Goal: Task Accomplishment & Management: Manage account settings

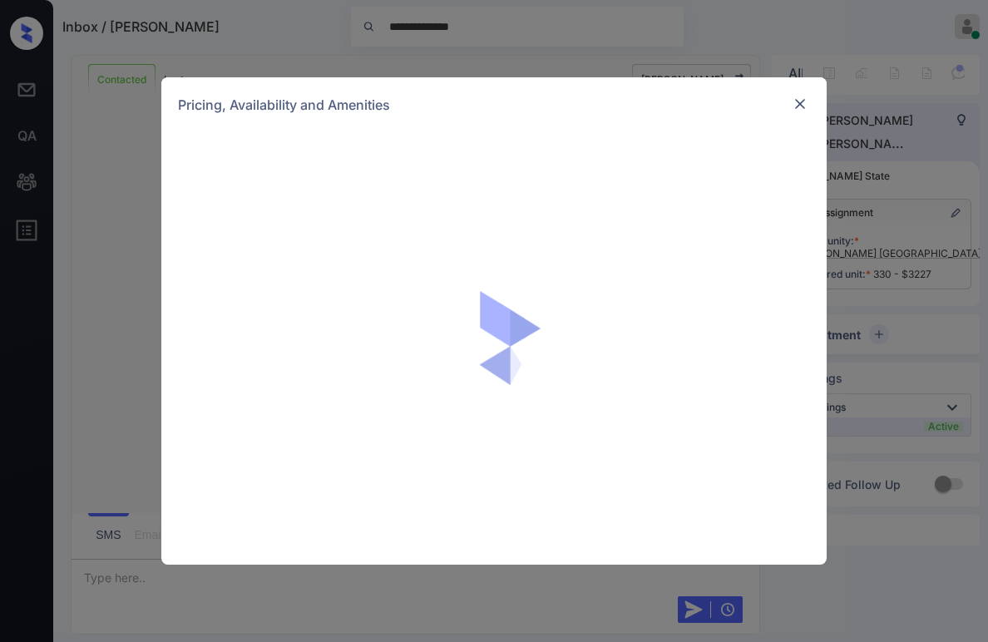
scroll to position [5744, 0]
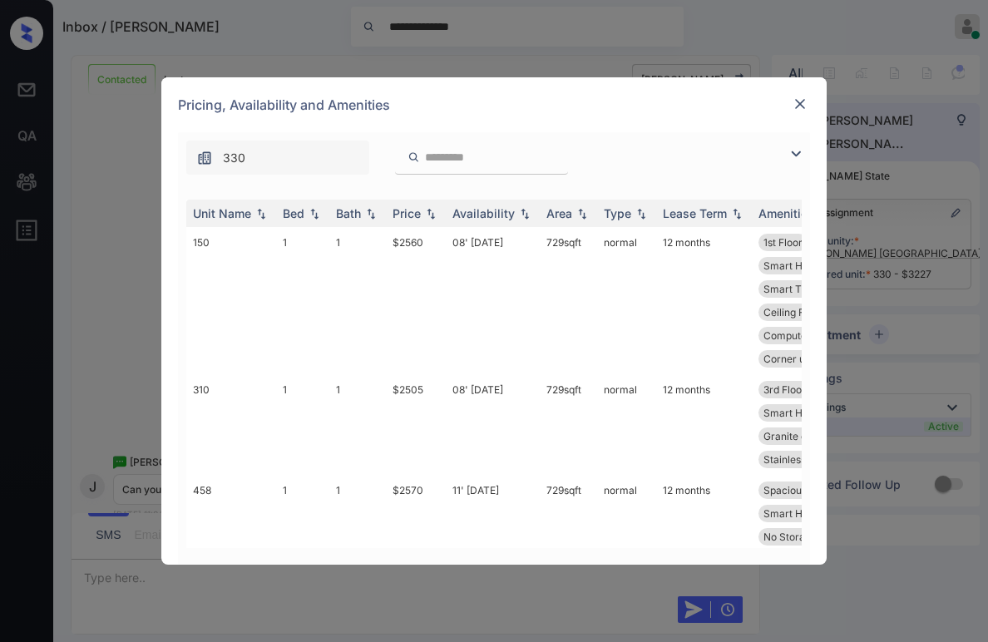
click at [787, 153] on img at bounding box center [796, 154] width 20 height 20
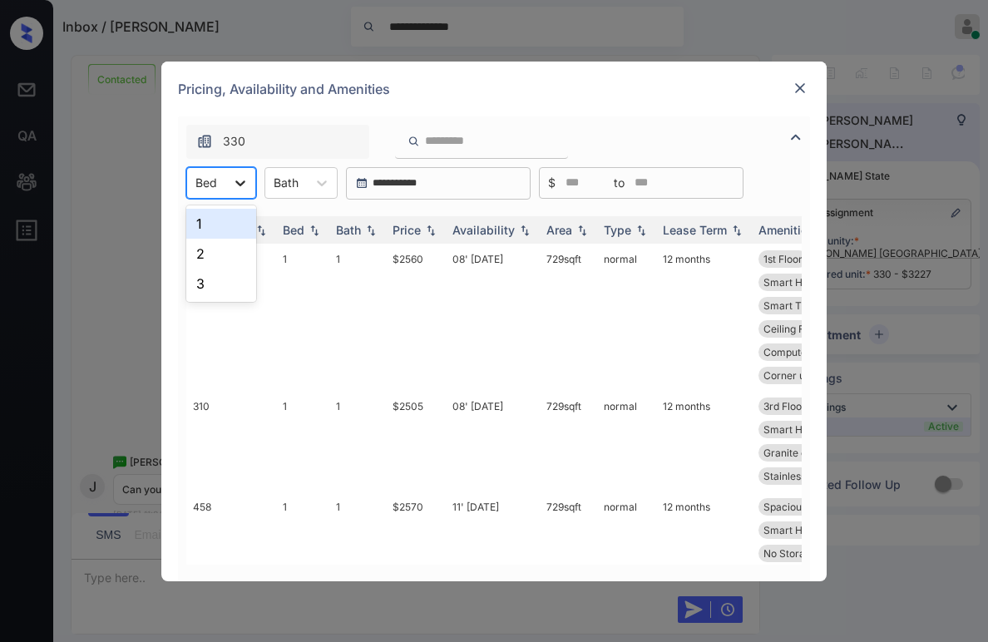
click at [244, 190] on icon at bounding box center [240, 183] width 17 height 17
click at [222, 220] on div "1" at bounding box center [221, 224] width 70 height 30
click at [411, 225] on div "Price" at bounding box center [407, 230] width 28 height 14
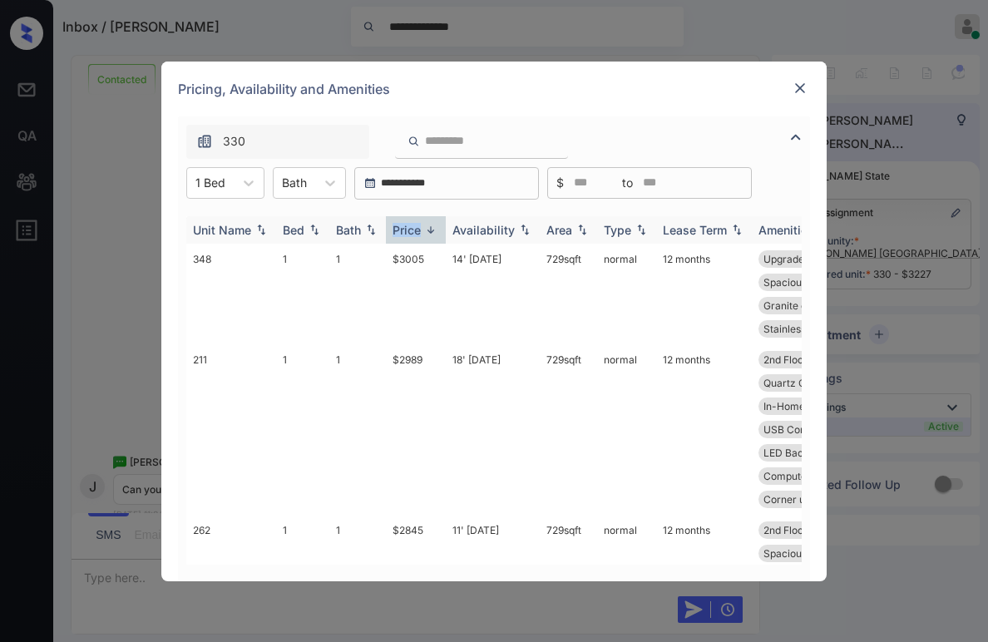
click at [411, 227] on div "Price" at bounding box center [407, 230] width 28 height 14
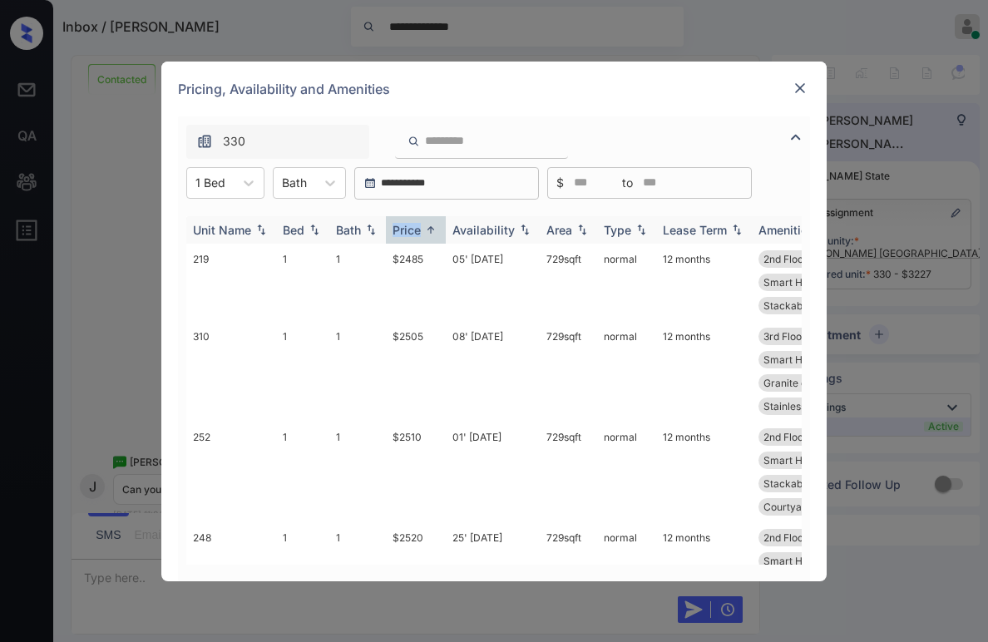
click at [414, 227] on div "Price" at bounding box center [407, 230] width 28 height 14
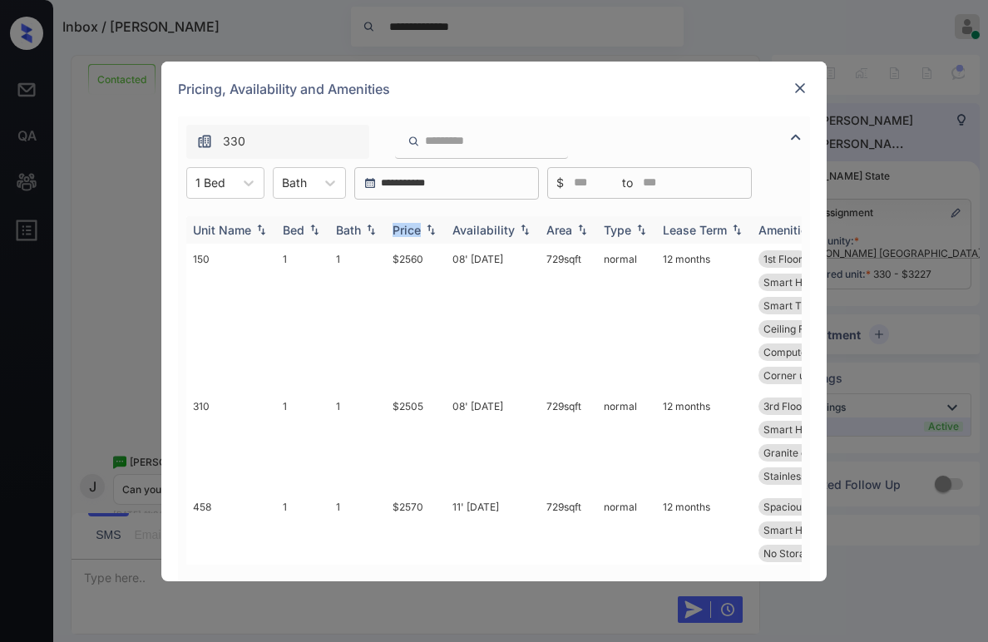
click at [414, 227] on div "Price" at bounding box center [407, 230] width 28 height 14
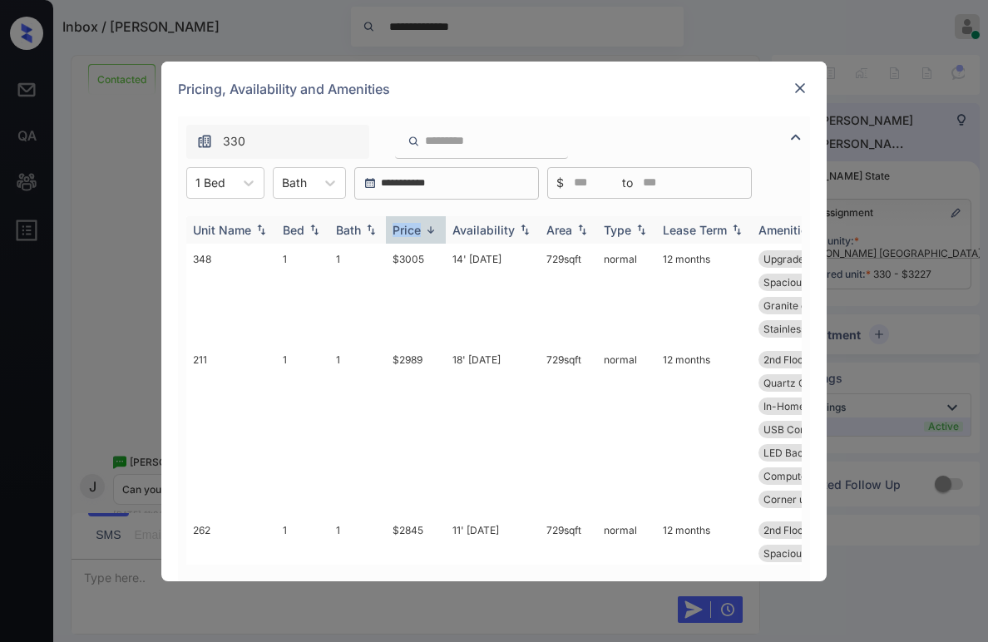
click at [419, 225] on div "Price" at bounding box center [407, 230] width 28 height 14
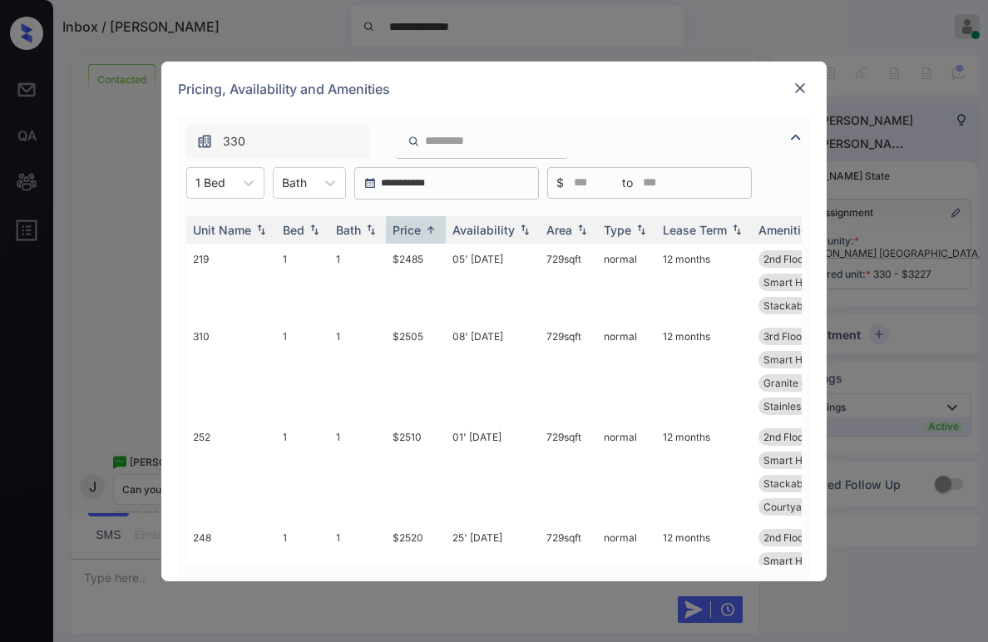
click at [795, 92] on img at bounding box center [800, 88] width 17 height 17
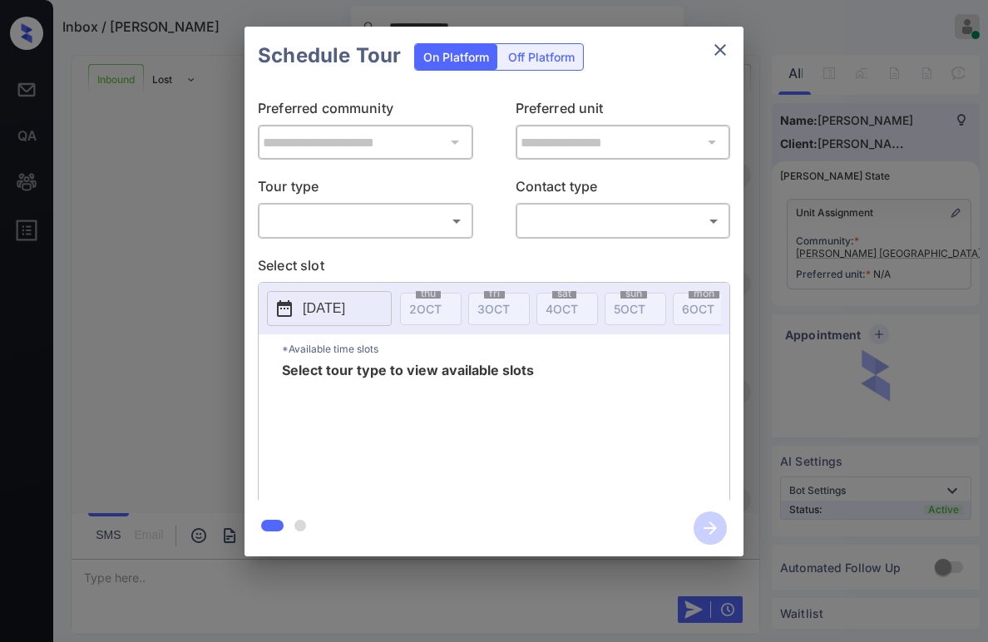
scroll to position [610, 0]
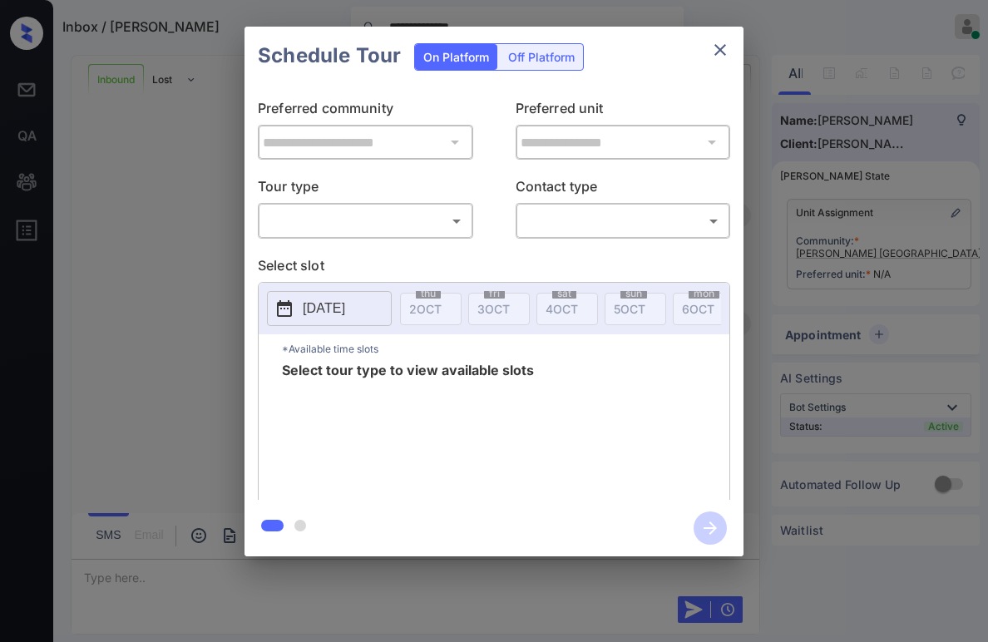
click at [364, 217] on body "**********" at bounding box center [494, 321] width 988 height 642
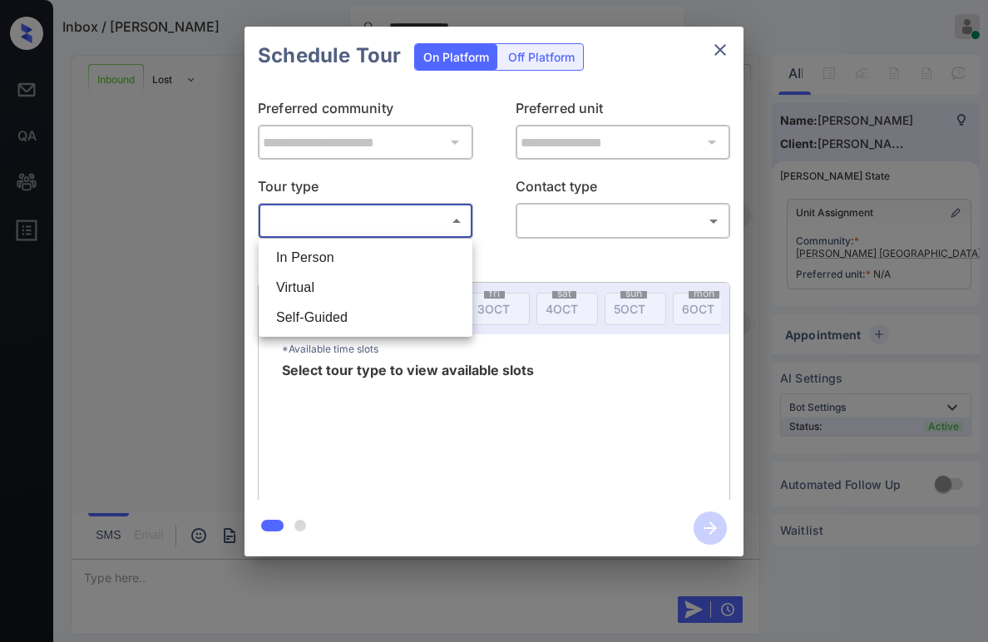
click at [416, 186] on div at bounding box center [494, 321] width 988 height 642
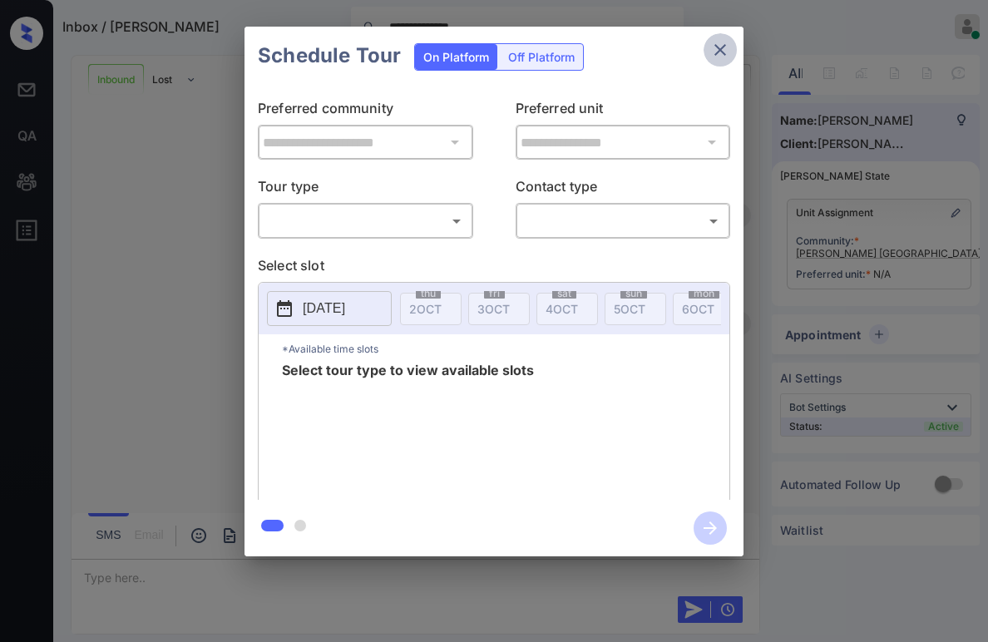
click at [718, 42] on icon "close" at bounding box center [721, 50] width 20 height 20
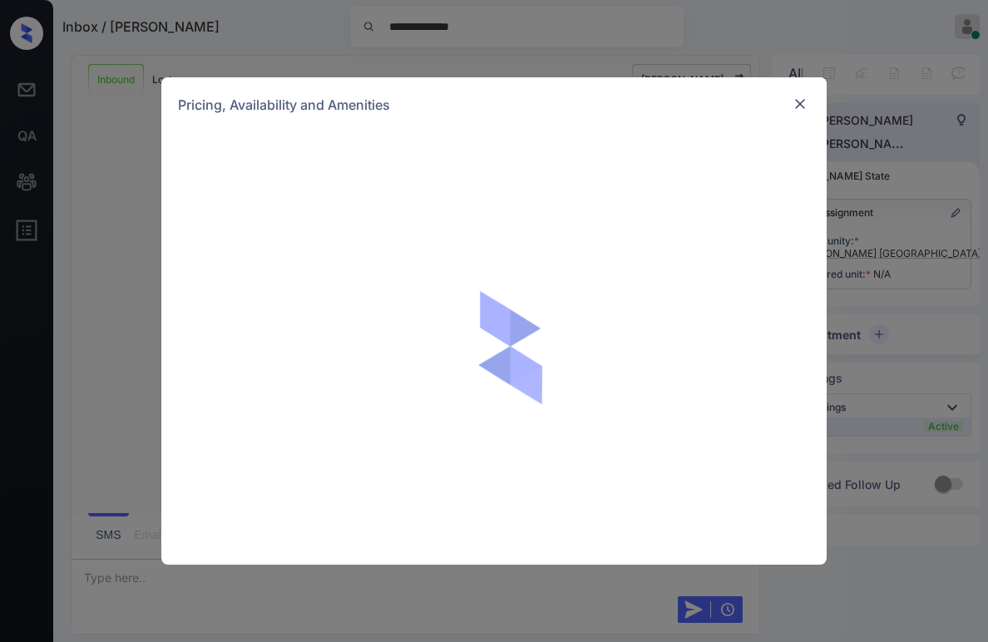
scroll to position [610, 0]
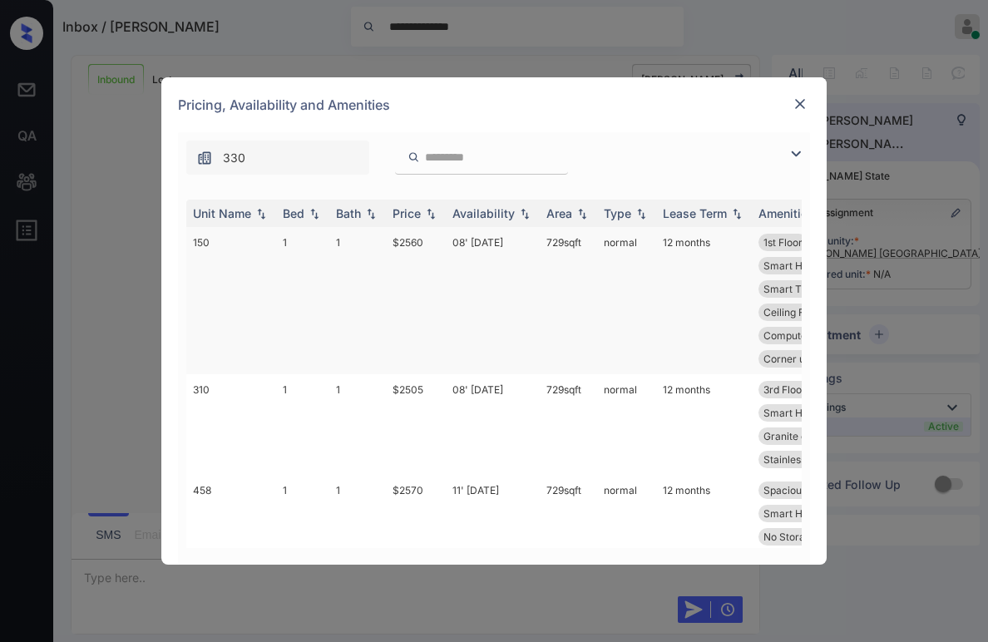
click at [795, 156] on img at bounding box center [796, 154] width 20 height 20
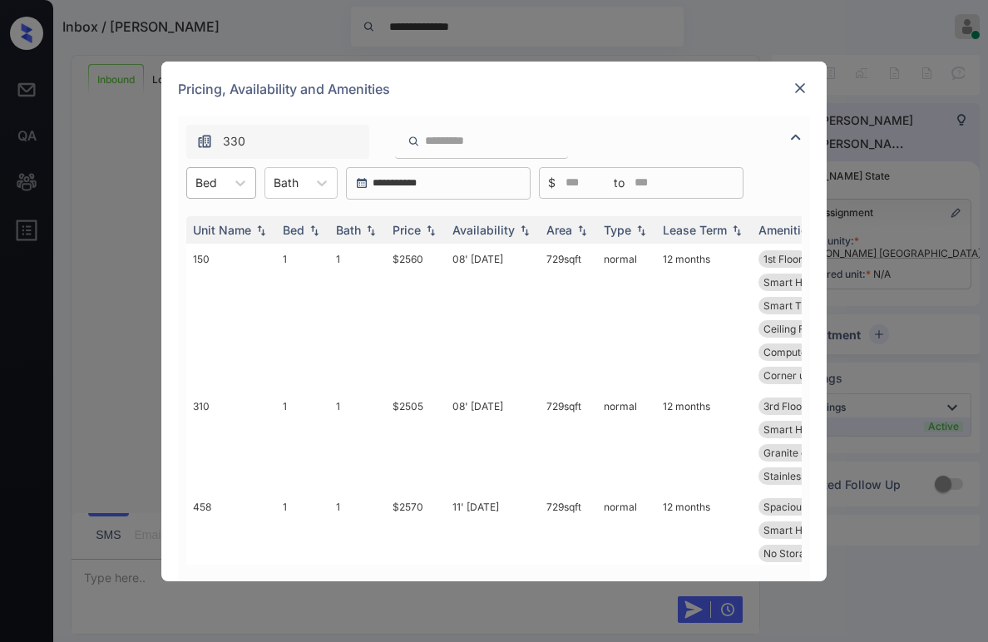
click at [223, 195] on div "Bed" at bounding box center [221, 183] width 70 height 32
click at [212, 228] on div "1" at bounding box center [221, 224] width 70 height 30
drag, startPoint x: 353, startPoint y: 227, endPoint x: 392, endPoint y: 238, distance: 40.6
click at [354, 227] on div "Bath" at bounding box center [348, 230] width 25 height 14
click at [415, 230] on div "Price" at bounding box center [407, 230] width 28 height 14
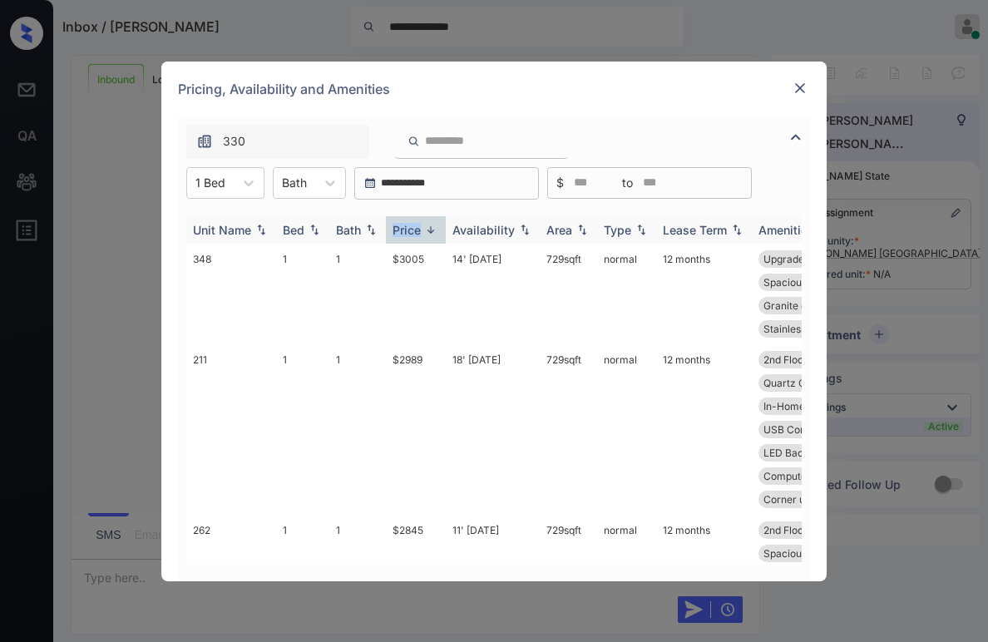
click at [415, 230] on div "Price" at bounding box center [407, 230] width 28 height 14
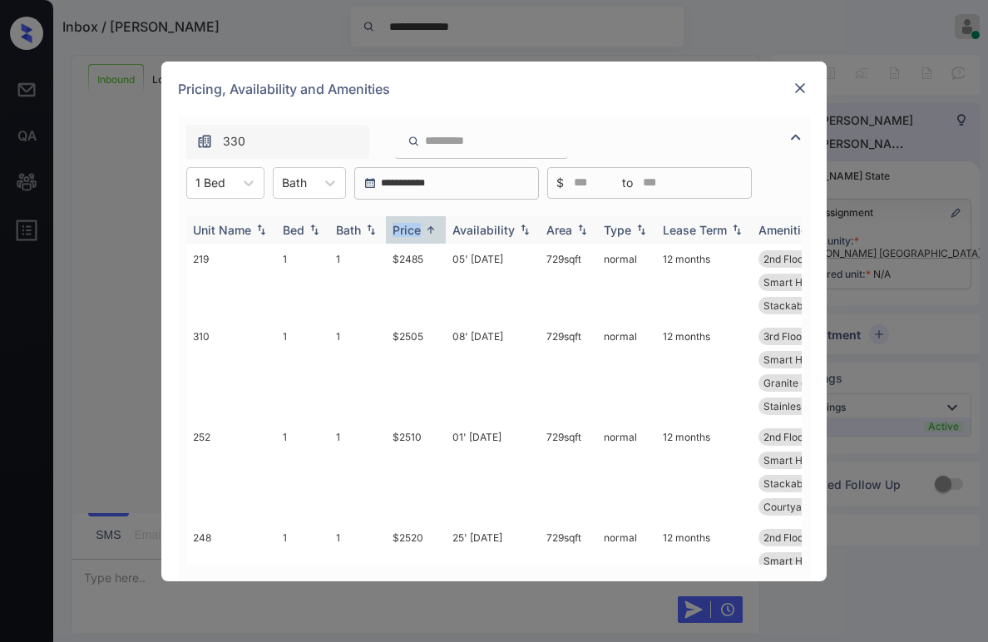
click at [415, 229] on div "Price" at bounding box center [407, 230] width 28 height 14
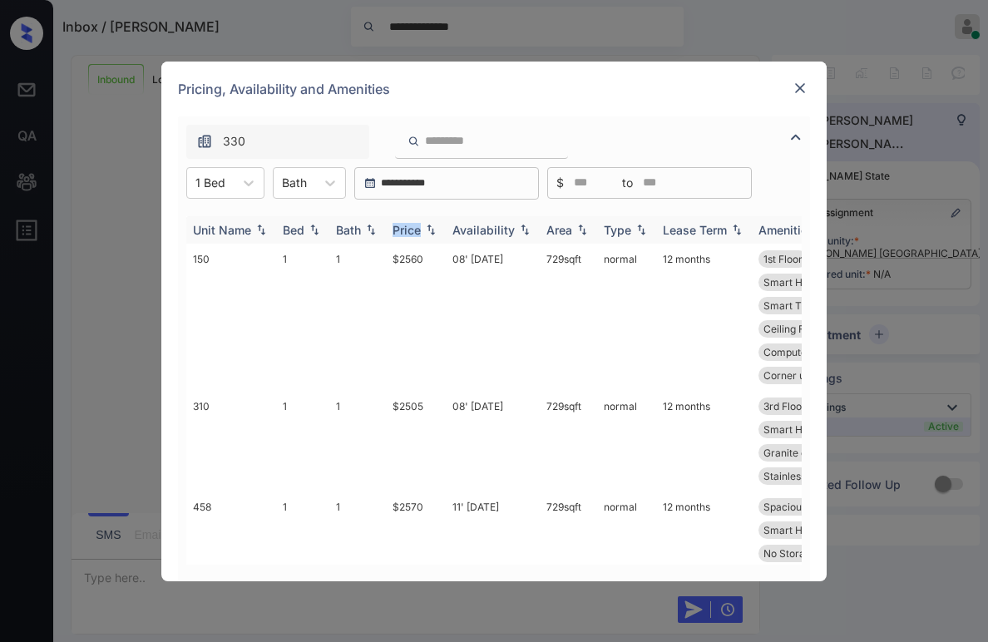
click at [415, 229] on div "Price" at bounding box center [407, 230] width 28 height 14
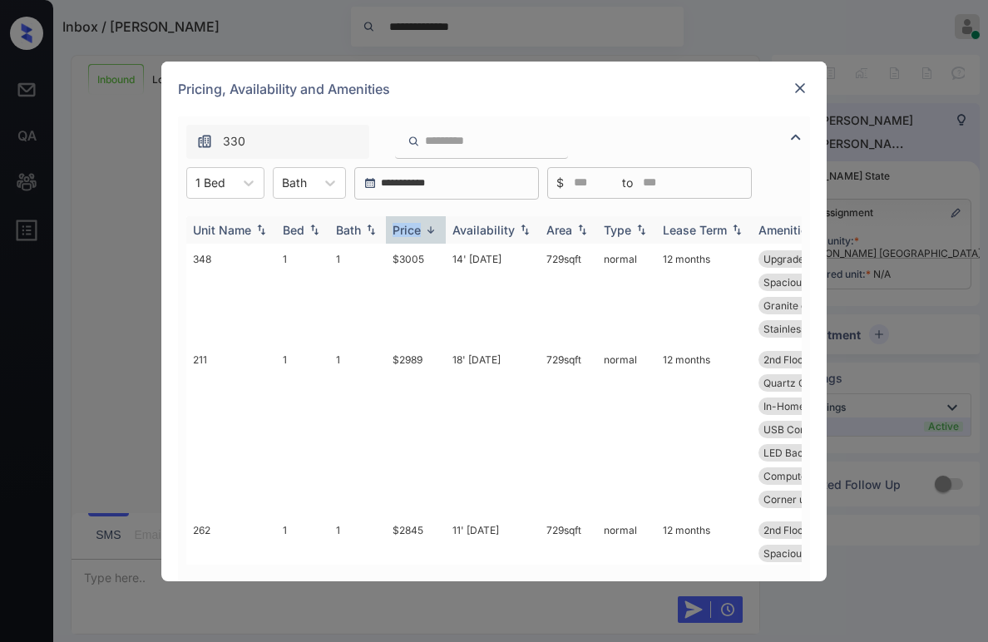
click at [415, 229] on div "Price" at bounding box center [407, 230] width 28 height 14
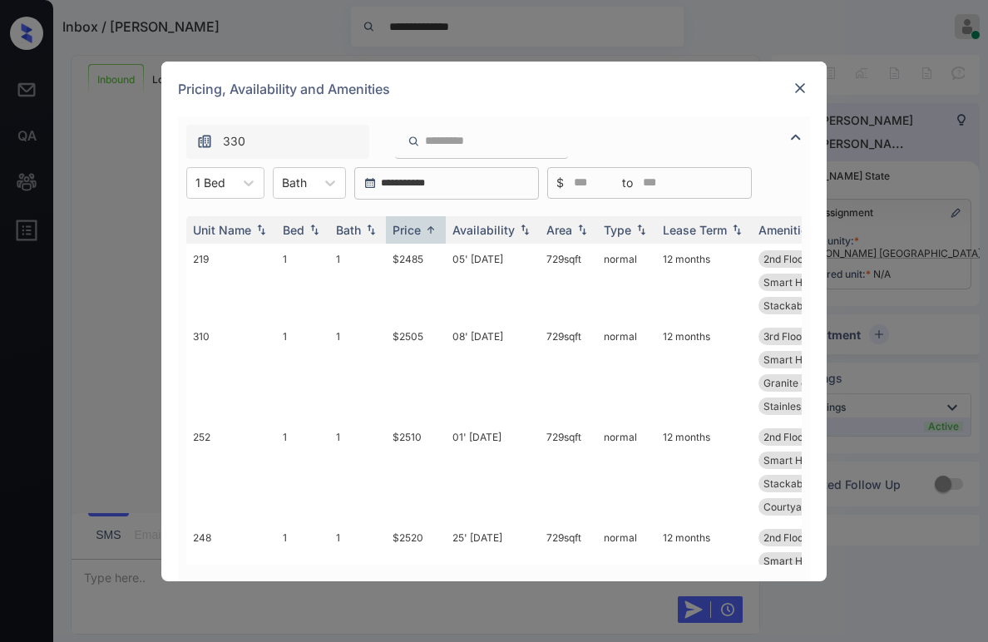
click at [804, 89] on img at bounding box center [800, 88] width 17 height 17
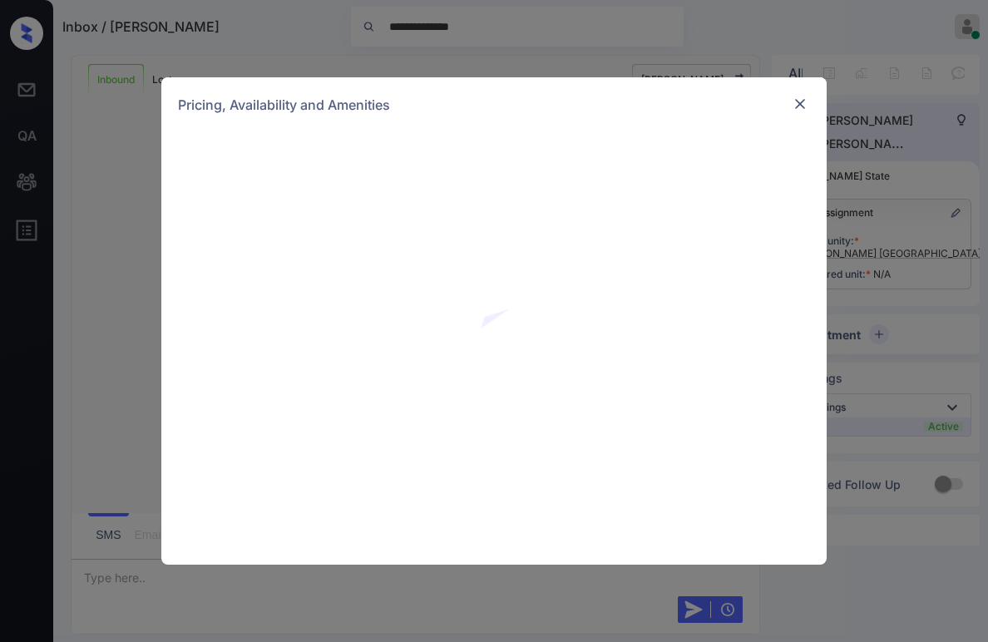
scroll to position [610, 0]
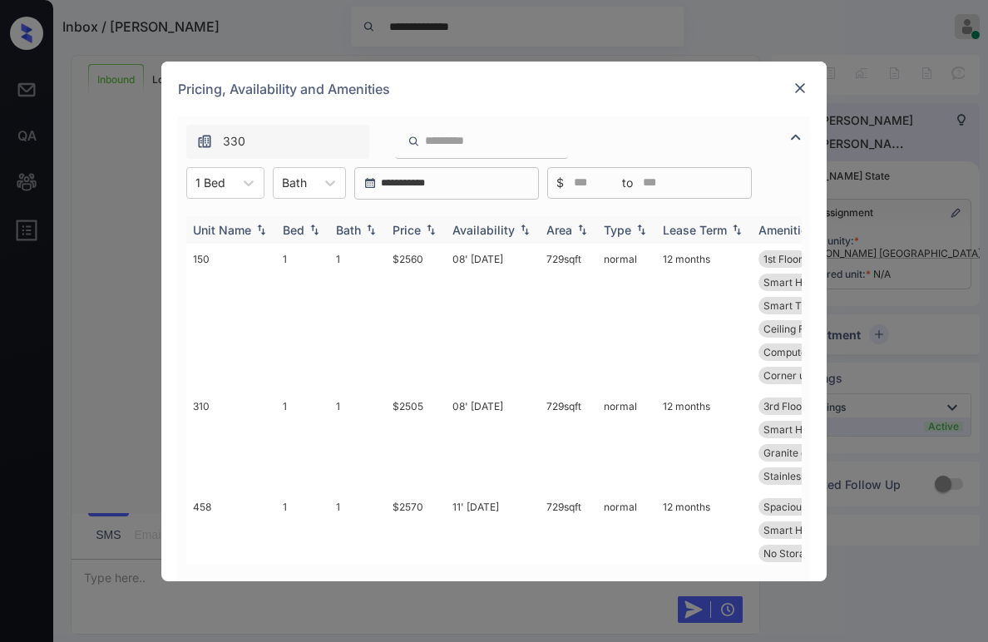
click at [409, 228] on div "Price" at bounding box center [407, 230] width 28 height 14
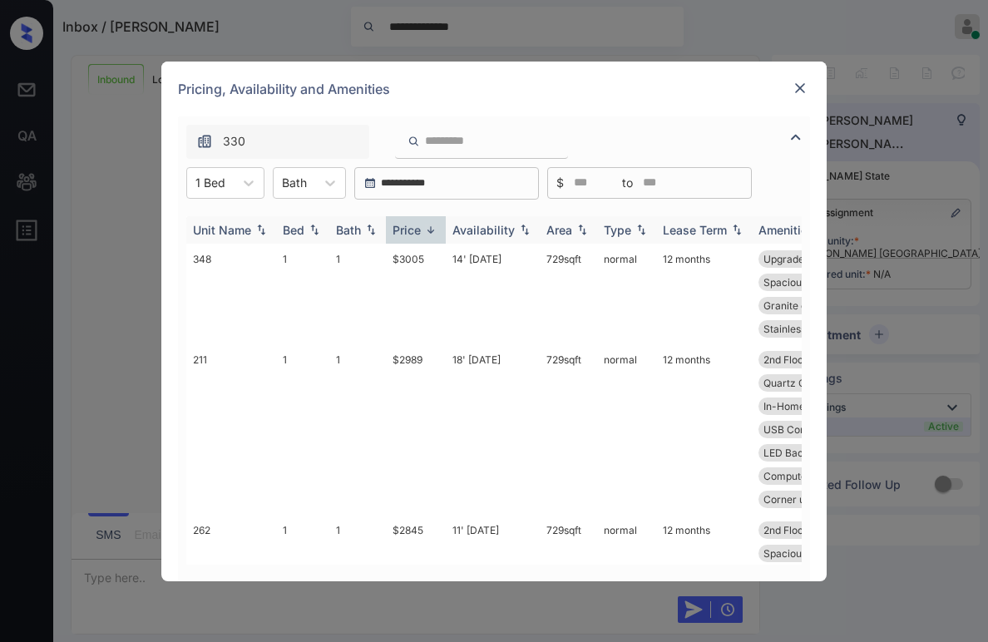
click at [414, 227] on div "Price" at bounding box center [407, 230] width 28 height 14
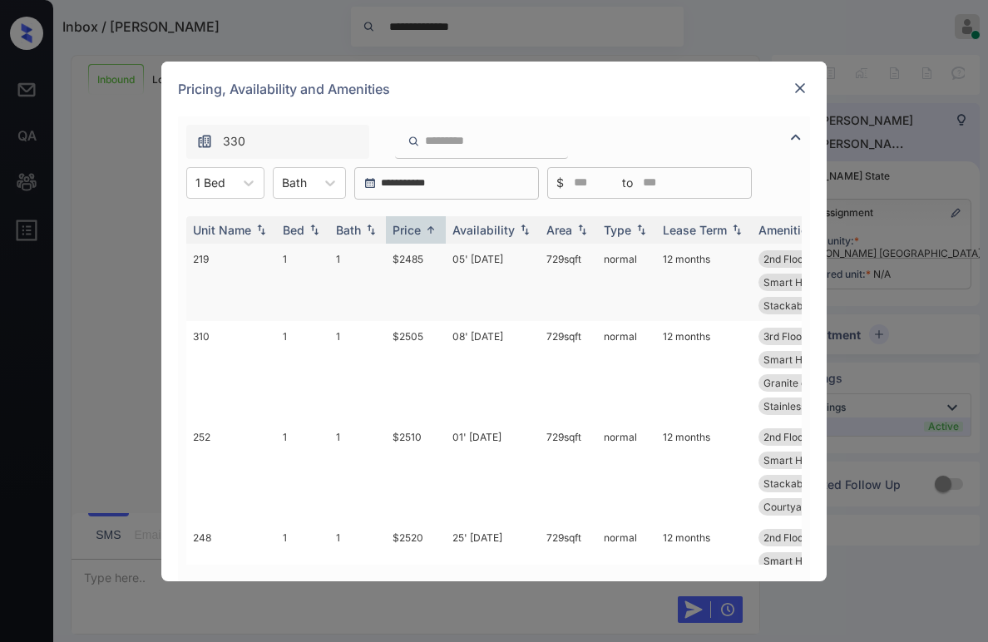
click at [405, 254] on td "$2485" at bounding box center [416, 282] width 60 height 77
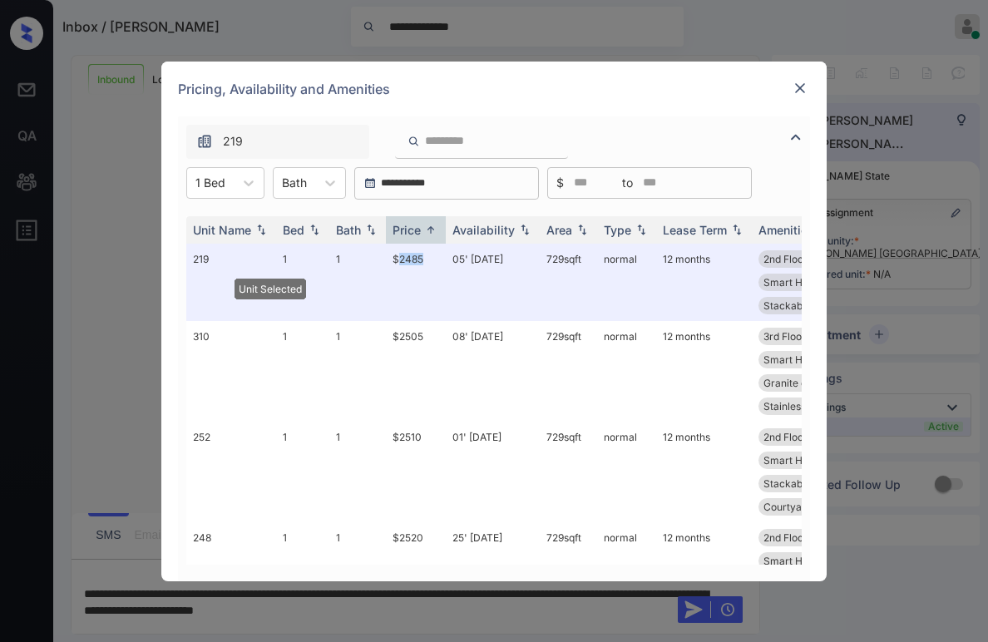
click at [802, 87] on img at bounding box center [800, 88] width 17 height 17
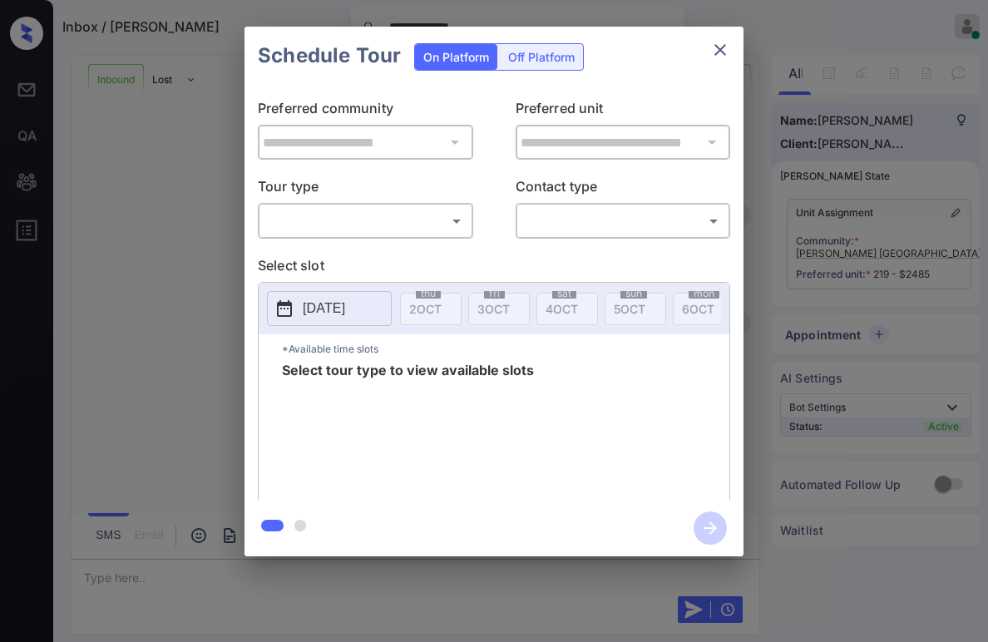
click at [359, 220] on body "**********" at bounding box center [494, 321] width 988 height 642
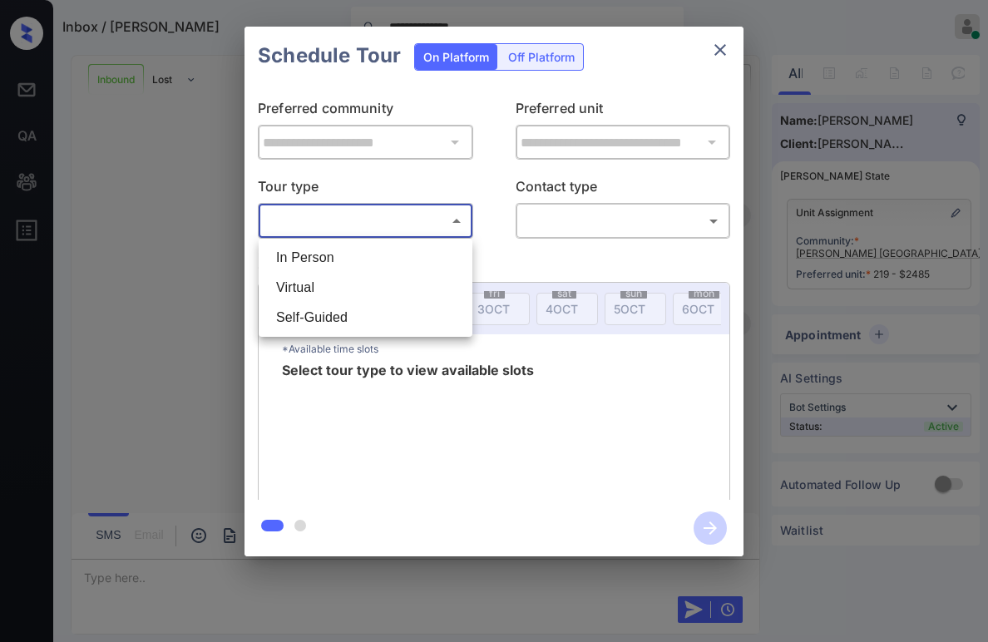
click at [330, 257] on li "In Person" at bounding box center [366, 258] width 206 height 30
type input "********"
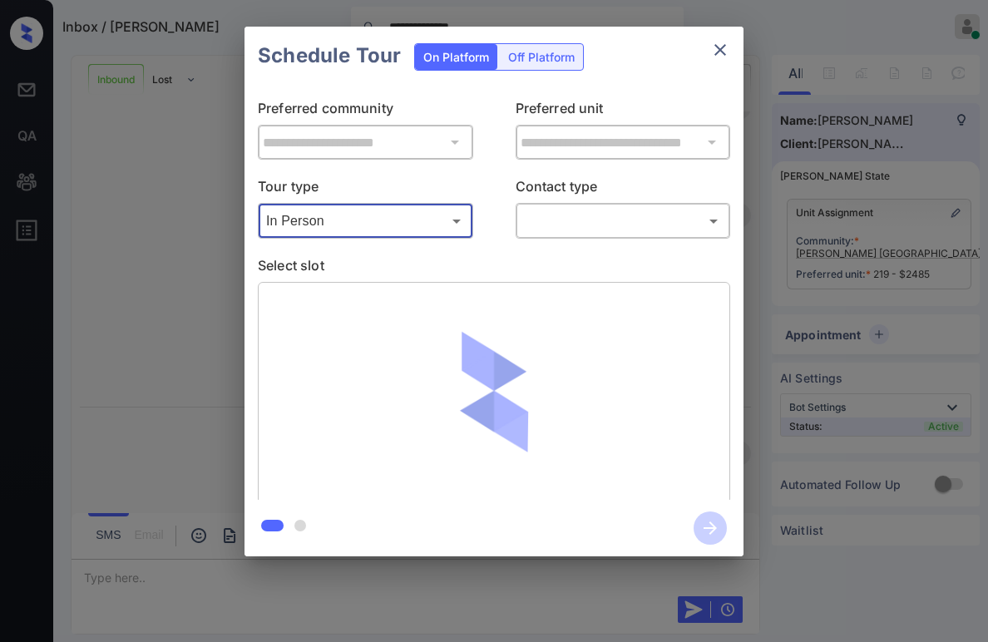
scroll to position [718, 0]
click at [587, 220] on body "**********" at bounding box center [494, 321] width 988 height 642
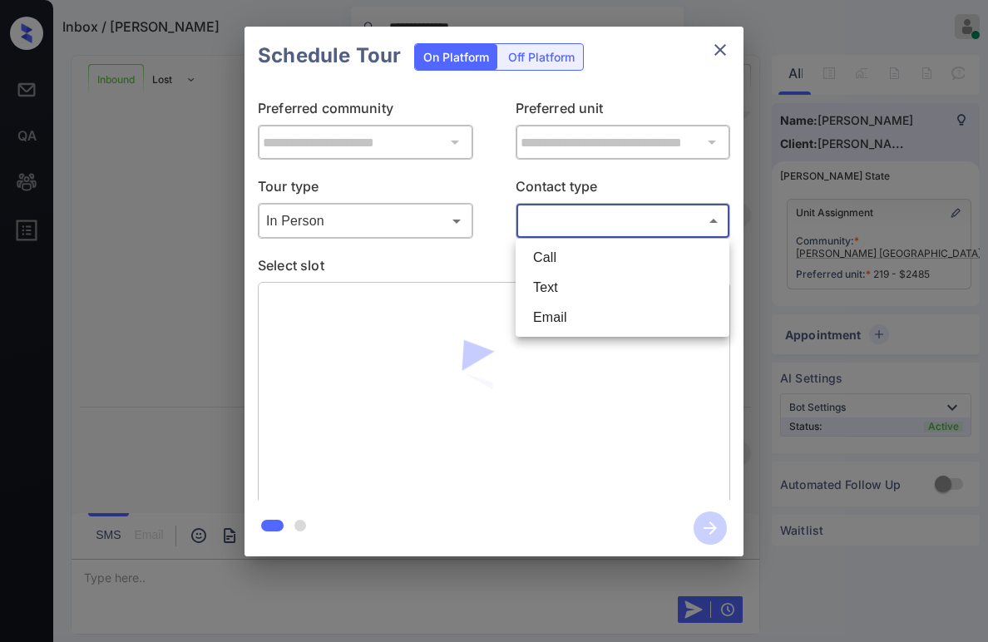
click at [569, 289] on li "Text" at bounding box center [623, 288] width 206 height 30
type input "****"
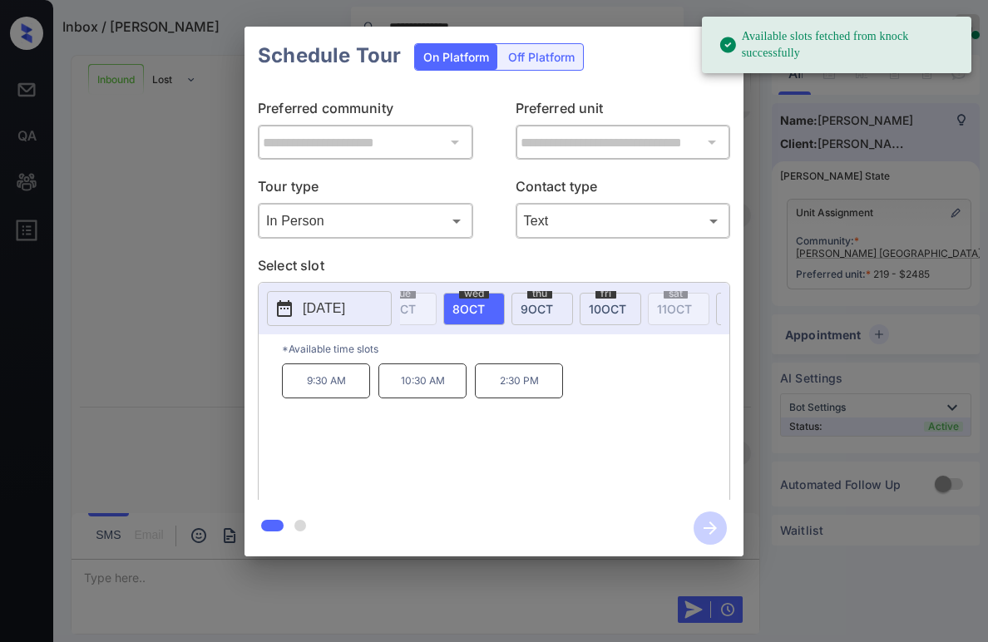
scroll to position [0, 329]
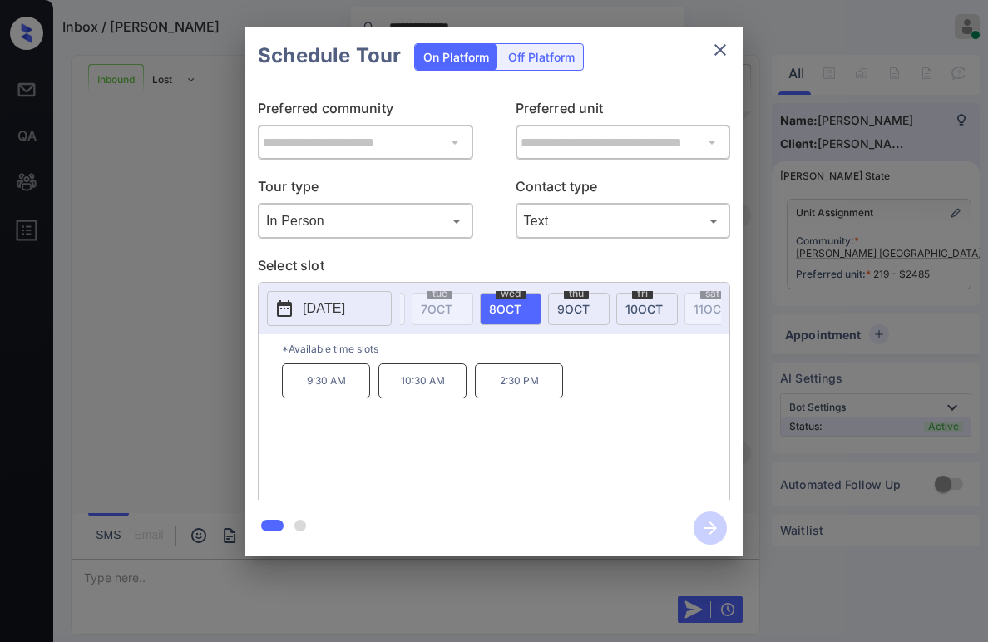
click at [504, 308] on span "8 OCT" at bounding box center [505, 309] width 32 height 14
click at [434, 214] on body "**********" at bounding box center [494, 321] width 988 height 642
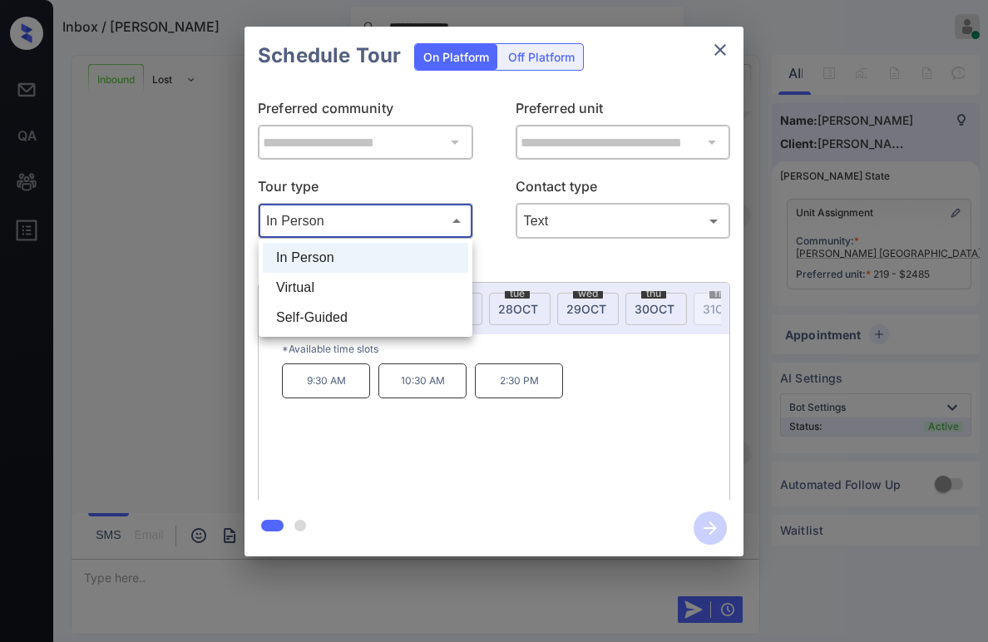
click at [381, 275] on li "Virtual" at bounding box center [366, 288] width 206 height 30
type input "*******"
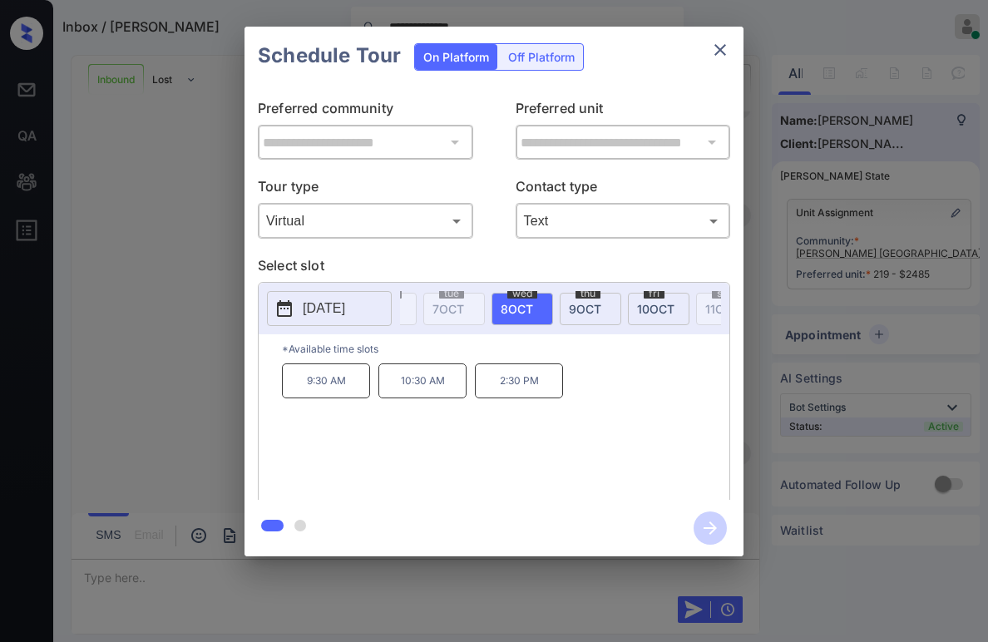
scroll to position [0, 342]
click at [605, 261] on p "Select slot" at bounding box center [494, 268] width 473 height 27
click at [499, 255] on div "**********" at bounding box center [494, 292] width 499 height 415
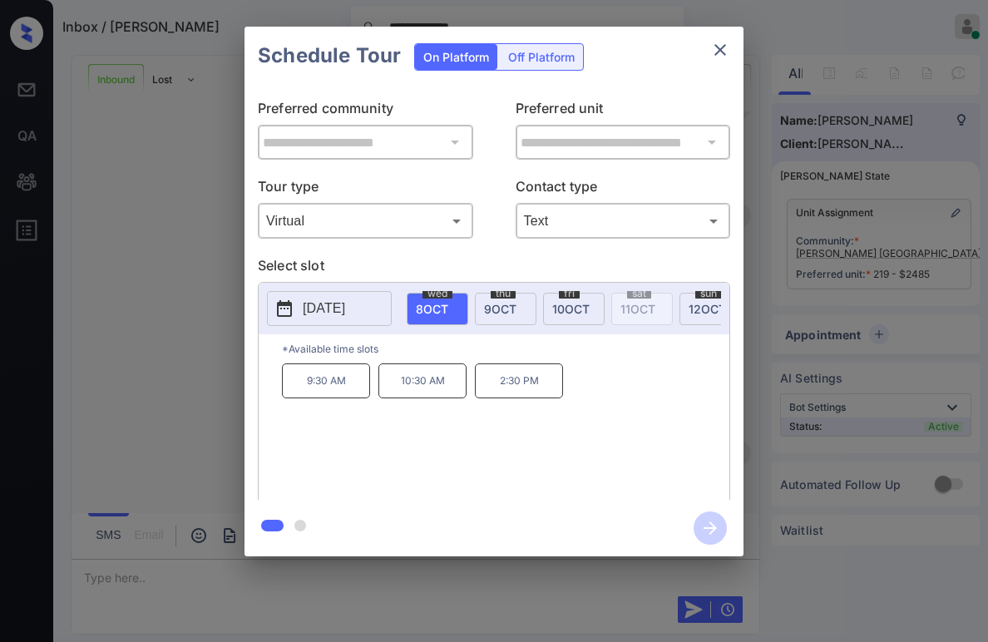
scroll to position [0, 415]
click at [487, 250] on div "**********" at bounding box center [494, 292] width 499 height 415
click at [492, 251] on div "**********" at bounding box center [494, 292] width 499 height 415
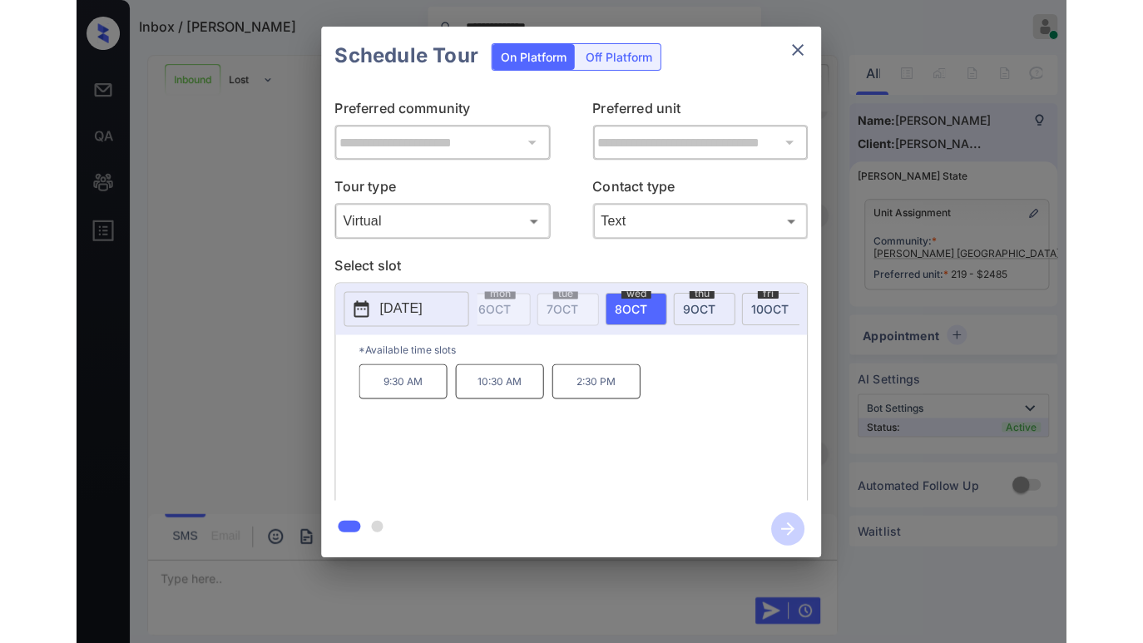
scroll to position [0, 293]
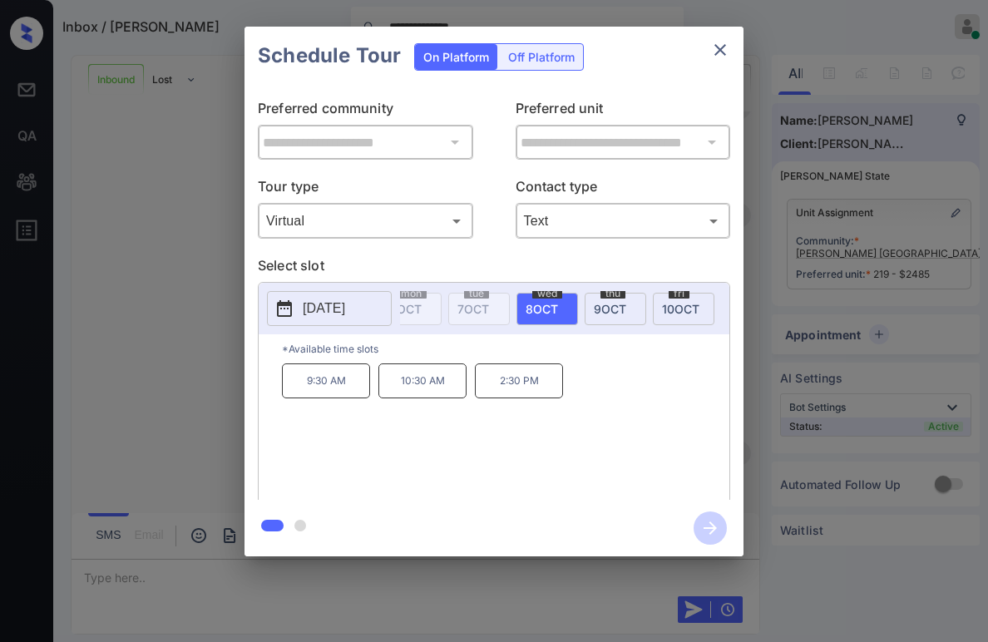
click at [504, 255] on p "Select slot" at bounding box center [494, 268] width 473 height 27
click at [521, 398] on p "2:30 PM" at bounding box center [519, 381] width 88 height 35
click at [481, 95] on div "**********" at bounding box center [494, 292] width 499 height 415
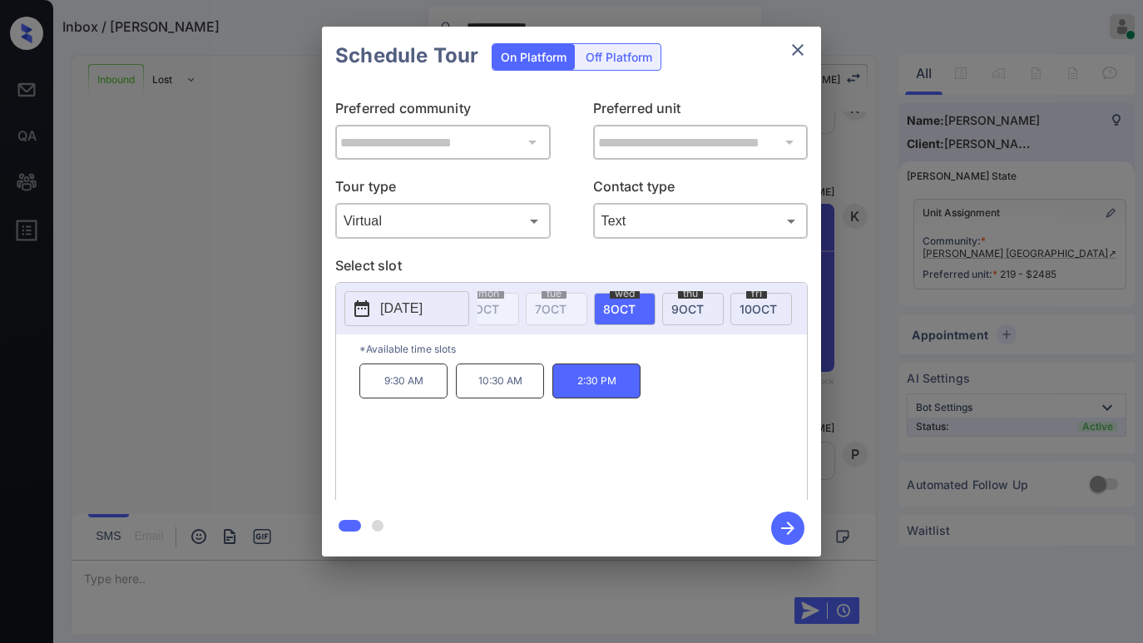
scroll to position [717, 0]
click at [614, 394] on p "2:30 PM" at bounding box center [596, 381] width 88 height 35
click at [609, 390] on p "2:30 PM" at bounding box center [596, 381] width 88 height 35
click at [699, 364] on p "*Available time slots" at bounding box center [583, 348] width 448 height 29
click at [792, 531] on icon "button" at bounding box center [787, 528] width 13 height 13
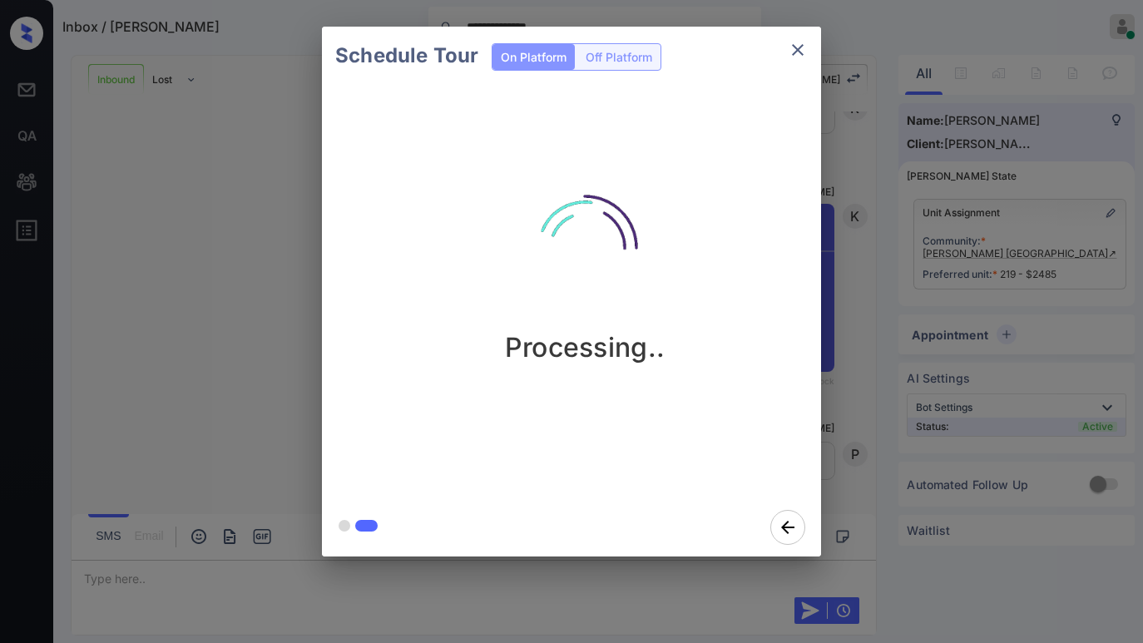
scroll to position [718, 0]
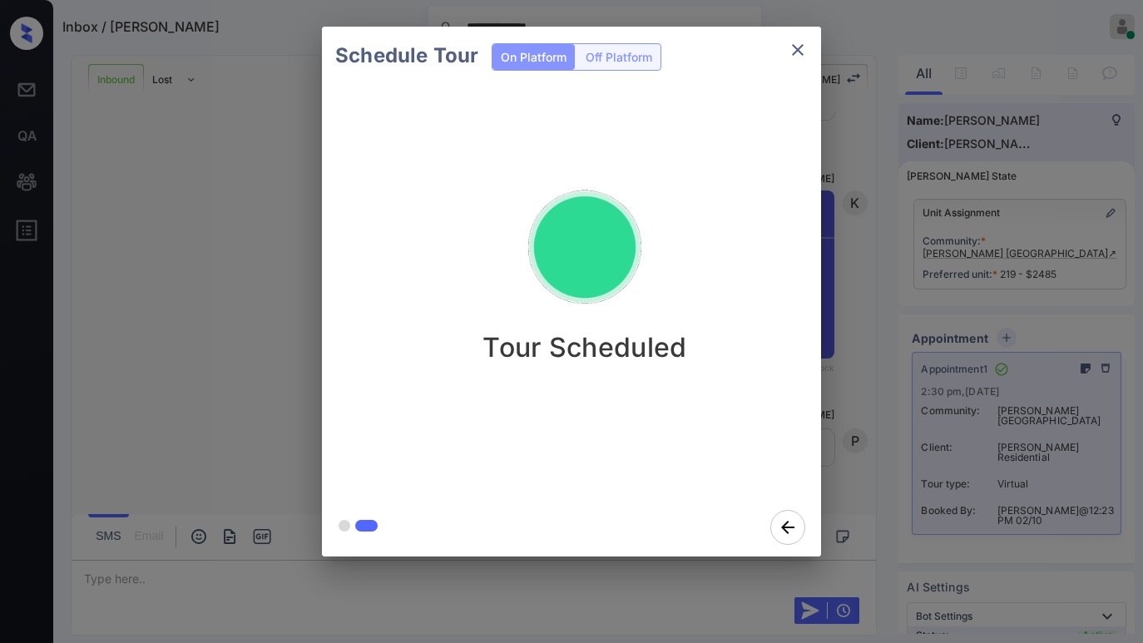
click at [247, 247] on div "Schedule Tour On Platform Off Platform Tour Scheduled" at bounding box center [571, 291] width 1143 height 583
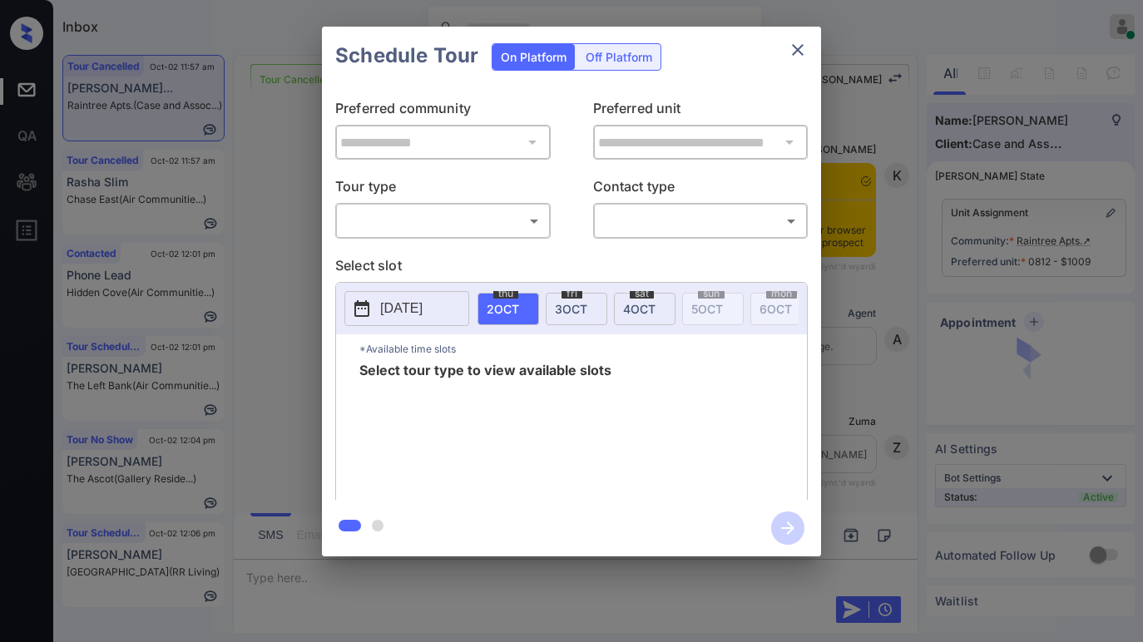
scroll to position [11223, 0]
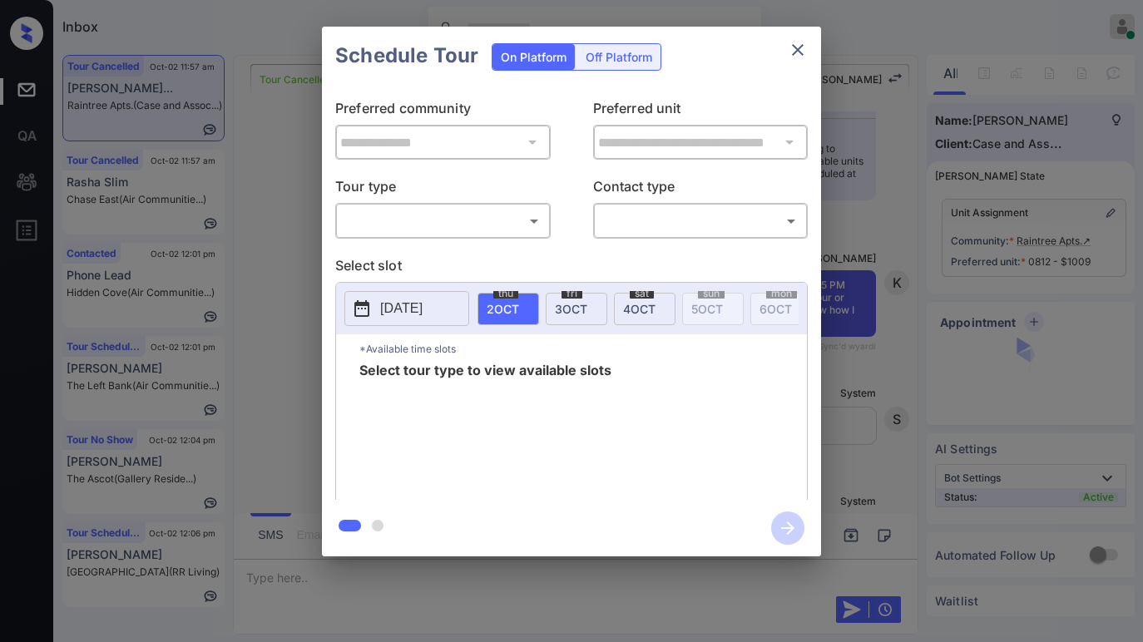
click at [421, 228] on body "Inbox [PERSON_NAME] Online Set yourself offline Set yourself on break Profile S…" at bounding box center [571, 321] width 1143 height 642
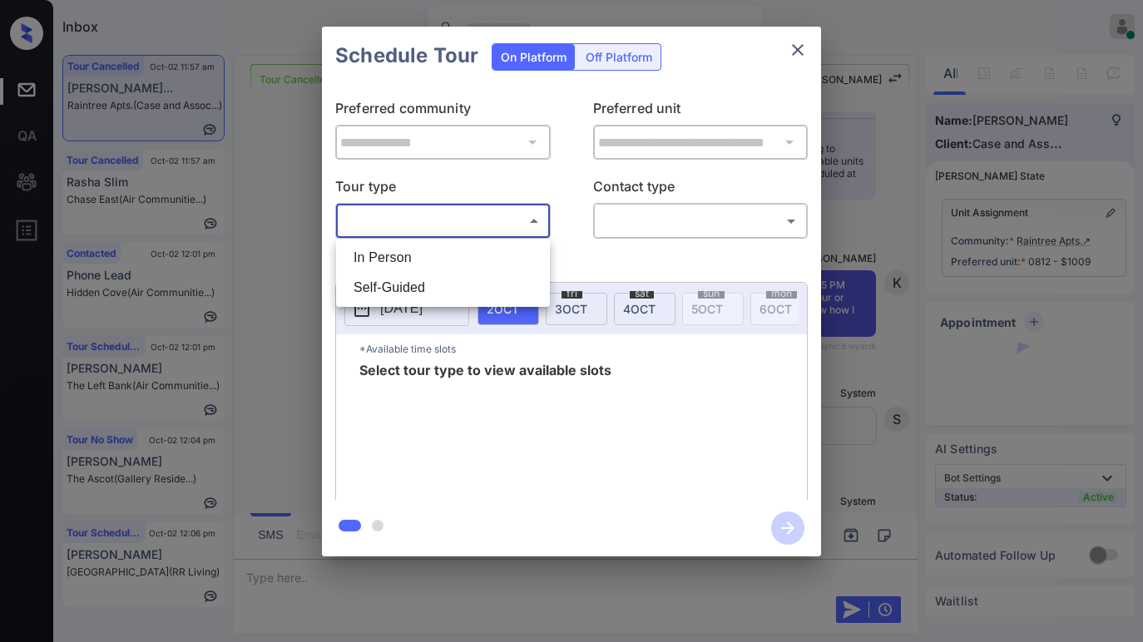
click at [395, 246] on li "In Person" at bounding box center [443, 258] width 206 height 30
type input "********"
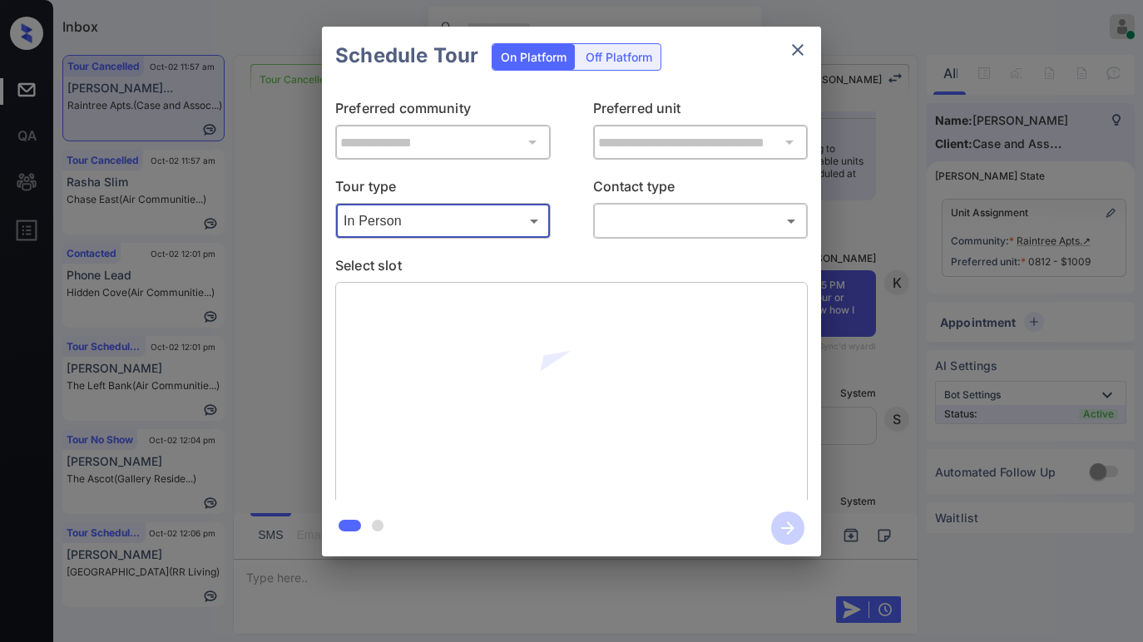
drag, startPoint x: 588, startPoint y: 207, endPoint x: 603, endPoint y: 208, distance: 15.0
click at [589, 207] on div "Tour type In Person ******** ​ Contact type ​ ​" at bounding box center [571, 207] width 473 height 62
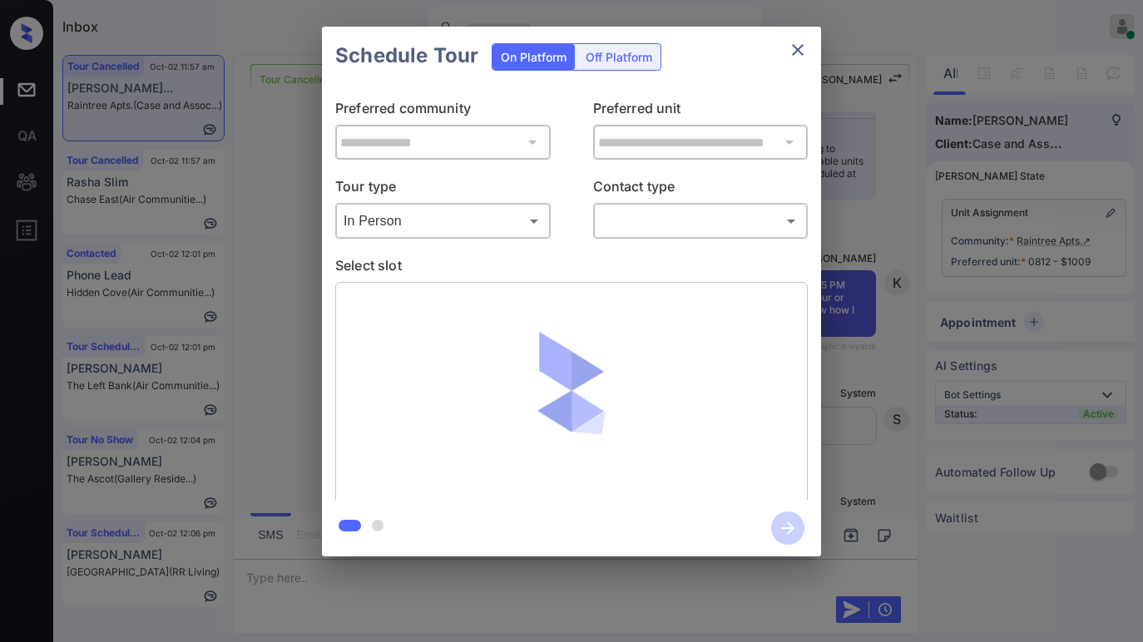
click at [635, 221] on body "Inbox [PERSON_NAME] Online Set yourself offline Set yourself on break Profile S…" at bounding box center [571, 321] width 1143 height 642
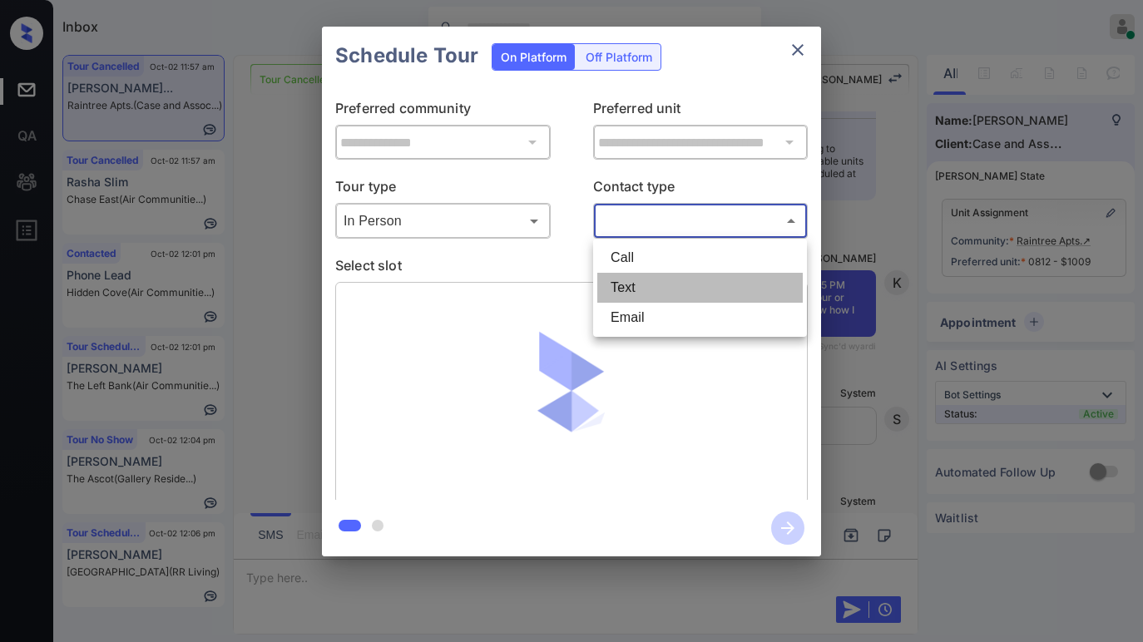
click at [639, 285] on li "Text" at bounding box center [700, 288] width 206 height 30
type input "****"
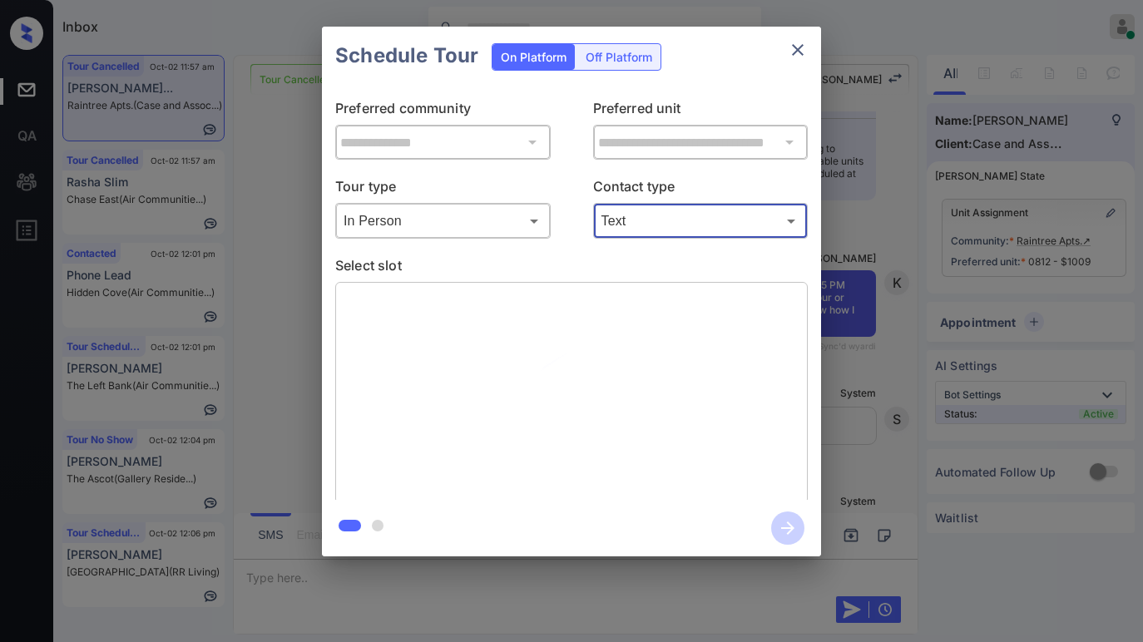
click at [801, 47] on icon "close" at bounding box center [798, 50] width 12 height 12
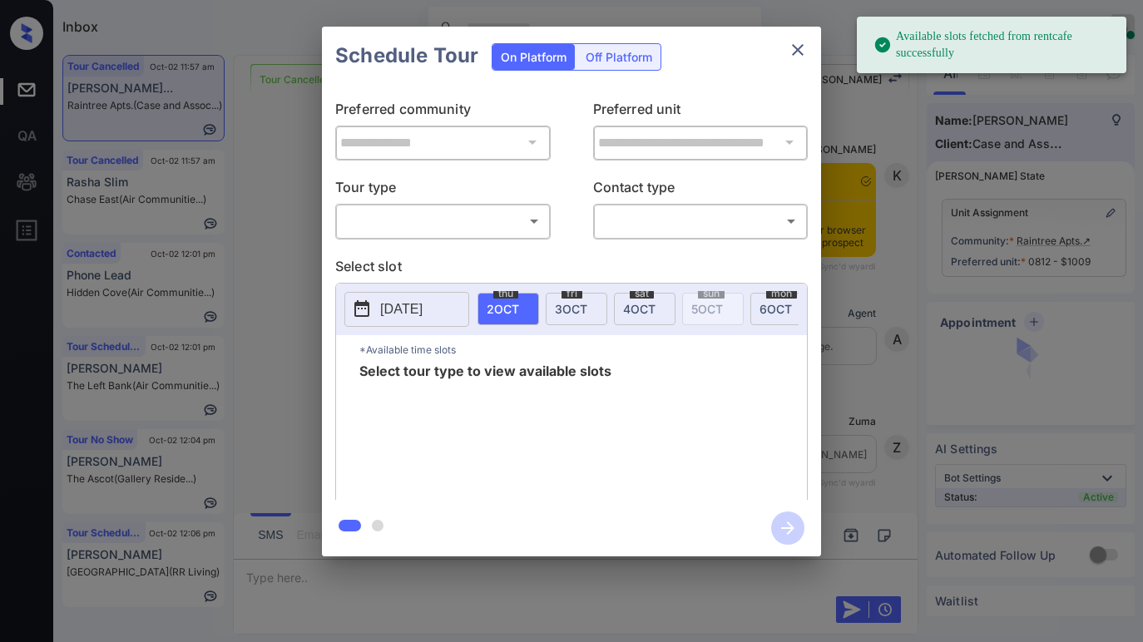
scroll to position [9559, 0]
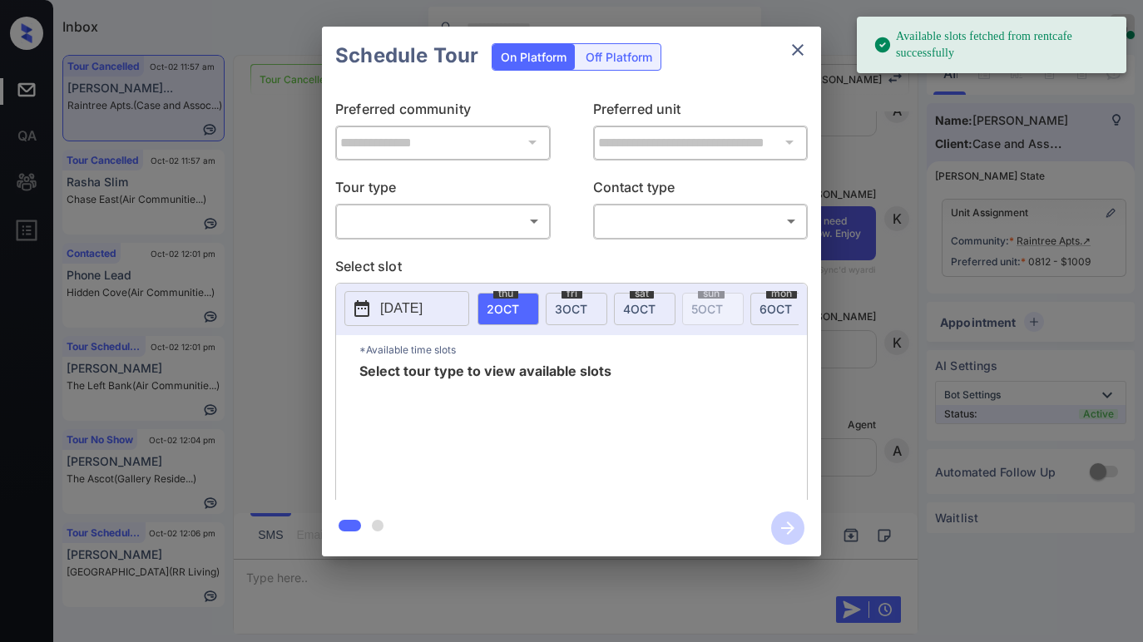
click at [381, 219] on body "Available slots fetched from rentcafe successfully Inbox Paolo Gabriel Online S…" at bounding box center [571, 321] width 1143 height 642
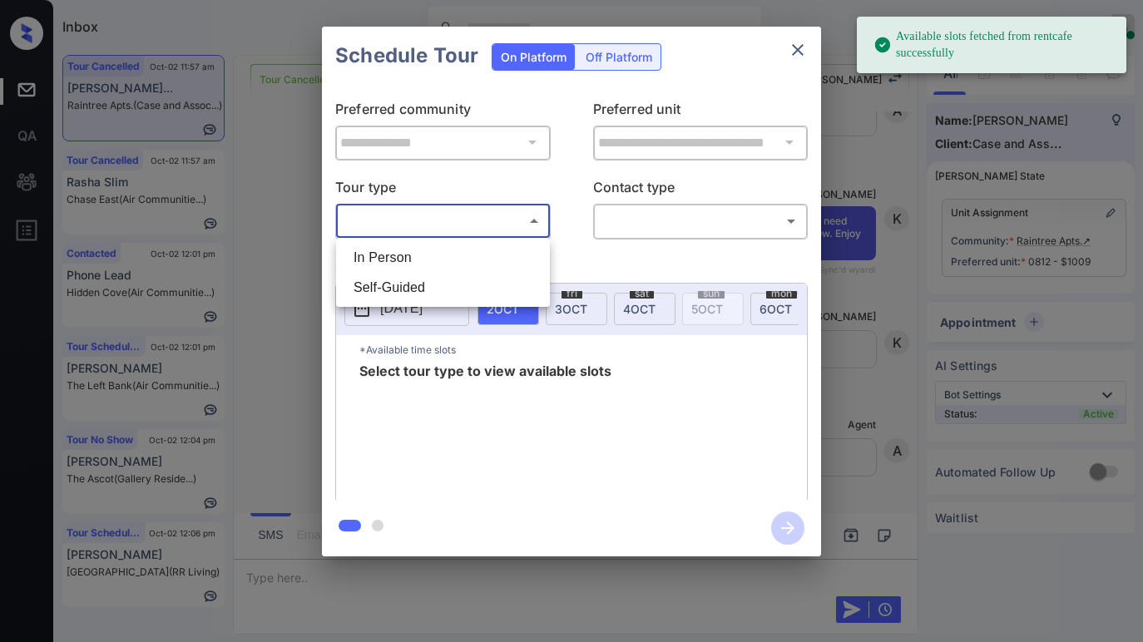
drag, startPoint x: 386, startPoint y: 254, endPoint x: 524, endPoint y: 230, distance: 140.2
click at [386, 253] on li "In Person" at bounding box center [443, 258] width 206 height 30
type input "********"
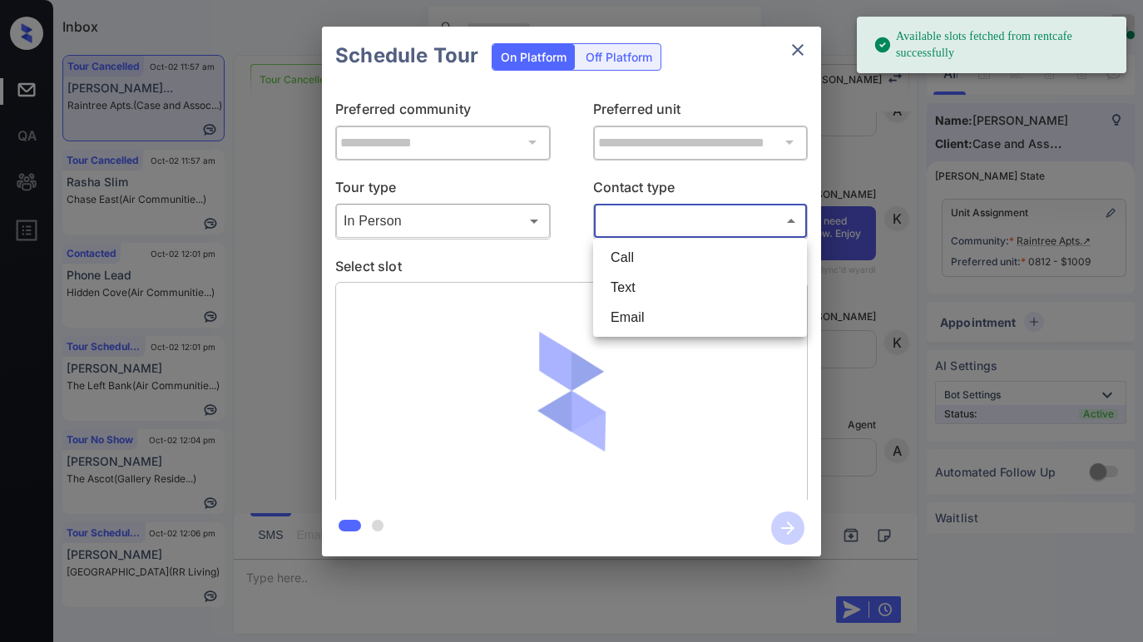
click at [619, 220] on body "Available slots fetched from rentcafe successfully Inbox Paolo Gabriel Online S…" at bounding box center [571, 321] width 1143 height 642
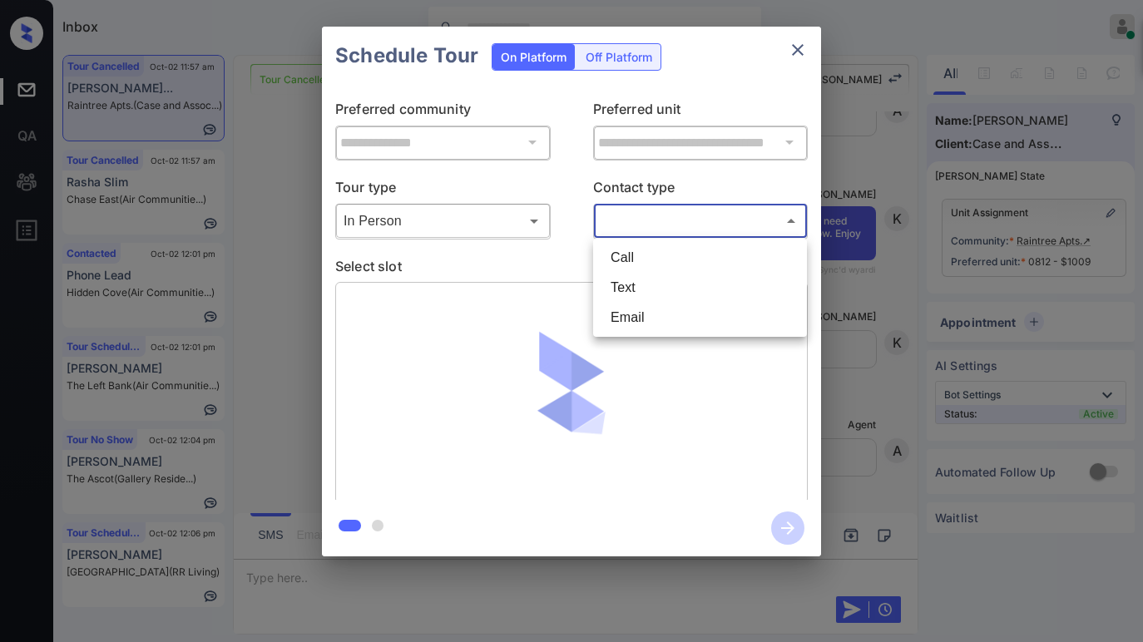
click at [644, 292] on li "Text" at bounding box center [700, 288] width 206 height 30
type input "****"
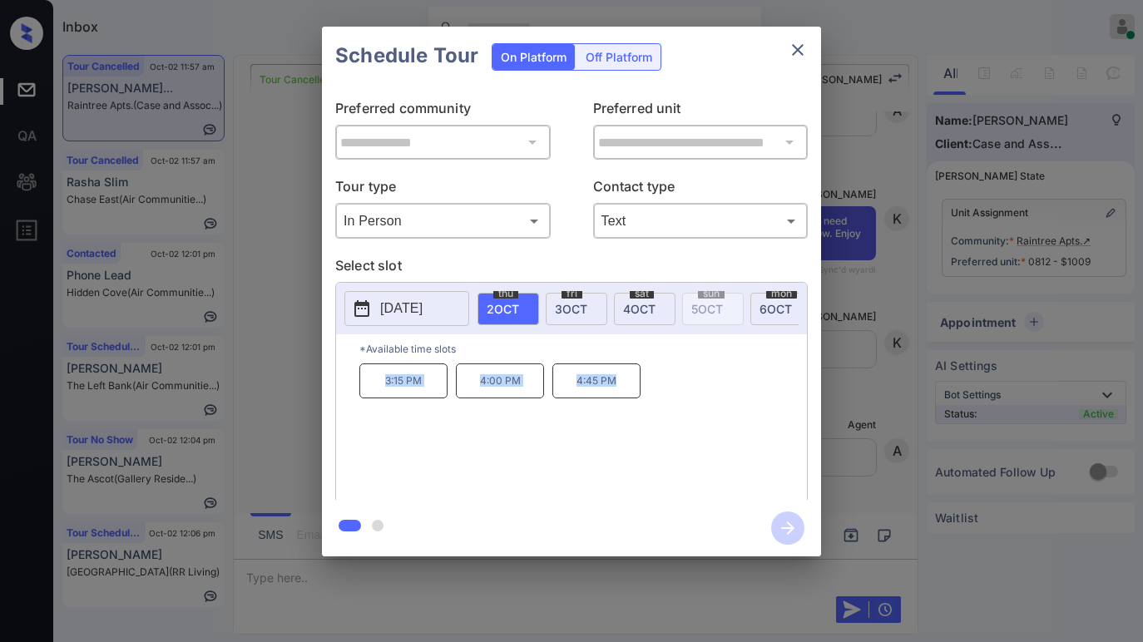
drag, startPoint x: 384, startPoint y: 388, endPoint x: 691, endPoint y: 285, distance: 322.8
click at [664, 401] on div "3:15 PM 4:00 PM 4:45 PM" at bounding box center [583, 430] width 448 height 133
copy div "3:15 PM 4:00 PM 4:45 PM"
click at [789, 49] on icon "close" at bounding box center [798, 50] width 20 height 20
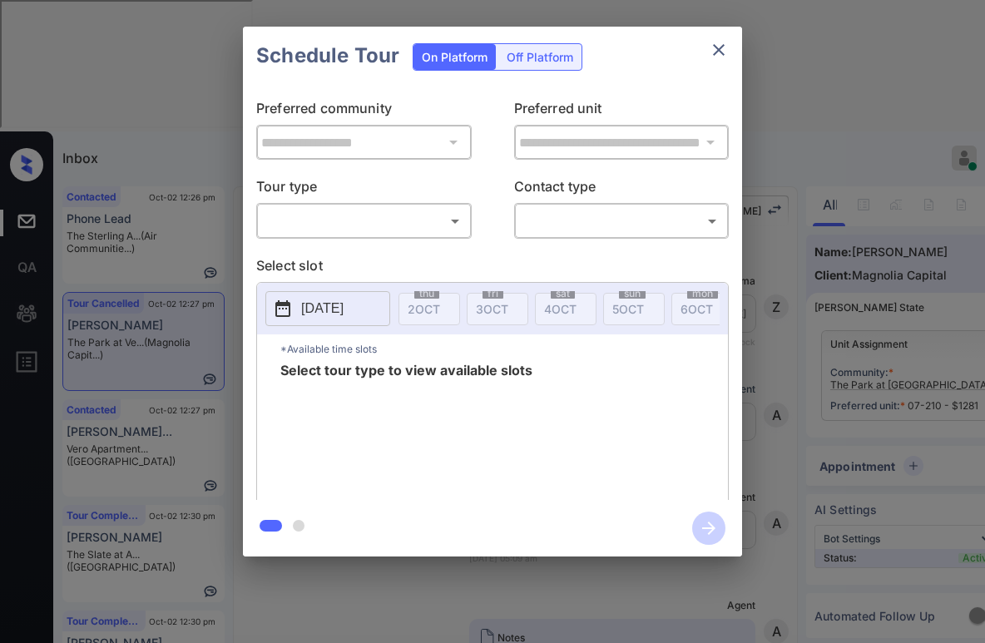
scroll to position [4123, 0]
click at [387, 227] on body "Inbox [PERSON_NAME] Online Set yourself offline Set yourself on break Profile S…" at bounding box center [492, 321] width 985 height 643
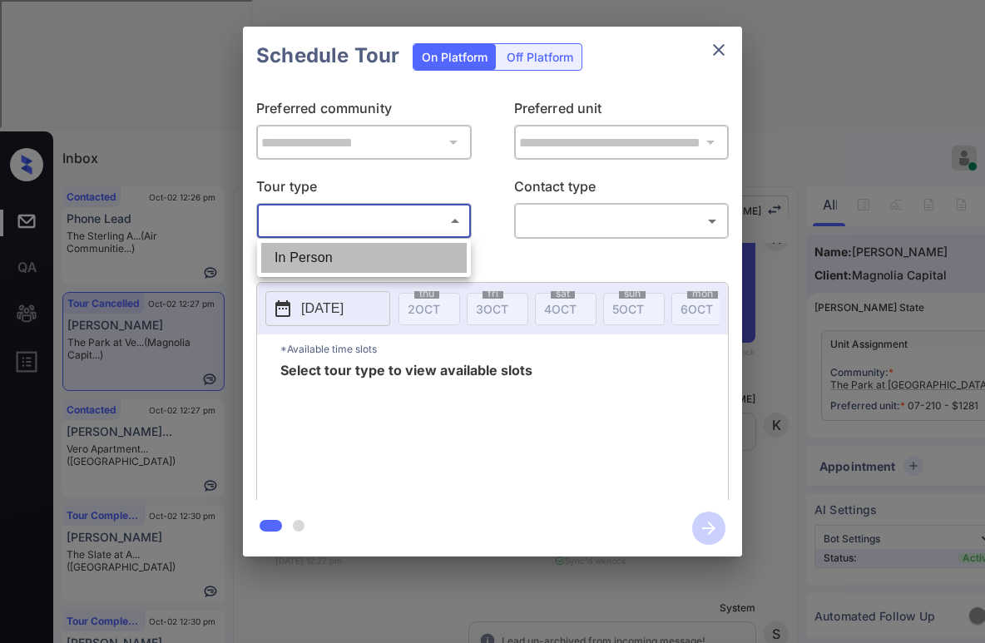
click at [339, 251] on li "In Person" at bounding box center [364, 258] width 206 height 30
type input "********"
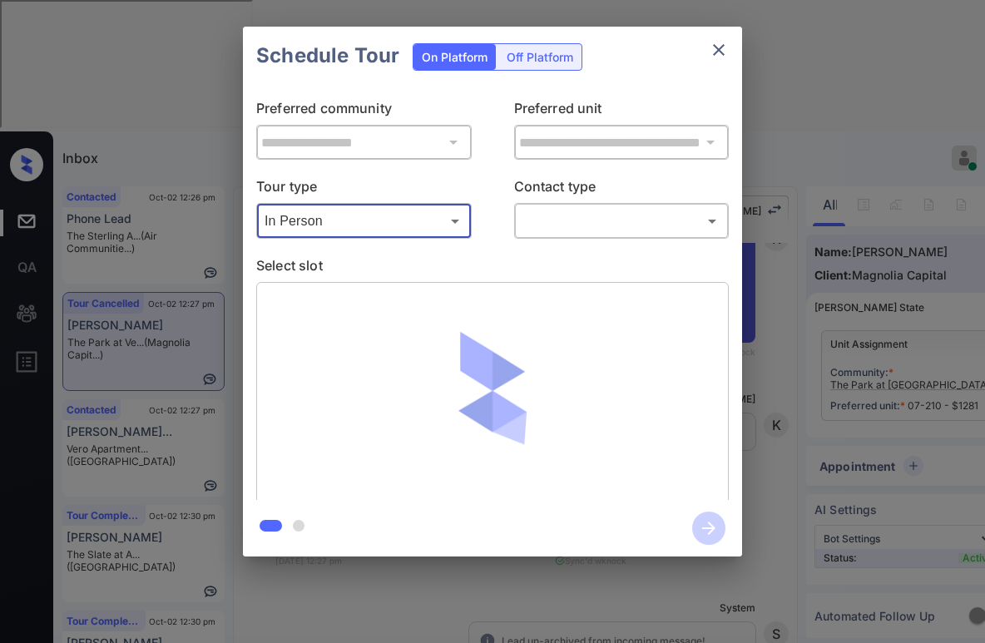
click at [592, 217] on body "Inbox [PERSON_NAME] Online Set yourself offline Set yourself on break Profile S…" at bounding box center [492, 321] width 985 height 643
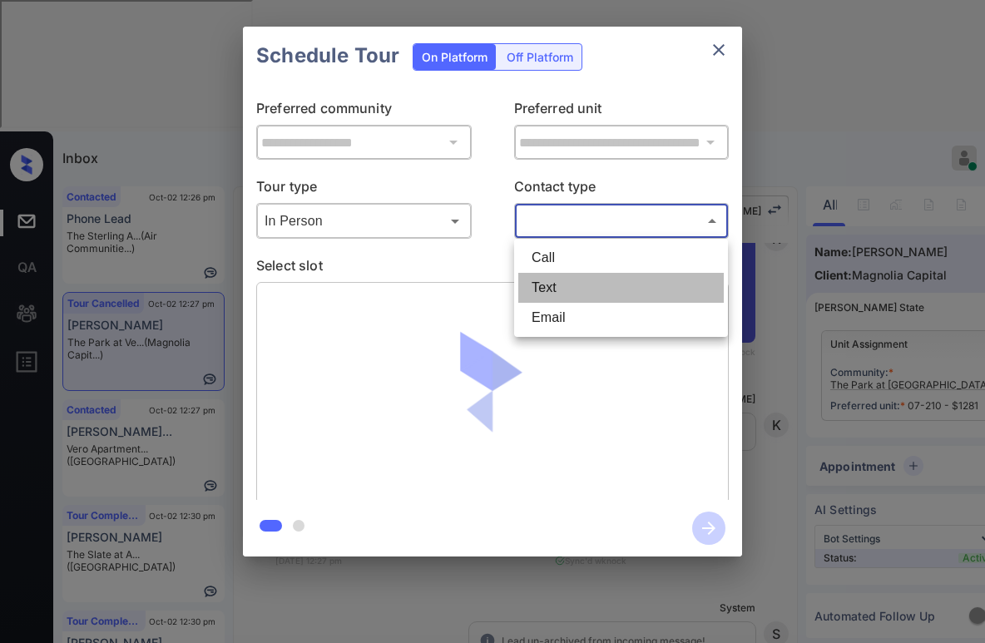
click at [563, 286] on li "Text" at bounding box center [621, 288] width 206 height 30
type input "****"
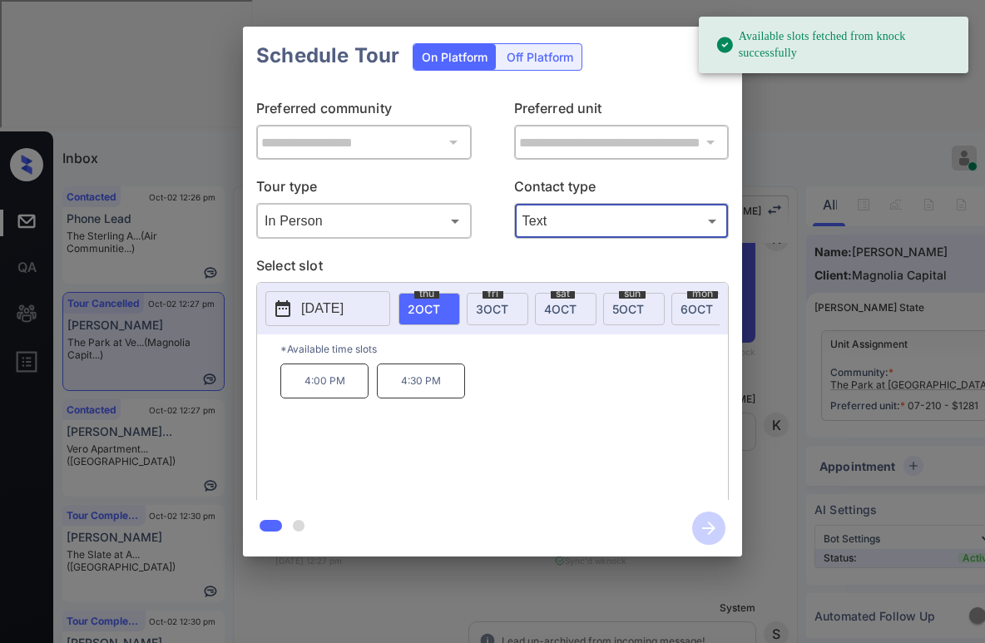
click at [501, 304] on span "[DATE]" at bounding box center [492, 309] width 32 height 14
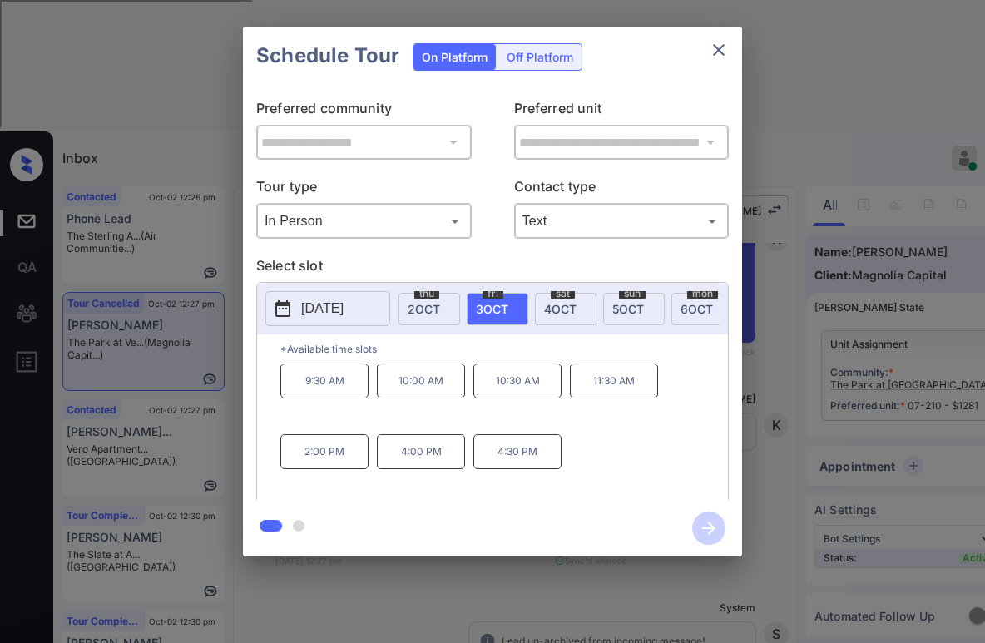
drag, startPoint x: 408, startPoint y: 390, endPoint x: 458, endPoint y: 377, distance: 51.7
click at [409, 390] on p "10:00 AM" at bounding box center [421, 381] width 88 height 35
click at [701, 523] on icon "button" at bounding box center [708, 528] width 33 height 33
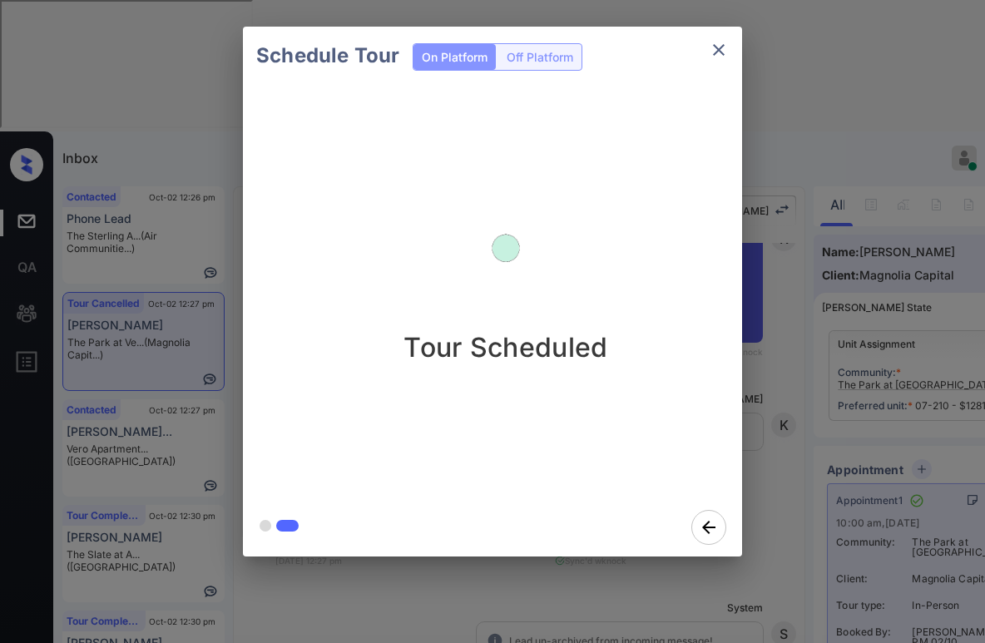
click at [753, 281] on div "Schedule Tour On Platform Off Platform Tour Scheduled" at bounding box center [492, 291] width 985 height 583
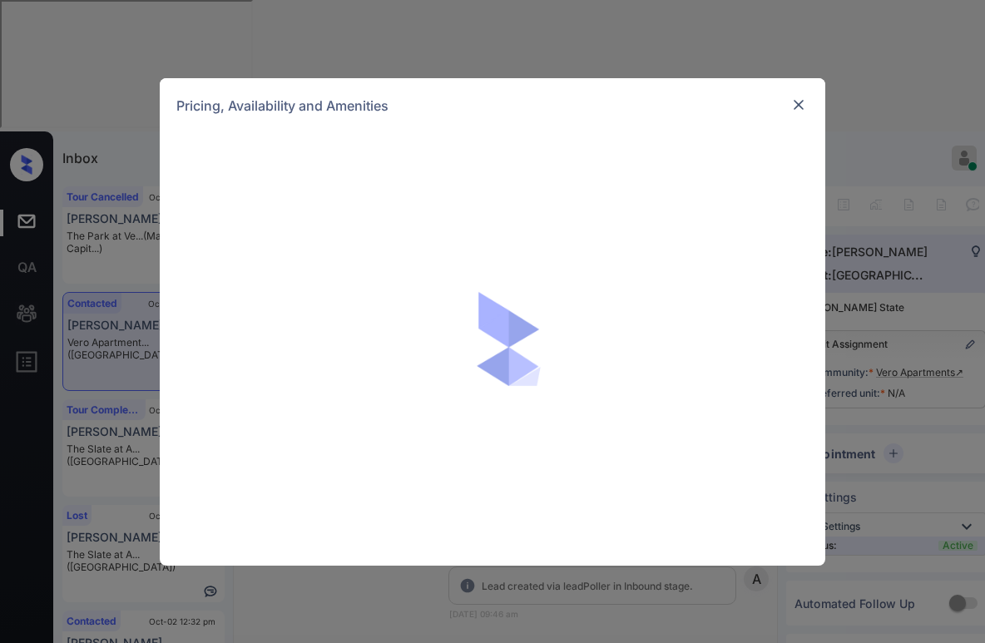
scroll to position [1834, 0]
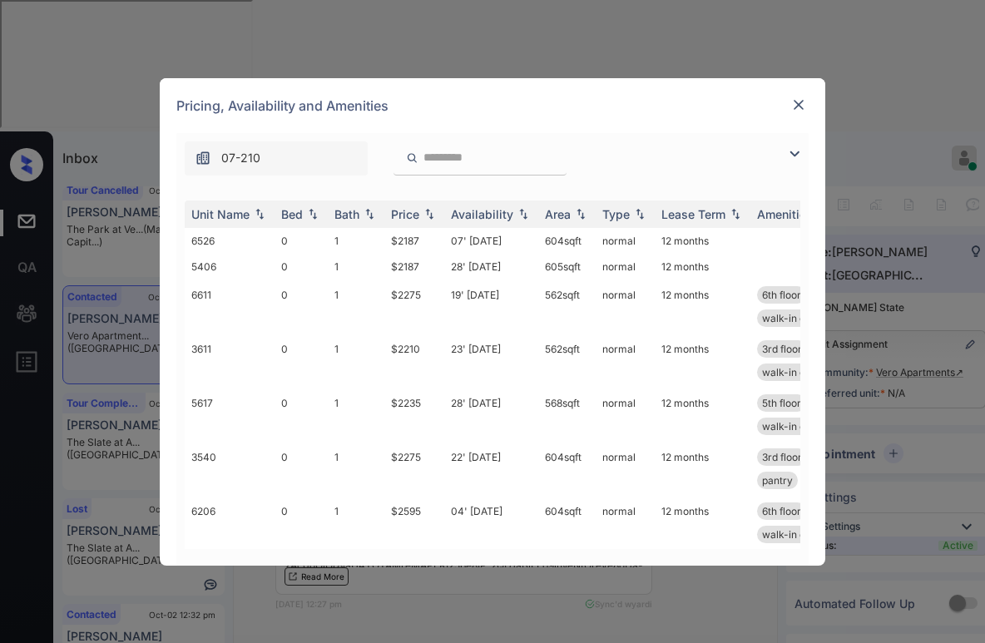
click at [796, 152] on img at bounding box center [795, 154] width 20 height 20
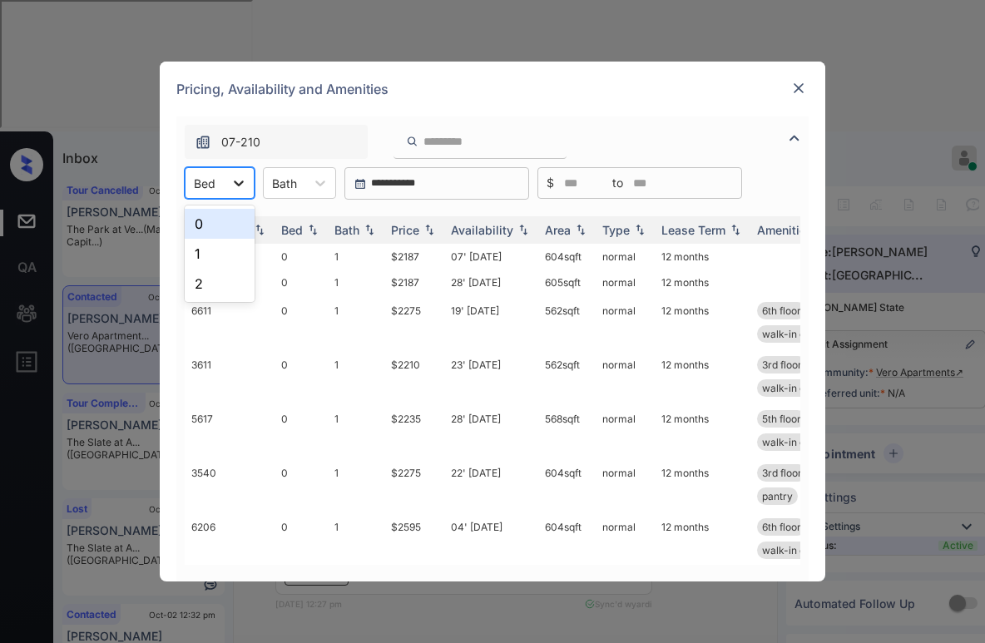
click at [225, 184] on div at bounding box center [239, 183] width 30 height 30
click at [211, 248] on div "1" at bounding box center [220, 254] width 70 height 30
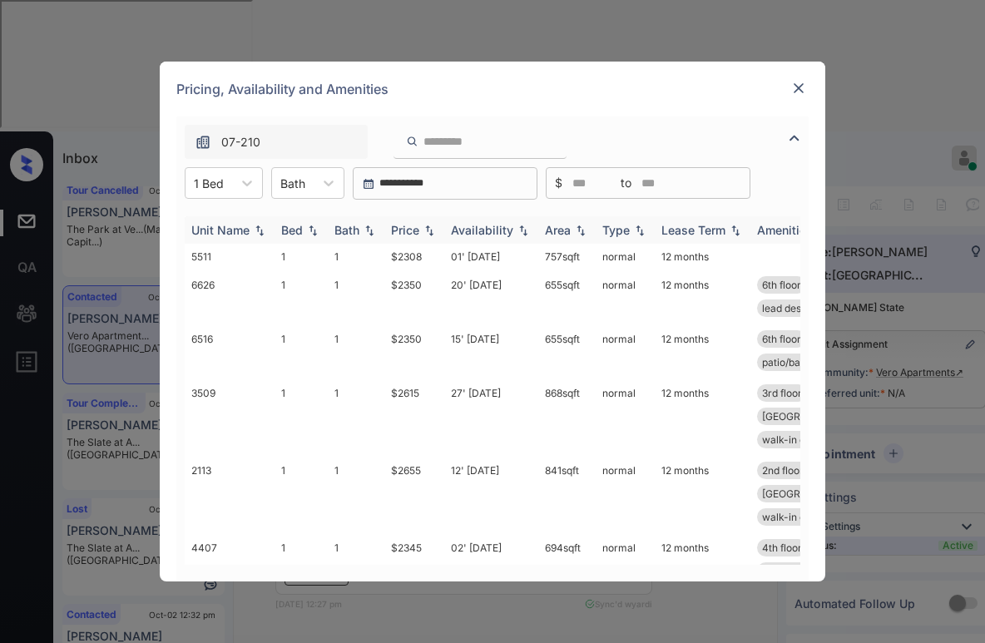
click at [423, 226] on img at bounding box center [429, 231] width 17 height 12
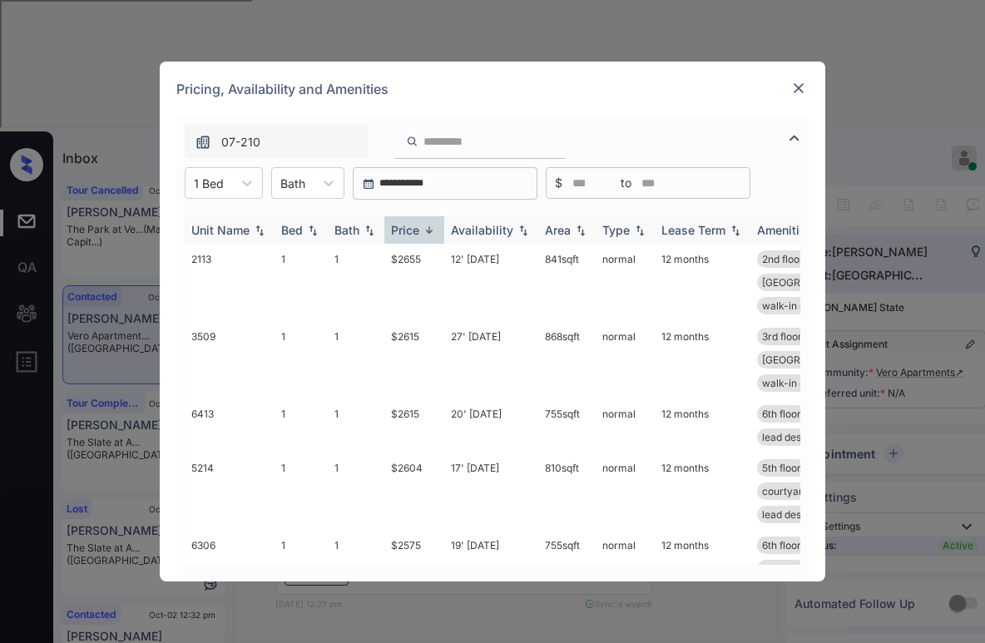
click at [421, 226] on img at bounding box center [429, 230] width 17 height 12
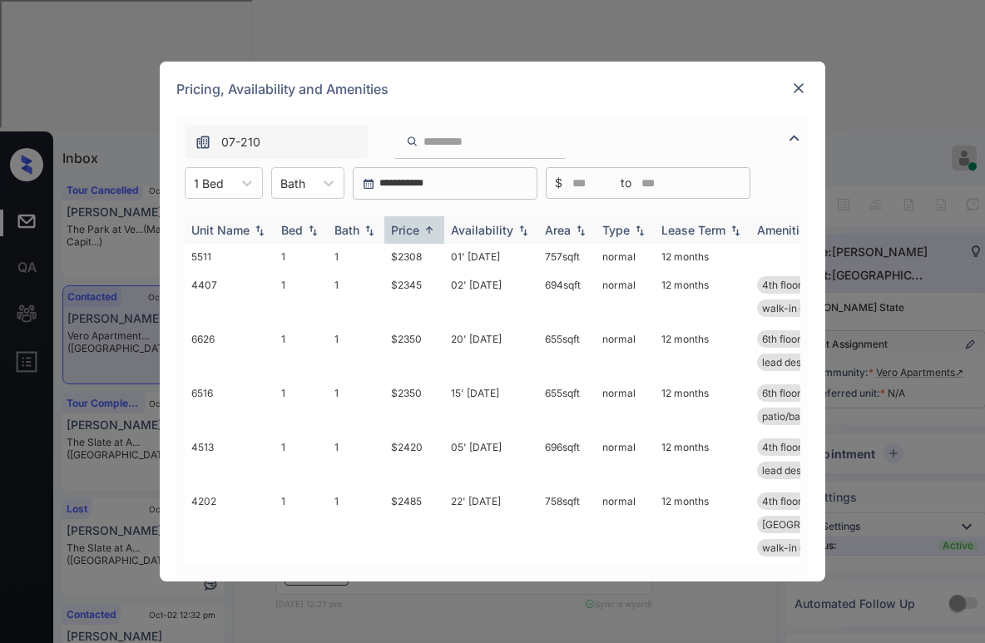
click at [418, 230] on div "Price" at bounding box center [405, 230] width 28 height 14
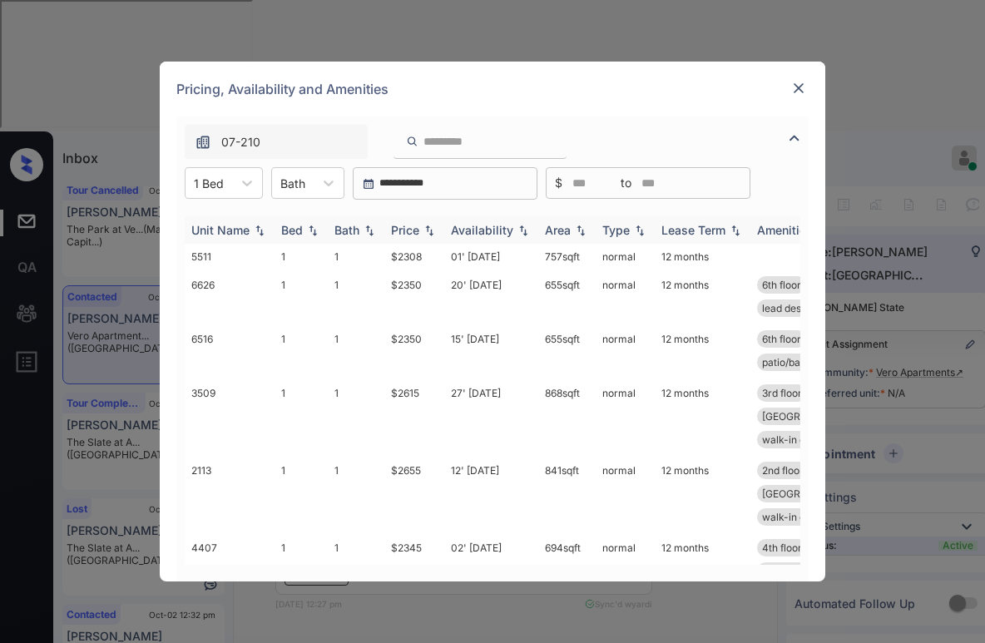
click at [417, 230] on div "Price" at bounding box center [405, 230] width 28 height 14
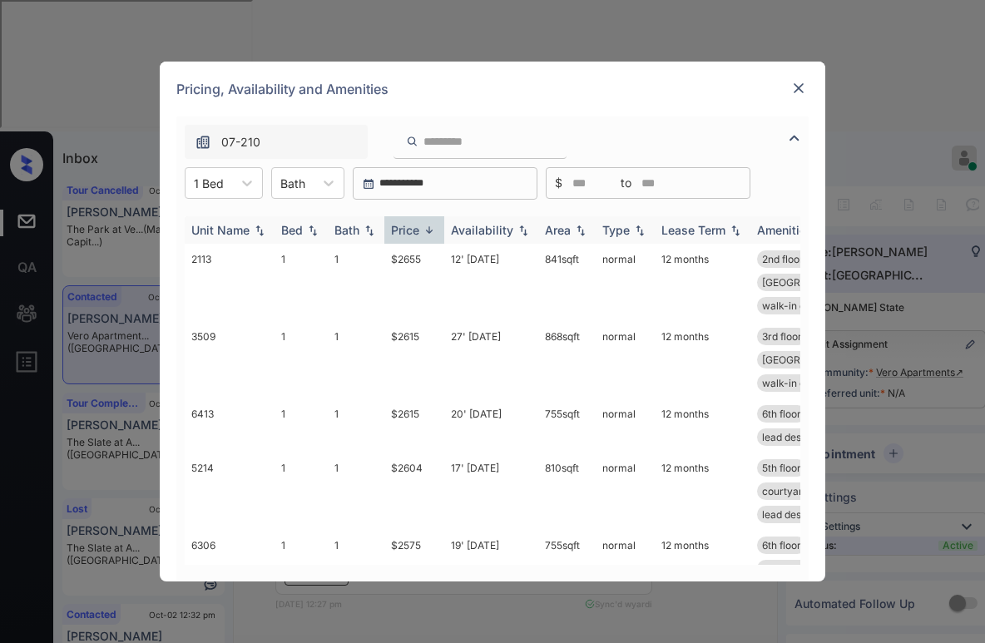
click at [417, 229] on div "Price" at bounding box center [405, 230] width 28 height 14
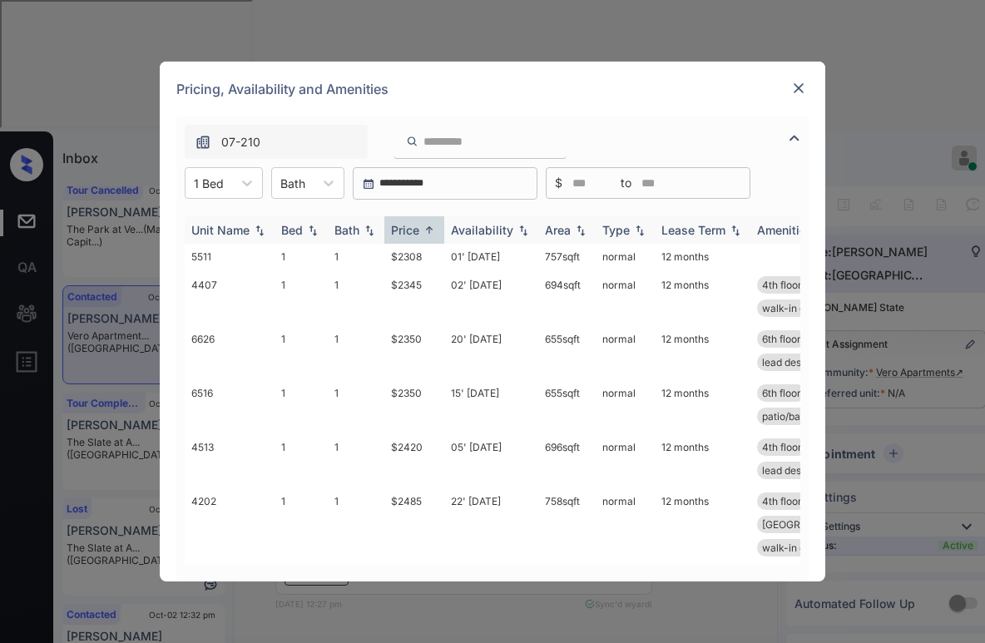
click at [420, 229] on div "Price" at bounding box center [414, 230] width 47 height 14
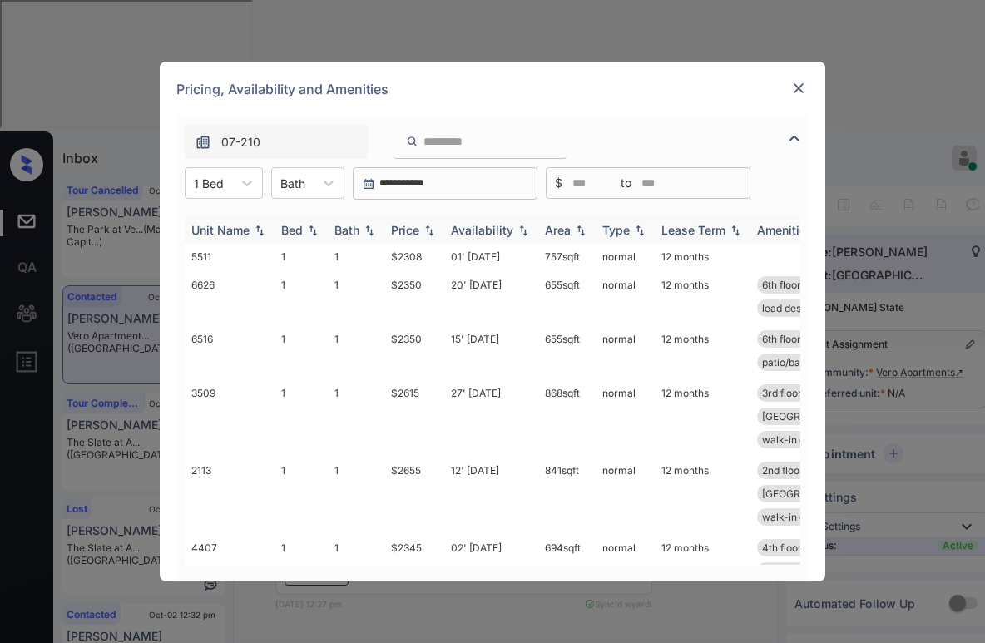
click at [420, 229] on div "Price" at bounding box center [414, 230] width 47 height 14
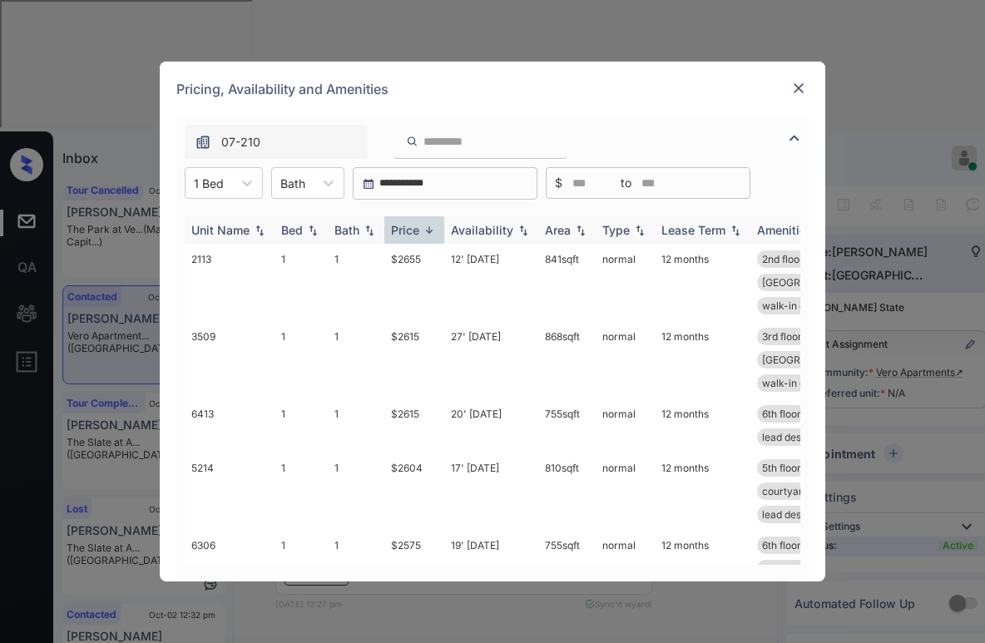
click at [419, 230] on div "Price" at bounding box center [405, 230] width 28 height 14
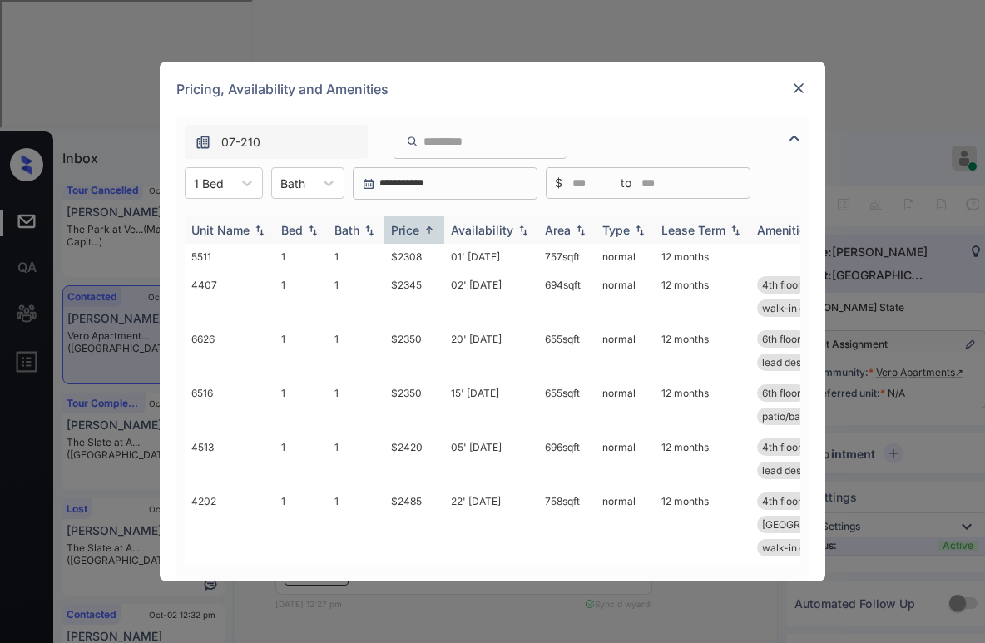
click at [419, 230] on div "Price" at bounding box center [405, 230] width 28 height 14
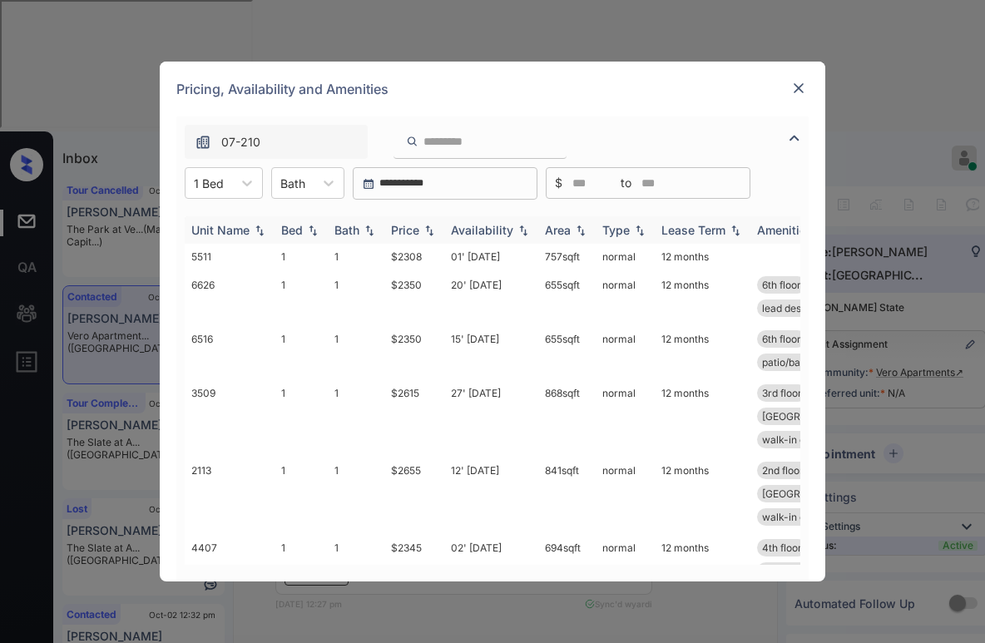
click at [419, 230] on div "Price" at bounding box center [405, 230] width 28 height 14
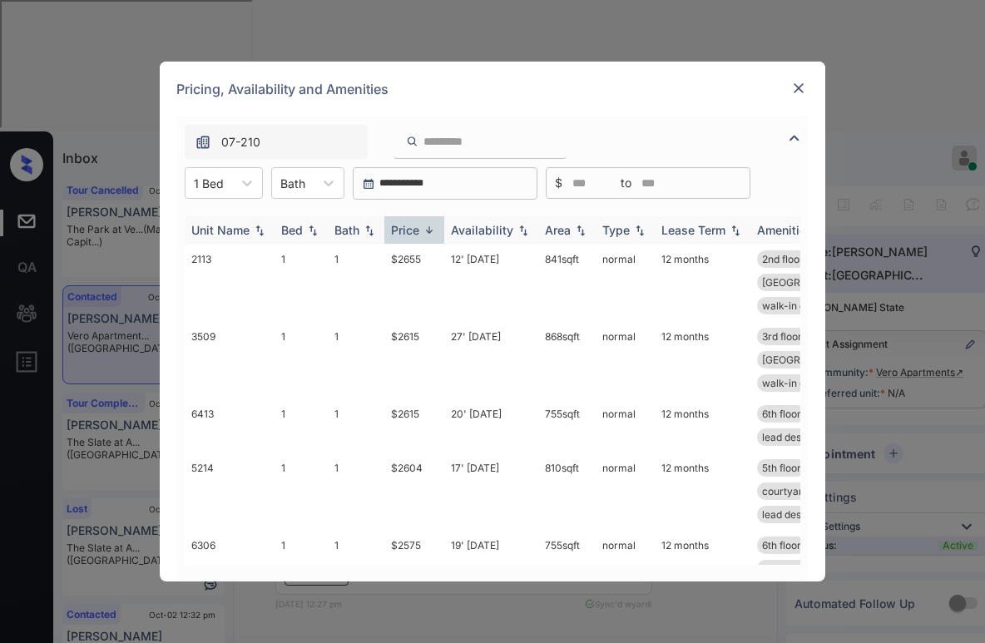
click at [419, 230] on div "Price" at bounding box center [405, 230] width 28 height 14
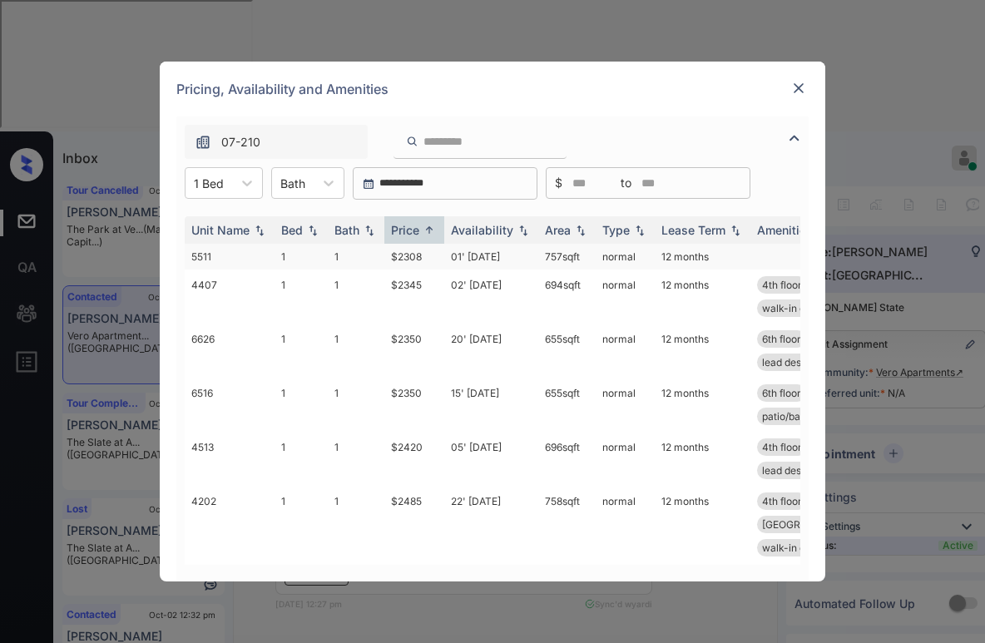
click at [407, 255] on td "$2308" at bounding box center [414, 257] width 60 height 26
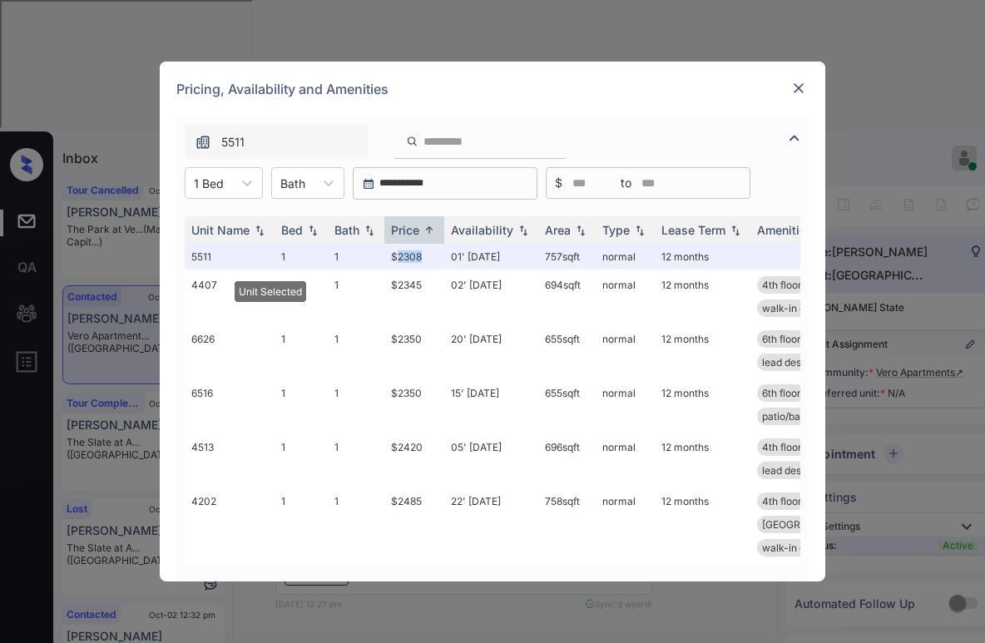
click at [803, 86] on img at bounding box center [798, 88] width 17 height 17
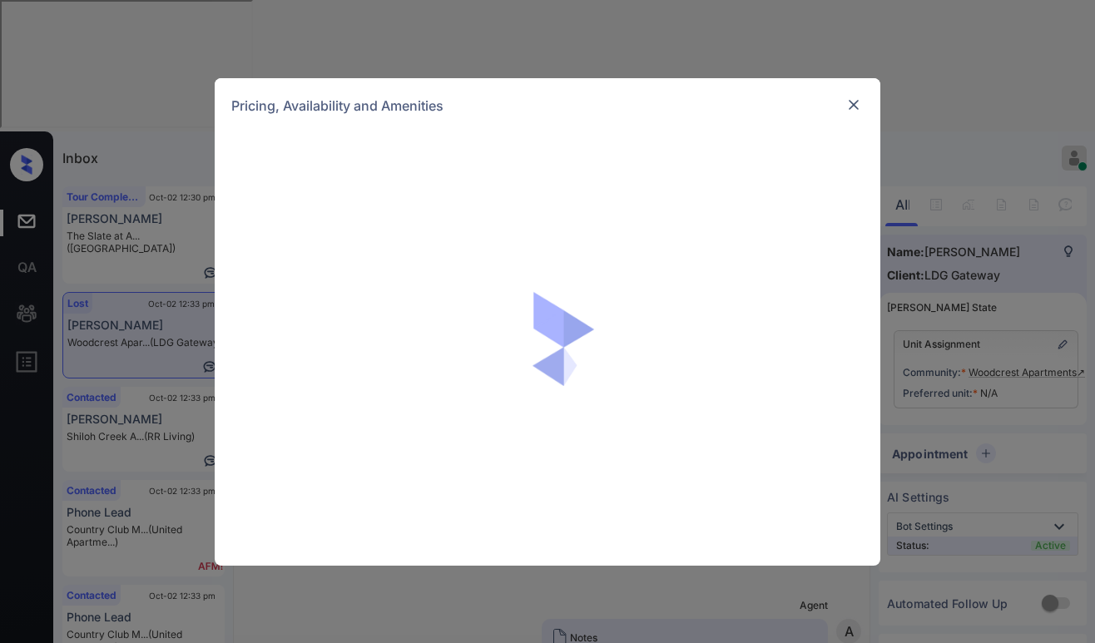
scroll to position [2761, 0]
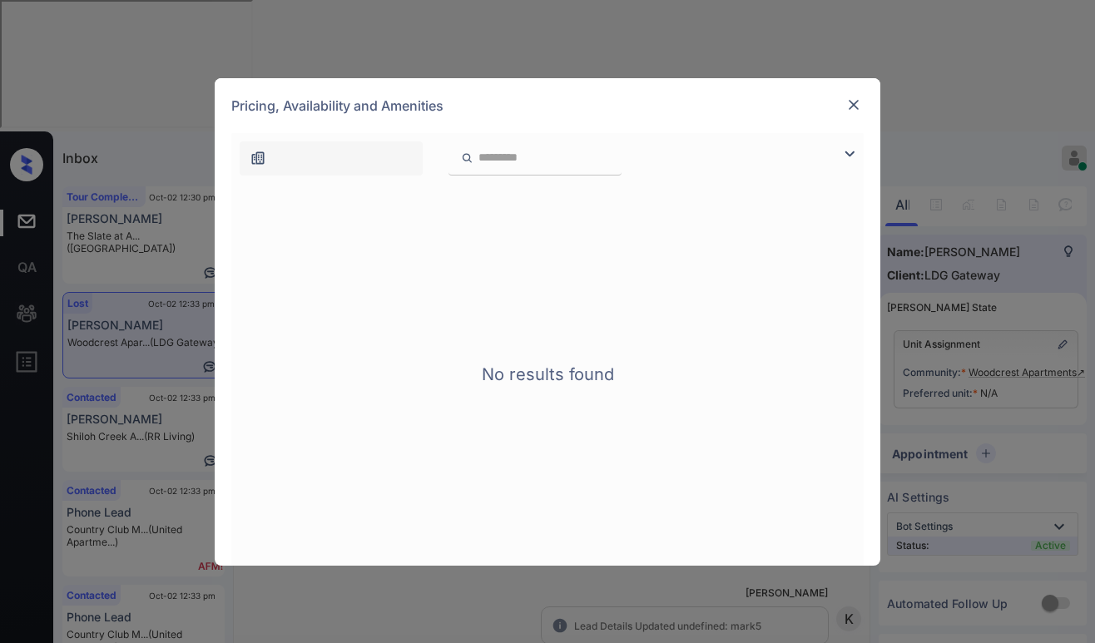
click at [847, 153] on img at bounding box center [850, 154] width 20 height 20
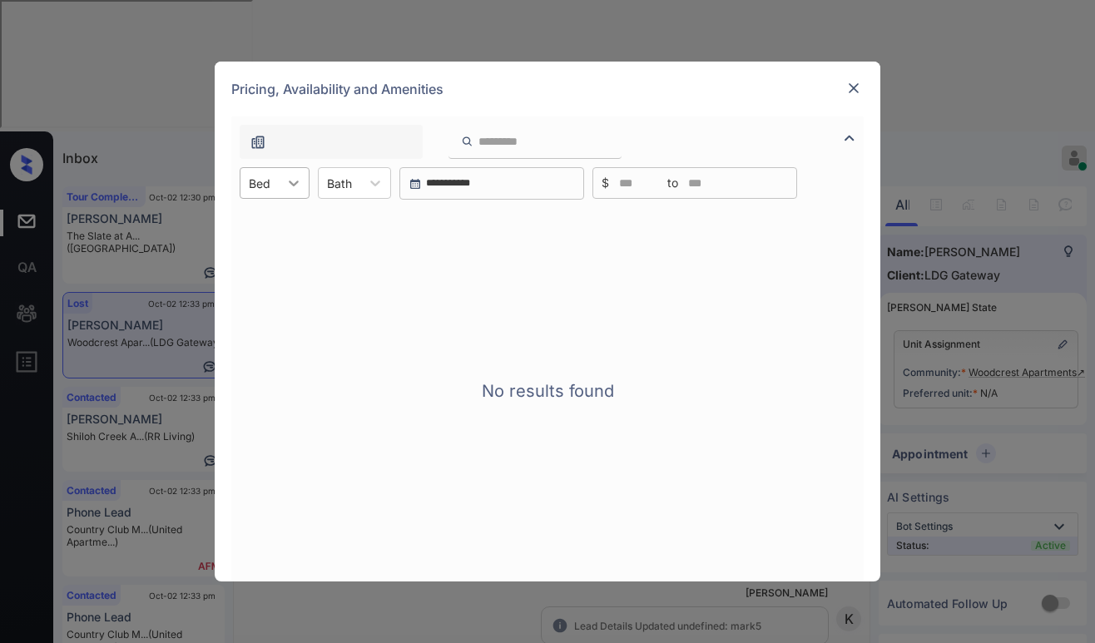
click at [295, 181] on icon at bounding box center [293, 183] width 17 height 17
click at [260, 290] on div "2" at bounding box center [275, 284] width 70 height 30
click at [842, 90] on div "Pricing, Availability and Amenities" at bounding box center [548, 89] width 666 height 55
click at [850, 91] on img at bounding box center [853, 88] width 17 height 17
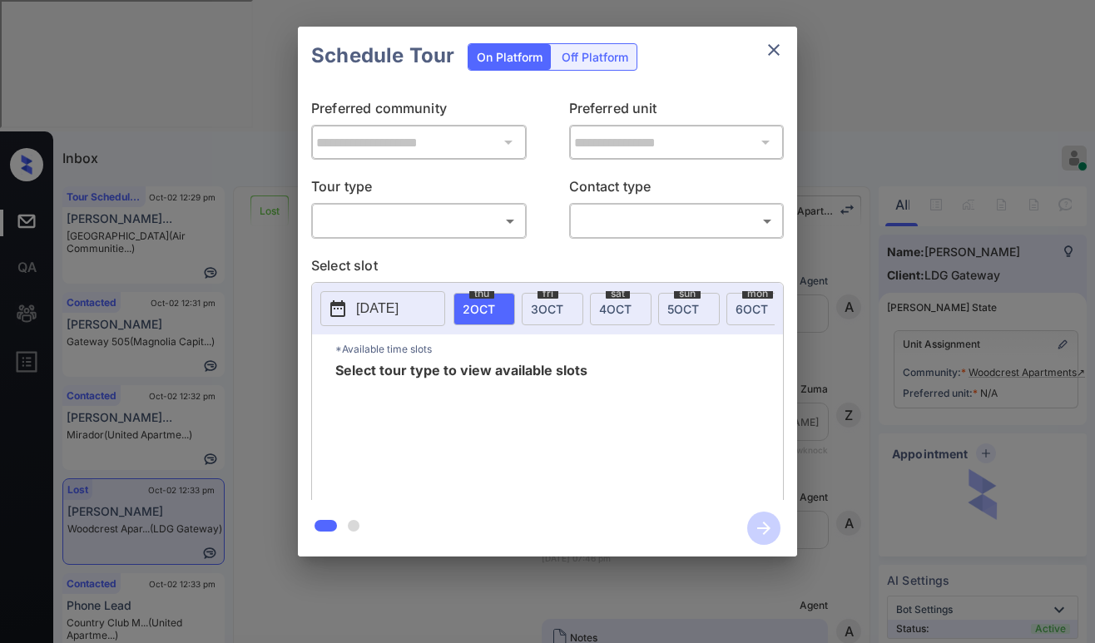
scroll to position [1762, 0]
click at [447, 218] on body "Inbox [PERSON_NAME] Online Set yourself offline Set yourself on break Profile S…" at bounding box center [547, 321] width 1095 height 643
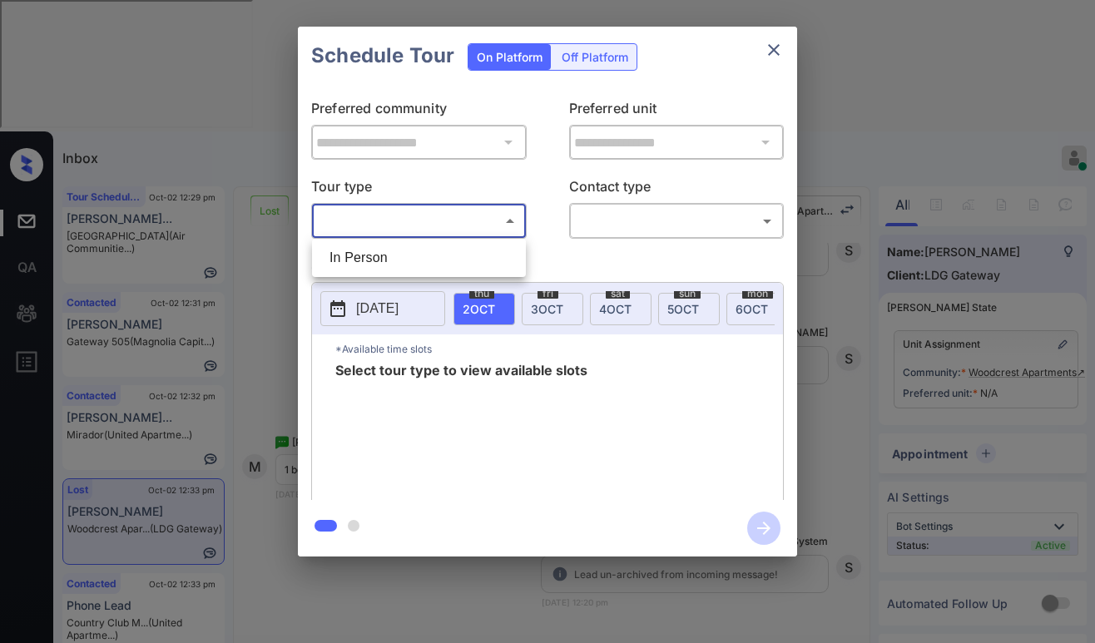
click at [414, 259] on li "In Person" at bounding box center [419, 258] width 206 height 30
type input "********"
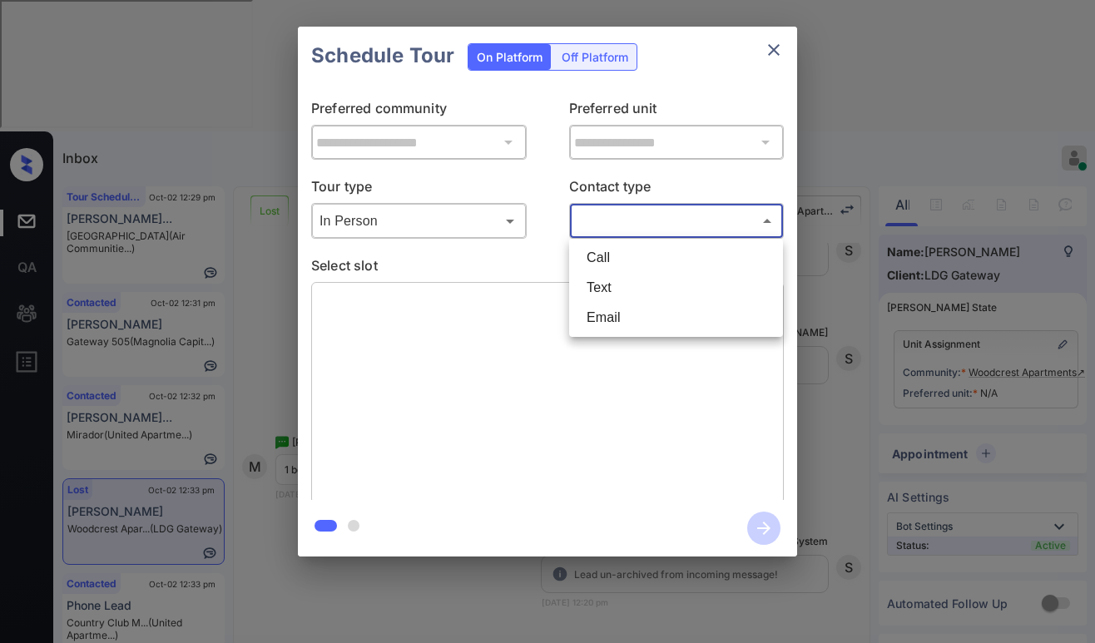
click at [631, 225] on body "Inbox [PERSON_NAME] Online Set yourself offline Set yourself on break Profile S…" at bounding box center [547, 321] width 1095 height 643
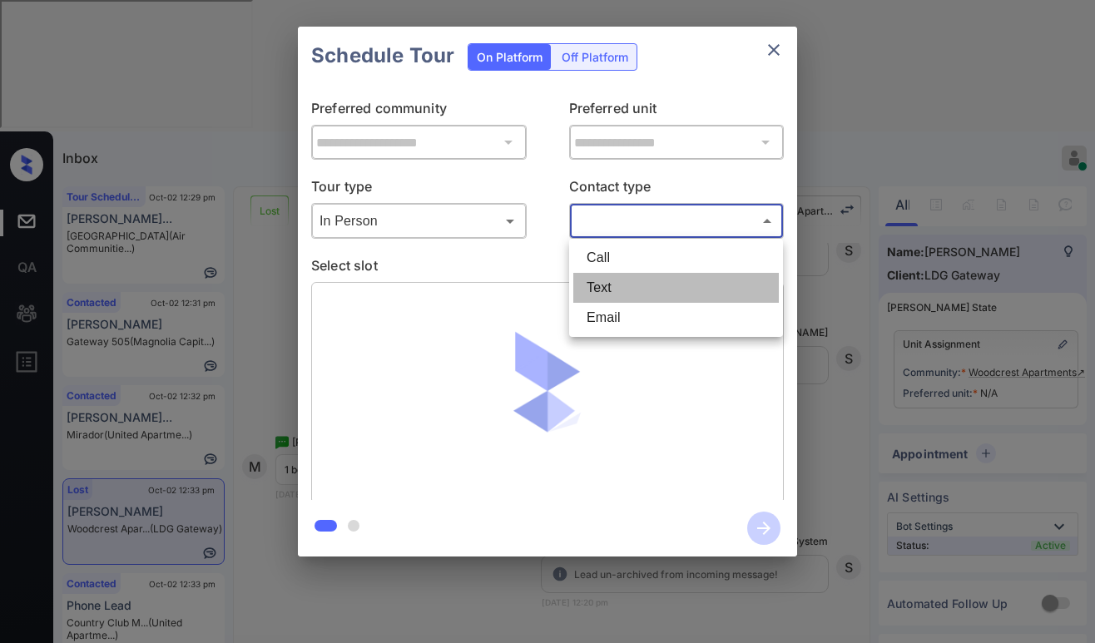
click at [626, 280] on li "Text" at bounding box center [676, 288] width 206 height 30
type input "****"
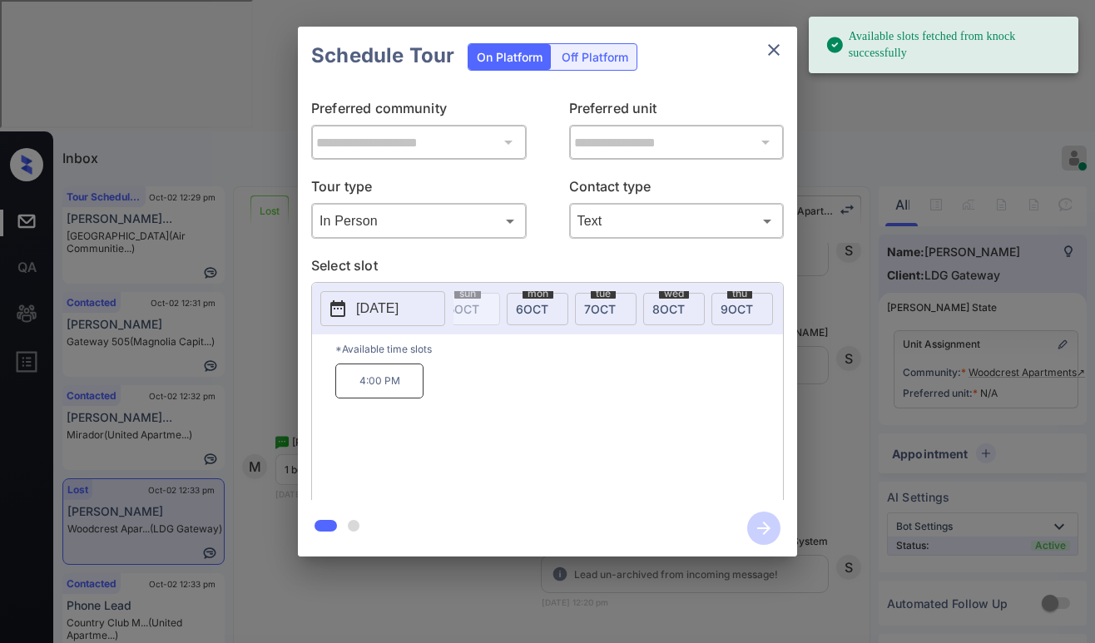
scroll to position [0, 244]
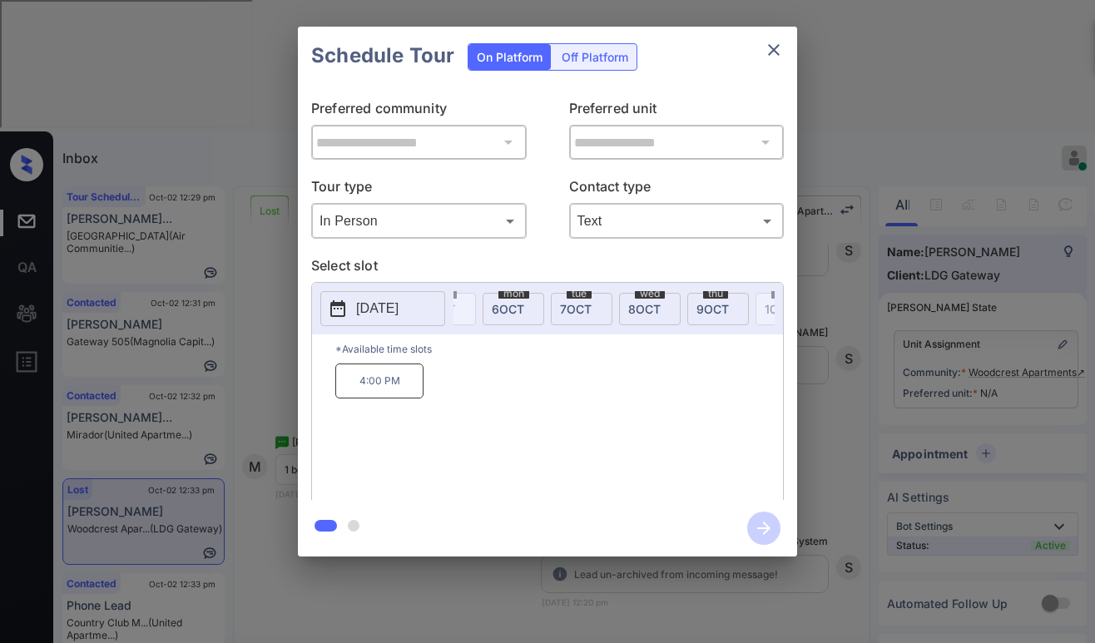
click at [523, 310] on span "[DATE]" at bounding box center [508, 309] width 32 height 14
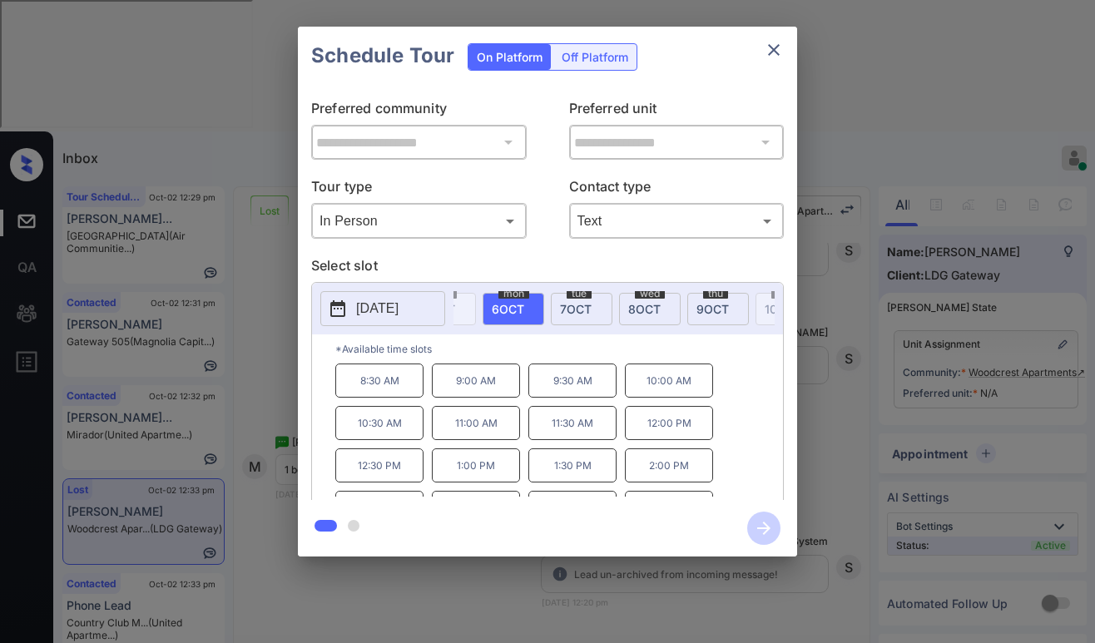
click at [770, 54] on icon "close" at bounding box center [774, 50] width 12 height 12
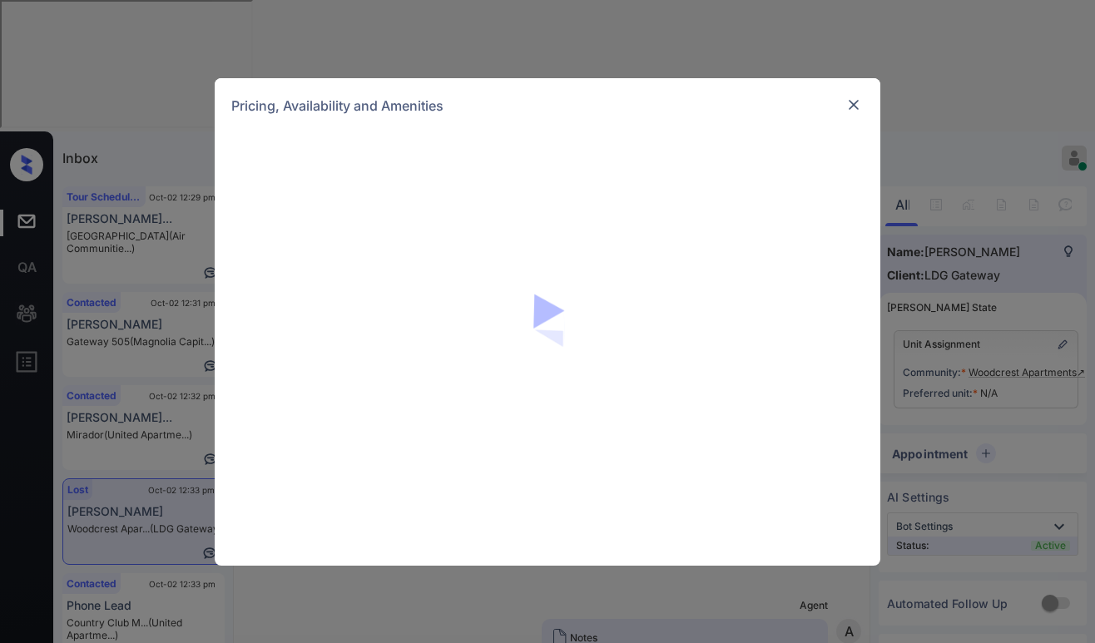
scroll to position [1762, 0]
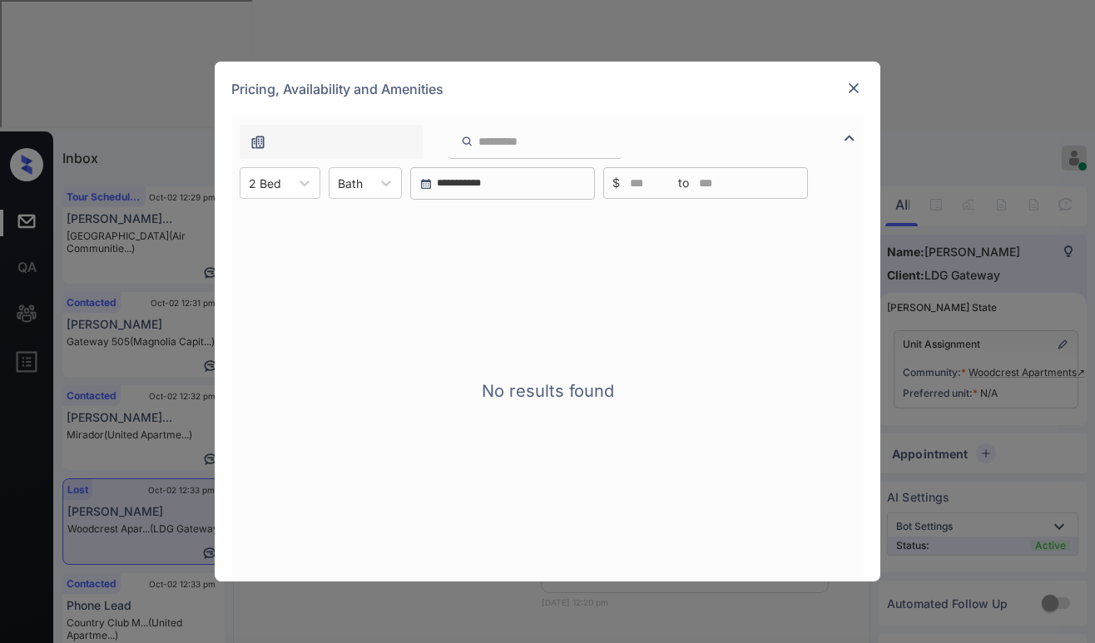
click at [859, 89] on img at bounding box center [853, 88] width 17 height 17
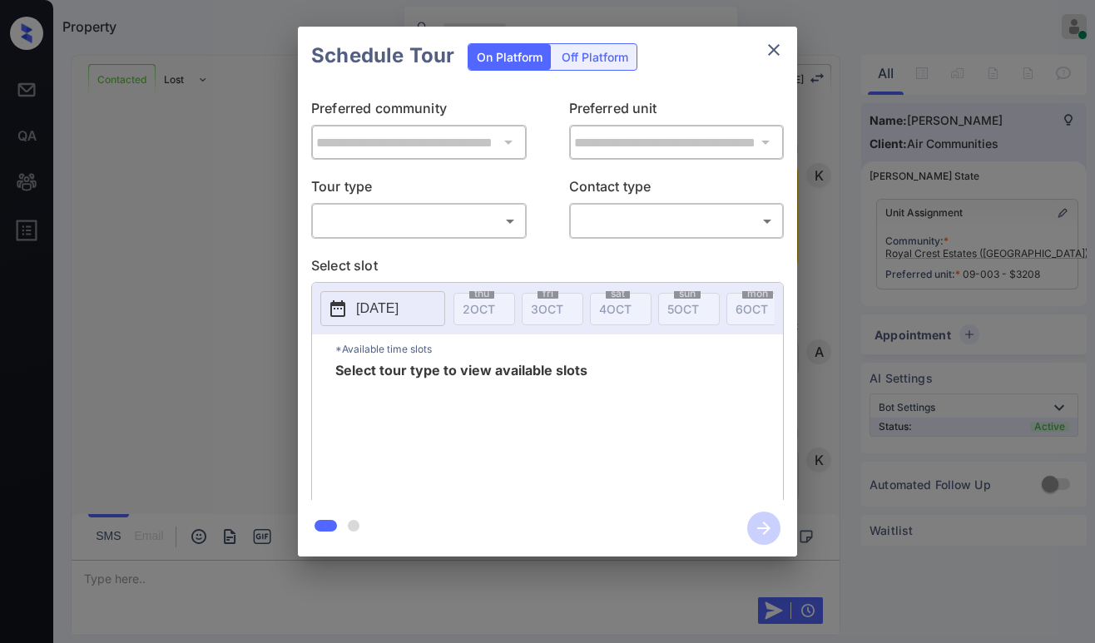
scroll to position [4156, 0]
click at [390, 196] on p "Tour type" at bounding box center [419, 189] width 216 height 27
click at [389, 206] on div "​ ​" at bounding box center [419, 221] width 216 height 36
click at [393, 228] on body "Property [PERSON_NAME] Online Set yourself offline Set yourself on break Profil…" at bounding box center [547, 321] width 1095 height 643
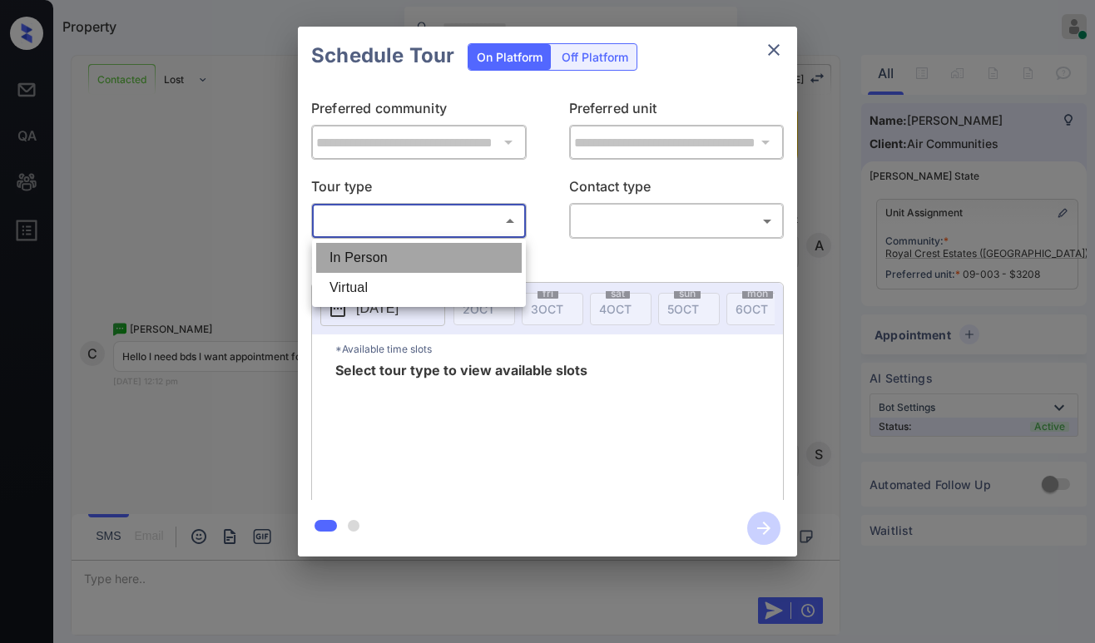
drag, startPoint x: 374, startPoint y: 263, endPoint x: 463, endPoint y: 255, distance: 89.4
click at [375, 261] on li "In Person" at bounding box center [419, 258] width 206 height 30
type input "********"
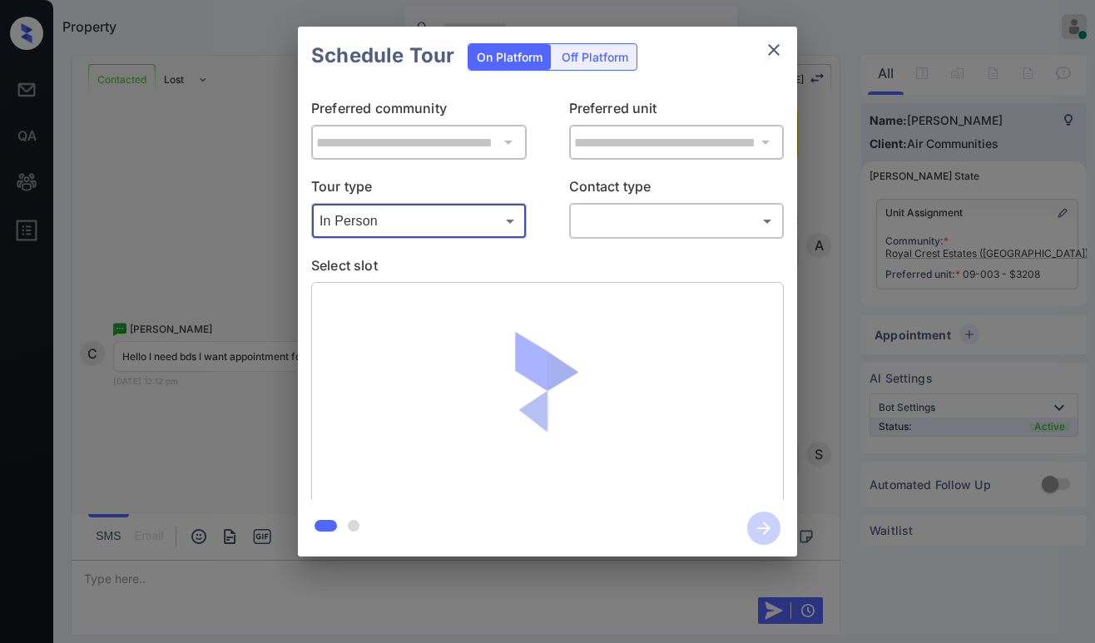
click at [590, 223] on body "Property Paolo Gabriel Online Set yourself offline Set yourself on break Profil…" at bounding box center [547, 321] width 1095 height 643
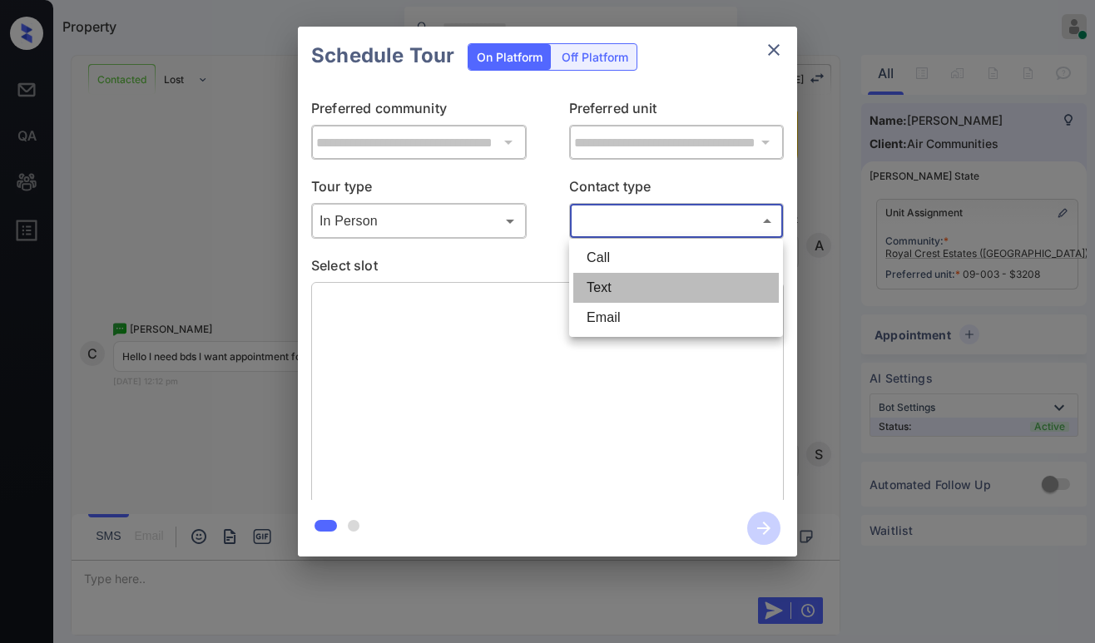
click at [593, 295] on li "Text" at bounding box center [676, 288] width 206 height 30
type input "****"
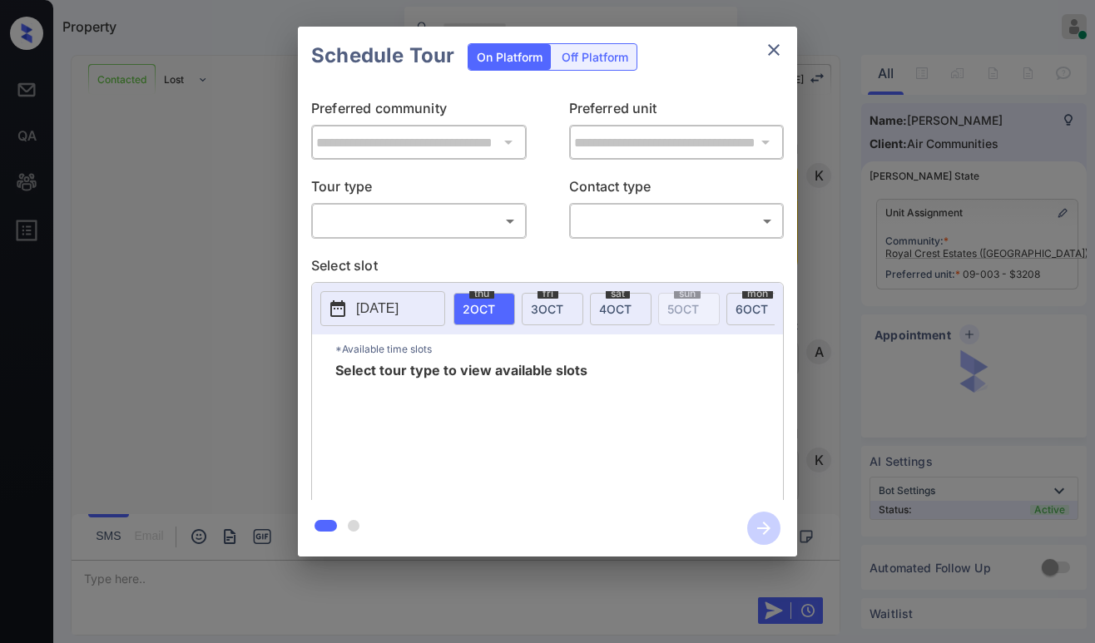
scroll to position [4264, 0]
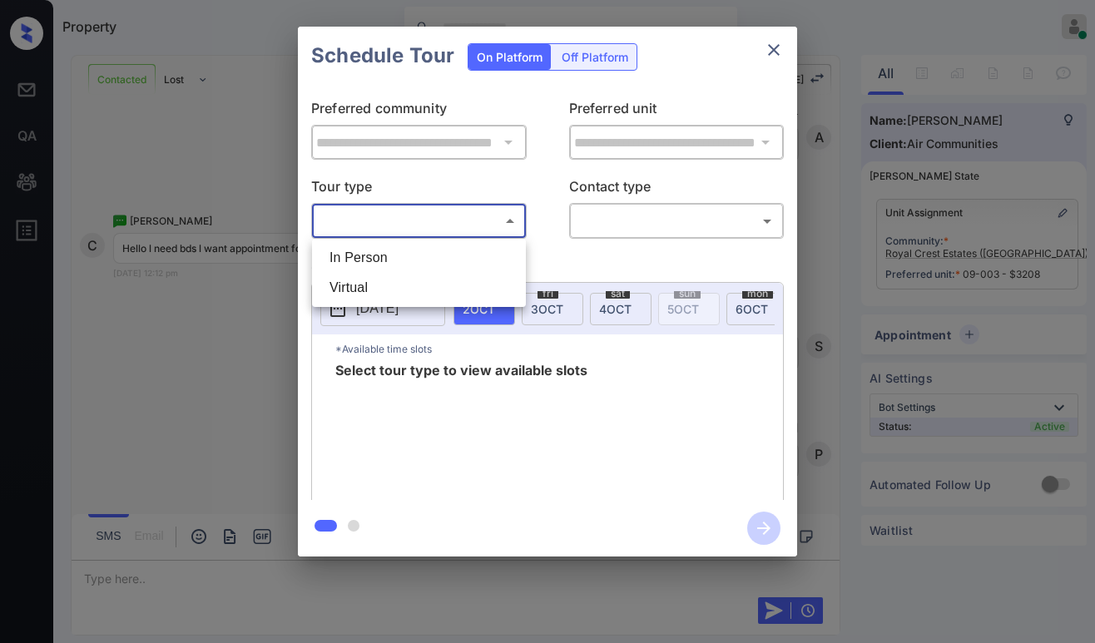
drag, startPoint x: 438, startPoint y: 224, endPoint x: 417, endPoint y: 253, distance: 36.3
click at [438, 224] on body "Property Paolo Gabriel Online Set yourself offline Set yourself on break Profil…" at bounding box center [547, 321] width 1095 height 643
click at [404, 258] on li "In Person" at bounding box center [419, 258] width 206 height 30
type input "********"
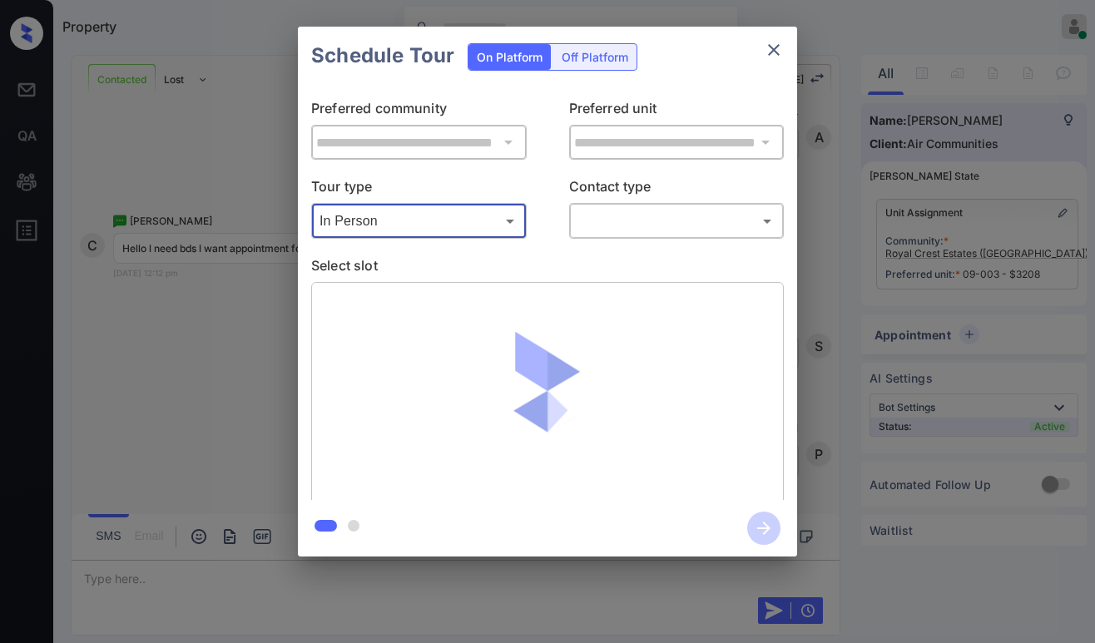
click at [588, 228] on body "Property Paolo Gabriel Online Set yourself offline Set yourself on break Profil…" at bounding box center [547, 321] width 1095 height 643
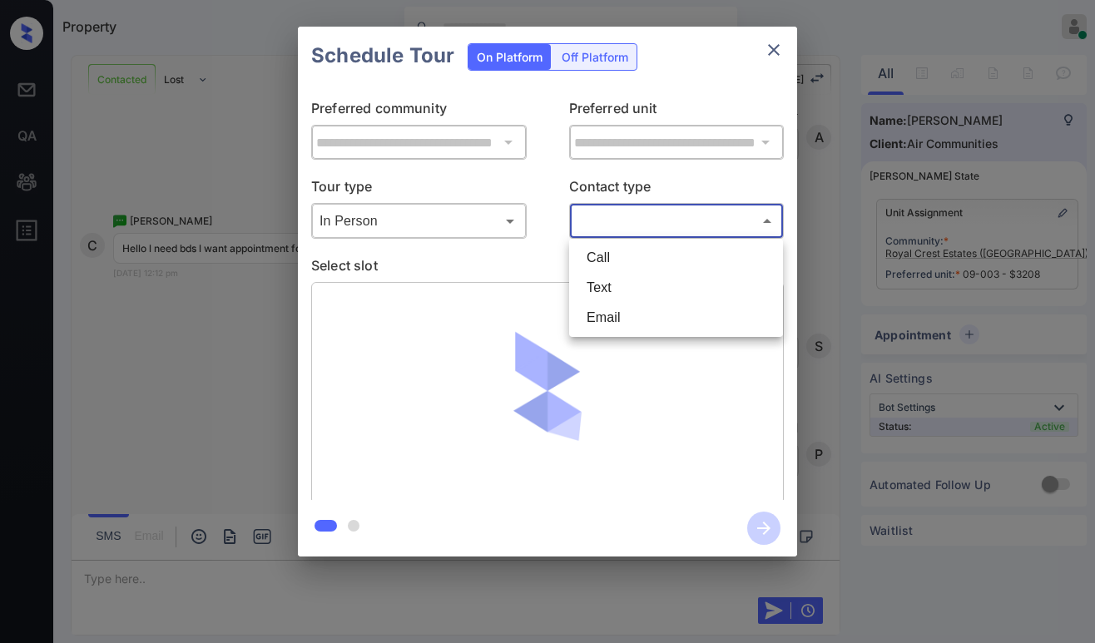
click at [600, 280] on li "Text" at bounding box center [676, 288] width 206 height 30
type input "****"
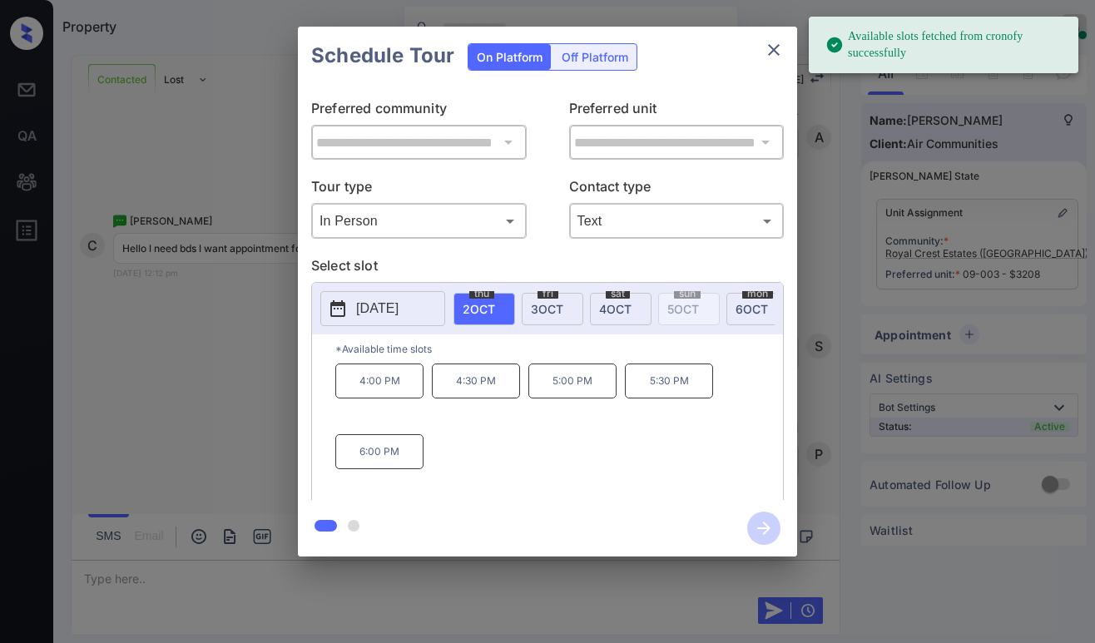
click at [561, 310] on span "3 OCT" at bounding box center [547, 309] width 32 height 14
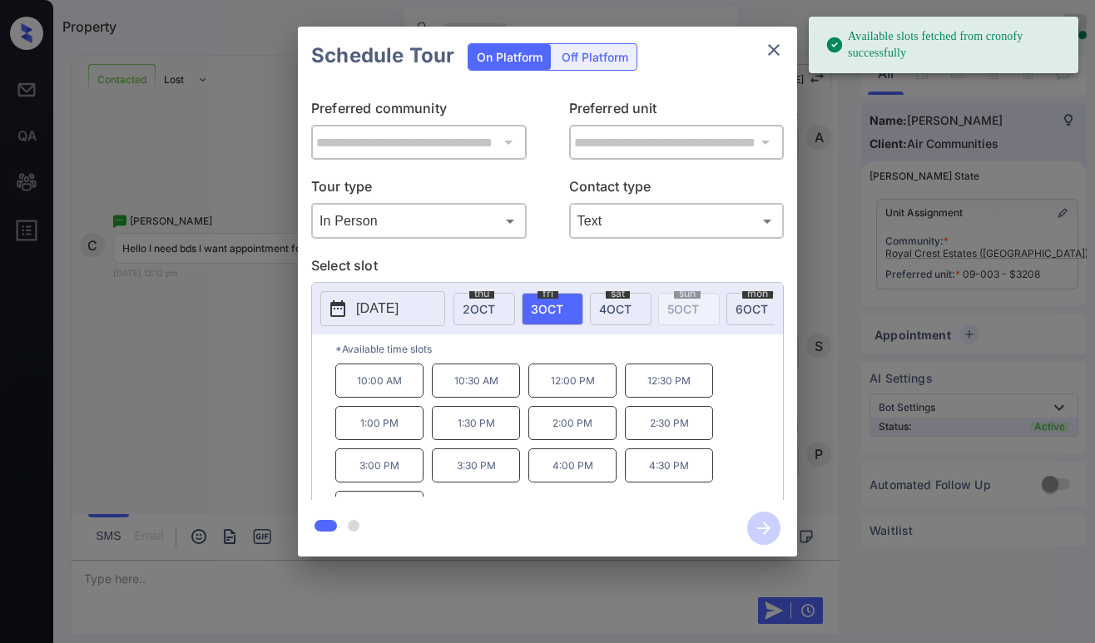
click at [487, 306] on span "2 OCT" at bounding box center [479, 309] width 32 height 14
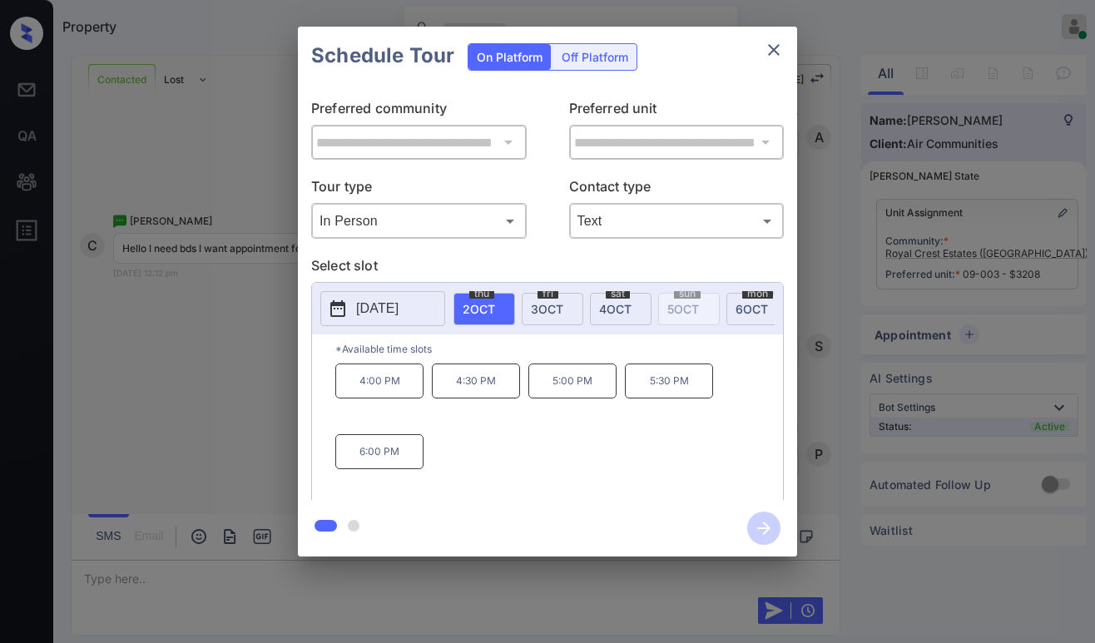
click at [562, 388] on p "5:00 PM" at bounding box center [572, 381] width 88 height 35
click at [762, 528] on icon "button" at bounding box center [763, 528] width 13 height 13
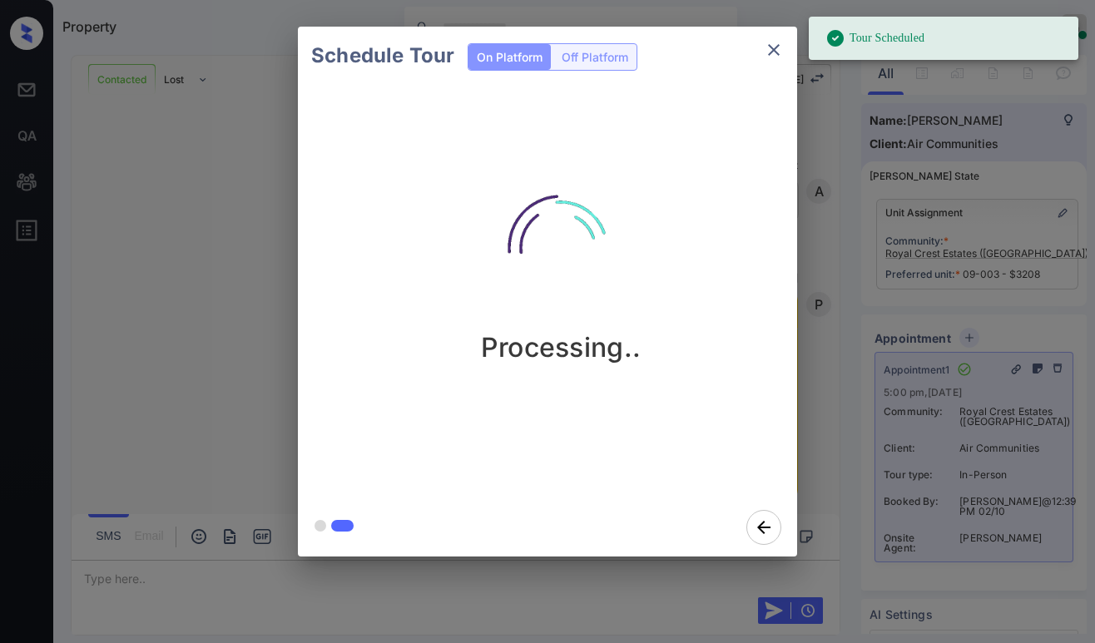
scroll to position [5186, 0]
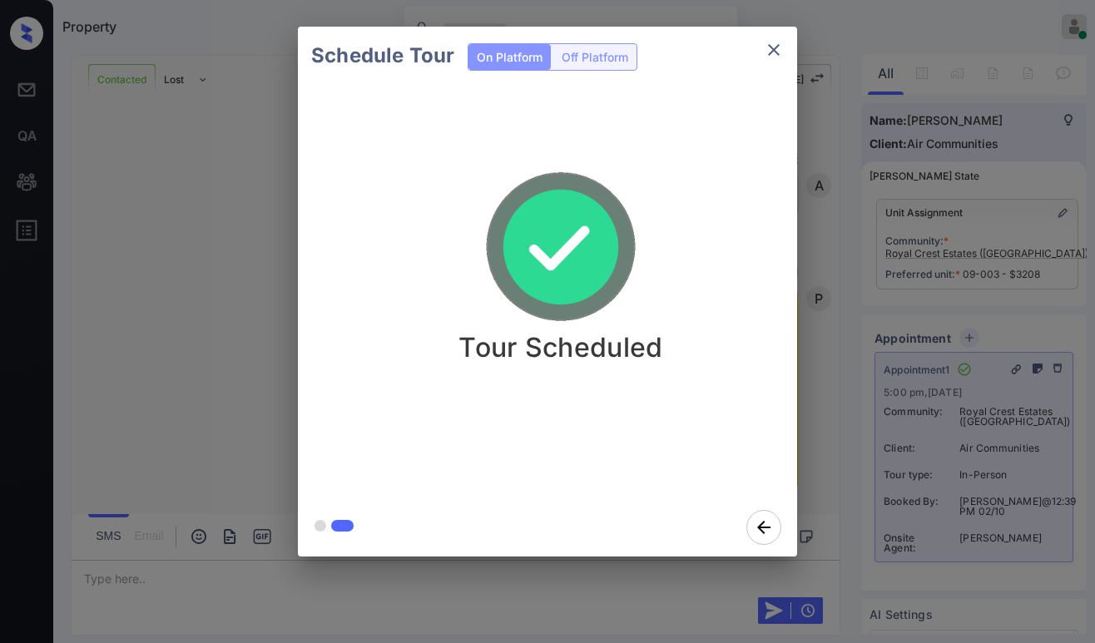
click at [250, 289] on div "Schedule Tour On Platform Off Platform Tour Scheduled" at bounding box center [547, 291] width 1095 height 583
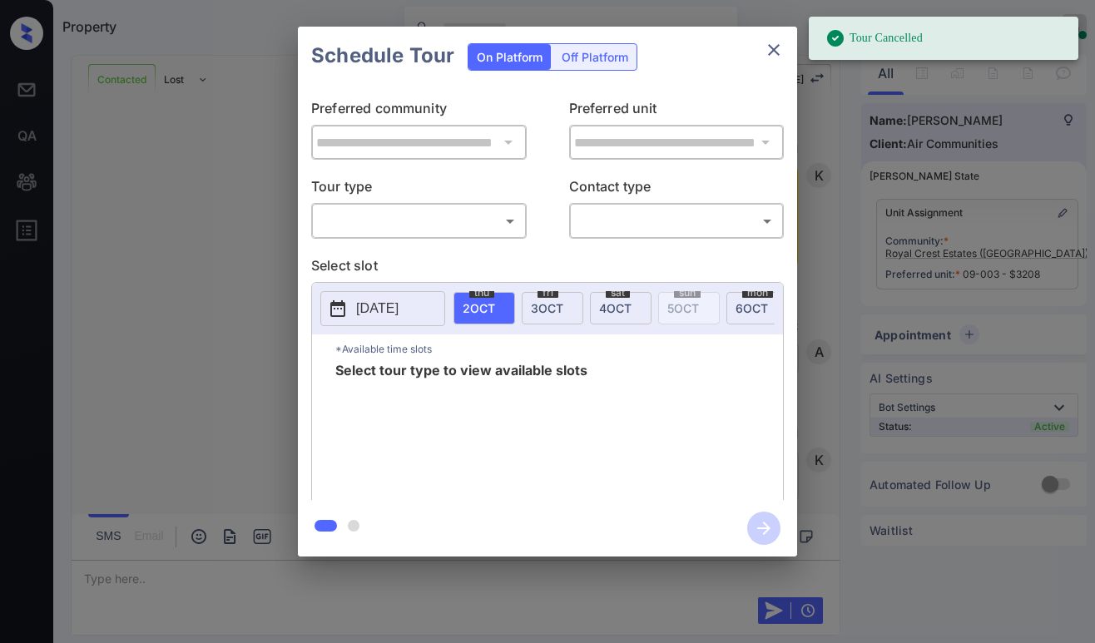
scroll to position [4188, 0]
click at [443, 221] on body "Tour Cancelled Property [PERSON_NAME] Online Set yourself offline Set yourself …" at bounding box center [547, 321] width 1095 height 643
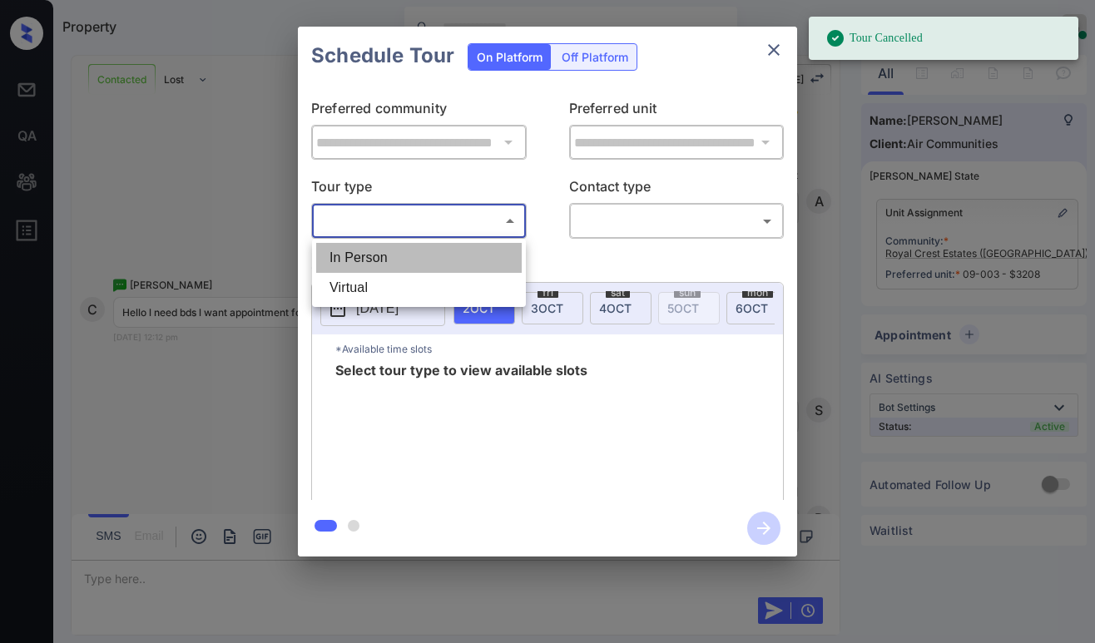
drag, startPoint x: 401, startPoint y: 260, endPoint x: 575, endPoint y: 221, distance: 178.1
click at [403, 259] on li "In Person" at bounding box center [419, 258] width 206 height 30
type input "********"
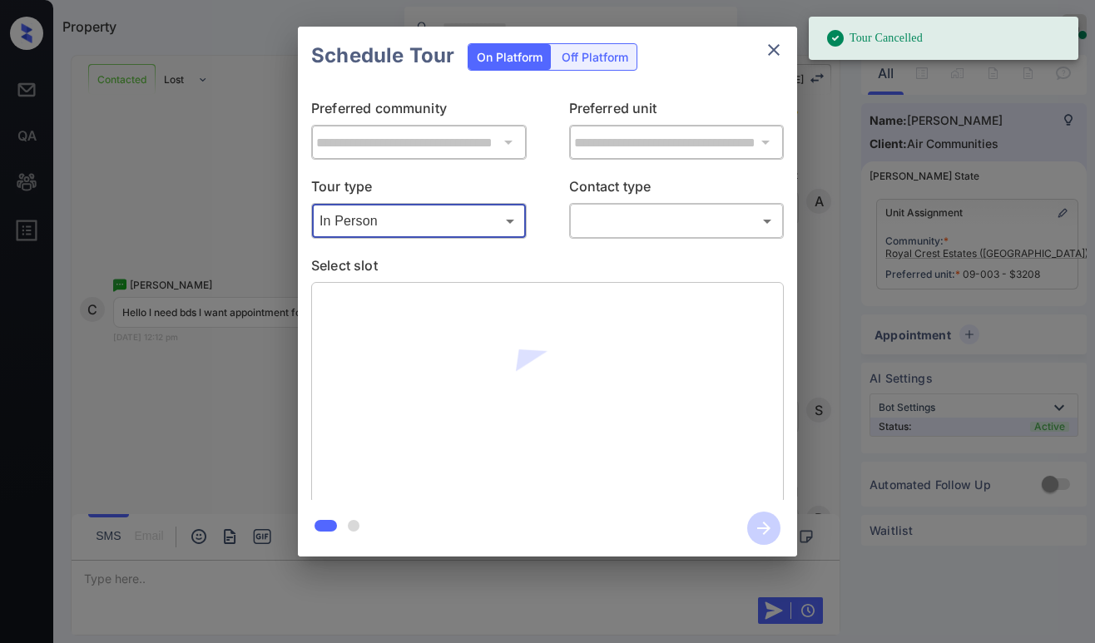
click at [614, 216] on body "Tour Cancelled Property [PERSON_NAME] Online Set yourself offline Set yourself …" at bounding box center [547, 321] width 1095 height 643
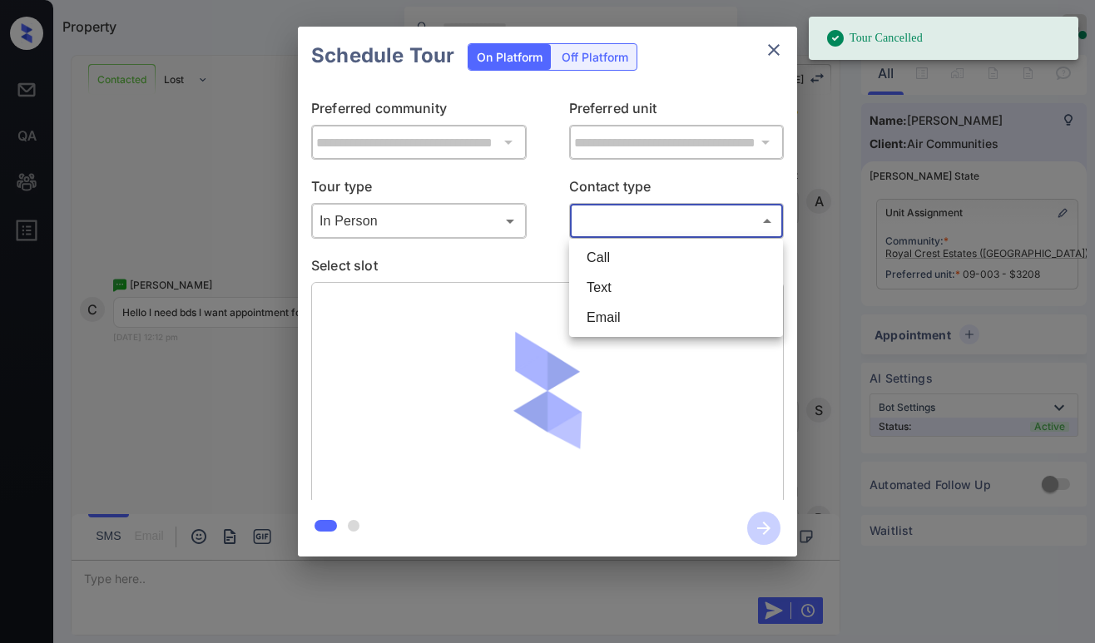
click at [608, 281] on li "Text" at bounding box center [676, 288] width 206 height 30
type input "****"
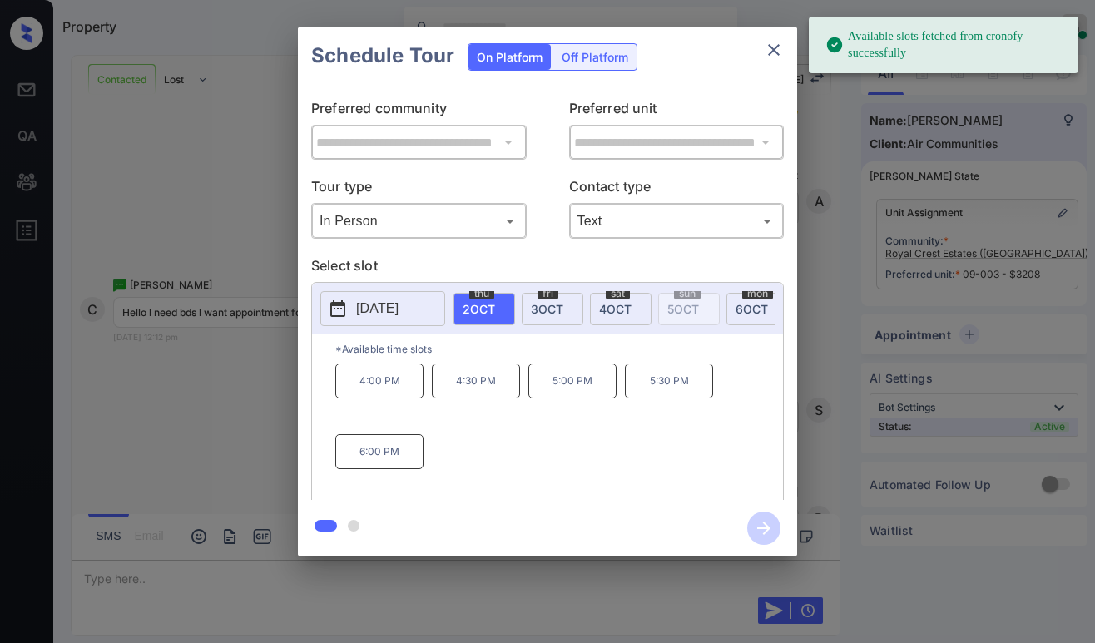
click at [660, 381] on p "5:30 PM" at bounding box center [669, 381] width 88 height 35
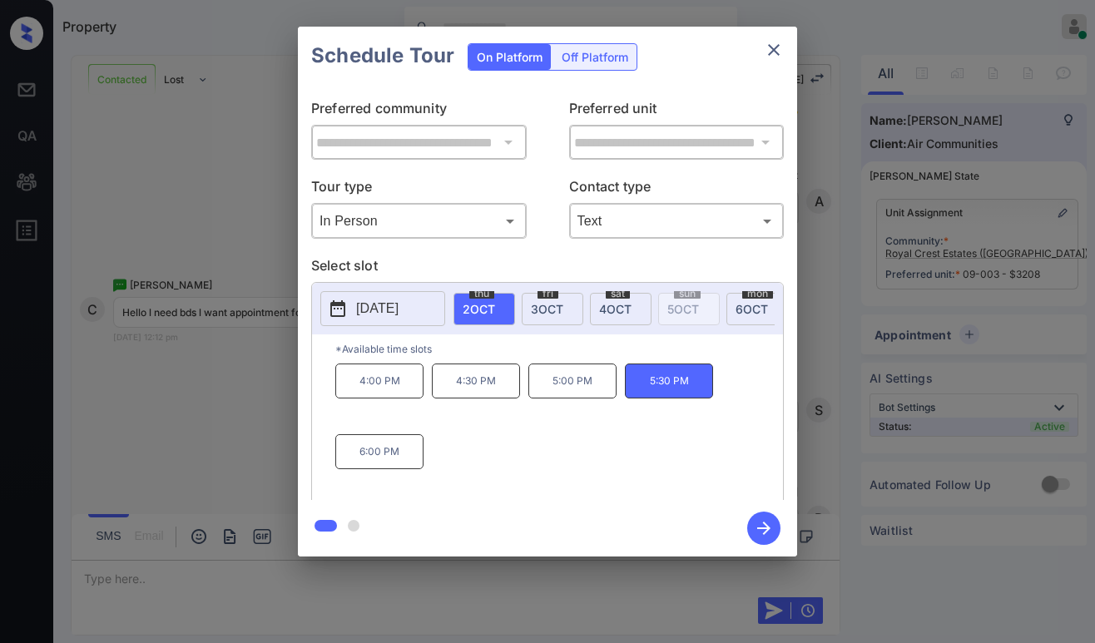
click at [761, 528] on icon "button" at bounding box center [763, 528] width 13 height 13
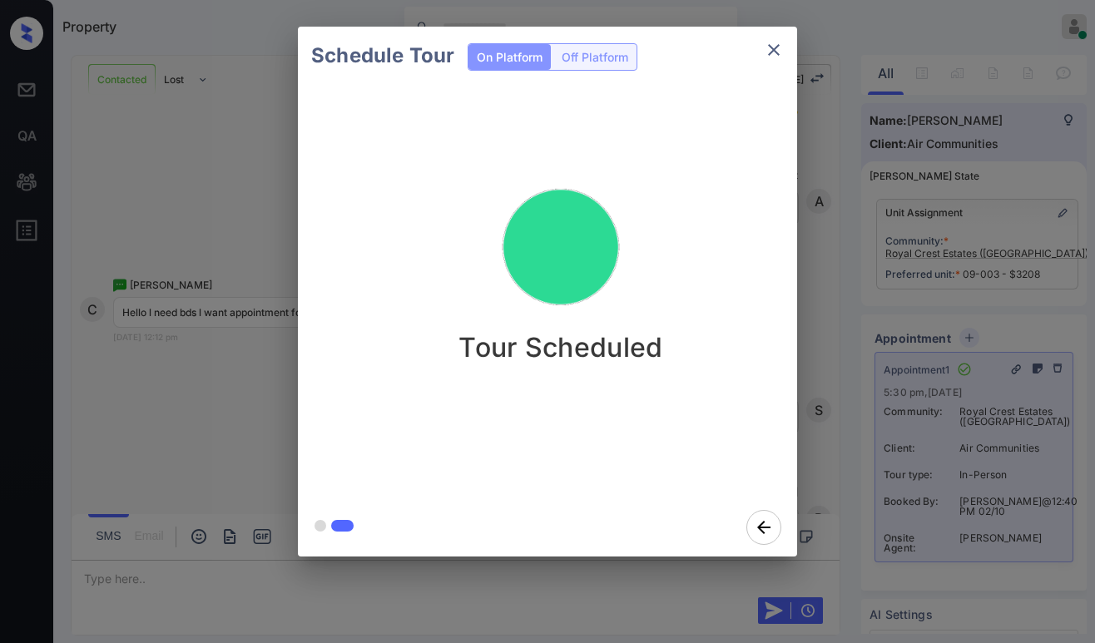
click at [206, 333] on div "Schedule Tour On Platform Off Platform Tour Scheduled" at bounding box center [547, 291] width 1095 height 583
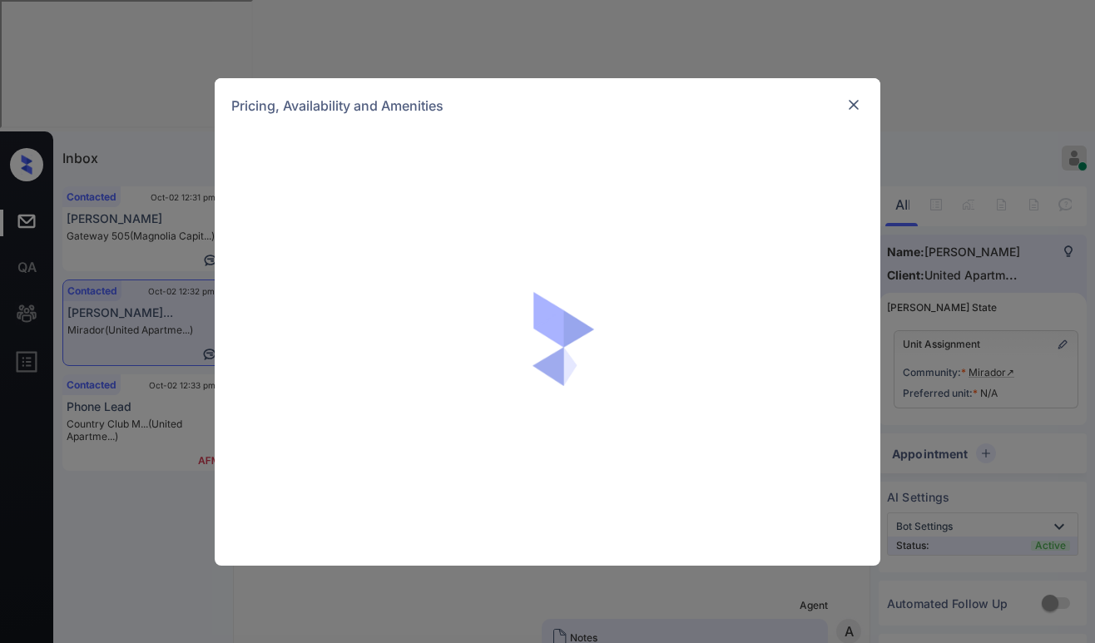
scroll to position [708, 0]
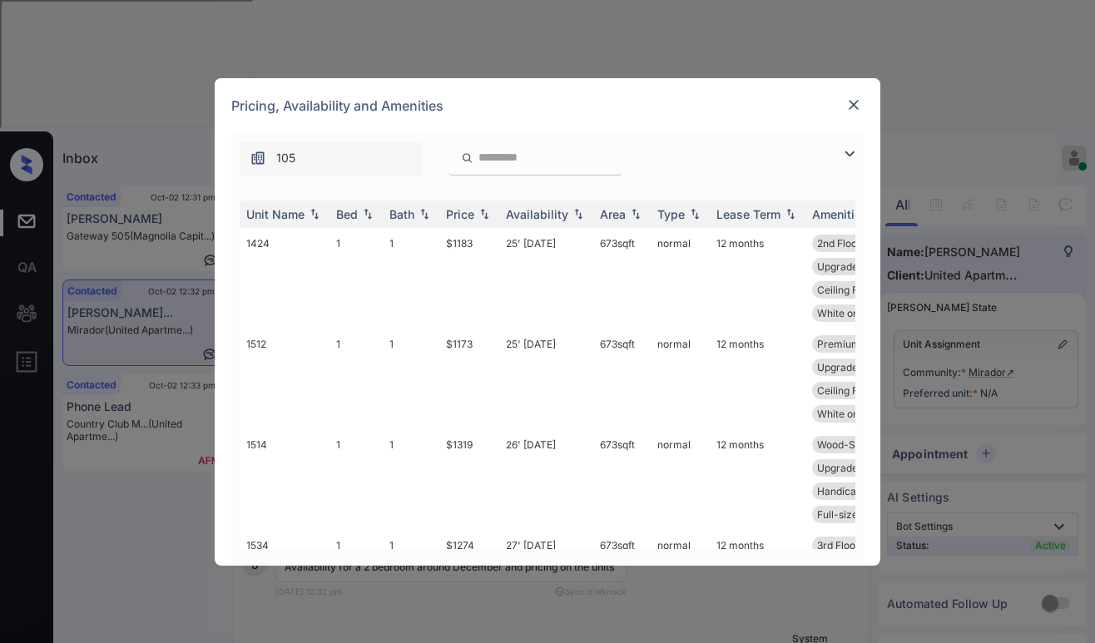
click at [841, 153] on img at bounding box center [850, 154] width 20 height 20
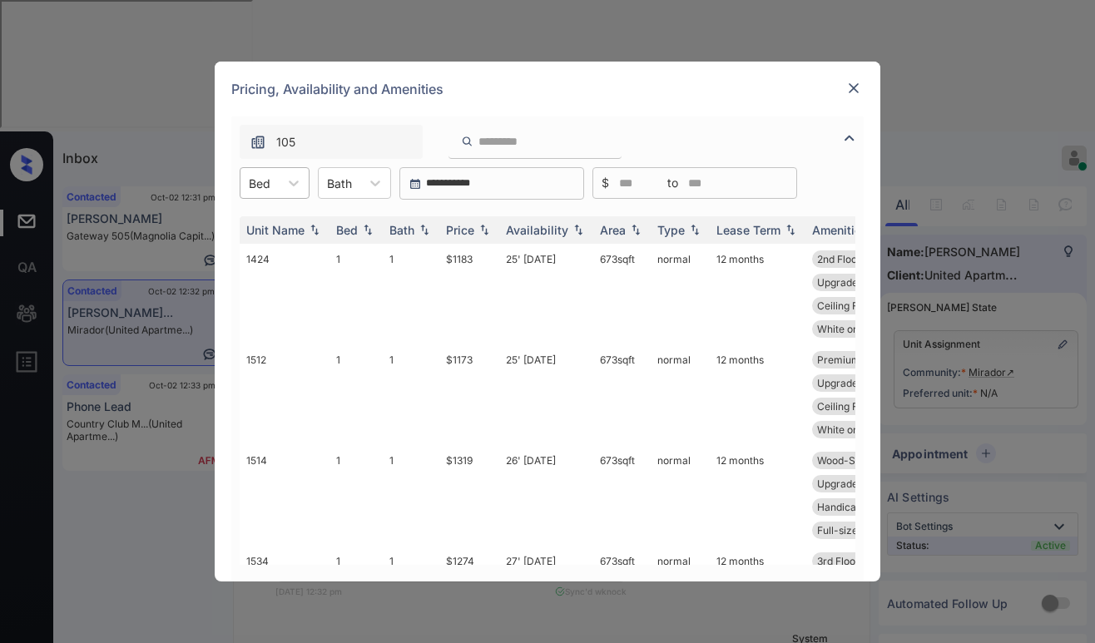
click at [275, 197] on div "Bed" at bounding box center [275, 183] width 70 height 32
click at [277, 194] on div "Bed" at bounding box center [259, 183] width 38 height 24
click at [263, 254] on div "2" at bounding box center [275, 254] width 70 height 30
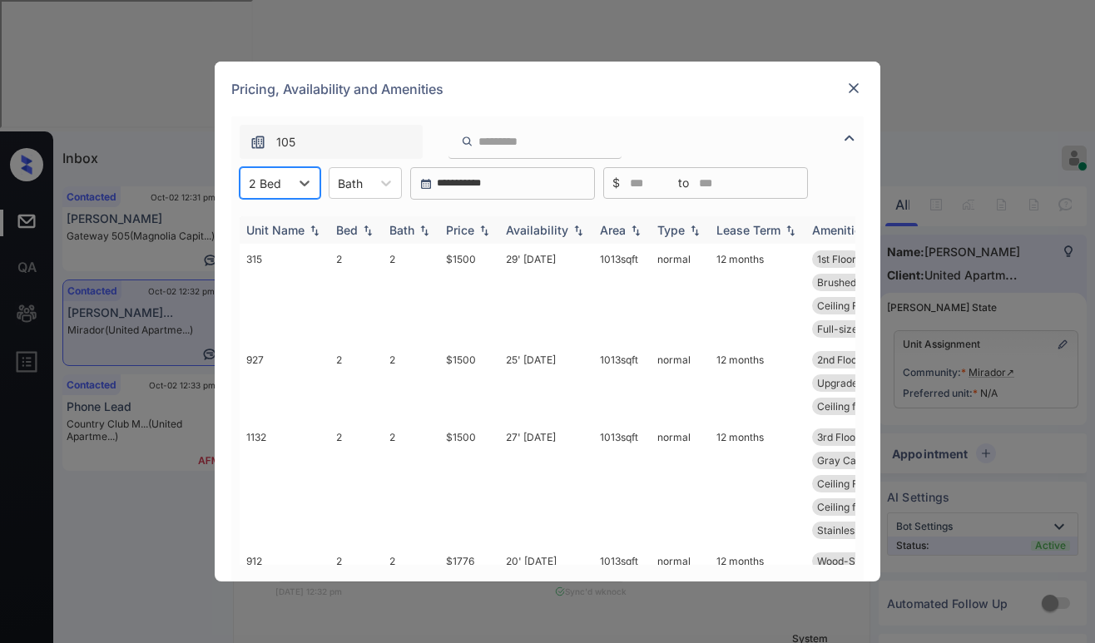
click at [525, 225] on div "Availability" at bounding box center [537, 230] width 62 height 14
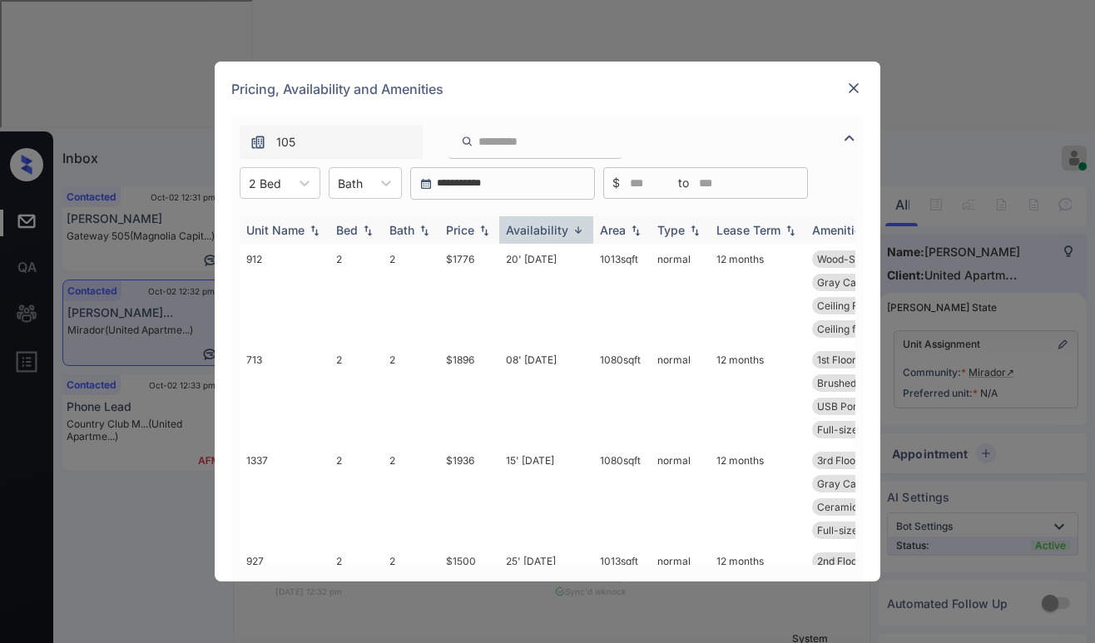
click at [534, 227] on div "Availability" at bounding box center [537, 230] width 62 height 14
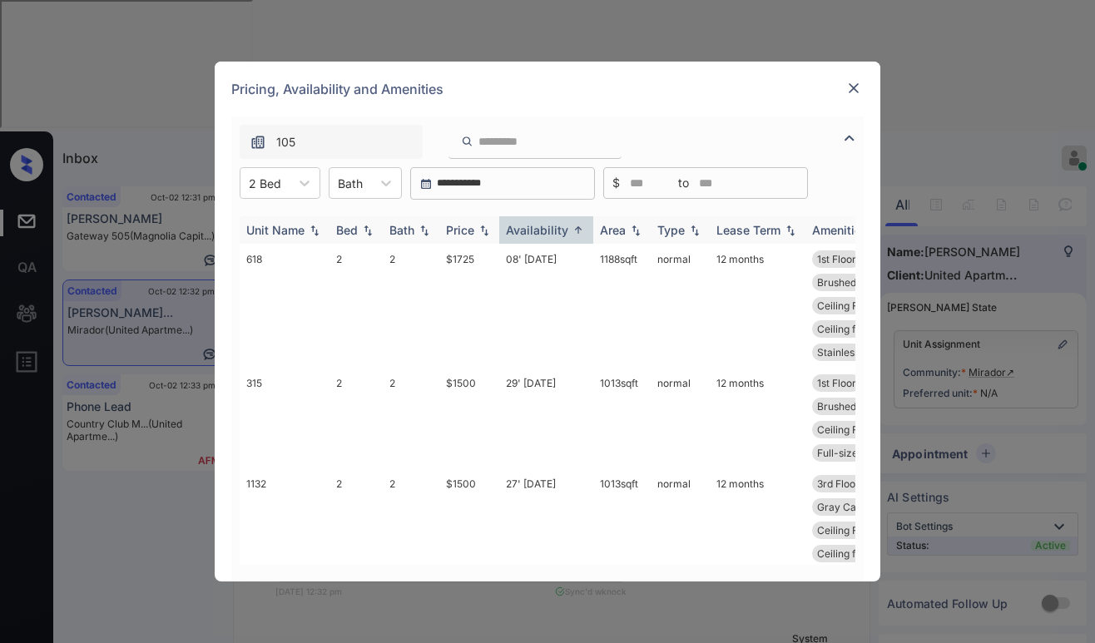
click at [539, 229] on div "Availability" at bounding box center [537, 230] width 62 height 14
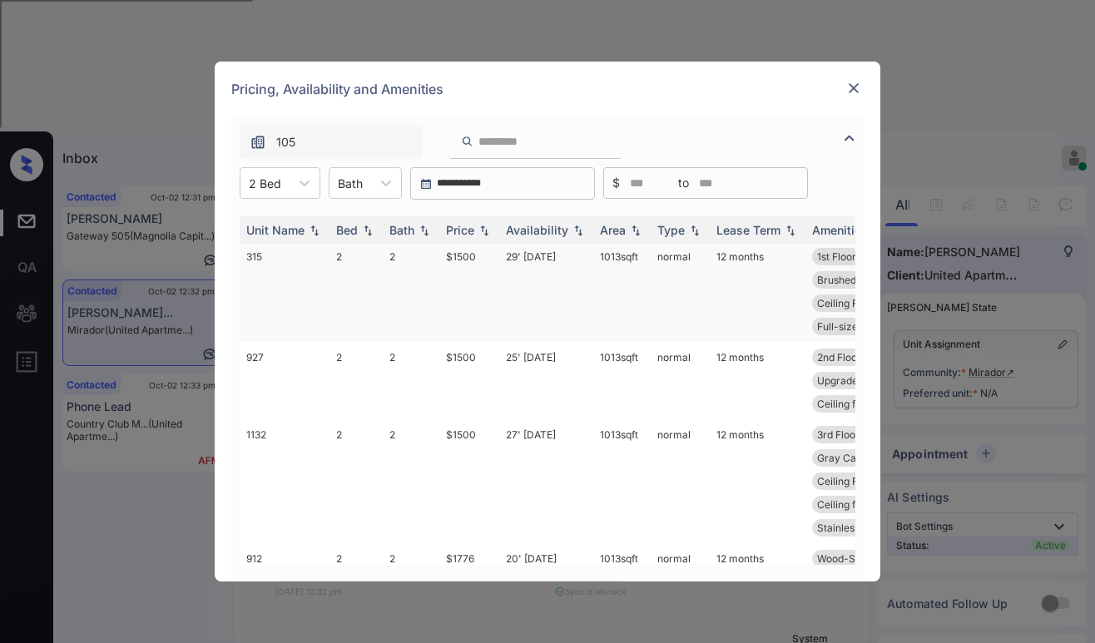
scroll to position [0, 0]
click at [538, 226] on div "Availability" at bounding box center [537, 230] width 62 height 14
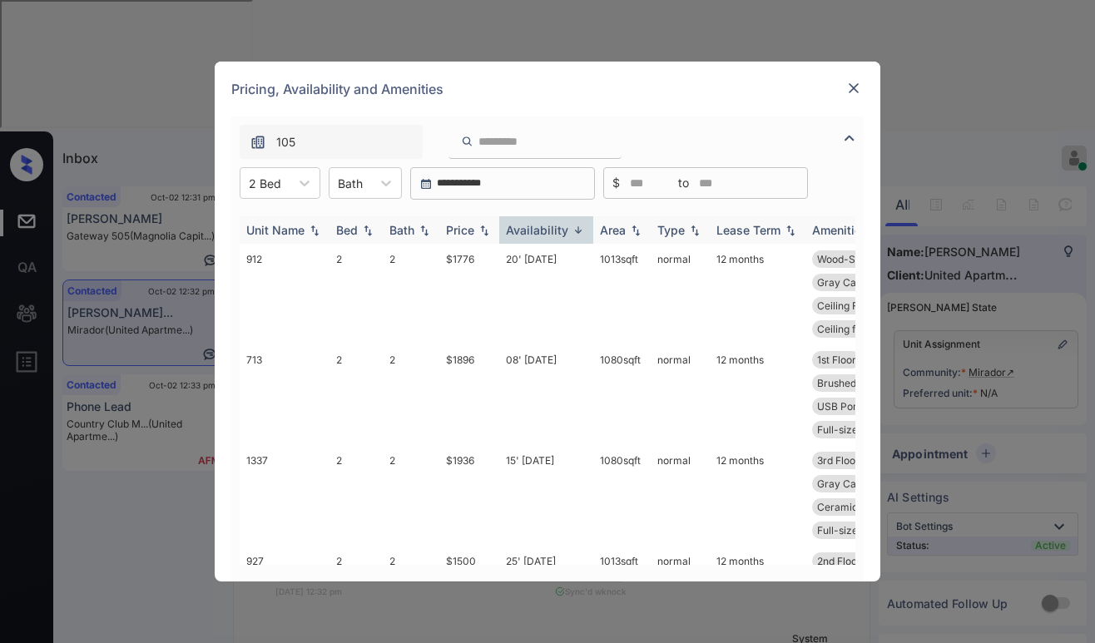
click at [538, 229] on div "Availability" at bounding box center [537, 230] width 62 height 14
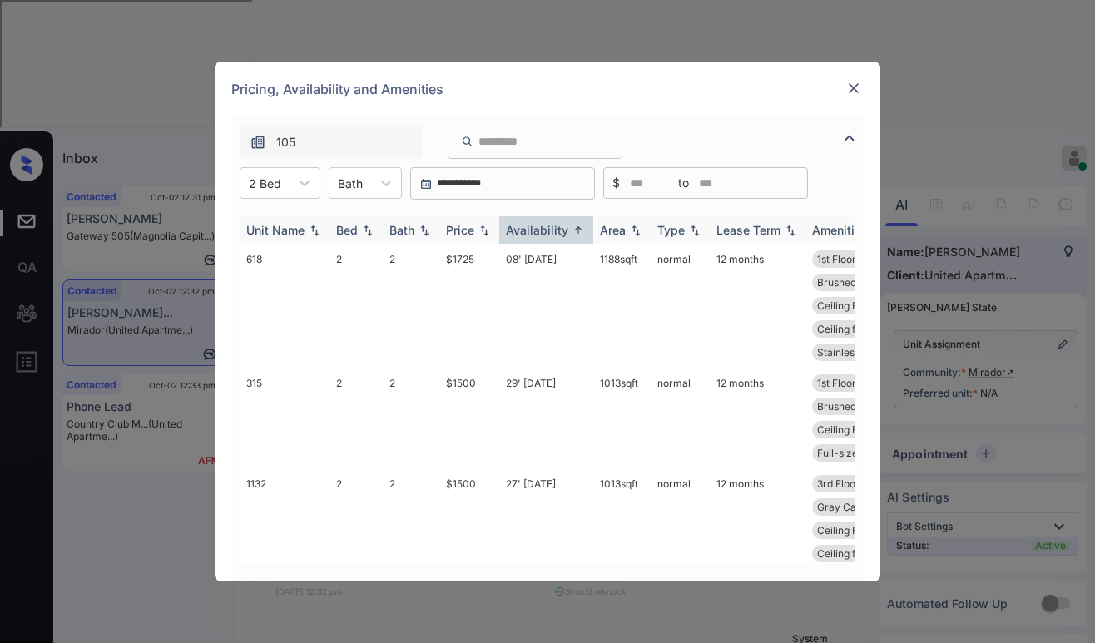
click at [538, 229] on div "Availability" at bounding box center [537, 230] width 62 height 14
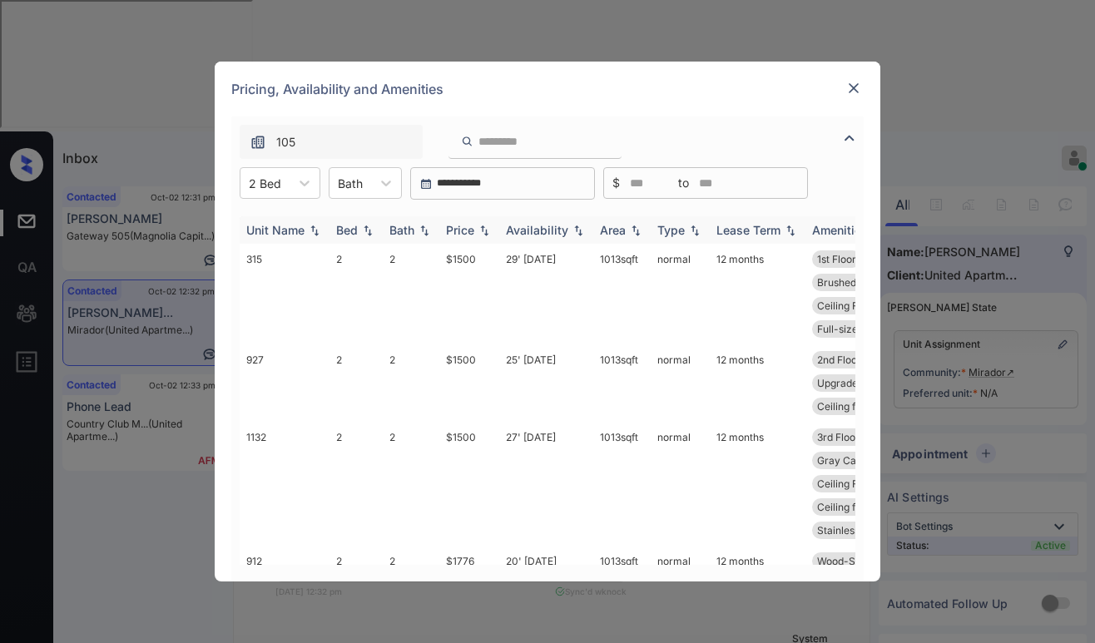
click at [533, 233] on div "Availability" at bounding box center [537, 230] width 62 height 14
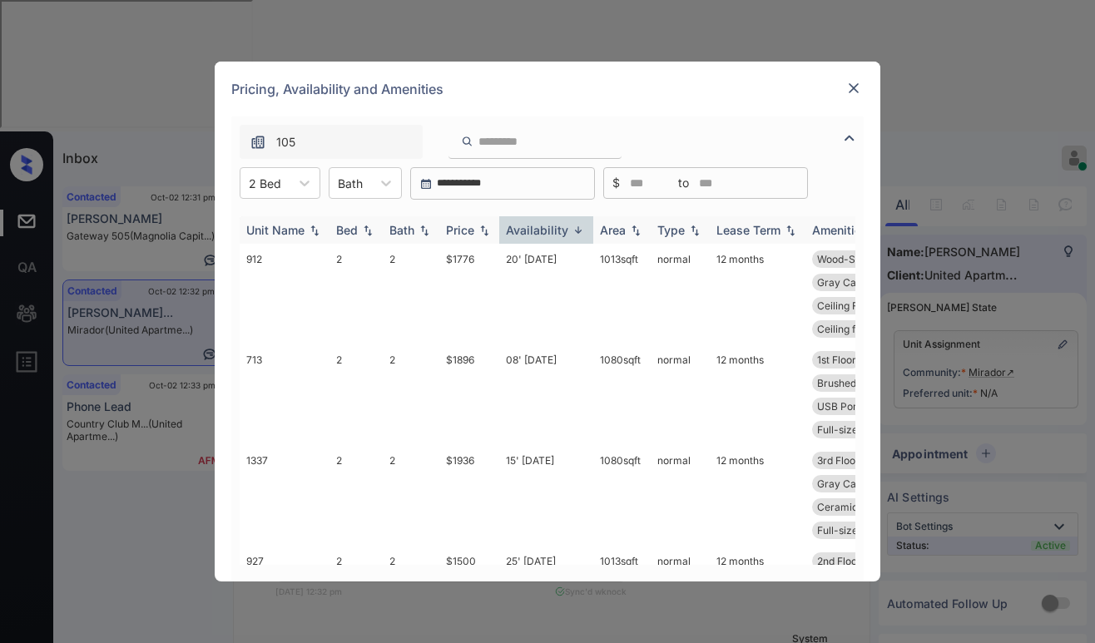
click at [542, 228] on div "Availability" at bounding box center [537, 230] width 62 height 14
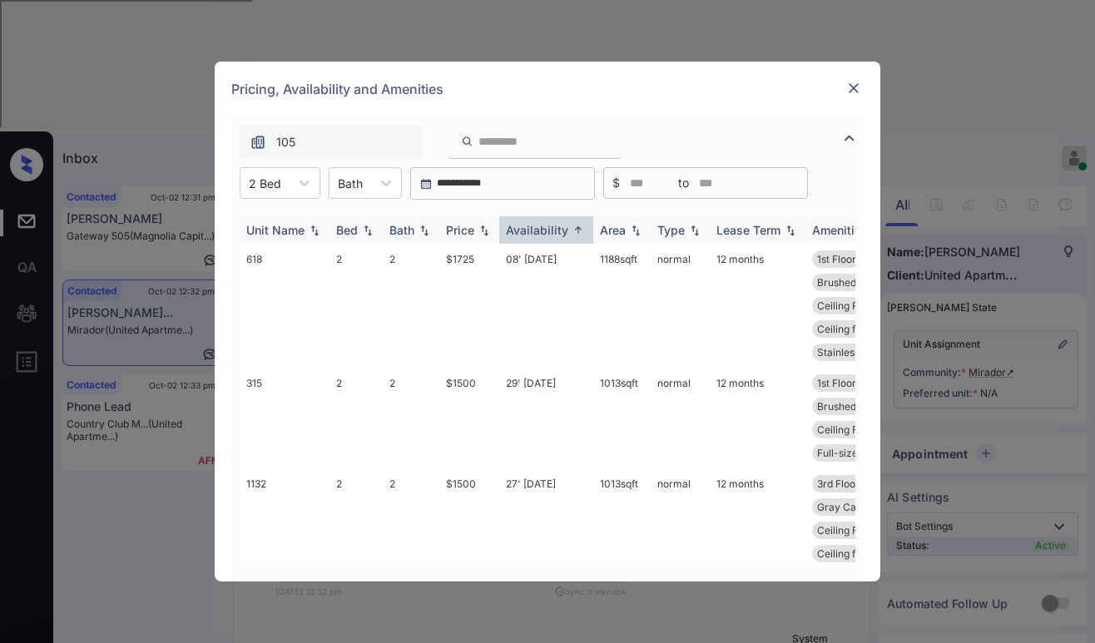
click at [543, 228] on div "Availability" at bounding box center [537, 230] width 62 height 14
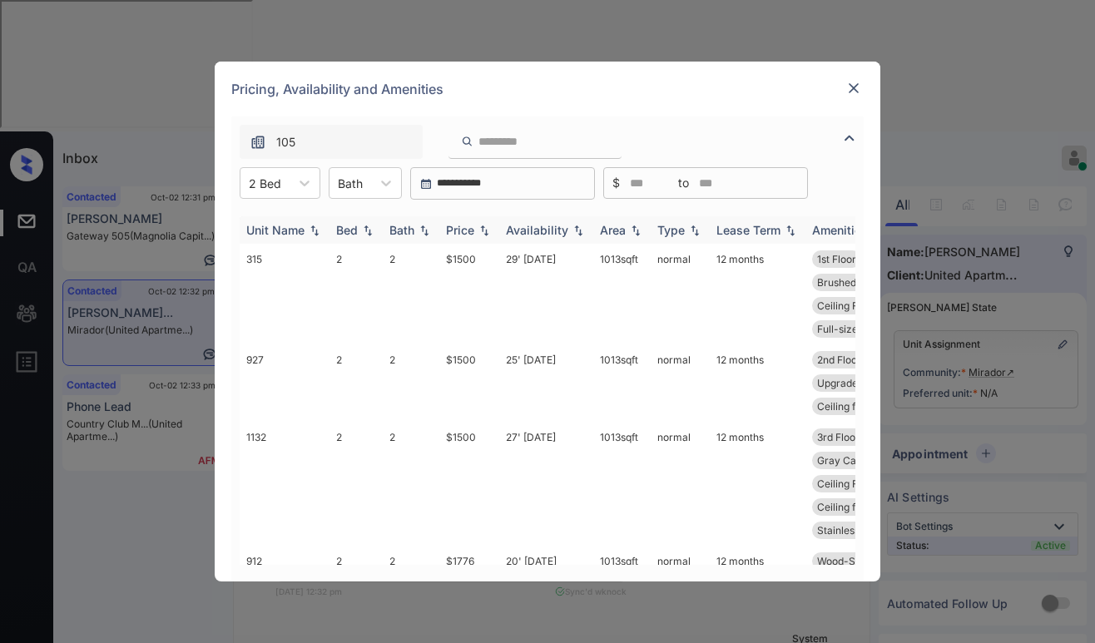
click at [542, 230] on div "Availability" at bounding box center [537, 230] width 62 height 14
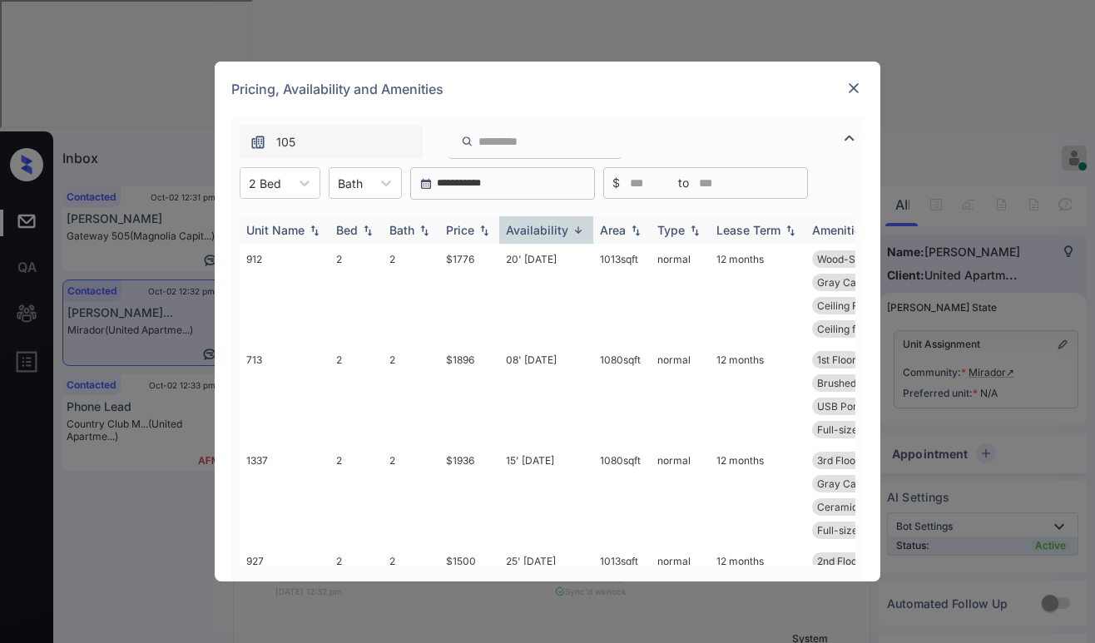
click at [446, 226] on div "Price" at bounding box center [460, 230] width 28 height 14
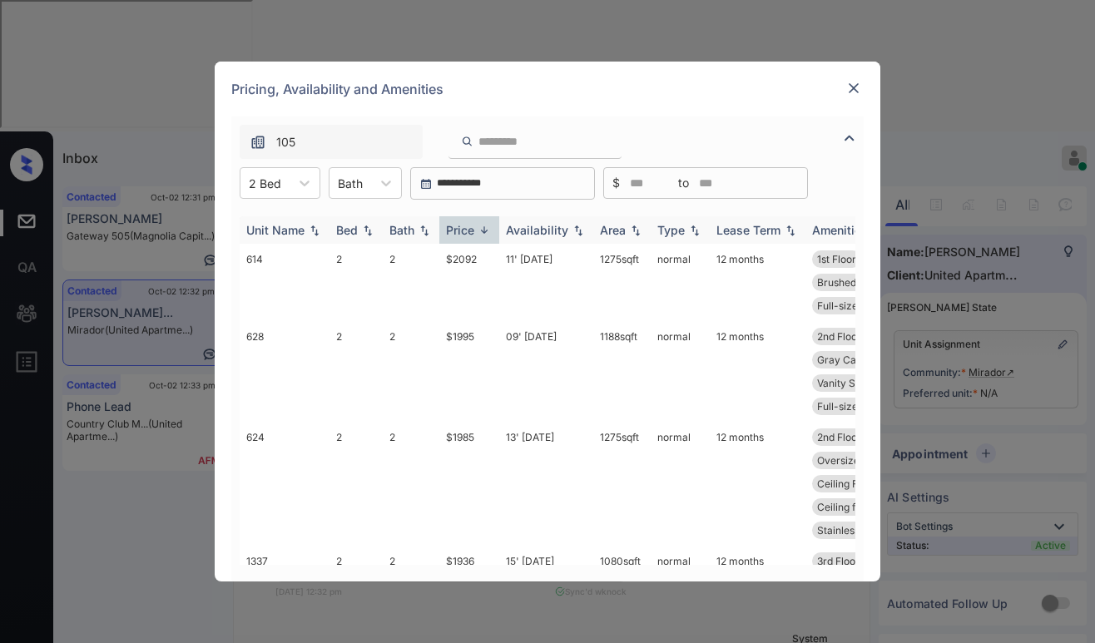
click at [456, 226] on div "Price" at bounding box center [460, 230] width 28 height 14
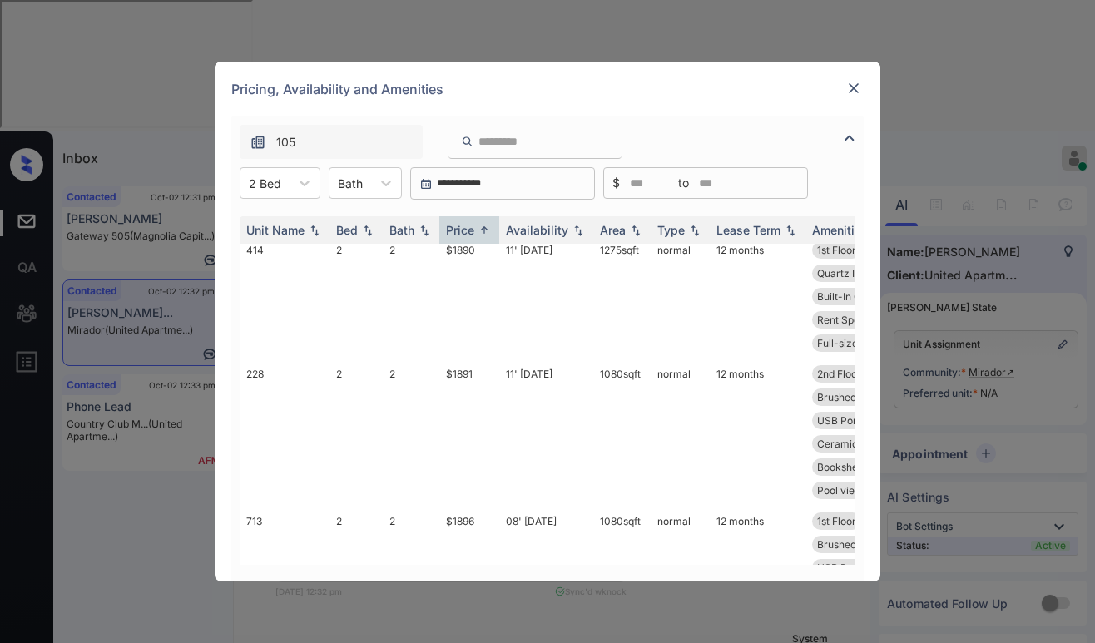
scroll to position [1177, 0]
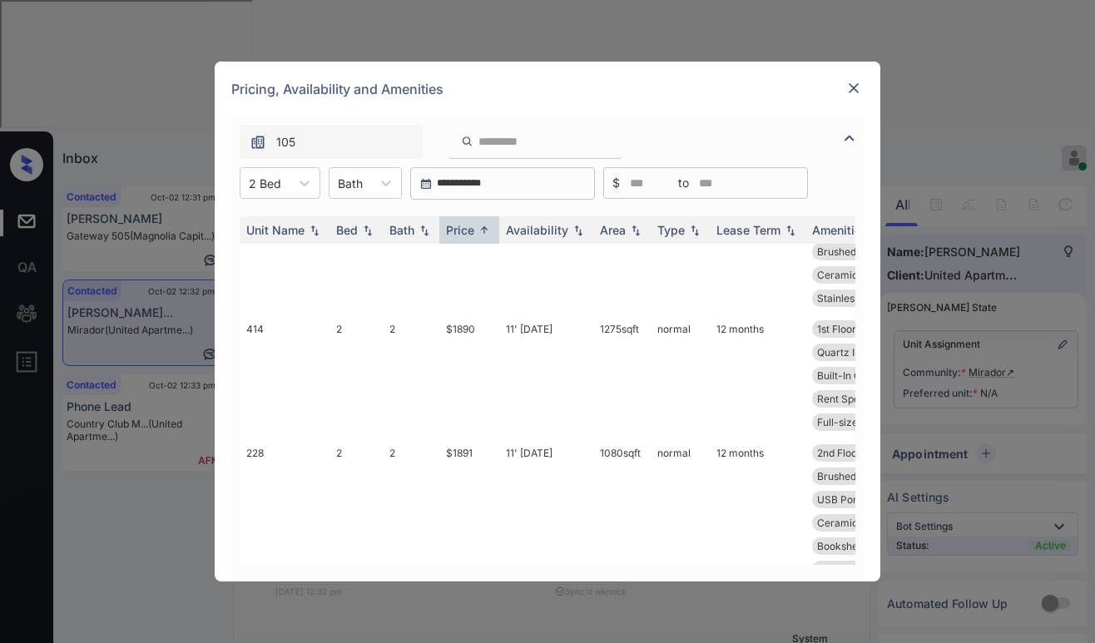
click at [858, 85] on img at bounding box center [853, 88] width 17 height 17
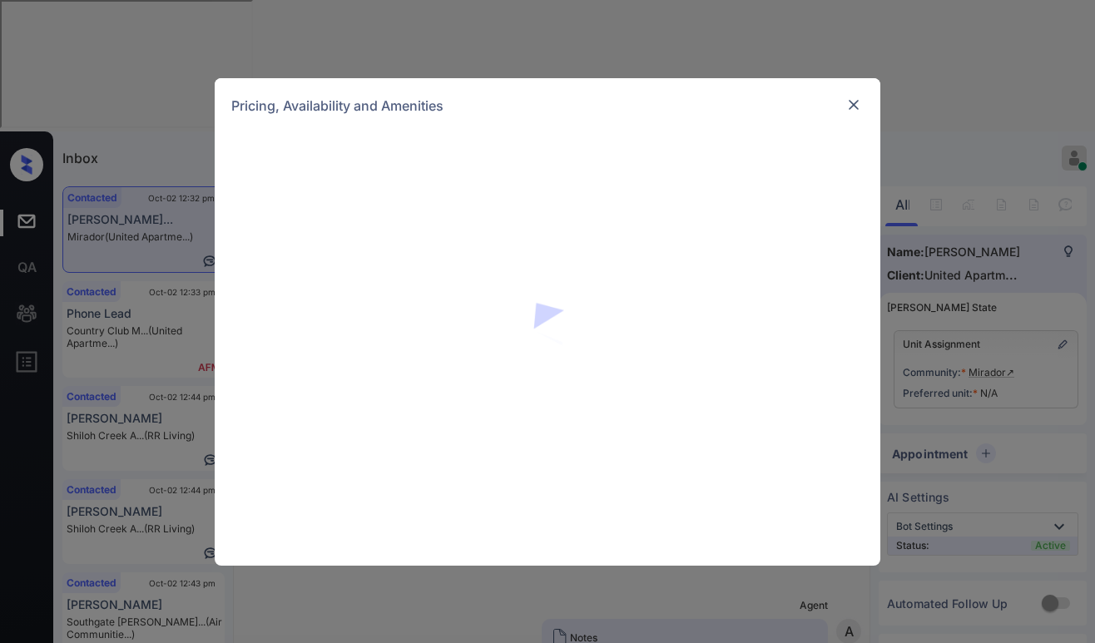
scroll to position [791, 0]
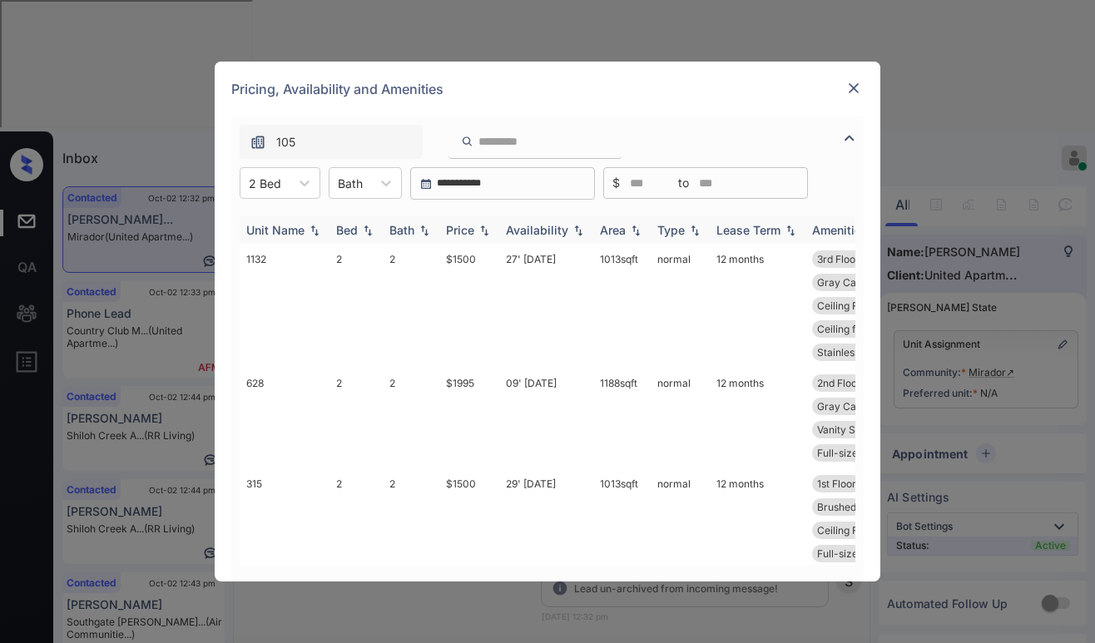
click at [463, 229] on div "Price" at bounding box center [460, 230] width 28 height 14
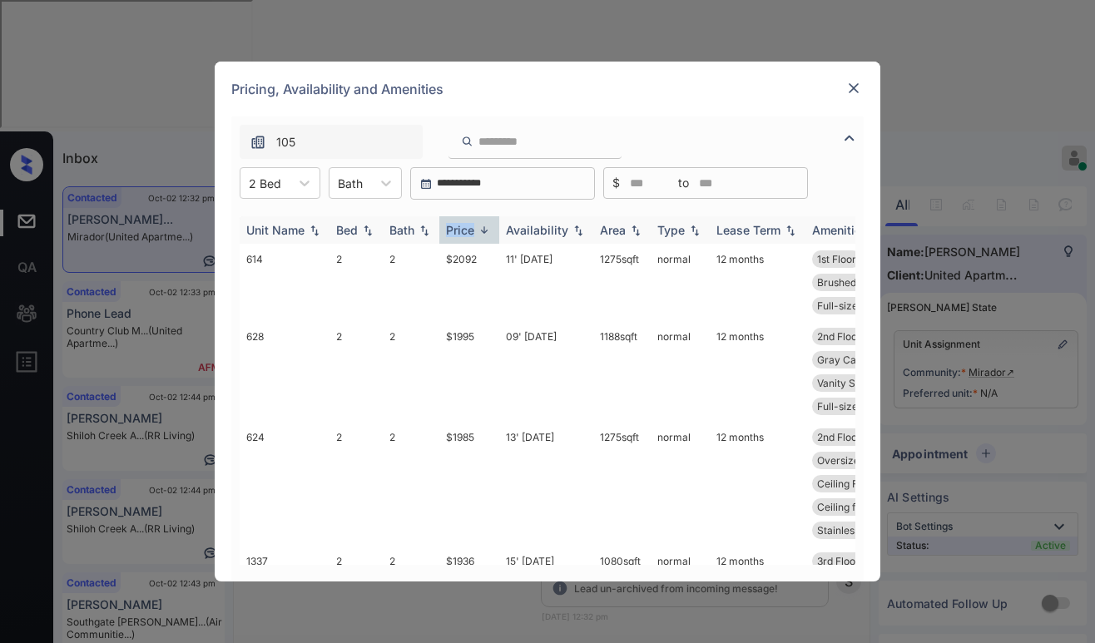
click at [463, 229] on div "Price" at bounding box center [460, 230] width 28 height 14
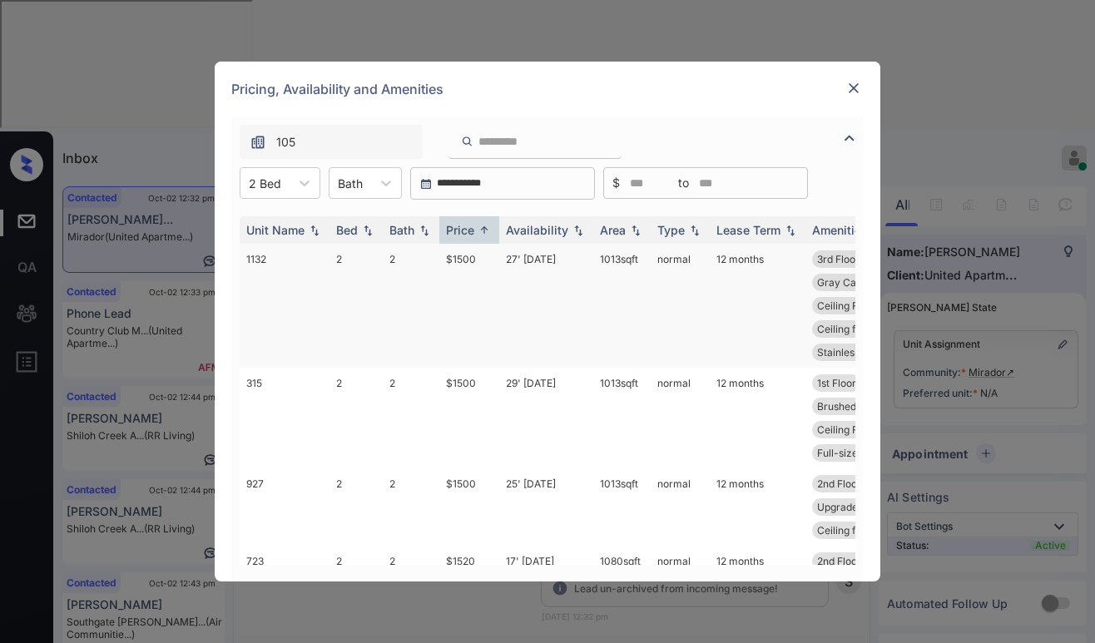
click at [463, 258] on td "$1500" at bounding box center [469, 306] width 60 height 124
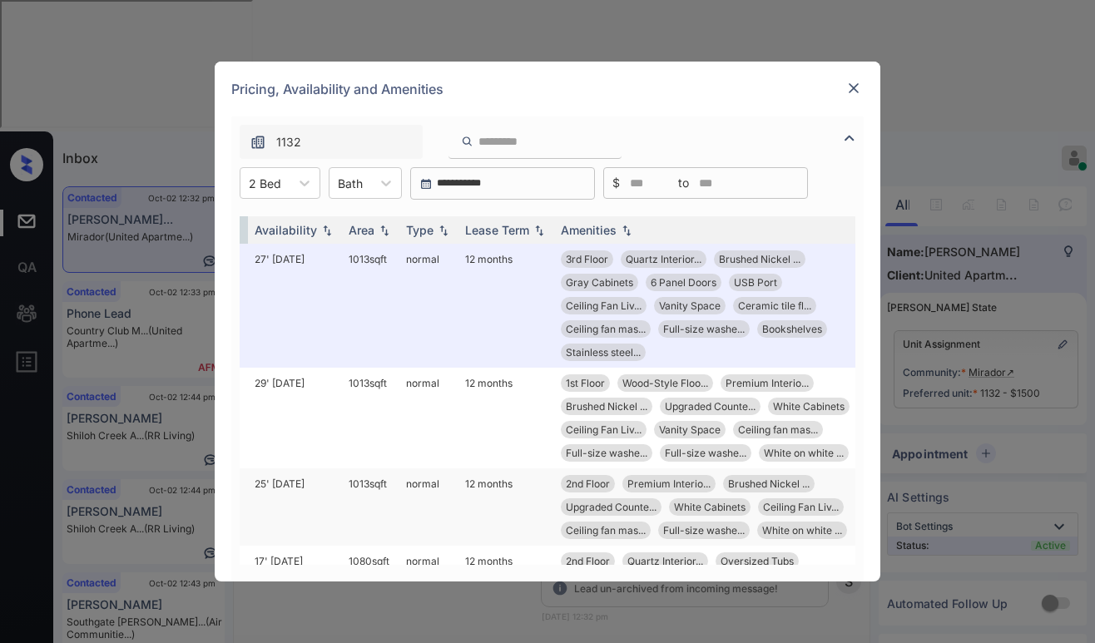
scroll to position [0, 252]
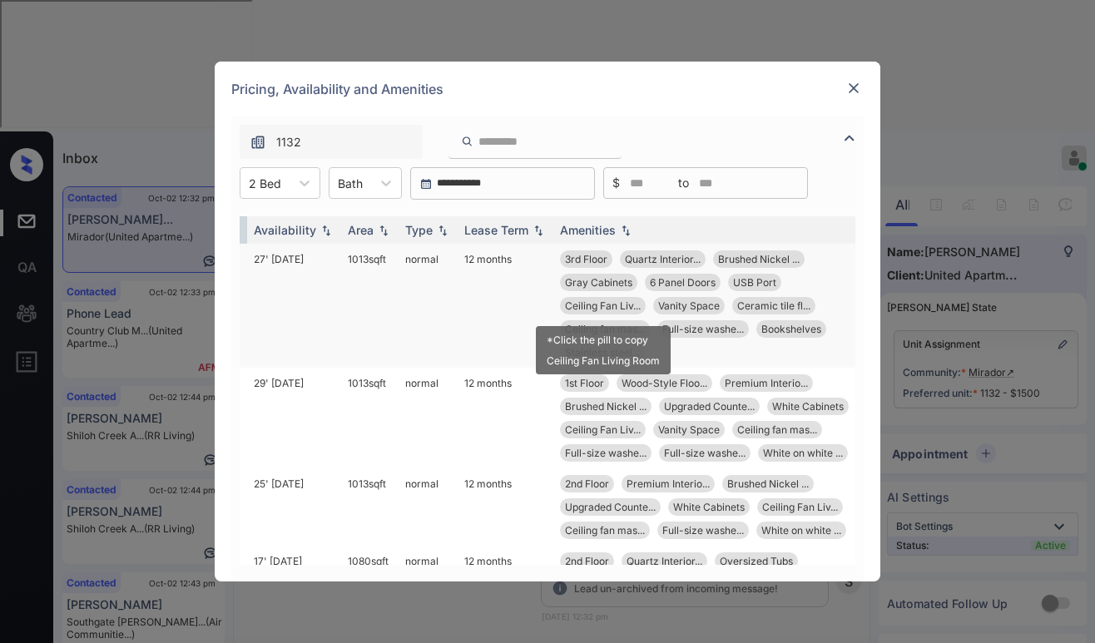
click at [610, 310] on span "Ceiling Fan Liv..." at bounding box center [603, 306] width 76 height 12
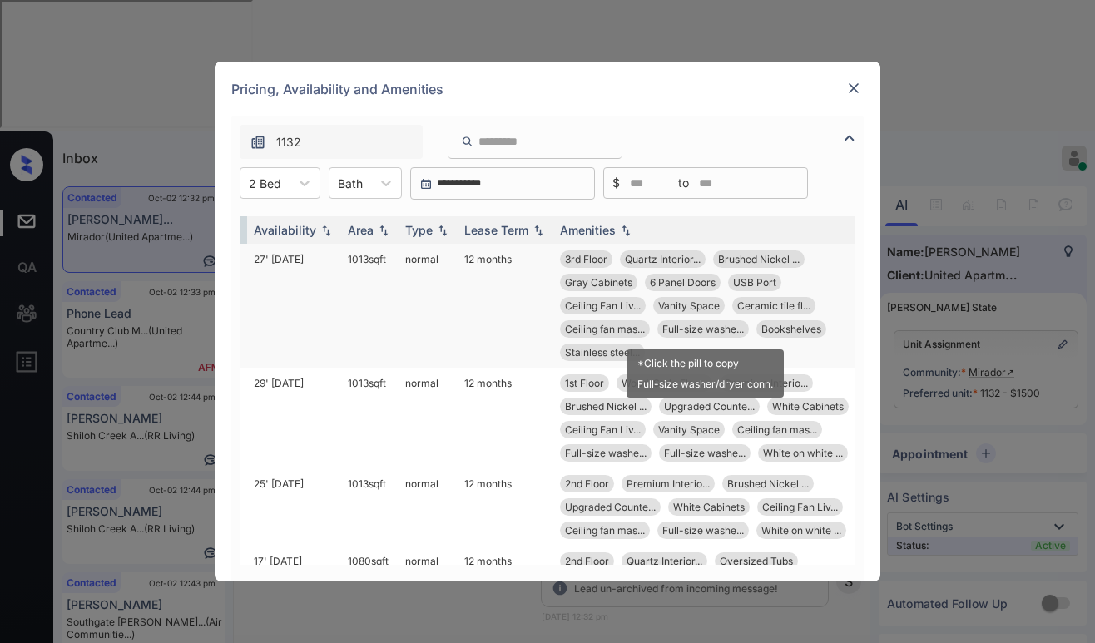
click at [711, 329] on span "Full-size washe..." at bounding box center [703, 329] width 82 height 12
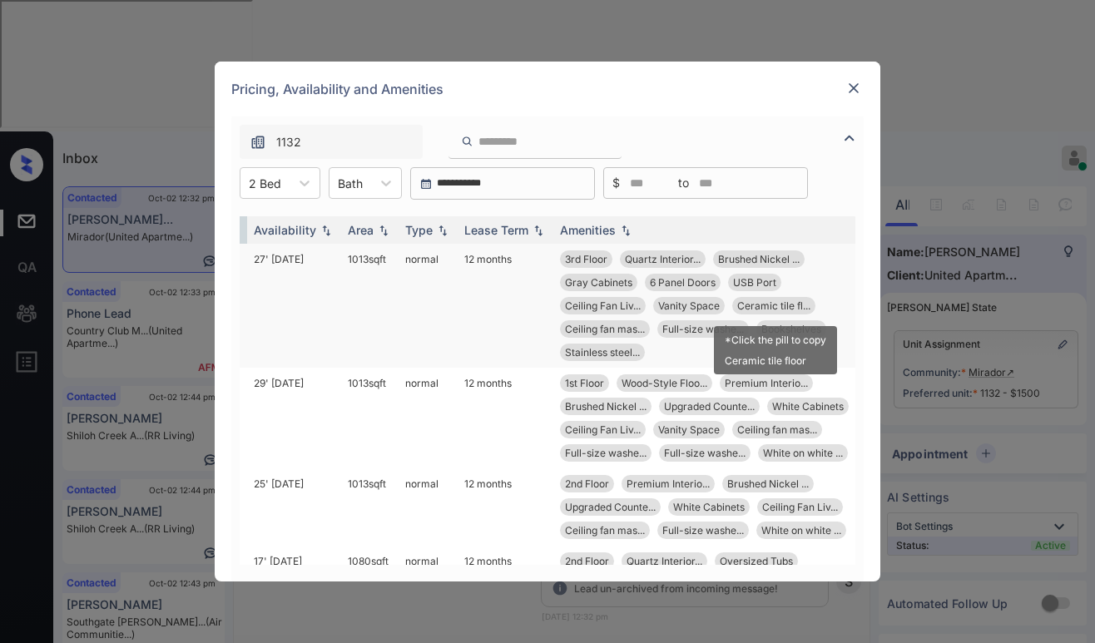
click at [752, 305] on span "Ceramic tile fl..." at bounding box center [773, 306] width 73 height 12
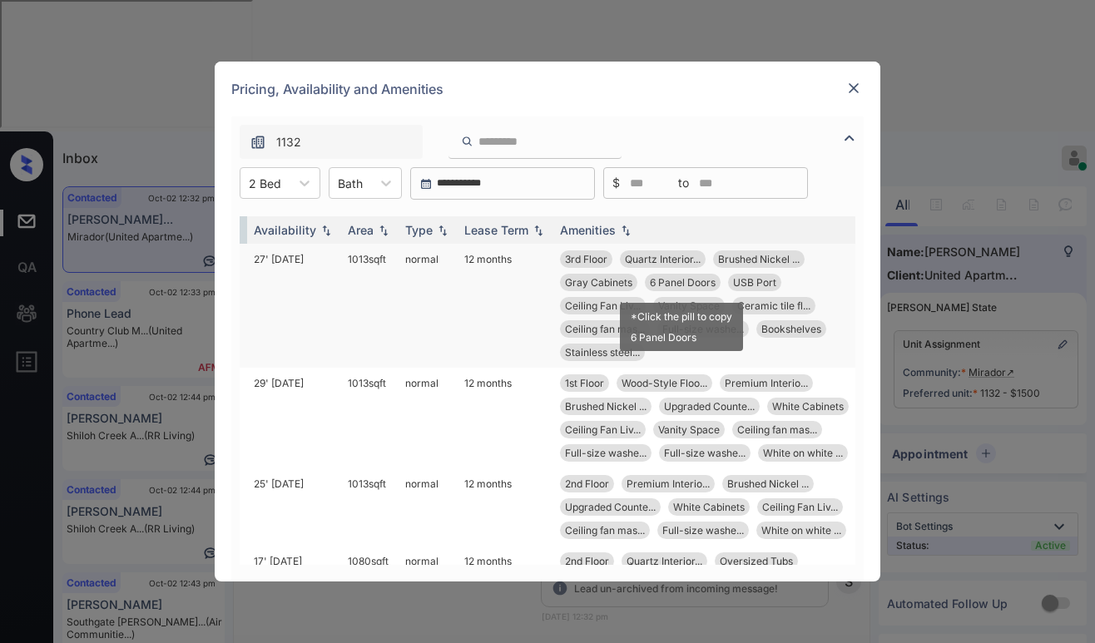
click at [695, 282] on span "6 Panel Doors" at bounding box center [683, 282] width 66 height 12
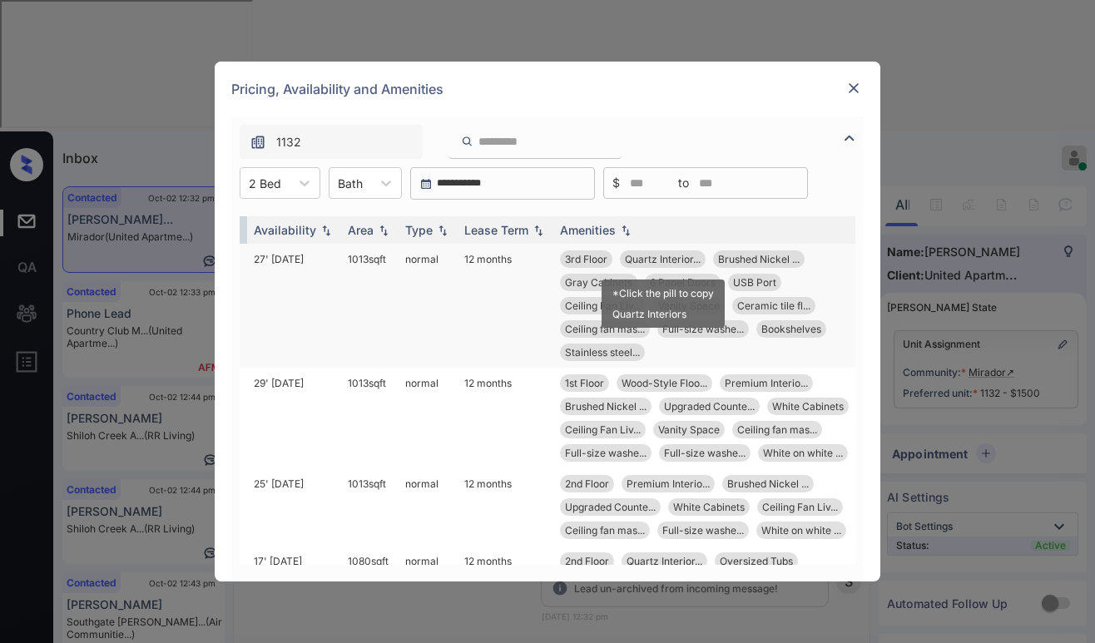
click at [676, 260] on span "Quartz Interior..." at bounding box center [663, 259] width 76 height 12
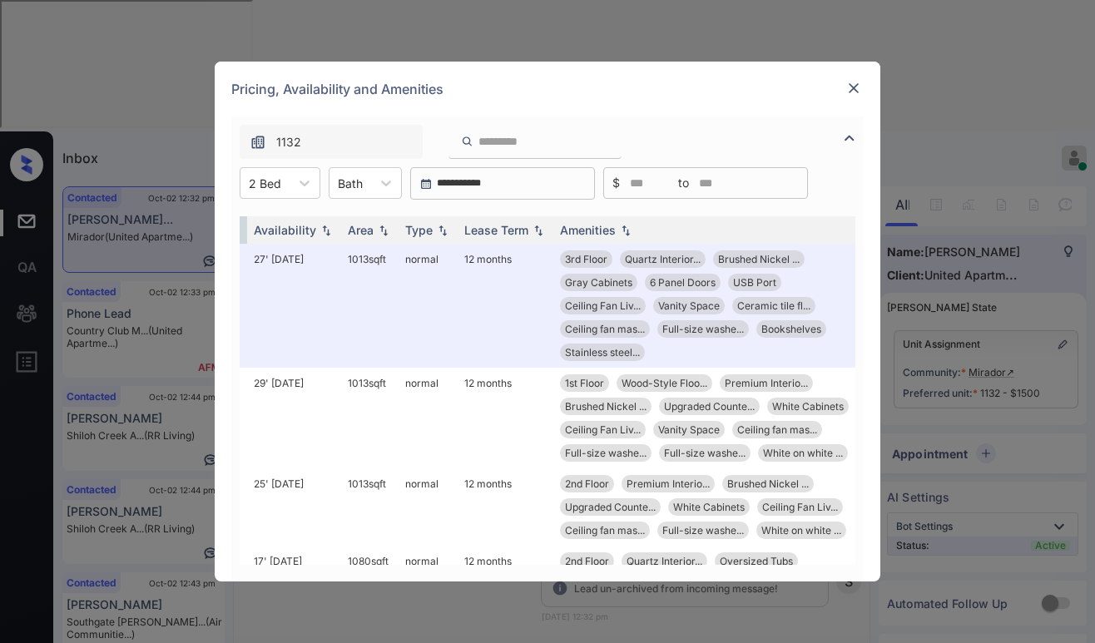
click at [771, 37] on div "**********" at bounding box center [547, 321] width 1095 height 643
click at [851, 91] on img at bounding box center [853, 88] width 17 height 17
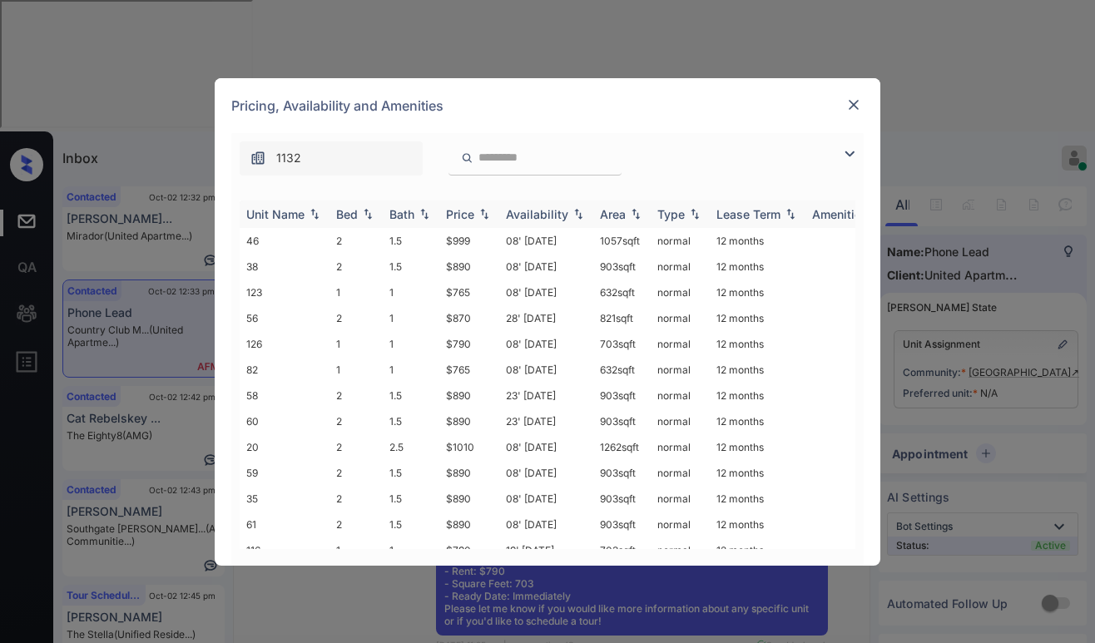
click at [476, 219] on img at bounding box center [484, 214] width 17 height 12
click at [476, 218] on img at bounding box center [484, 214] width 17 height 12
click at [861, 103] on img at bounding box center [853, 105] width 17 height 17
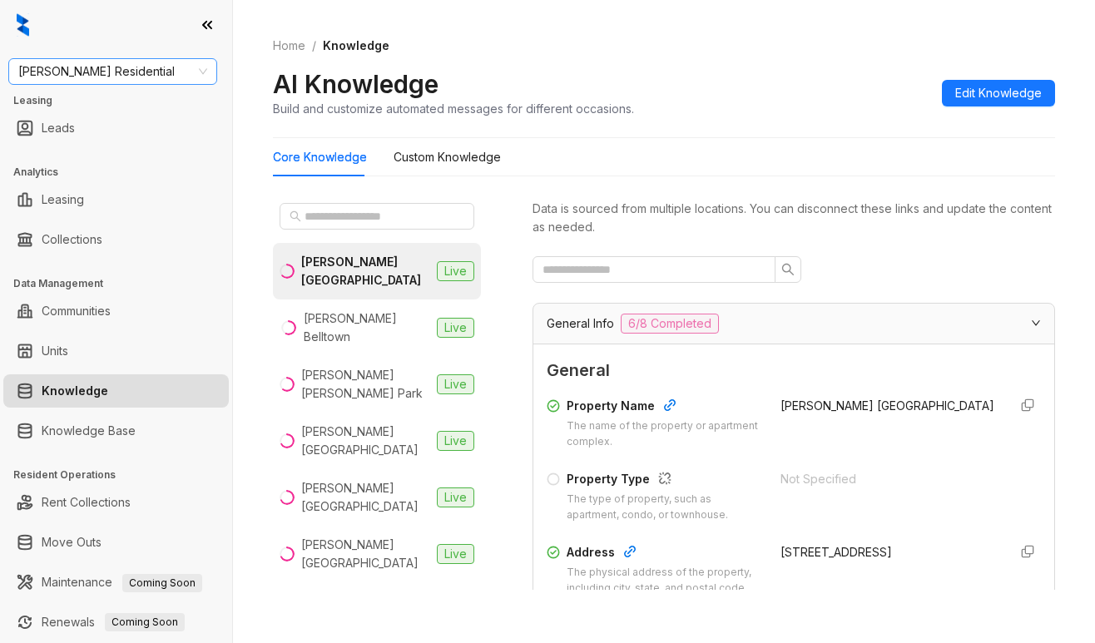
click at [136, 71] on span "Griffis Residential" at bounding box center [112, 71] width 189 height 25
type input "******"
click at [157, 109] on div "United Apartment Group" at bounding box center [113, 105] width 182 height 18
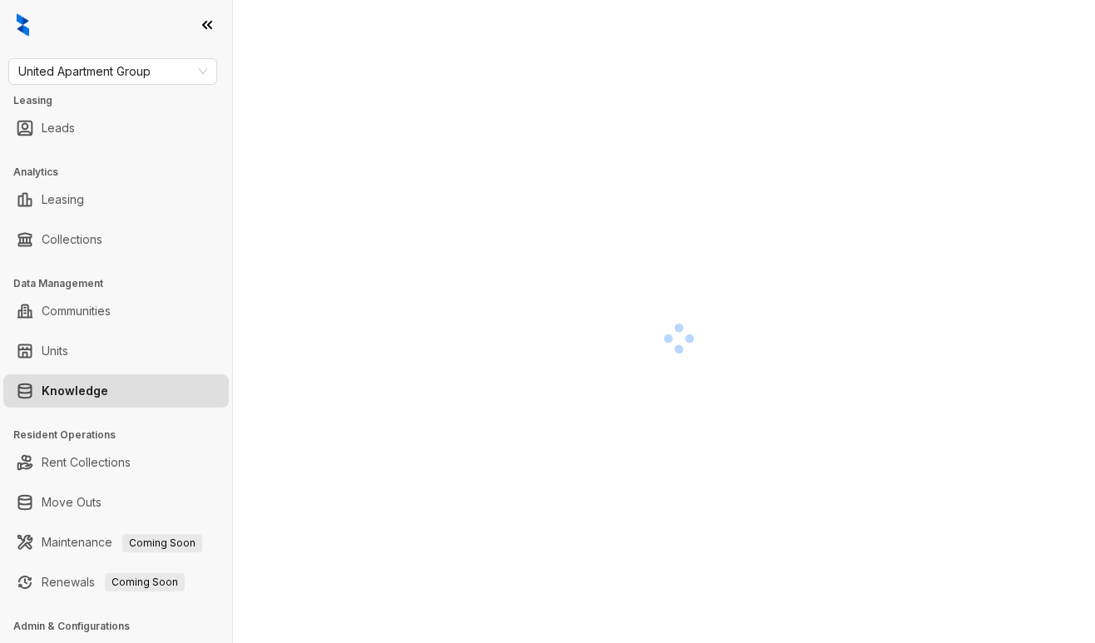
drag, startPoint x: 949, startPoint y: 99, endPoint x: 938, endPoint y: 104, distance: 11.9
click at [949, 99] on div at bounding box center [679, 338] width 812 height 643
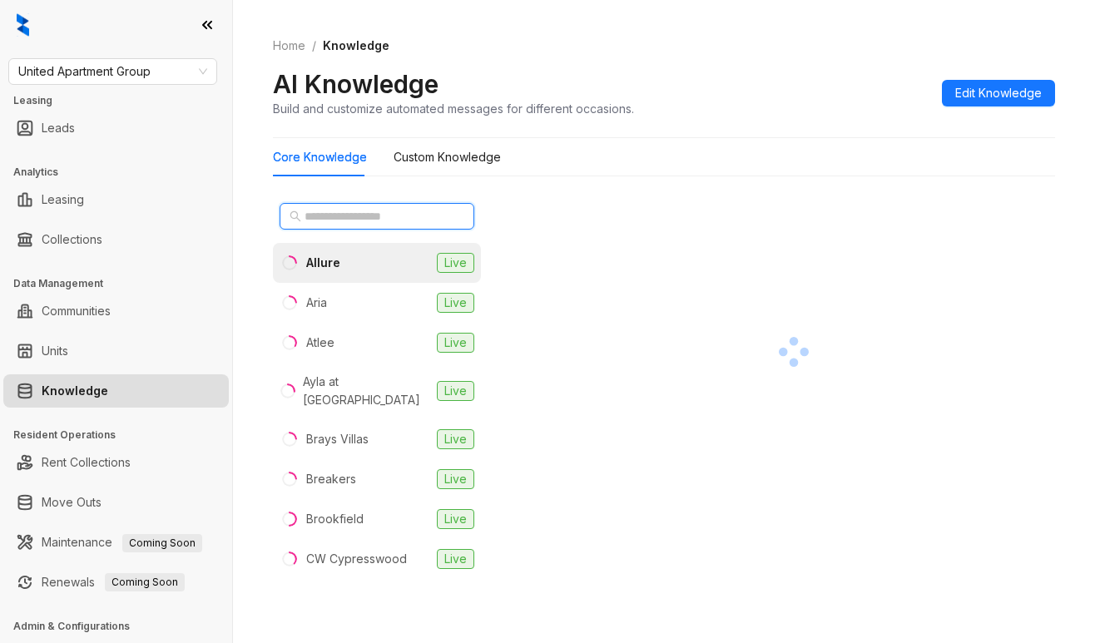
click at [404, 213] on input "text" at bounding box center [378, 216] width 146 height 18
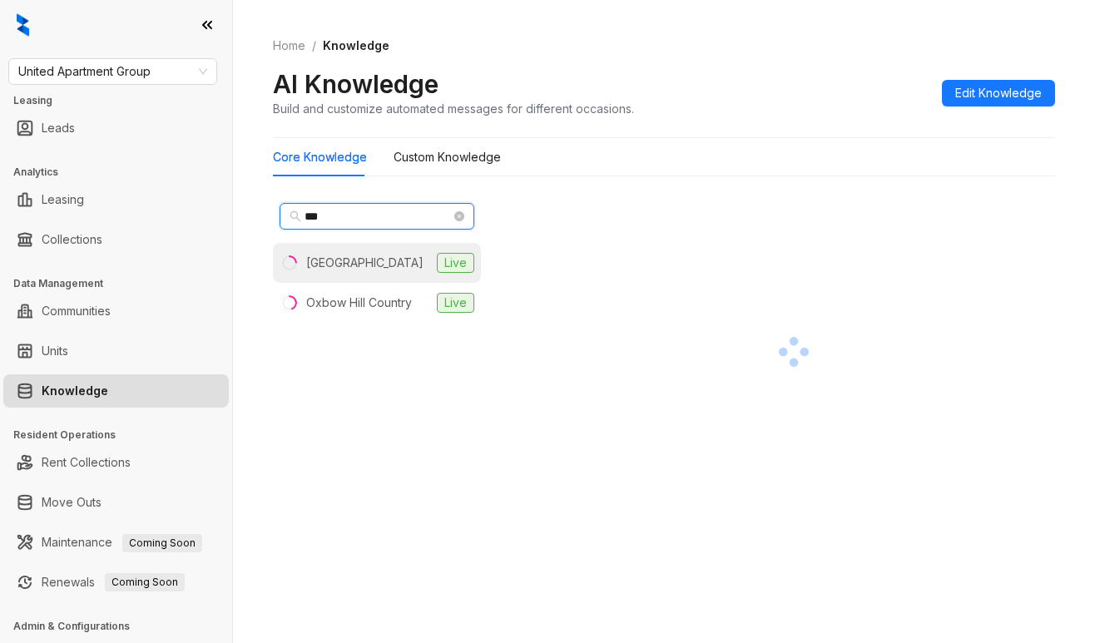
type input "***"
click at [390, 259] on div "Country Club Manor" at bounding box center [364, 263] width 117 height 18
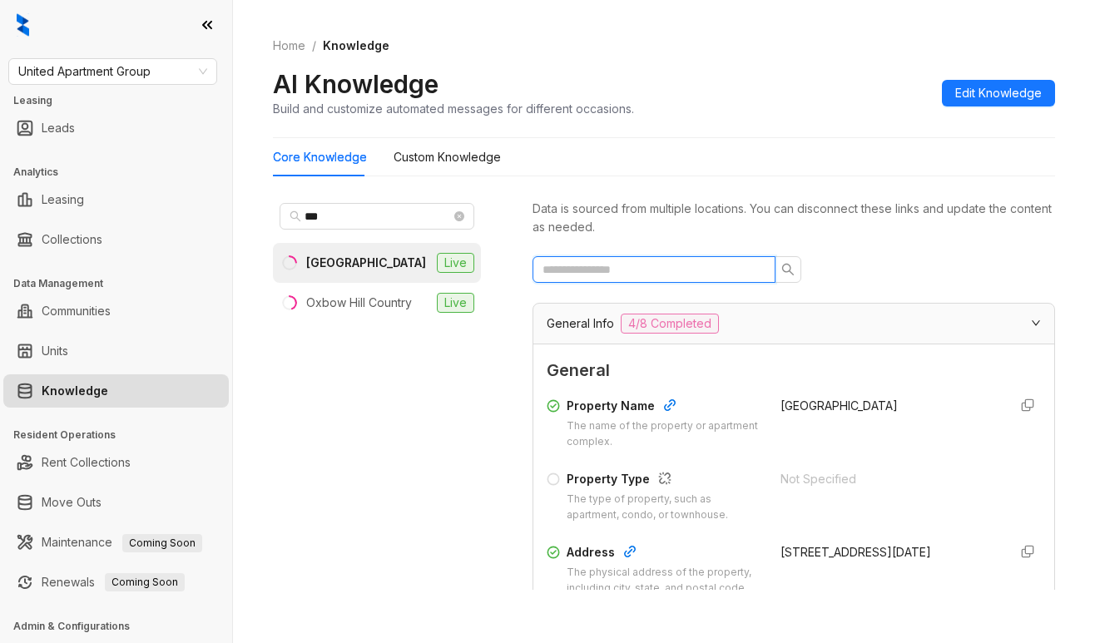
click at [622, 275] on input "text" at bounding box center [647, 269] width 210 height 18
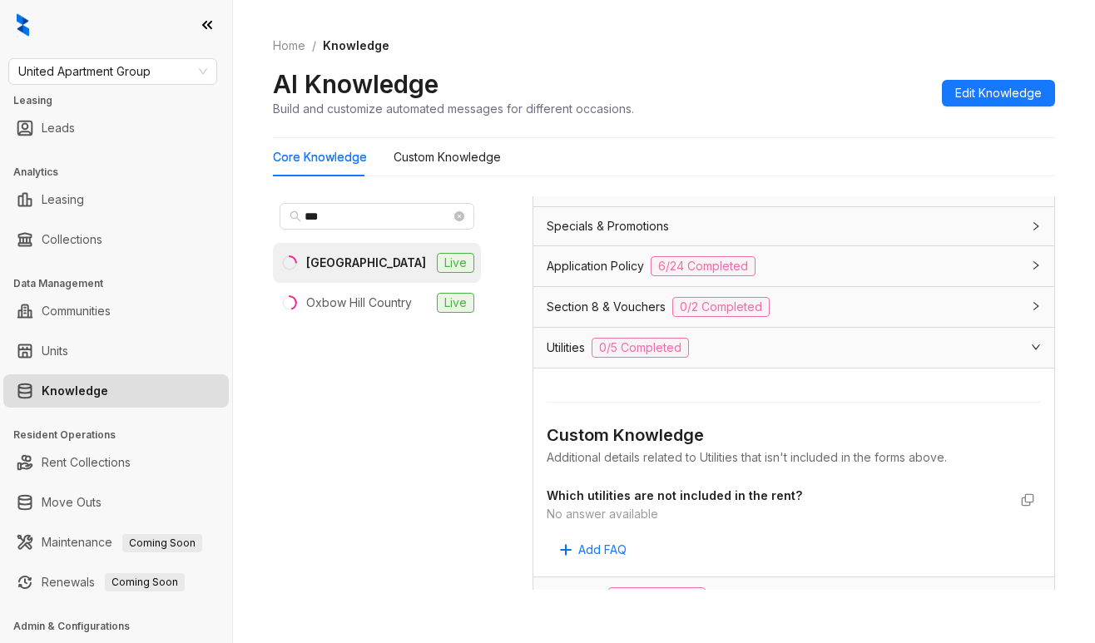
scroll to position [111, 0]
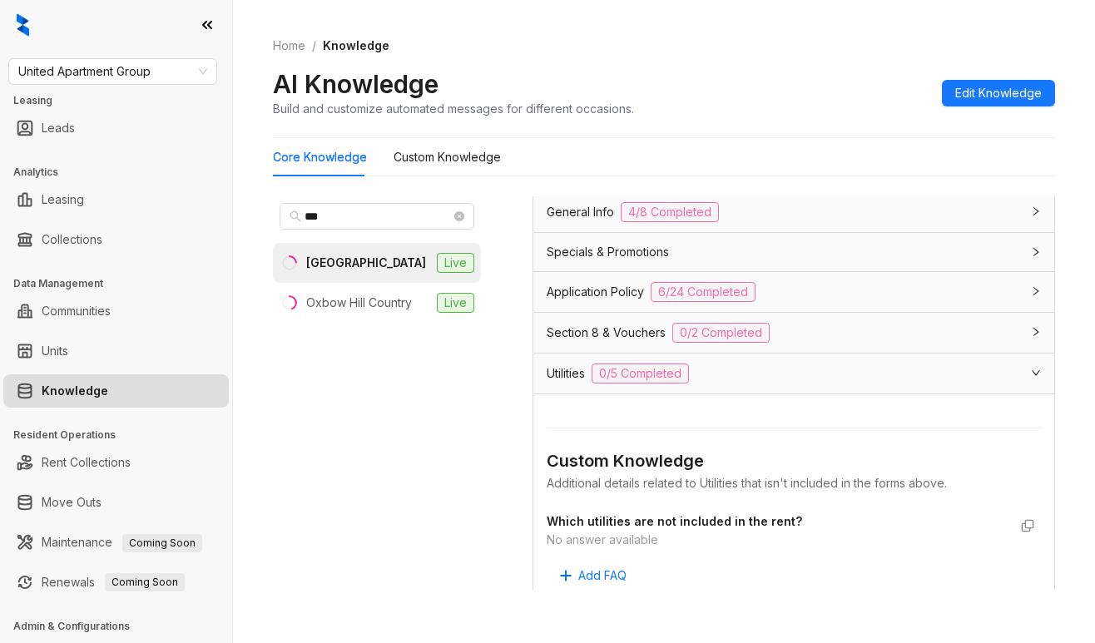
type input "*********"
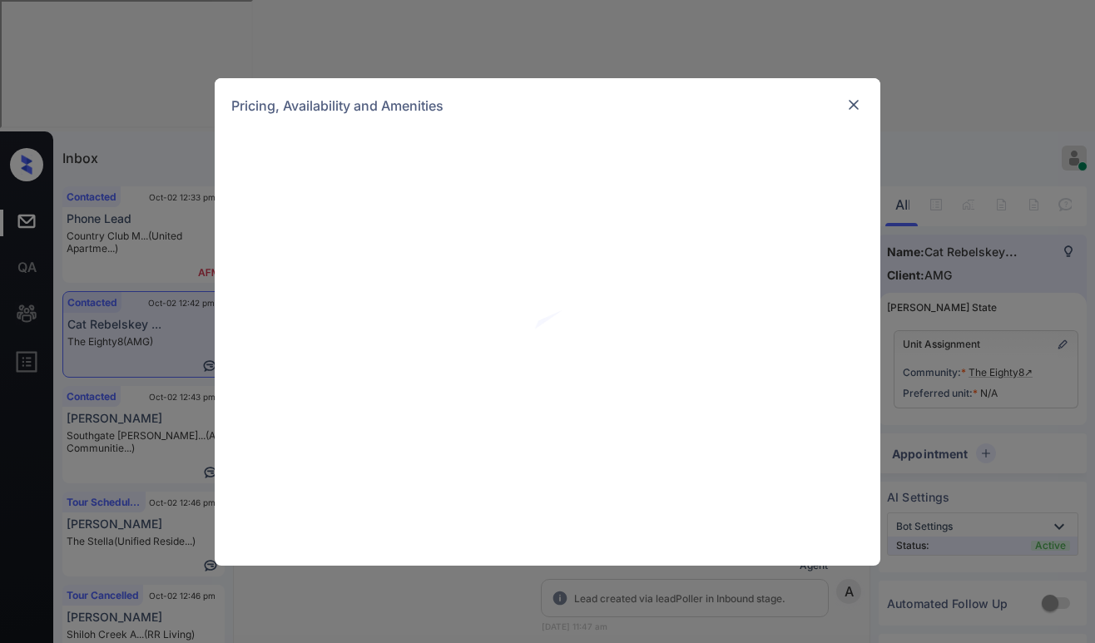
scroll to position [725, 0]
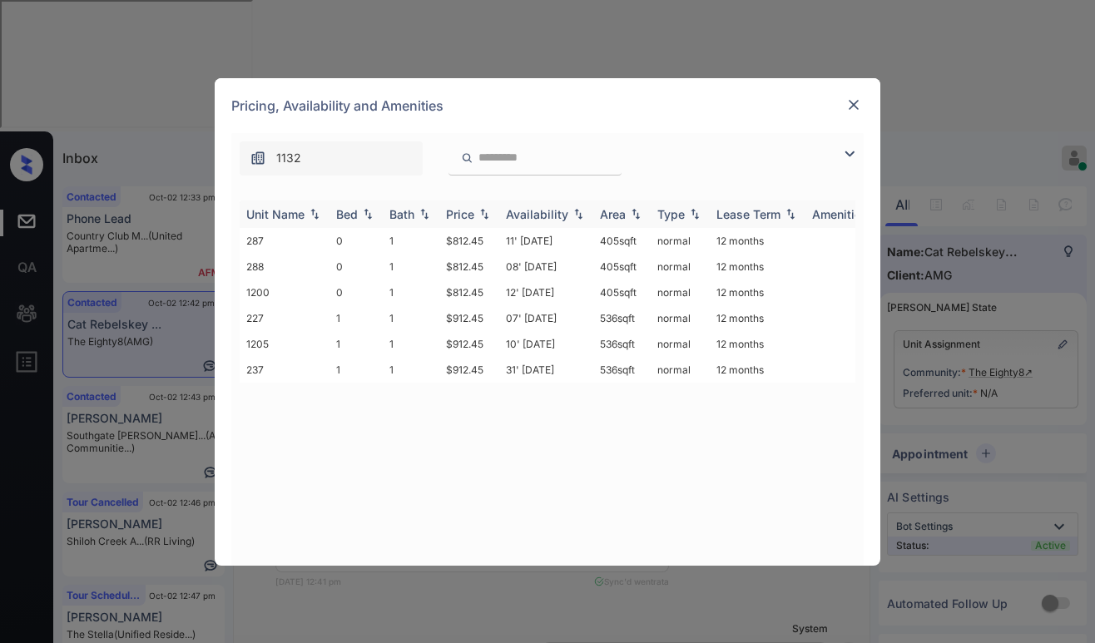
click at [477, 215] on img at bounding box center [484, 214] width 17 height 12
click at [473, 268] on td "$812.45" at bounding box center [469, 267] width 60 height 26
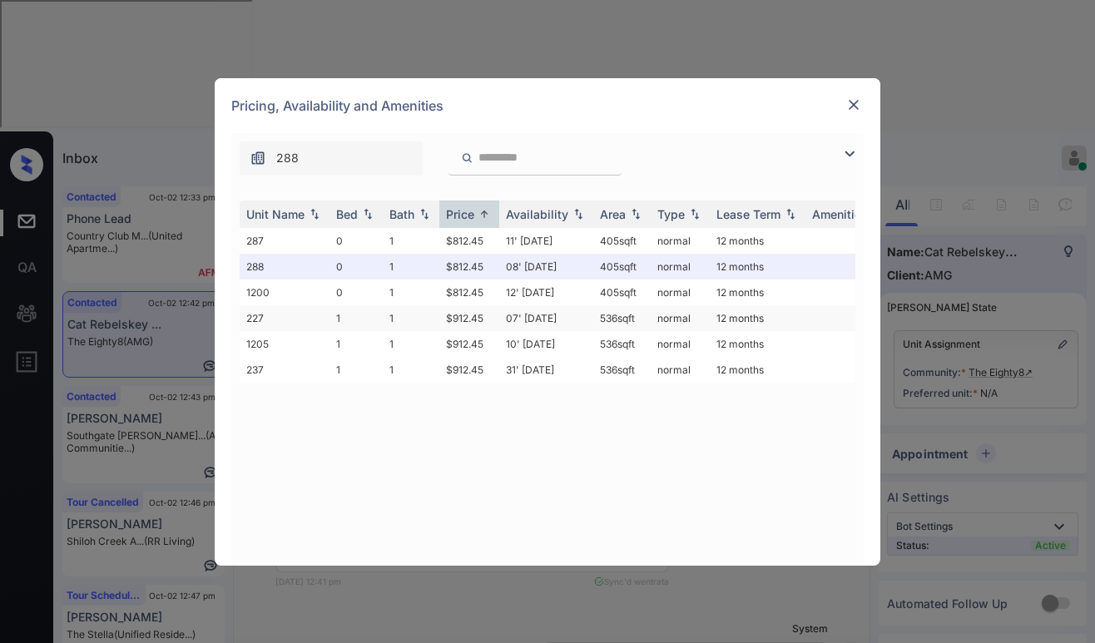
click at [466, 320] on td "$912.45" at bounding box center [469, 318] width 60 height 26
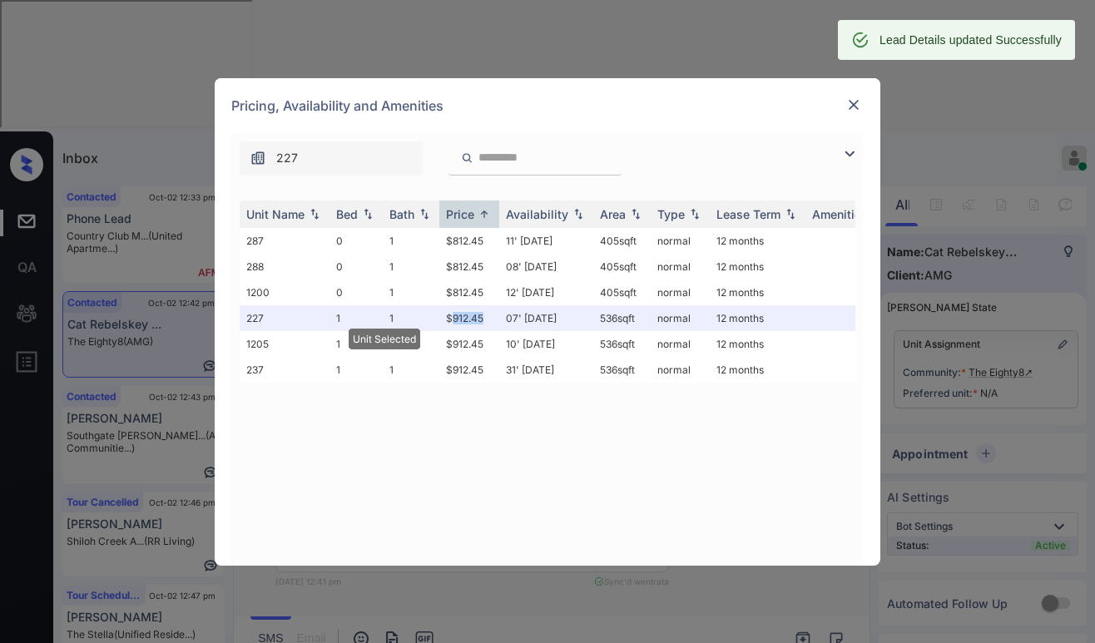
click at [852, 102] on img at bounding box center [853, 105] width 17 height 17
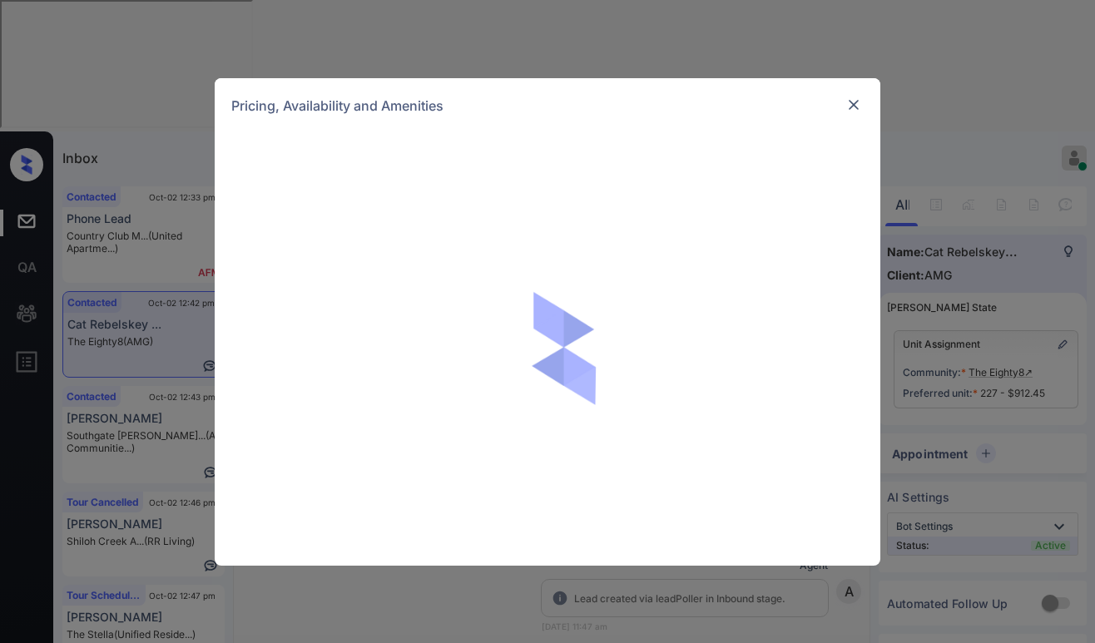
scroll to position [1191, 0]
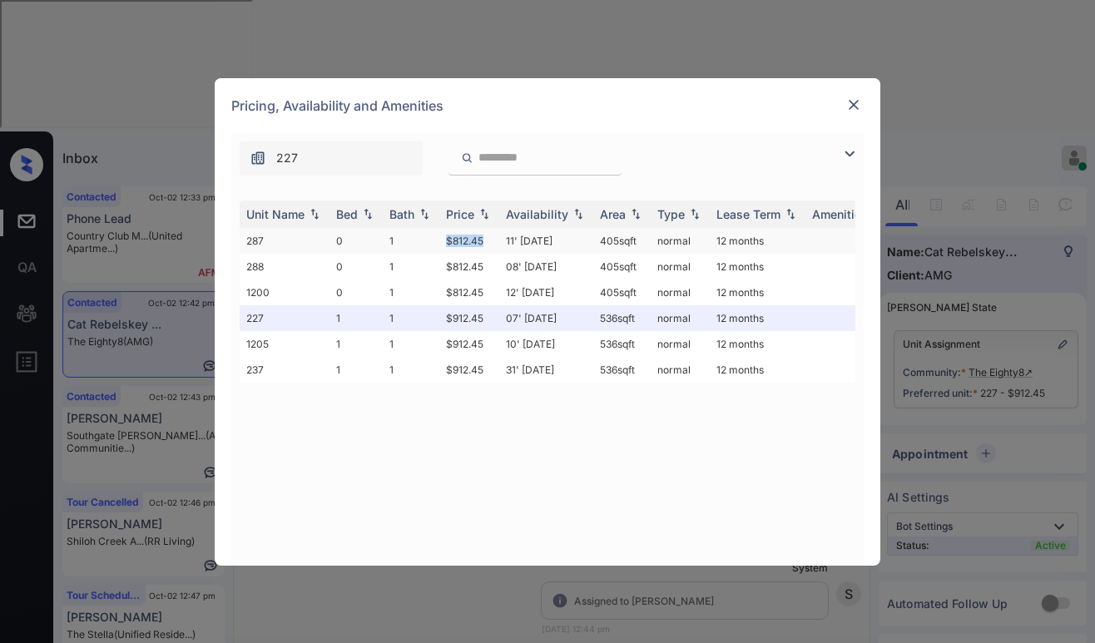
drag, startPoint x: 446, startPoint y: 240, endPoint x: 489, endPoint y: 241, distance: 43.3
click at [488, 242] on td "$812.45" at bounding box center [469, 241] width 60 height 26
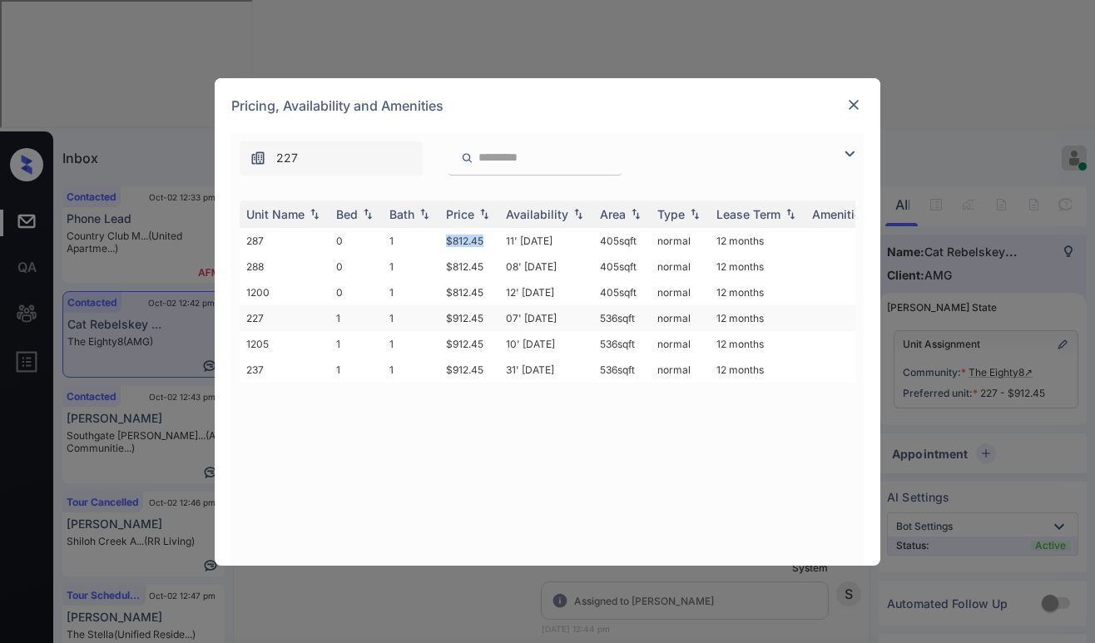
copy td "$812.45"
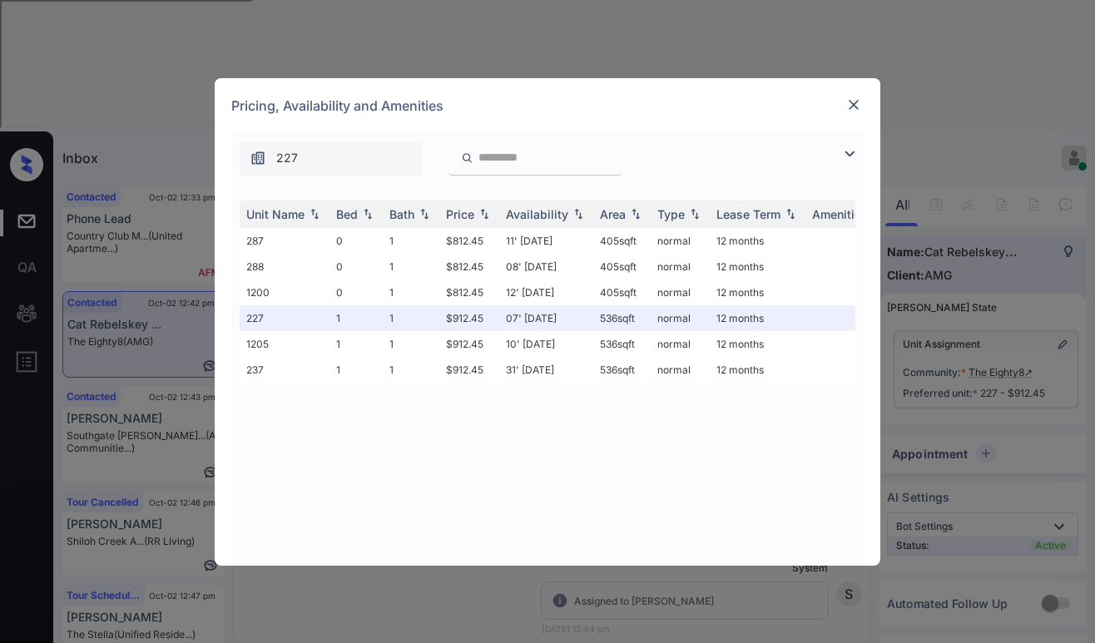
click at [414, 601] on div "**********" at bounding box center [547, 321] width 1095 height 643
click at [415, 587] on div "**********" at bounding box center [547, 321] width 1095 height 643
click at [414, 586] on div "**********" at bounding box center [547, 321] width 1095 height 643
click at [854, 99] on img at bounding box center [853, 105] width 17 height 17
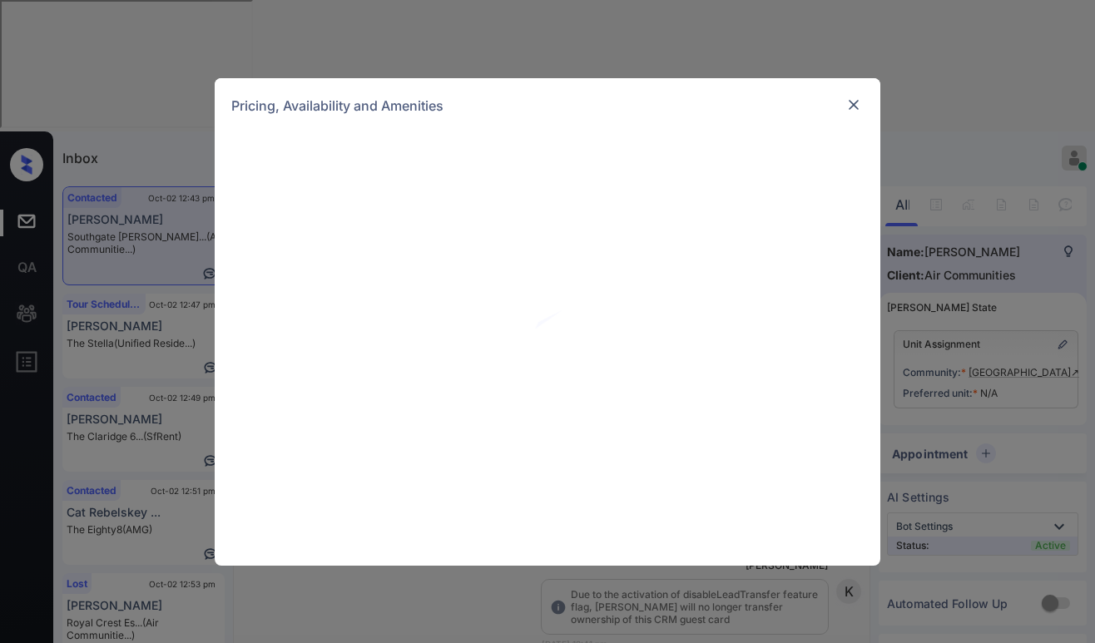
scroll to position [1422, 0]
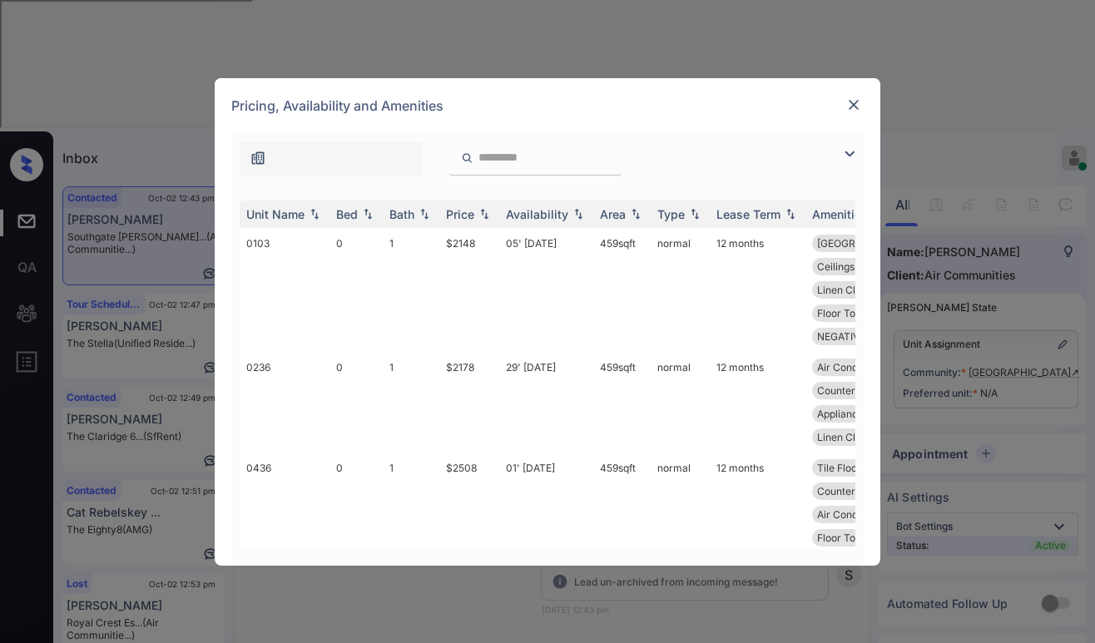
click at [855, 104] on img at bounding box center [853, 105] width 17 height 17
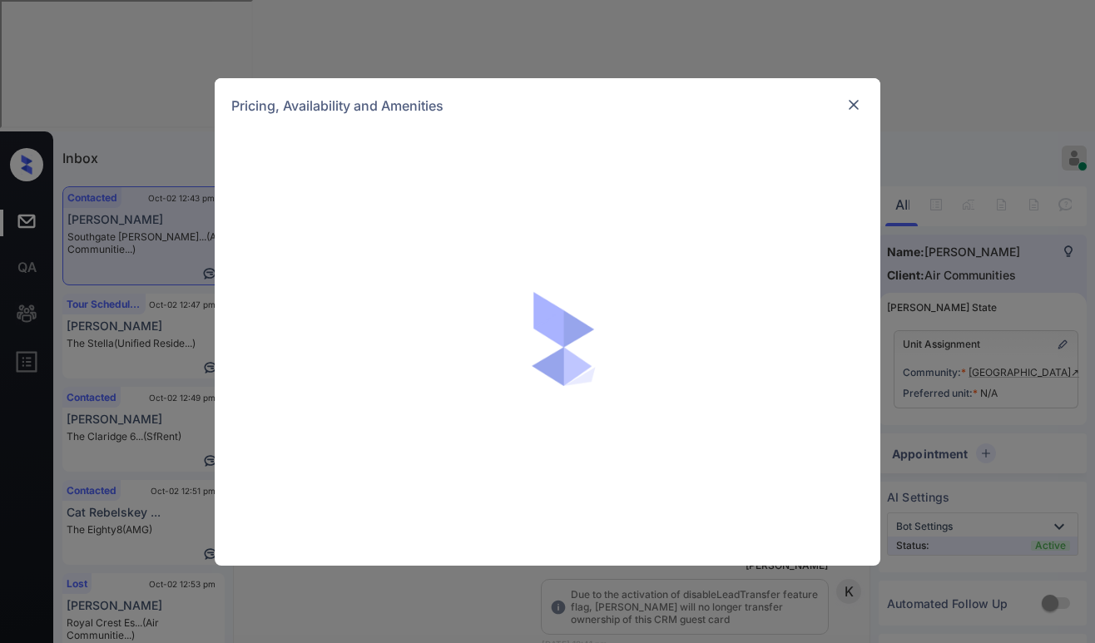
scroll to position [1672, 0]
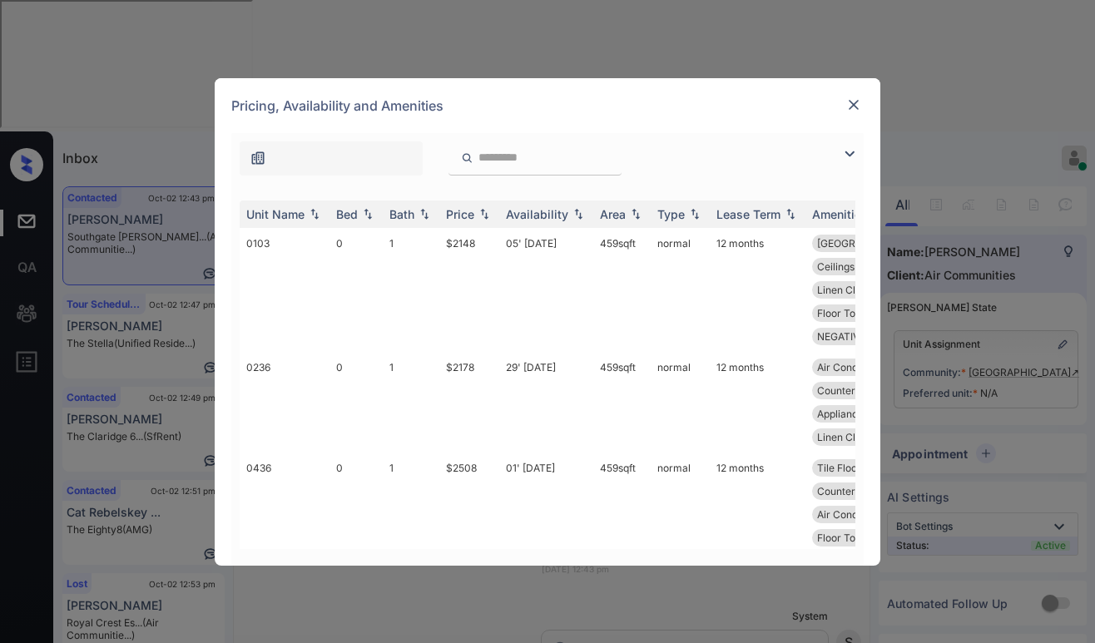
click at [853, 152] on img at bounding box center [850, 154] width 20 height 20
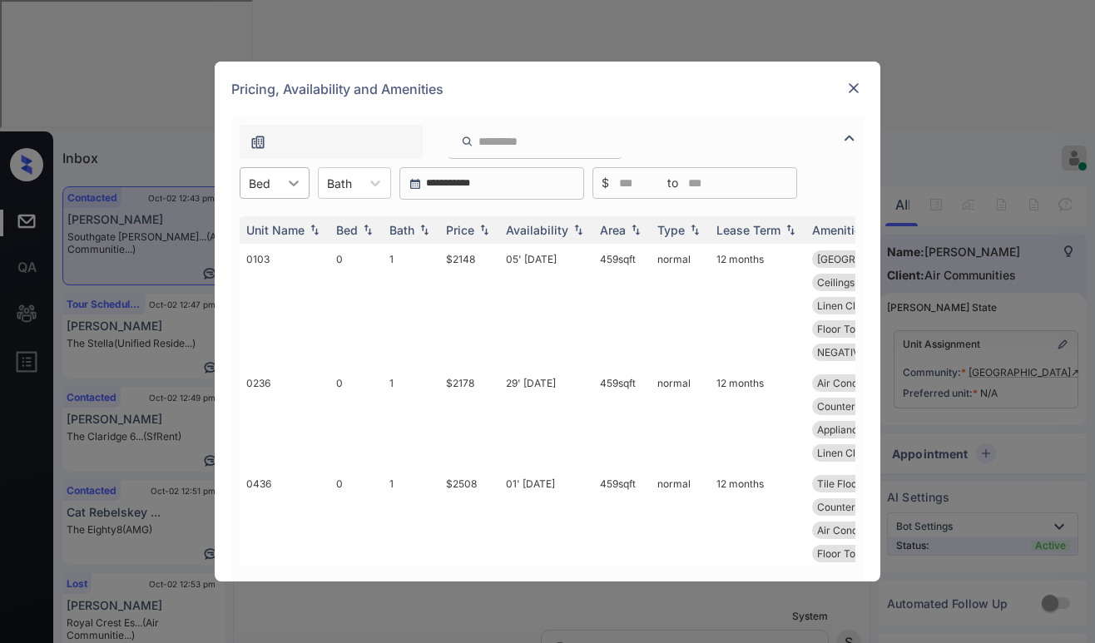
click at [279, 189] on div at bounding box center [294, 183] width 30 height 30
click at [265, 222] on div "0" at bounding box center [275, 224] width 70 height 30
click at [472, 227] on div "Price" at bounding box center [460, 230] width 28 height 14
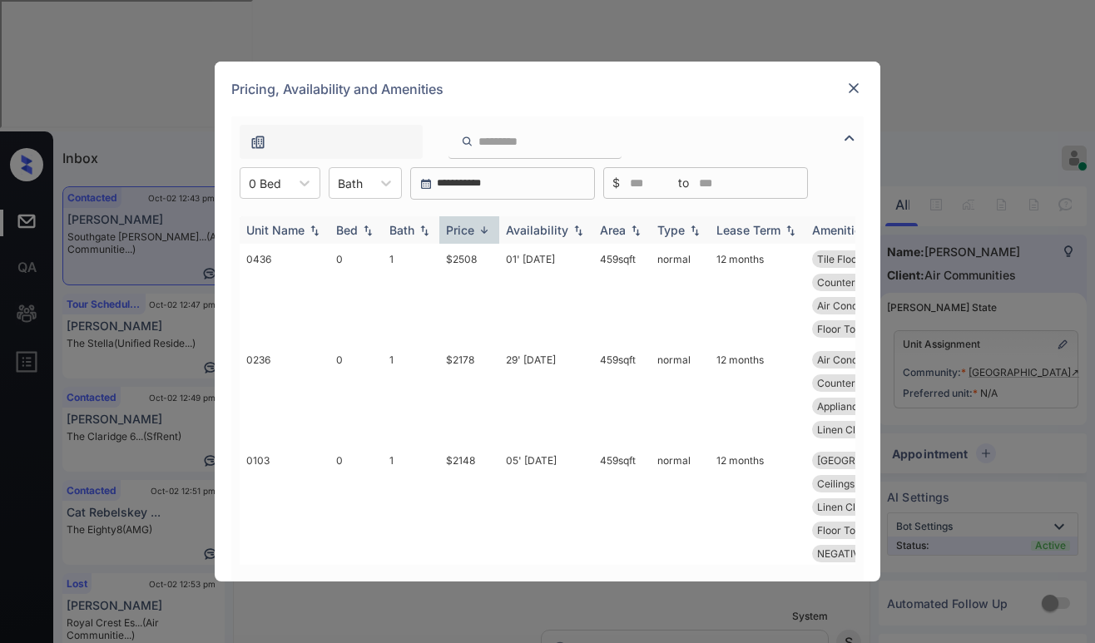
click at [472, 227] on div "Price" at bounding box center [460, 230] width 28 height 14
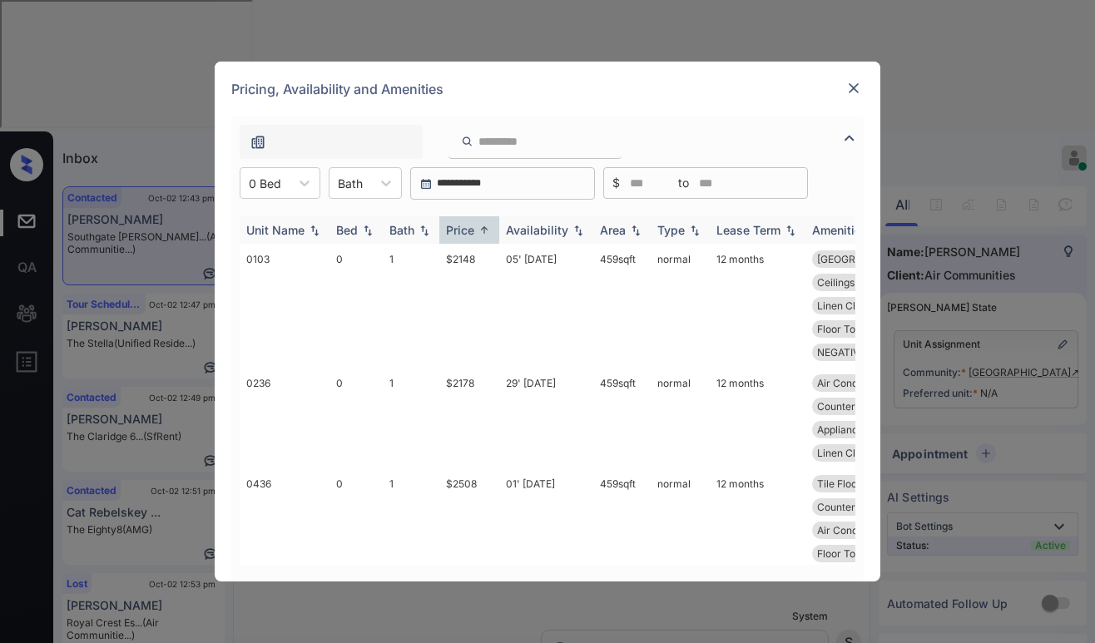
click at [472, 230] on div "Price" at bounding box center [460, 230] width 28 height 14
click at [471, 230] on div "Price" at bounding box center [460, 230] width 28 height 14
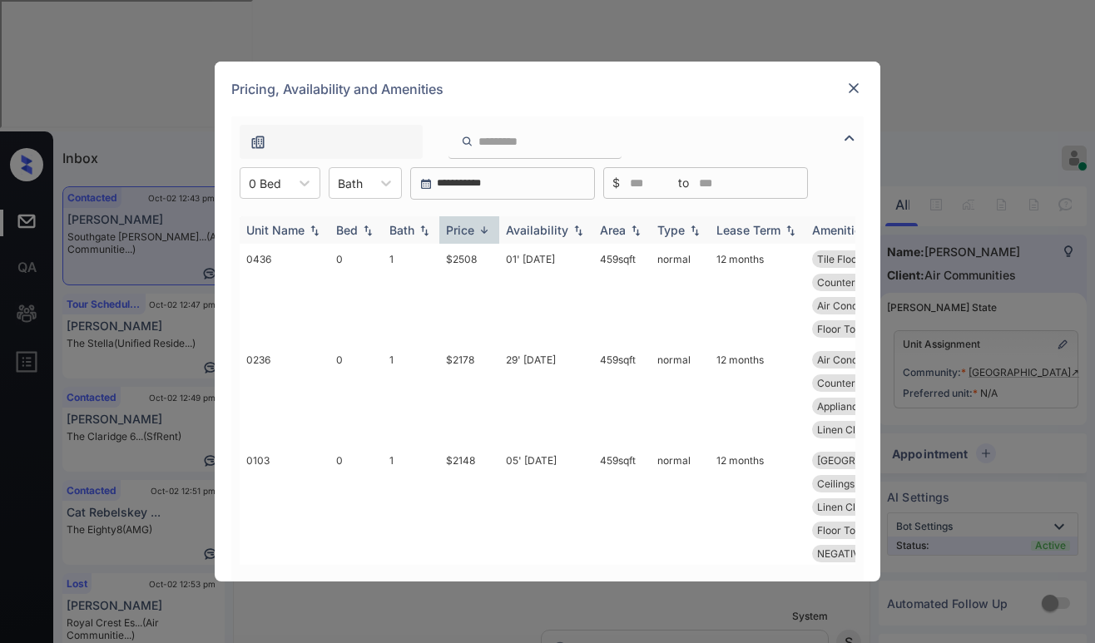
click at [471, 230] on div "Price" at bounding box center [460, 230] width 28 height 14
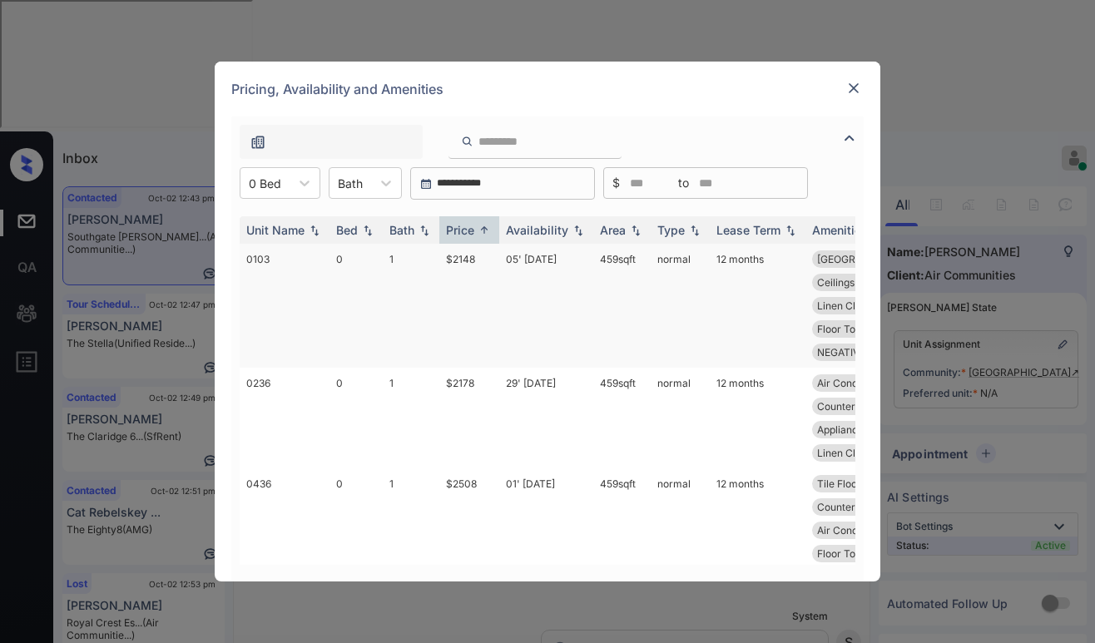
click at [465, 260] on td "$2148" at bounding box center [469, 306] width 60 height 124
click at [466, 260] on td "$2148" at bounding box center [469, 306] width 60 height 124
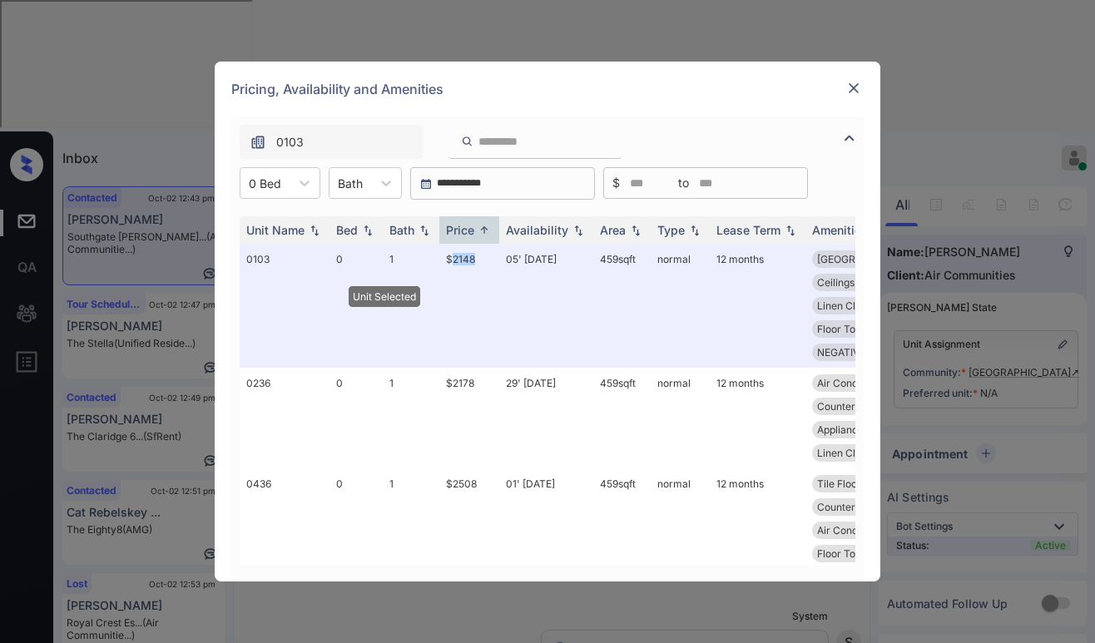
click at [855, 92] on img at bounding box center [853, 88] width 17 height 17
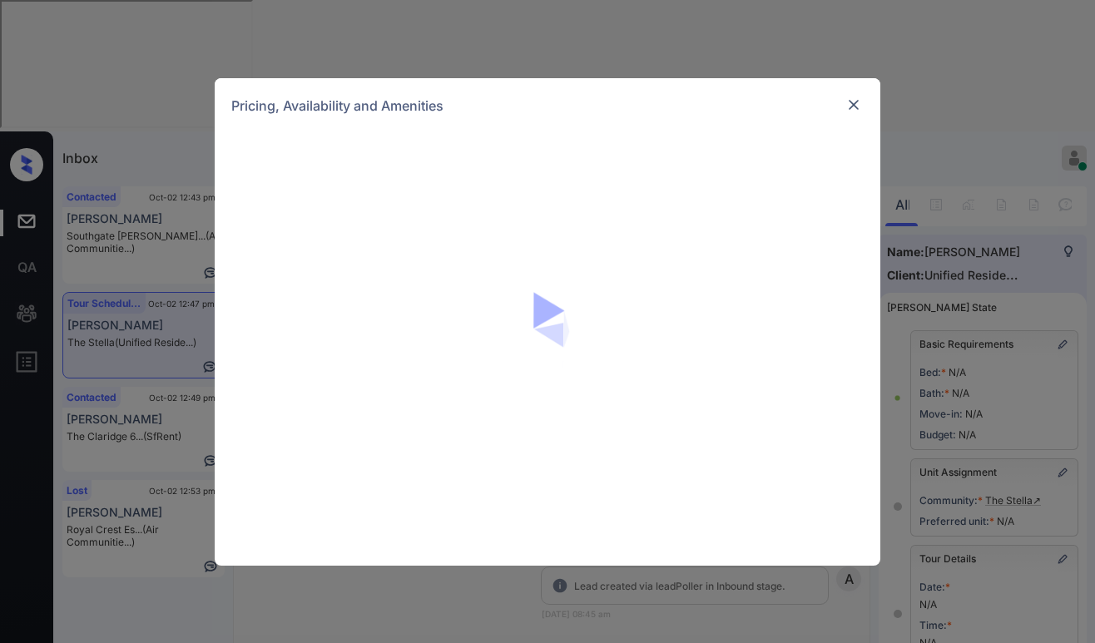
scroll to position [1504, 0]
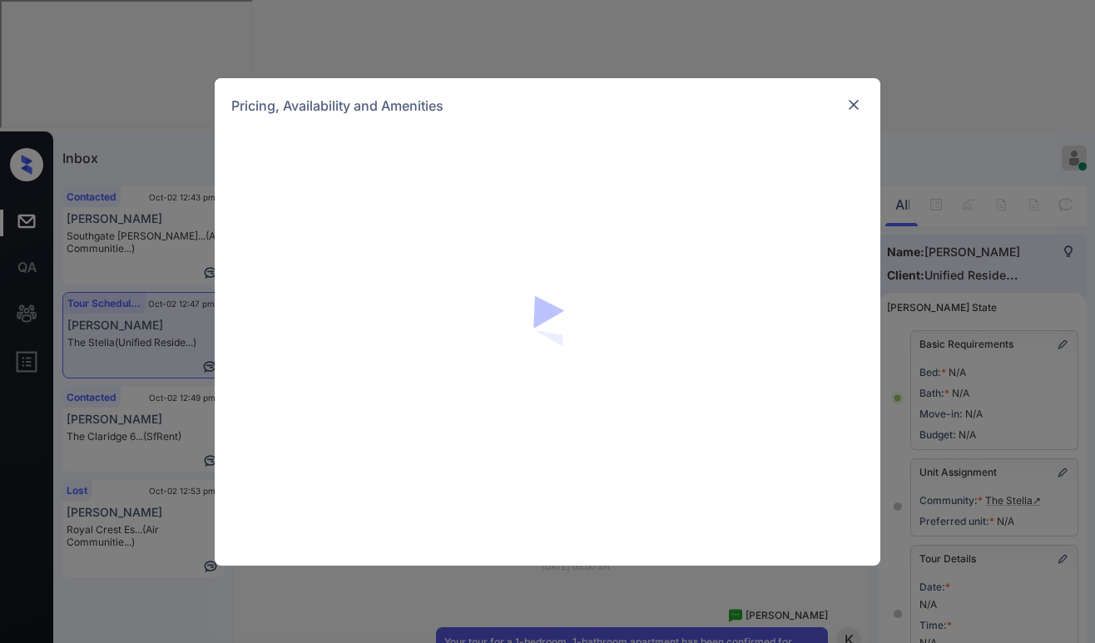
click at [860, 107] on img at bounding box center [853, 105] width 17 height 17
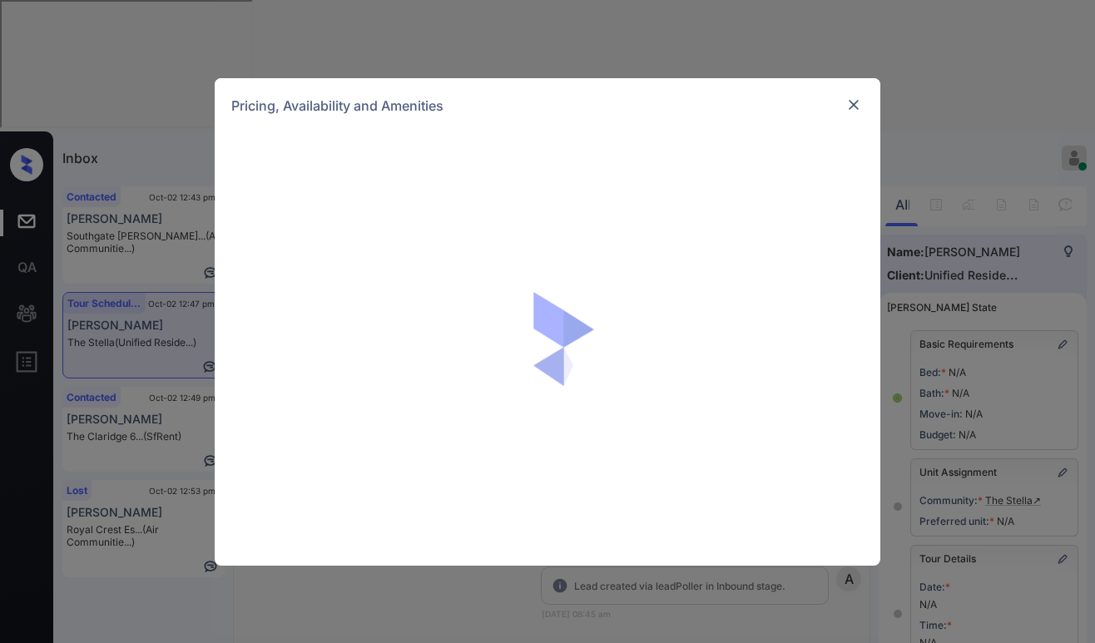
scroll to position [1836, 0]
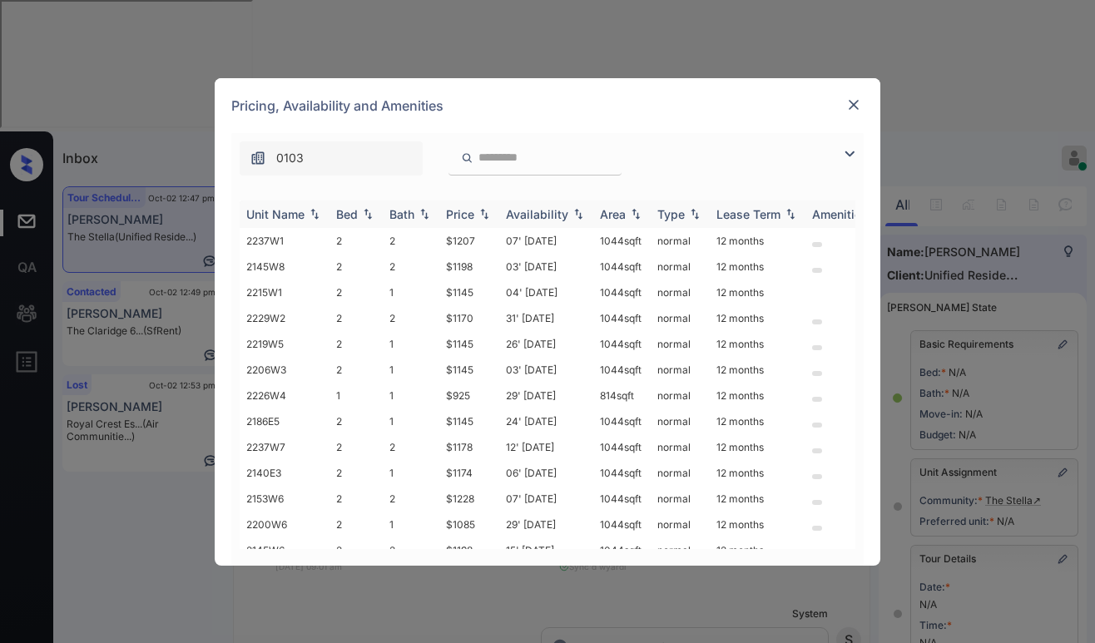
click at [481, 213] on img at bounding box center [484, 214] width 17 height 12
click at [845, 156] on img at bounding box center [850, 154] width 20 height 20
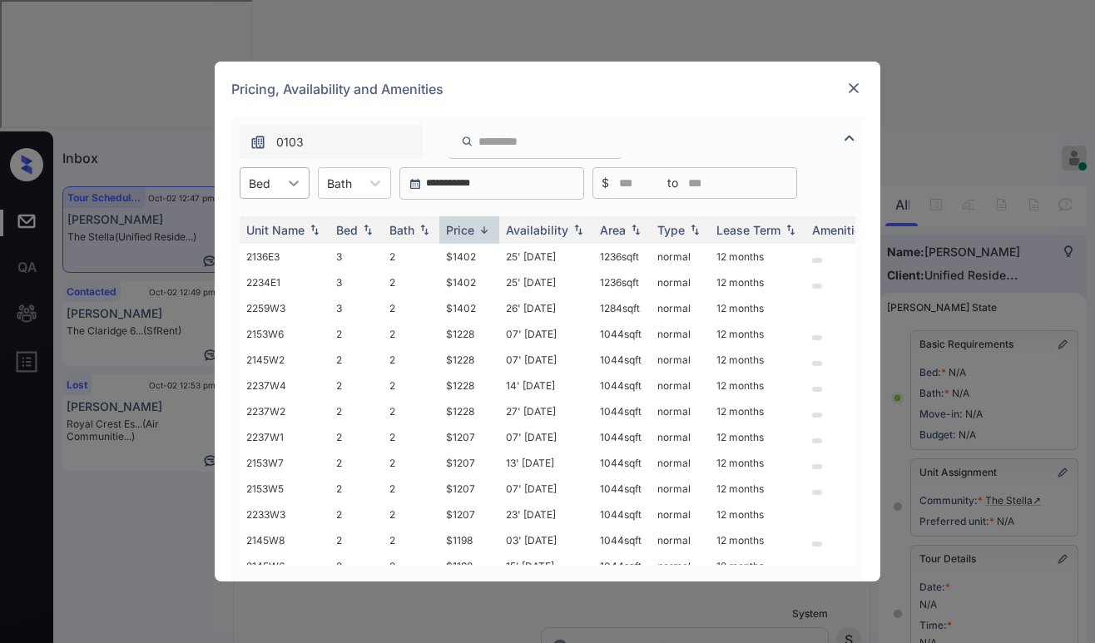
click at [293, 187] on icon at bounding box center [293, 183] width 17 height 17
click at [276, 232] on div "1" at bounding box center [275, 224] width 70 height 30
click at [449, 228] on div "Price" at bounding box center [460, 230] width 28 height 14
click at [456, 228] on div "Price" at bounding box center [460, 230] width 28 height 14
click at [461, 231] on div "Price" at bounding box center [460, 230] width 28 height 14
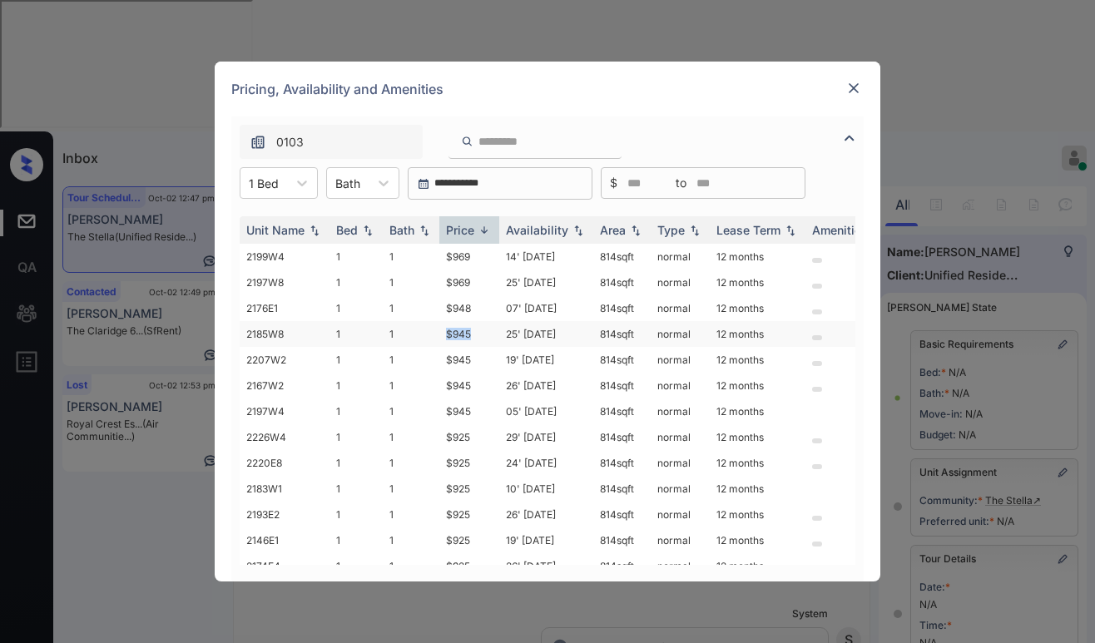
drag, startPoint x: 473, startPoint y: 334, endPoint x: 445, endPoint y: 331, distance: 28.5
click at [445, 331] on td "$945" at bounding box center [469, 334] width 60 height 26
copy td "$945"
click at [463, 230] on div "Price" at bounding box center [460, 230] width 28 height 14
click at [466, 229] on div "Price" at bounding box center [460, 230] width 28 height 14
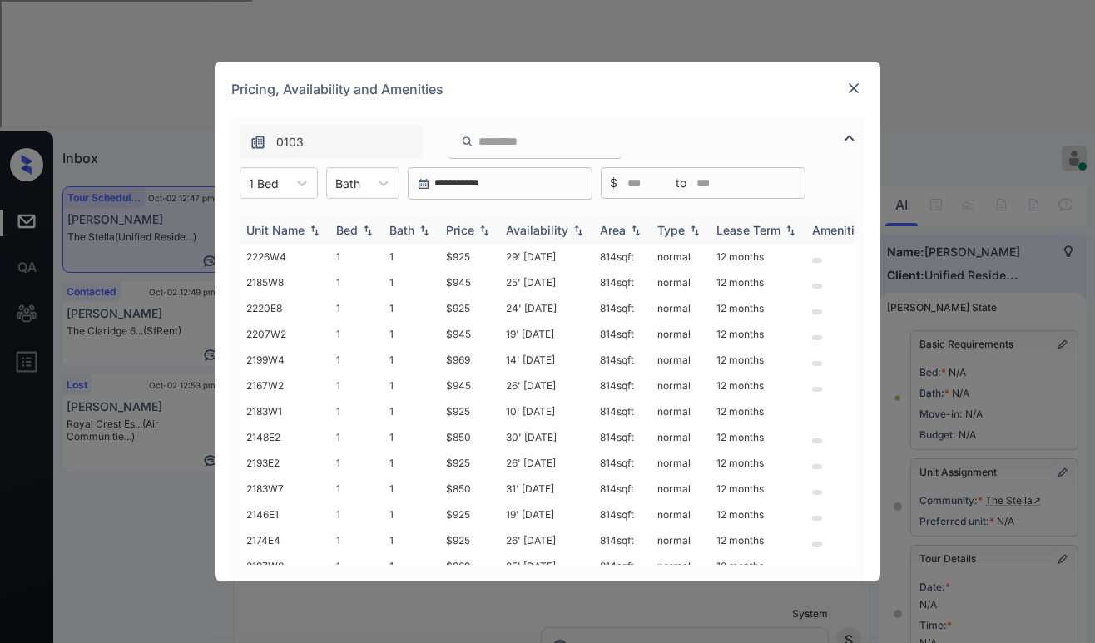
click at [468, 230] on div "Price" at bounding box center [460, 230] width 28 height 14
click at [467, 281] on td "$850" at bounding box center [469, 283] width 60 height 26
click at [466, 281] on td "$850" at bounding box center [469, 283] width 60 height 26
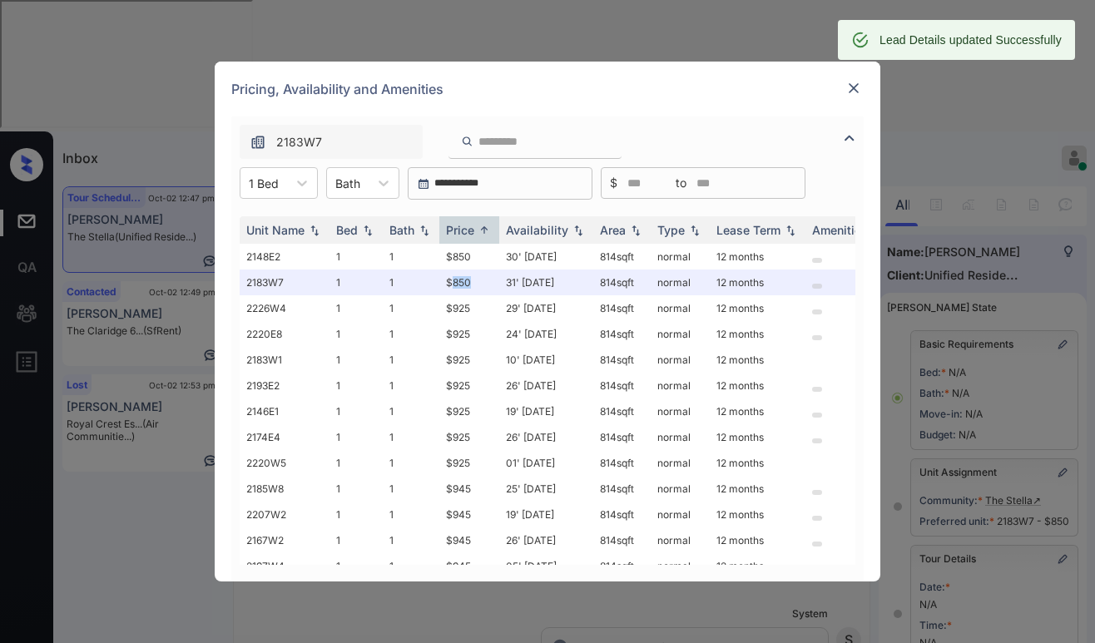
click at [855, 85] on img at bounding box center [853, 88] width 17 height 17
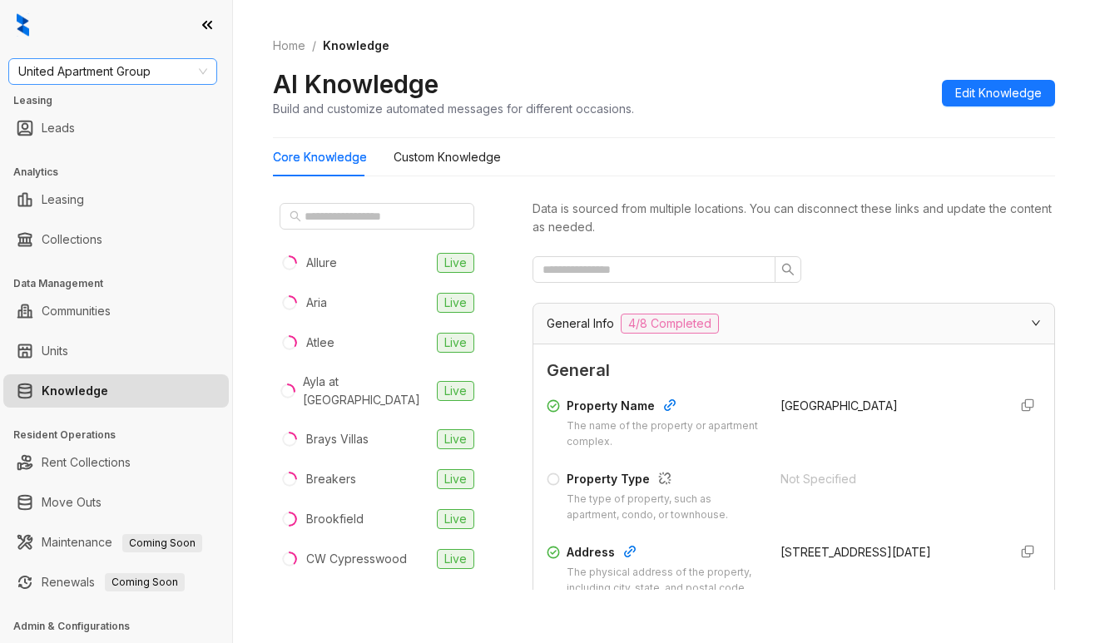
click at [158, 64] on span "United Apartment Group" at bounding box center [112, 71] width 189 height 25
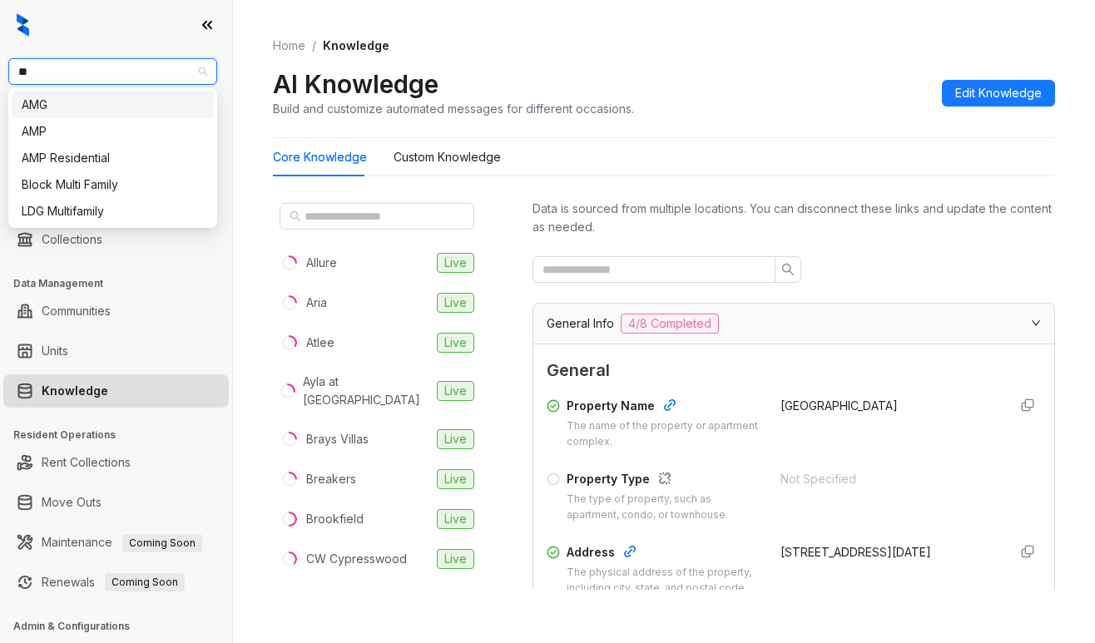
type input "***"
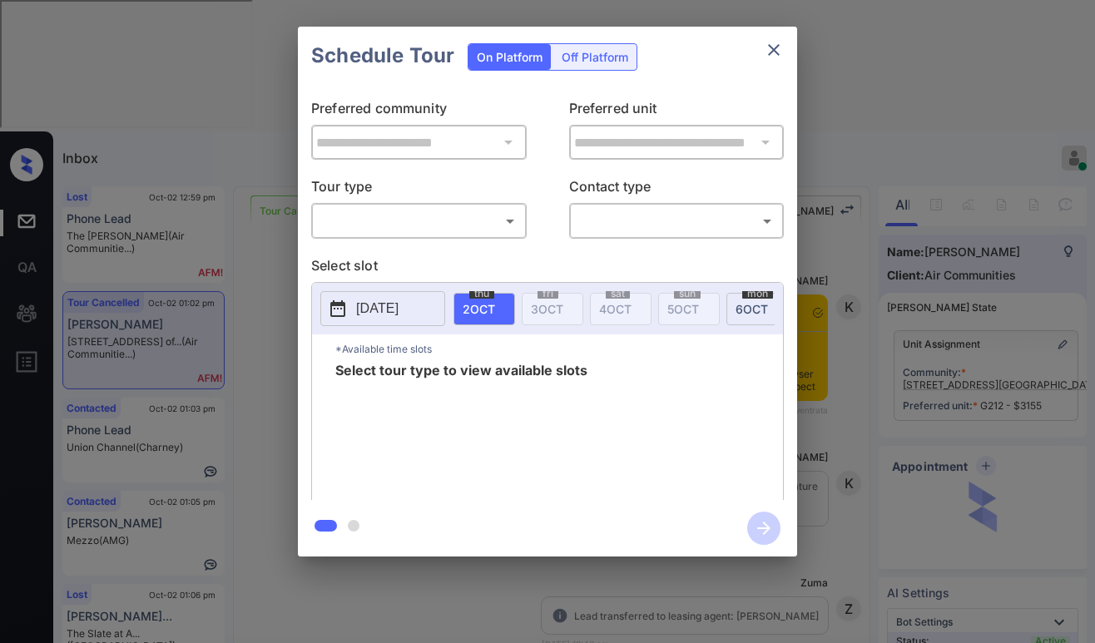
scroll to position [4054, 0]
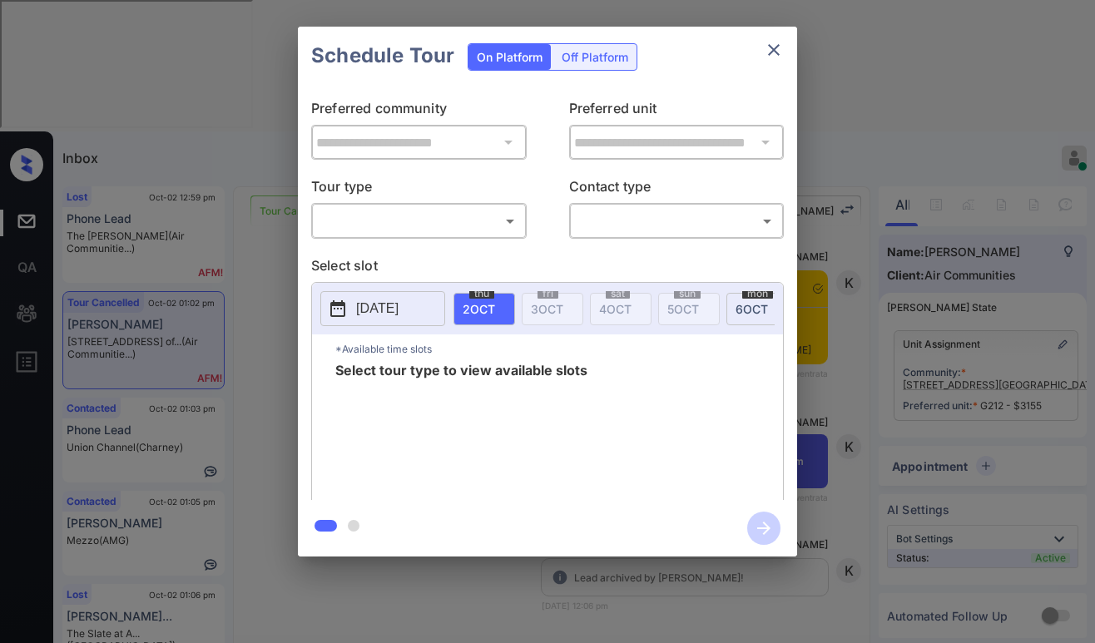
click at [448, 219] on body "Inbox Paolo Gabriel Online Set yourself offline Set yourself on break Profile S…" at bounding box center [547, 321] width 1095 height 643
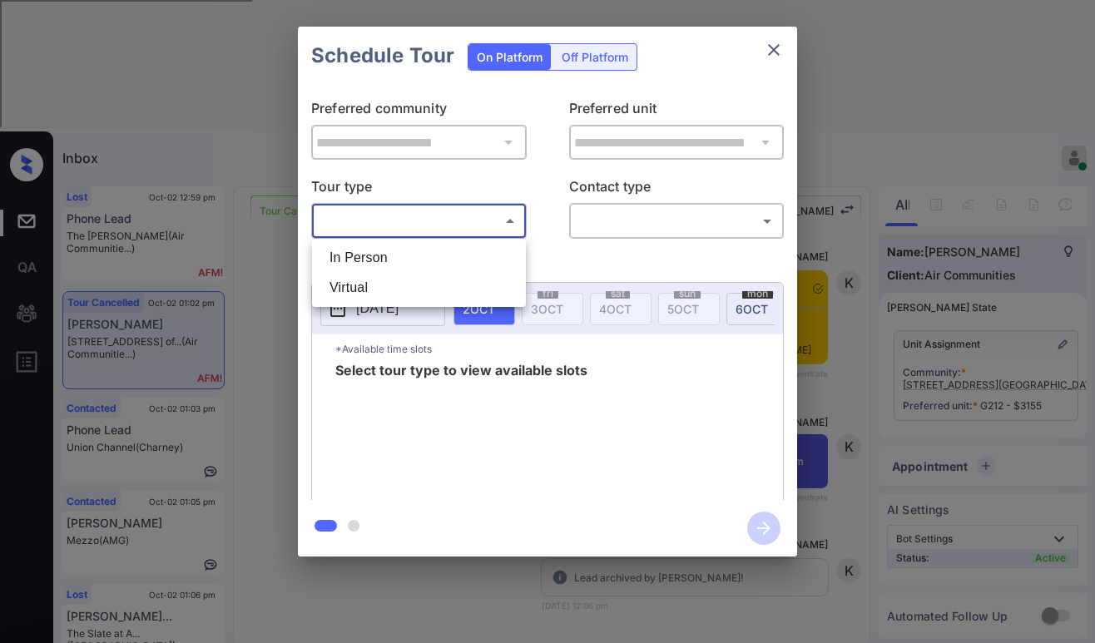
click at [419, 260] on li "In Person" at bounding box center [419, 258] width 206 height 30
type input "********"
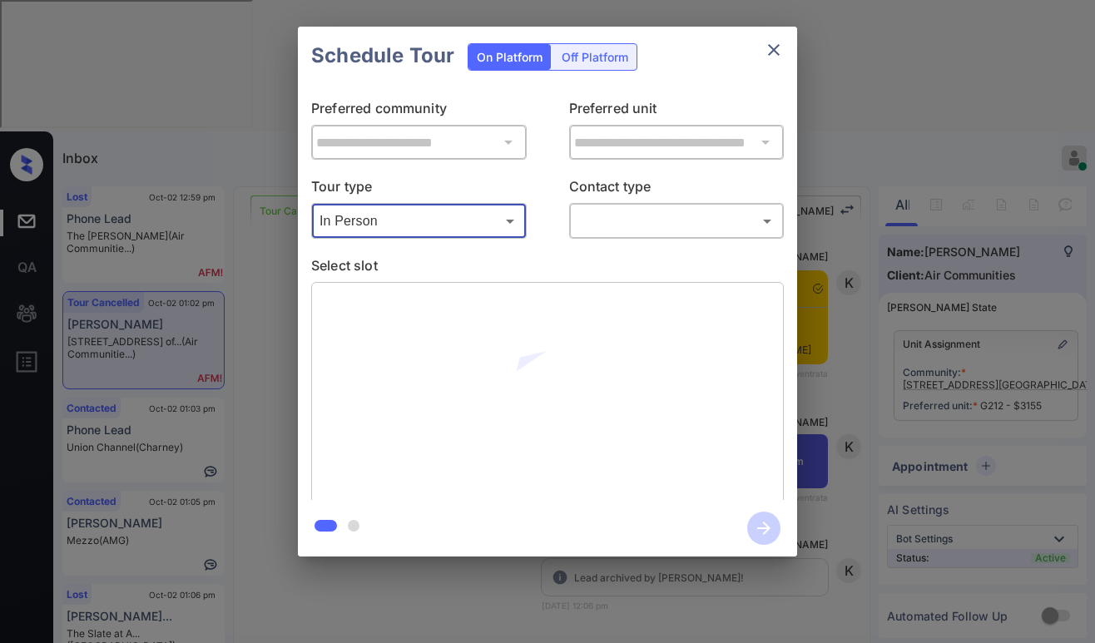
click at [627, 213] on body "Inbox Paolo Gabriel Online Set yourself offline Set yourself on break Profile S…" at bounding box center [547, 321] width 1095 height 643
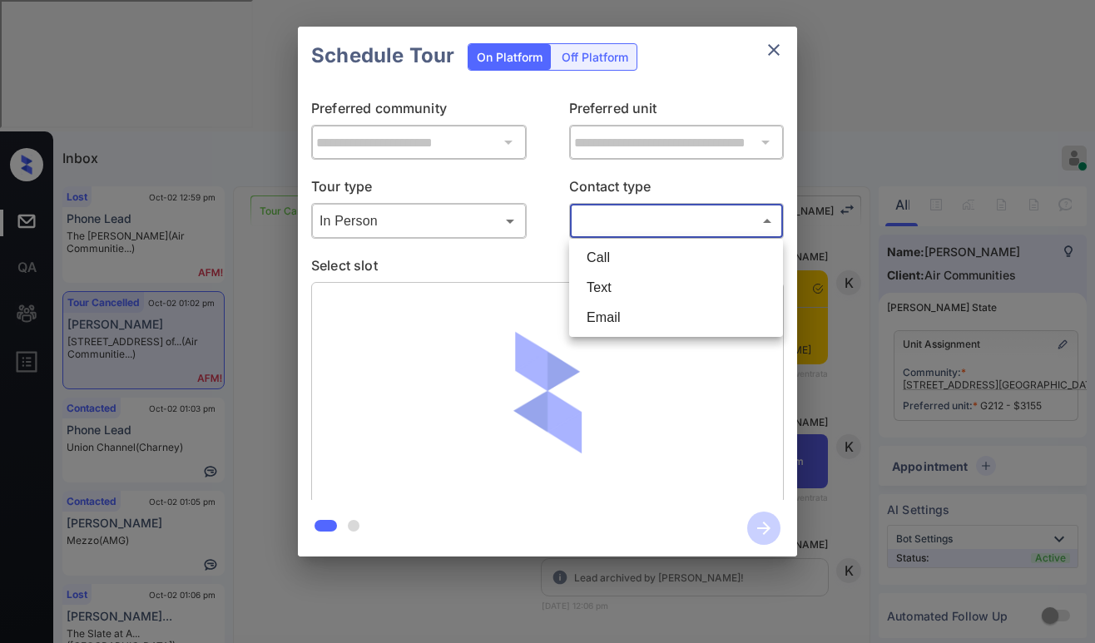
click at [608, 291] on li "Text" at bounding box center [676, 288] width 206 height 30
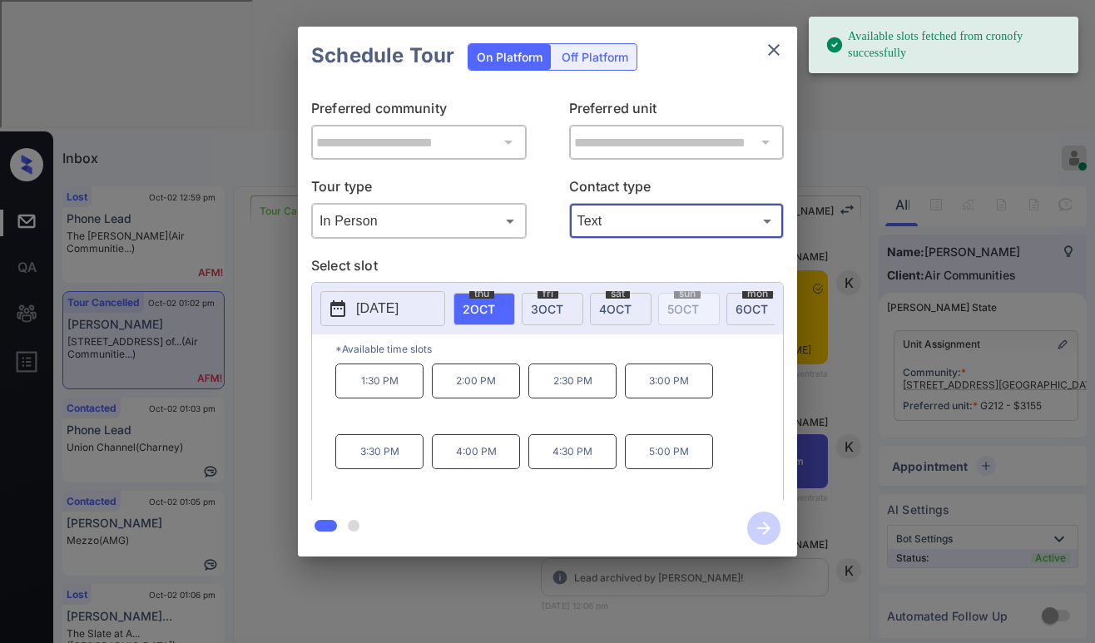
type input "****"
click at [547, 308] on span "3 OCT" at bounding box center [547, 309] width 32 height 14
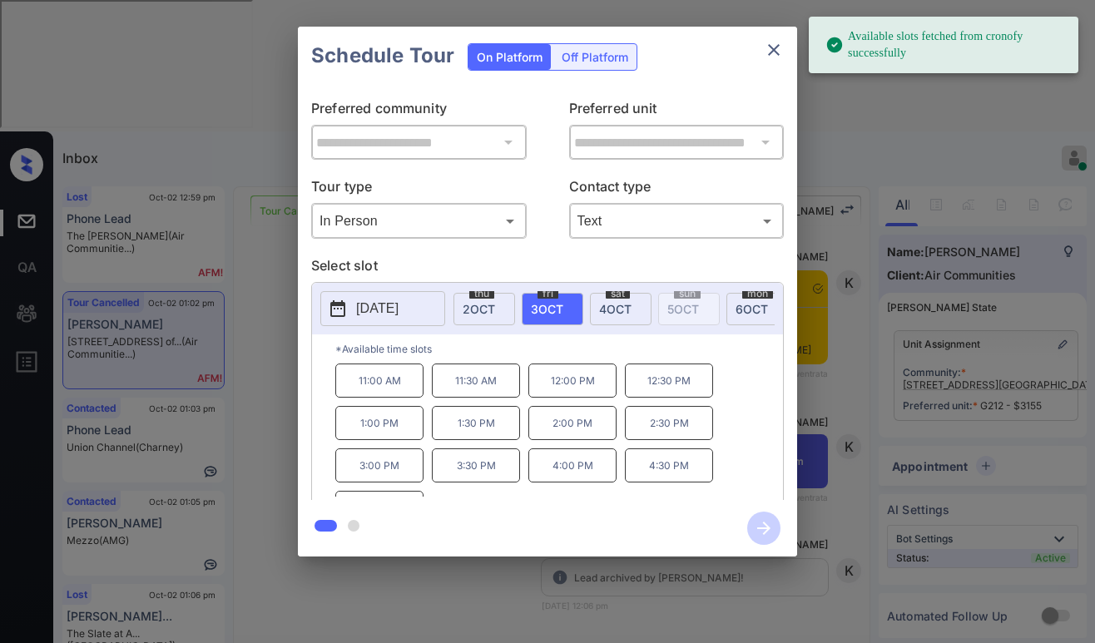
click at [581, 390] on p "12:00 PM" at bounding box center [572, 381] width 88 height 34
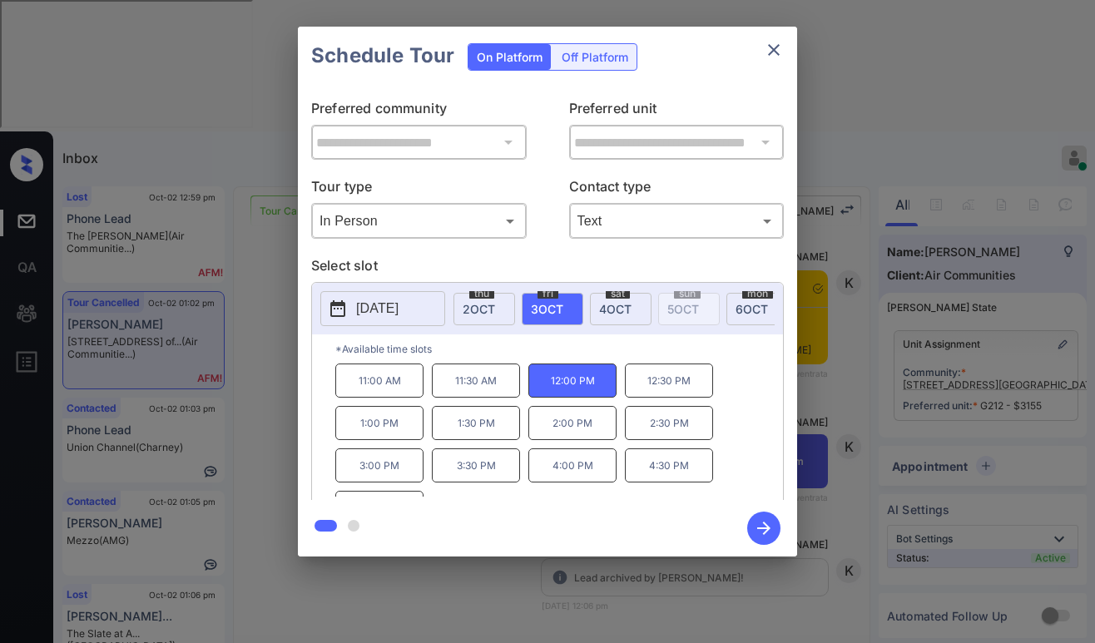
click at [766, 524] on icon "button" at bounding box center [763, 528] width 13 height 13
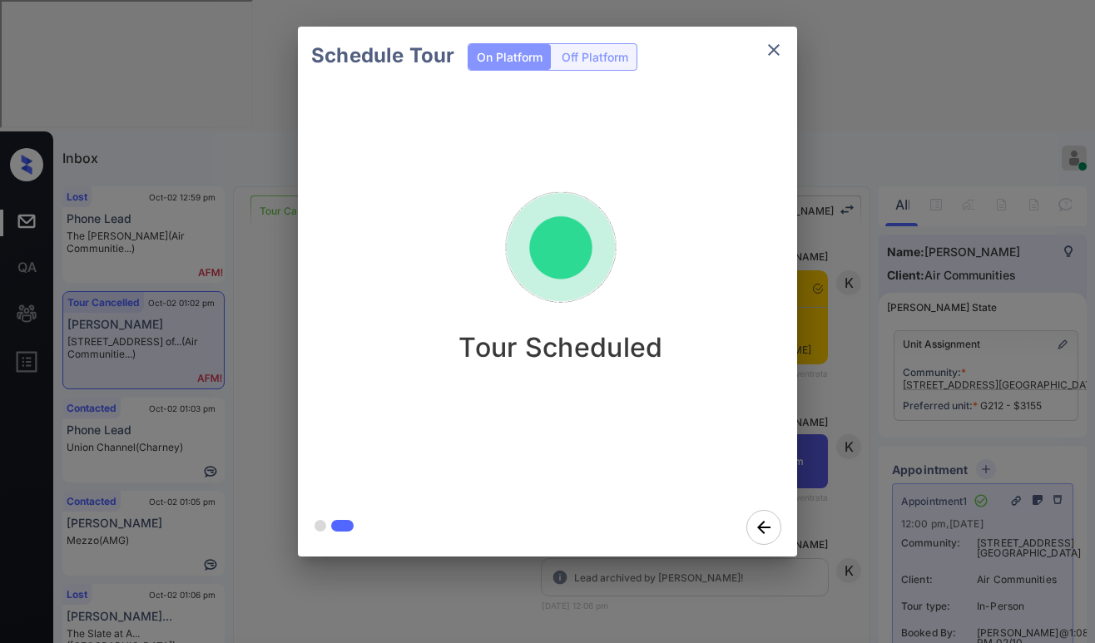
click at [850, 270] on div "Schedule Tour On Platform Off Platform Tour Scheduled" at bounding box center [547, 291] width 1095 height 583
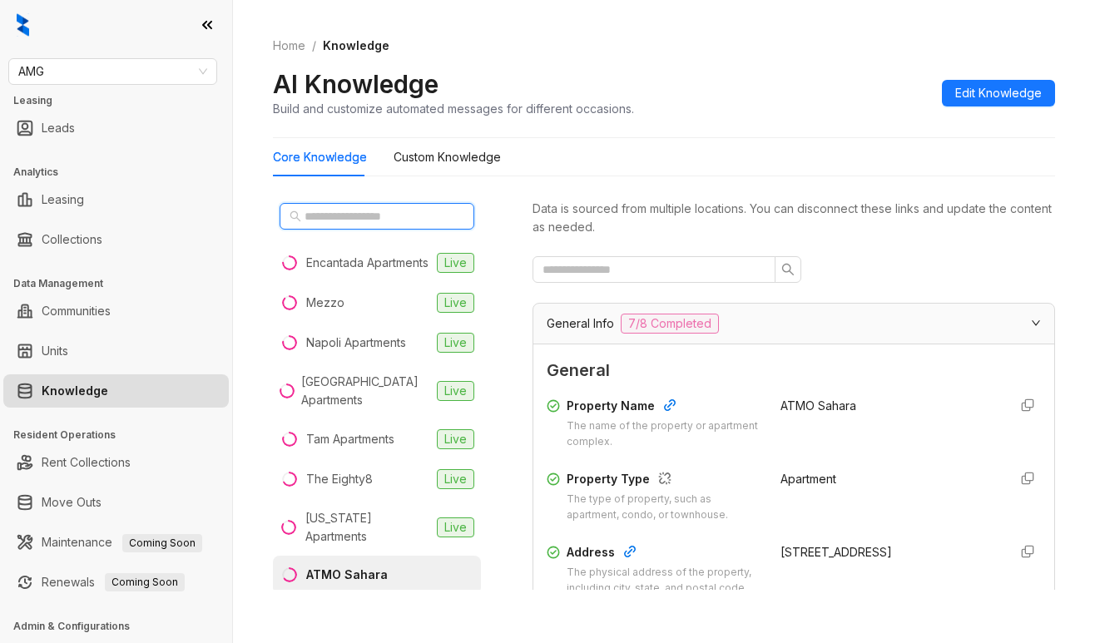
click at [384, 217] on input "text" at bounding box center [378, 216] width 146 height 18
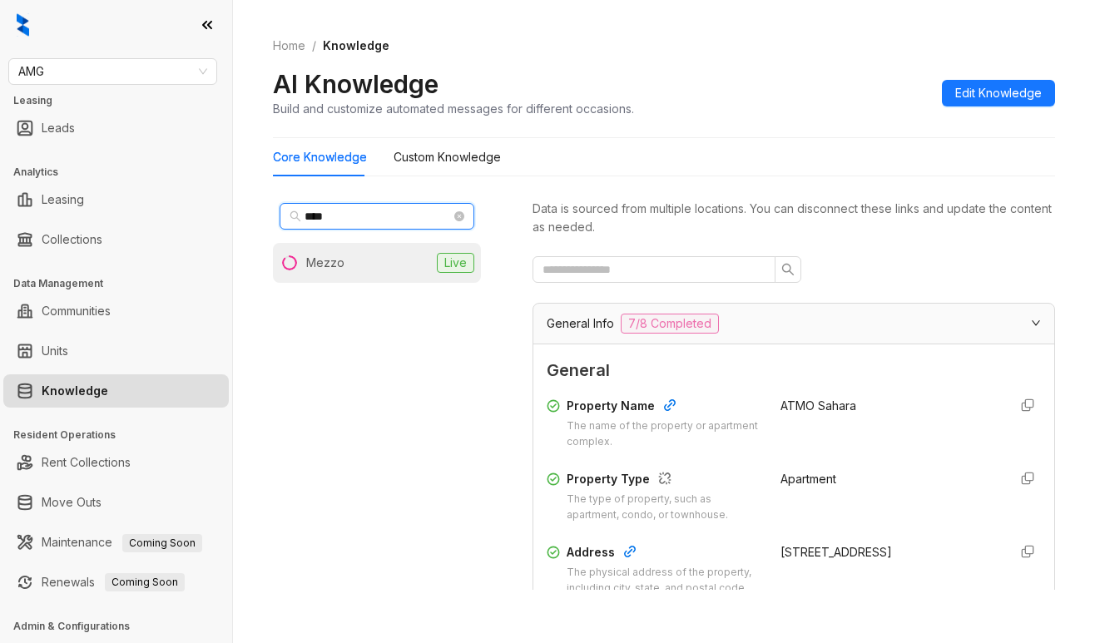
type input "****"
click at [352, 263] on li "Mezzo Live" at bounding box center [377, 263] width 208 height 40
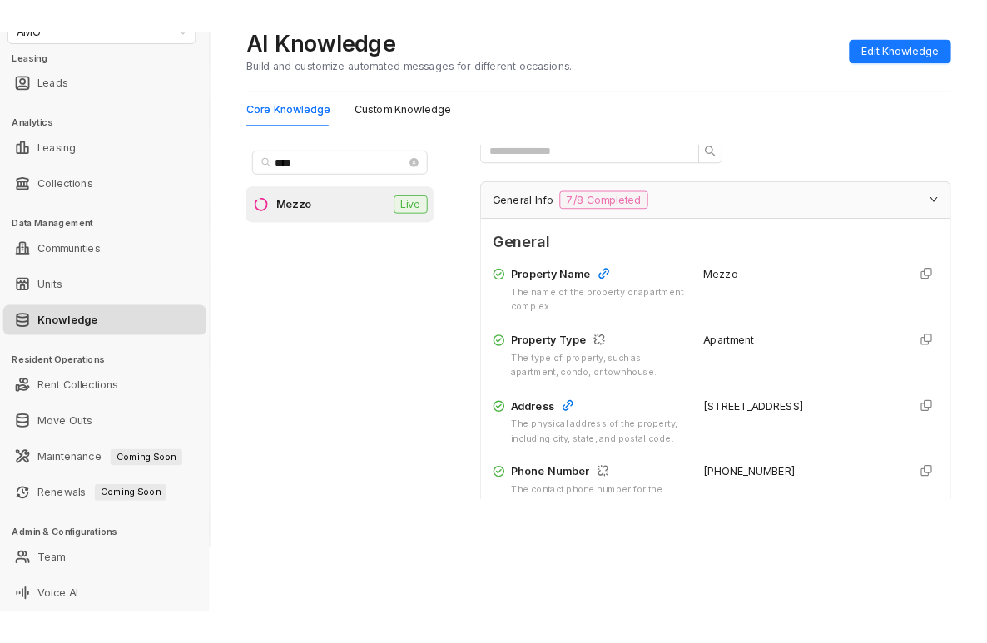
scroll to position [250, 0]
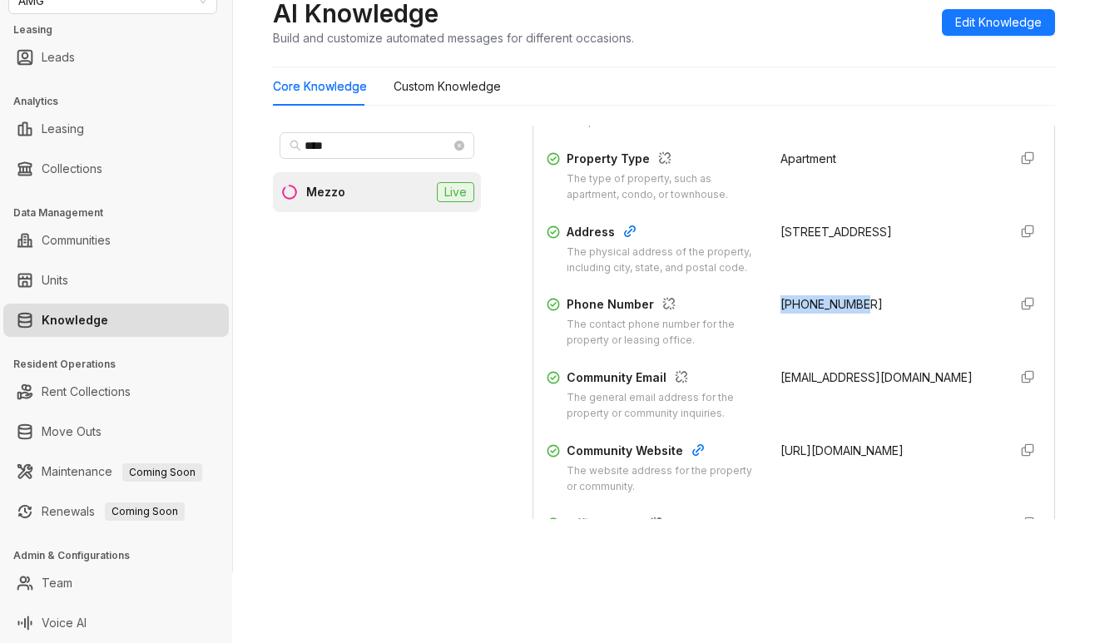
drag, startPoint x: 822, startPoint y: 318, endPoint x: 651, endPoint y: 264, distance: 179.7
click at [869, 315] on div "[PHONE_NUMBER]" at bounding box center [887, 321] width 214 height 53
copy span "[PHONE_NUMBER]"
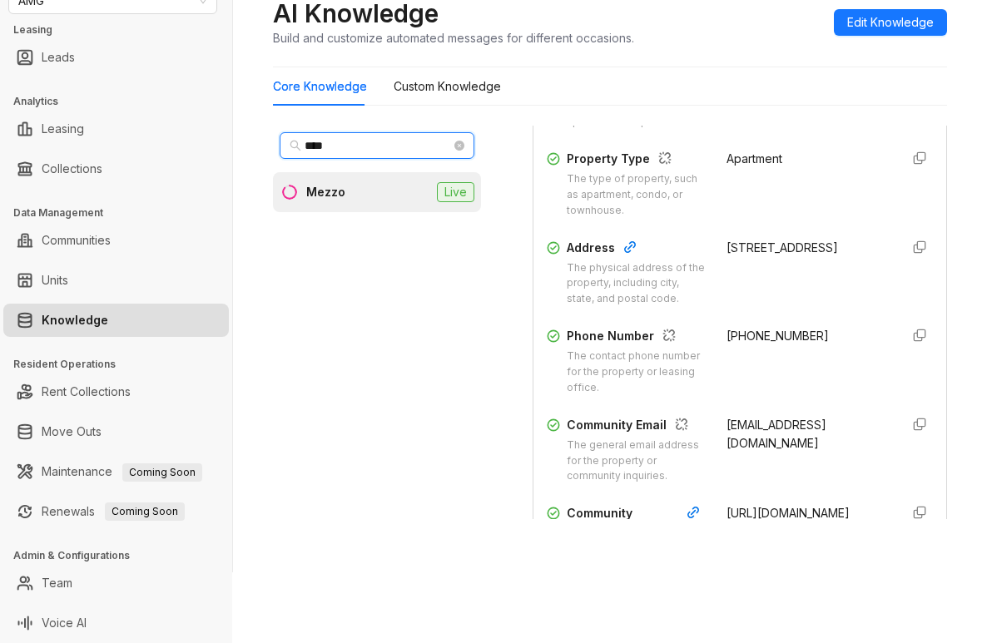
click at [379, 138] on input "****" at bounding box center [378, 145] width 146 height 18
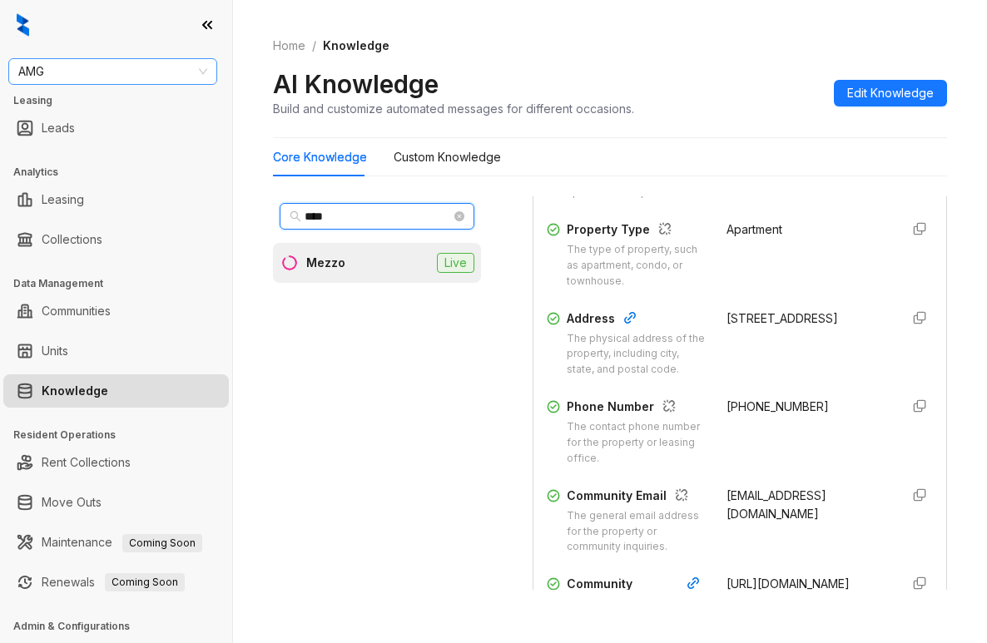
click at [151, 72] on span "AMG" at bounding box center [112, 71] width 189 height 25
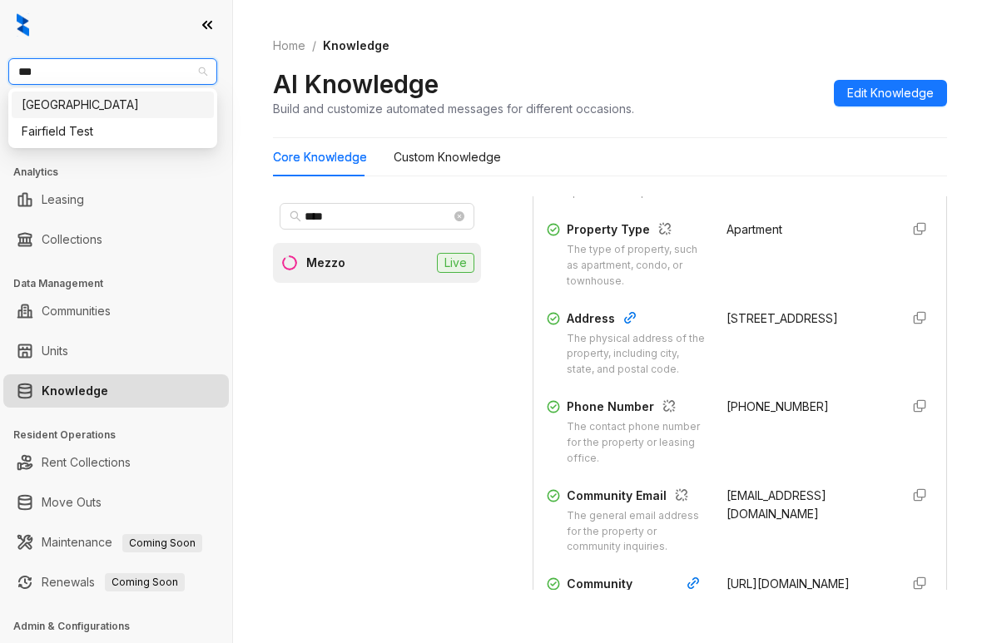
type input "****"
click at [128, 99] on div "[GEOGRAPHIC_DATA]" at bounding box center [113, 105] width 182 height 18
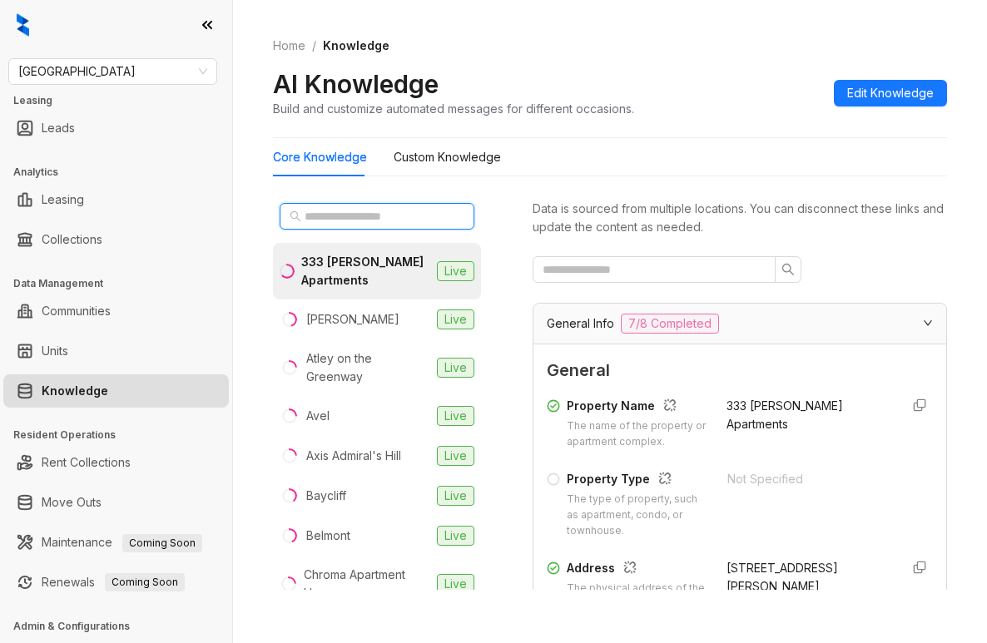
click at [390, 221] on input "text" at bounding box center [378, 216] width 146 height 18
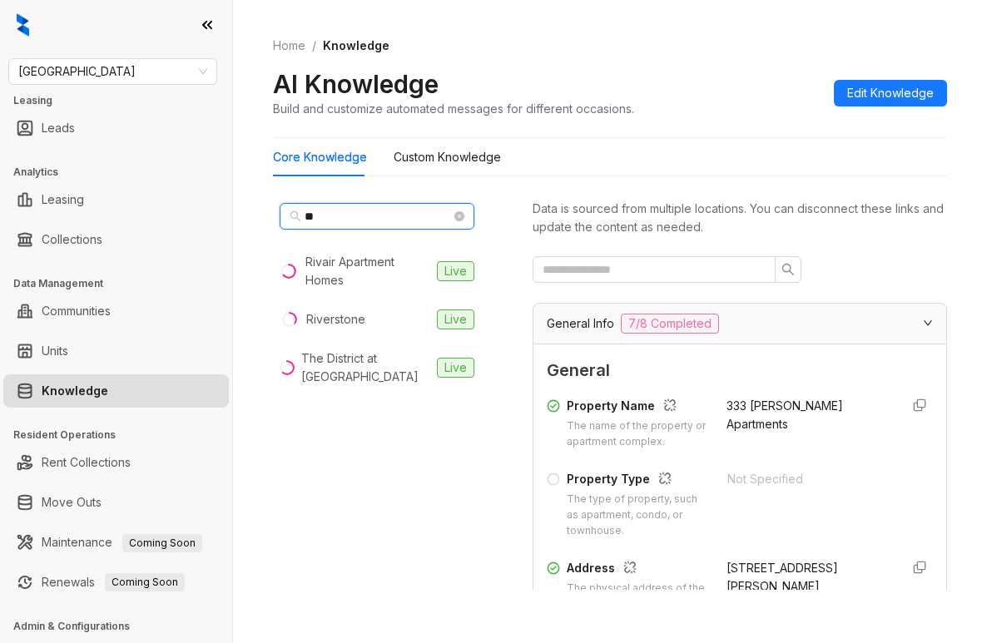
type input "**"
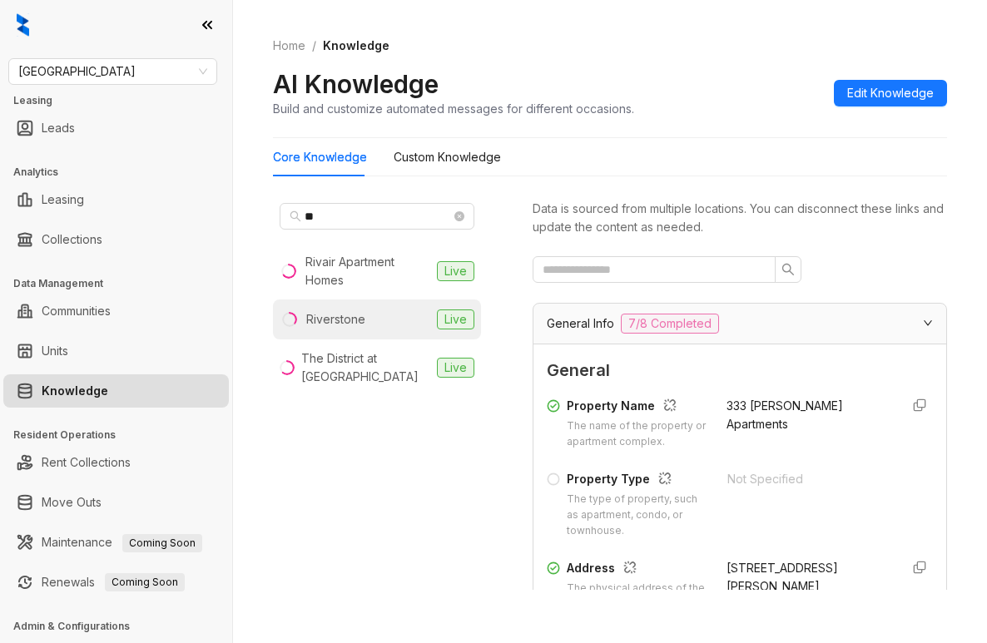
click at [355, 323] on div "Riverstone" at bounding box center [335, 319] width 59 height 18
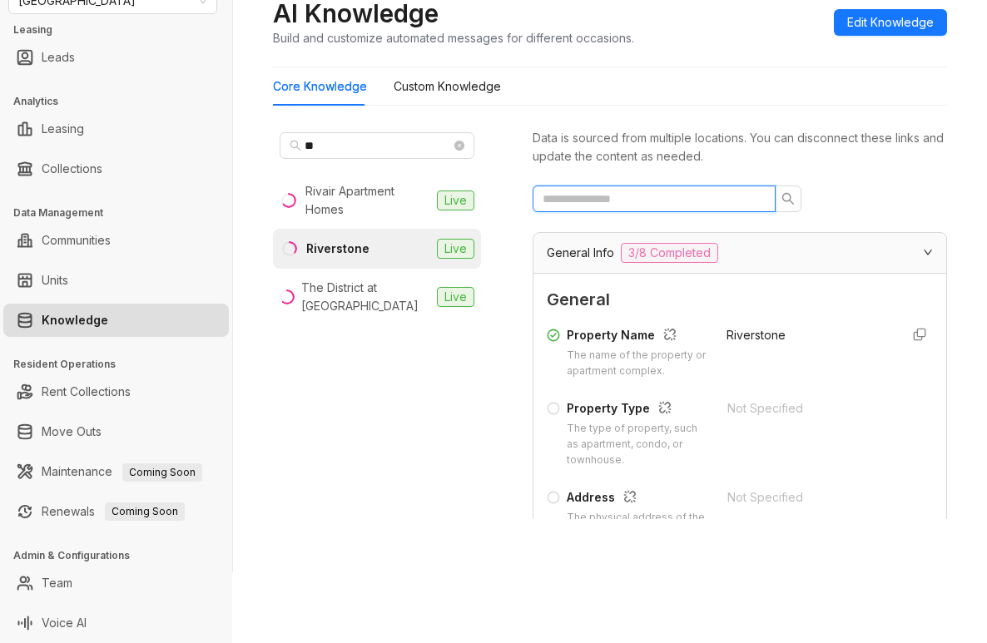
click at [670, 202] on input "text" at bounding box center [647, 199] width 210 height 18
type input "****"
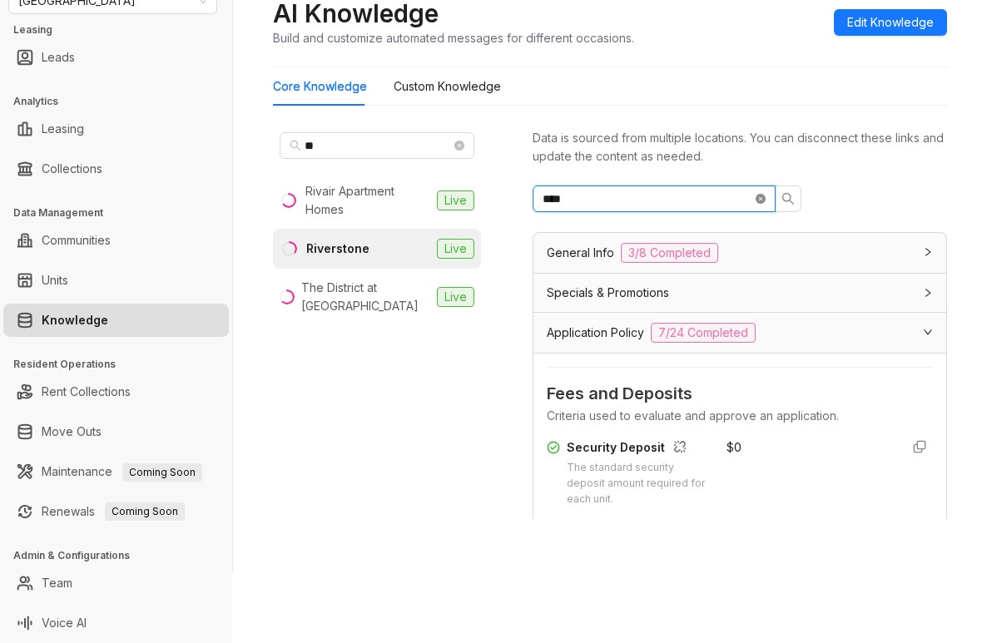
click at [763, 197] on icon "close-circle" at bounding box center [760, 199] width 10 height 10
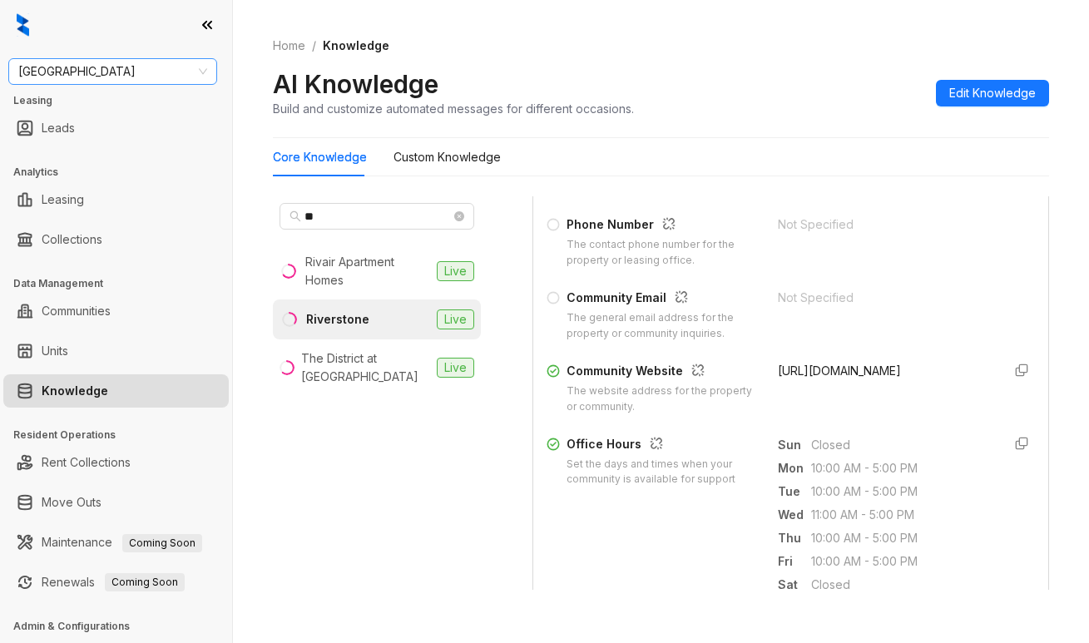
click at [131, 68] on span "Fairfield" at bounding box center [112, 71] width 189 height 25
type input "******"
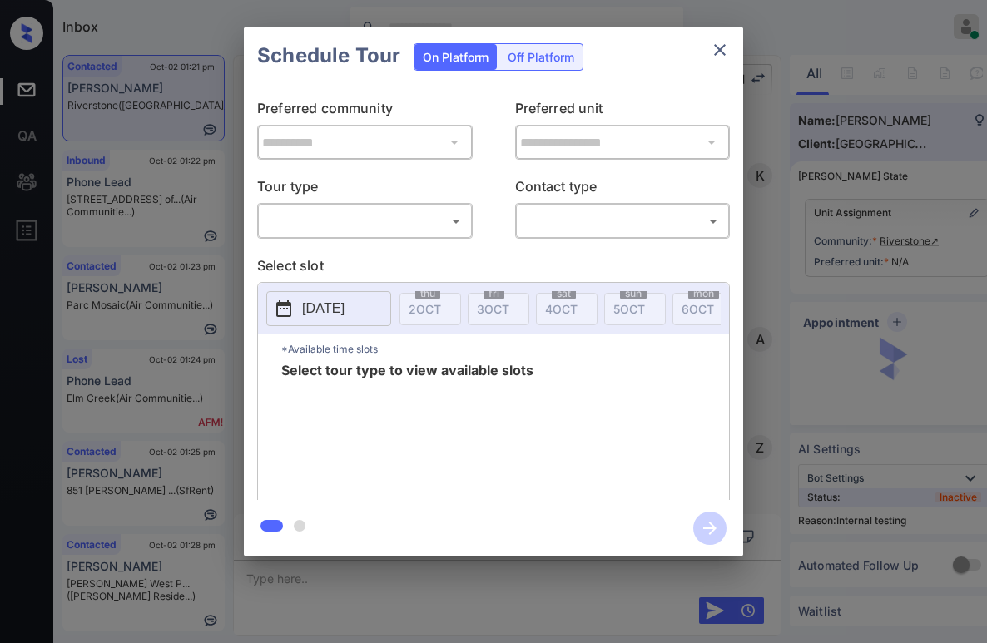
scroll to position [3104, 0]
click at [419, 221] on body "Inbox Paolo Gabriel Online Set yourself offline Set yourself on break Profile S…" at bounding box center [493, 321] width 987 height 643
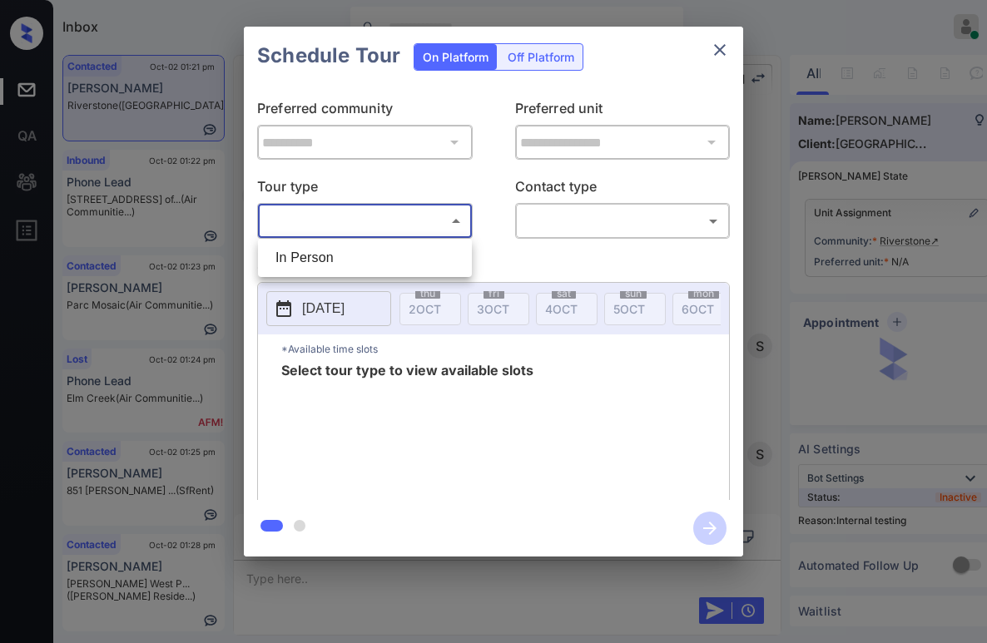
drag, startPoint x: 353, startPoint y: 254, endPoint x: 457, endPoint y: 239, distance: 105.1
click at [353, 255] on li "In Person" at bounding box center [365, 258] width 206 height 30
type input "********"
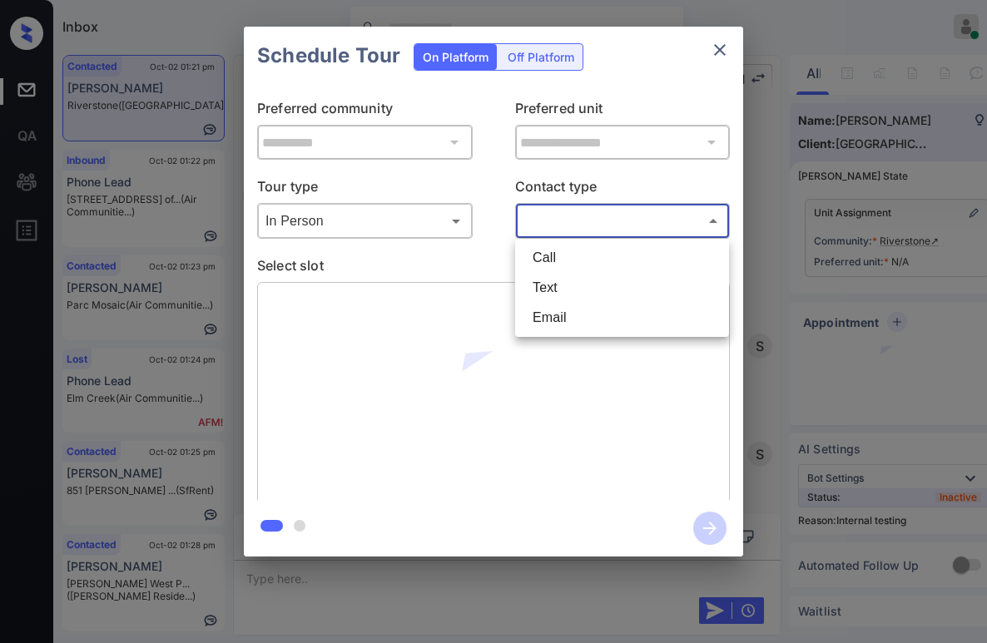
click at [533, 216] on body "Inbox Paolo Gabriel Online Set yourself offline Set yourself on break Profile S…" at bounding box center [493, 321] width 987 height 643
click at [549, 281] on li "Text" at bounding box center [622, 288] width 206 height 30
type input "****"
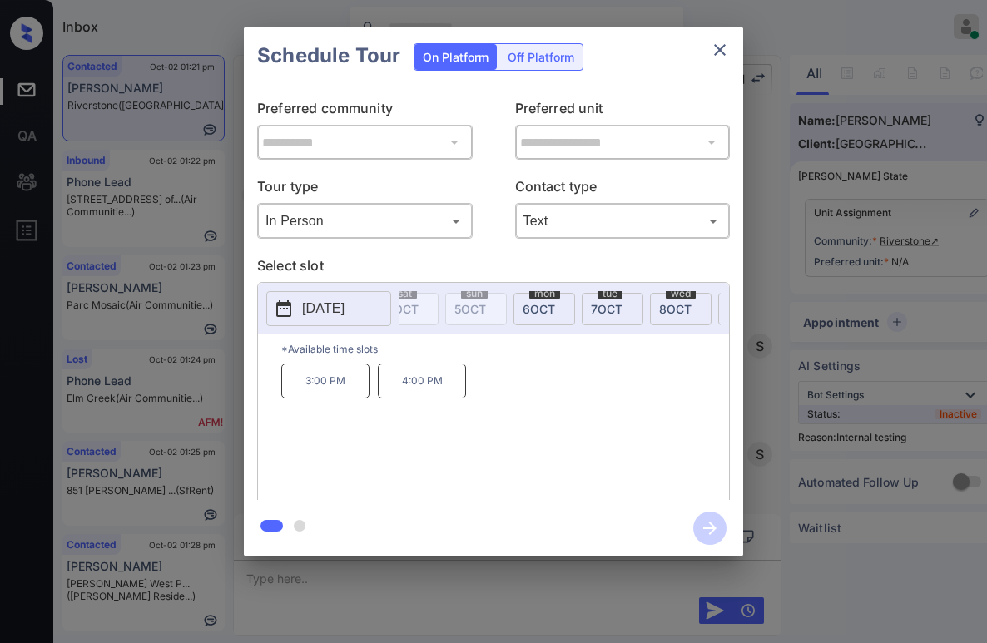
scroll to position [0, 171]
click at [506, 309] on div "mon 6 OCT" at bounding box center [533, 309] width 62 height 32
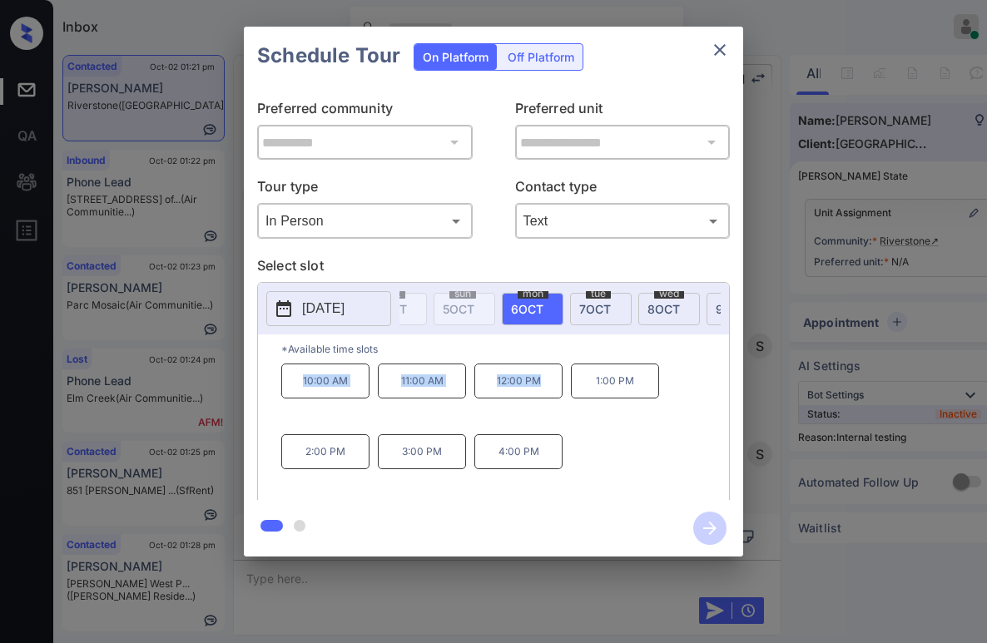
drag, startPoint x: 300, startPoint y: 388, endPoint x: 552, endPoint y: 389, distance: 252.9
click at [552, 389] on div "10:00 AM 11:00 AM 12:00 PM 1:00 PM 2:00 PM 3:00 PM 4:00 PM" at bounding box center [505, 430] width 448 height 133
copy div "10:00 AM 11:00 AM 12:00 PM"
click at [727, 53] on icon "close" at bounding box center [720, 50] width 20 height 20
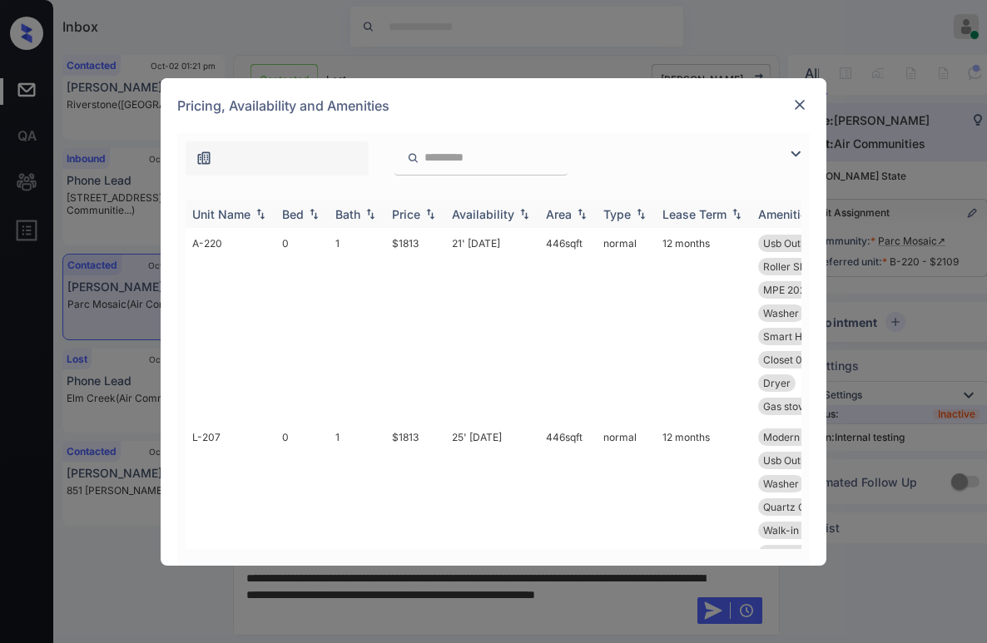
click at [426, 207] on div "Price" at bounding box center [415, 214] width 47 height 14
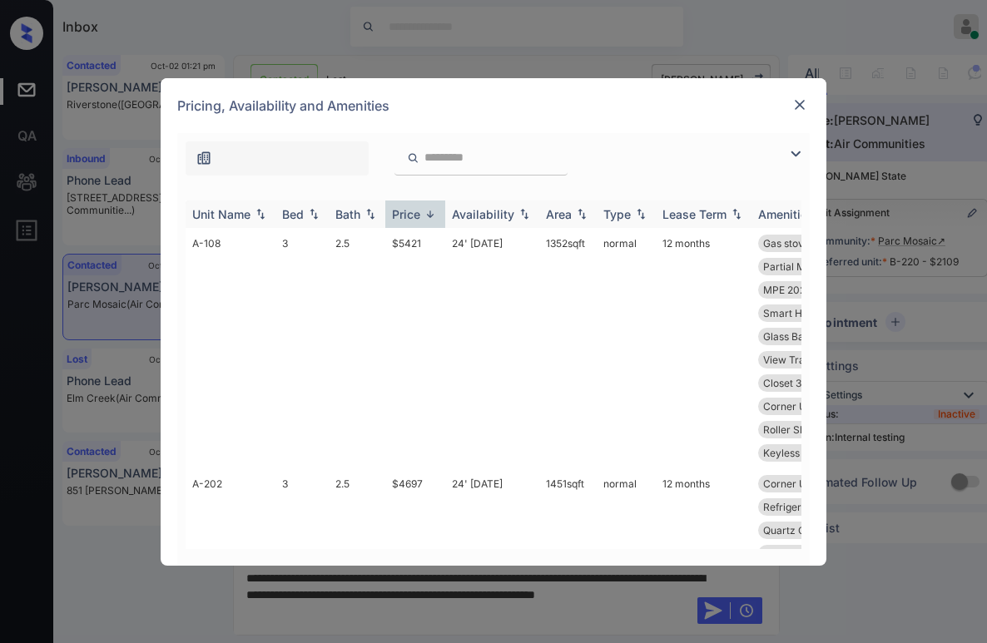
click at [425, 210] on img at bounding box center [430, 214] width 17 height 12
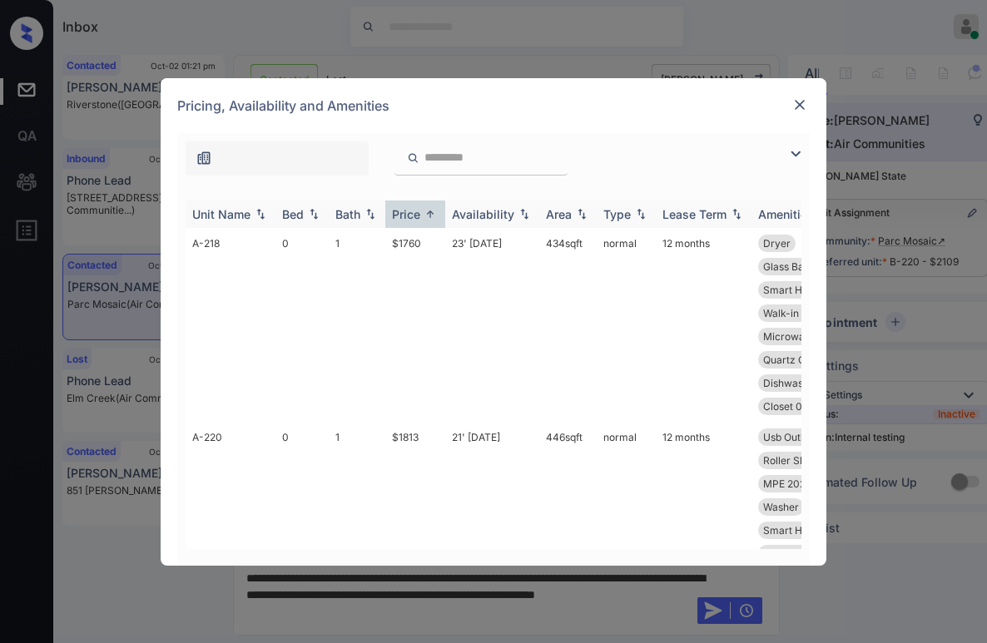
click at [424, 213] on img at bounding box center [430, 214] width 17 height 12
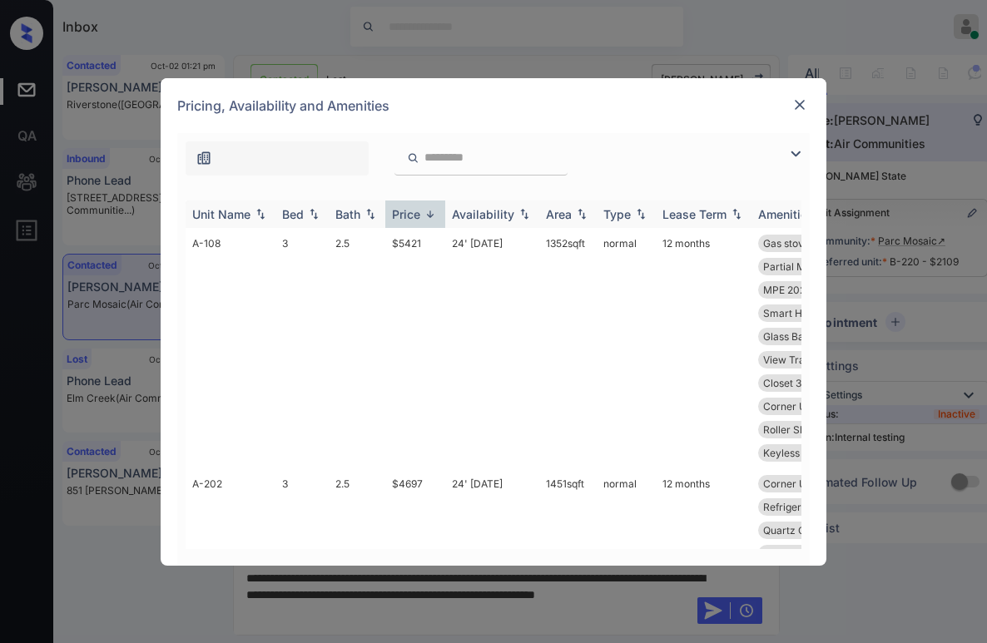
click at [421, 217] on div "Price" at bounding box center [415, 214] width 47 height 14
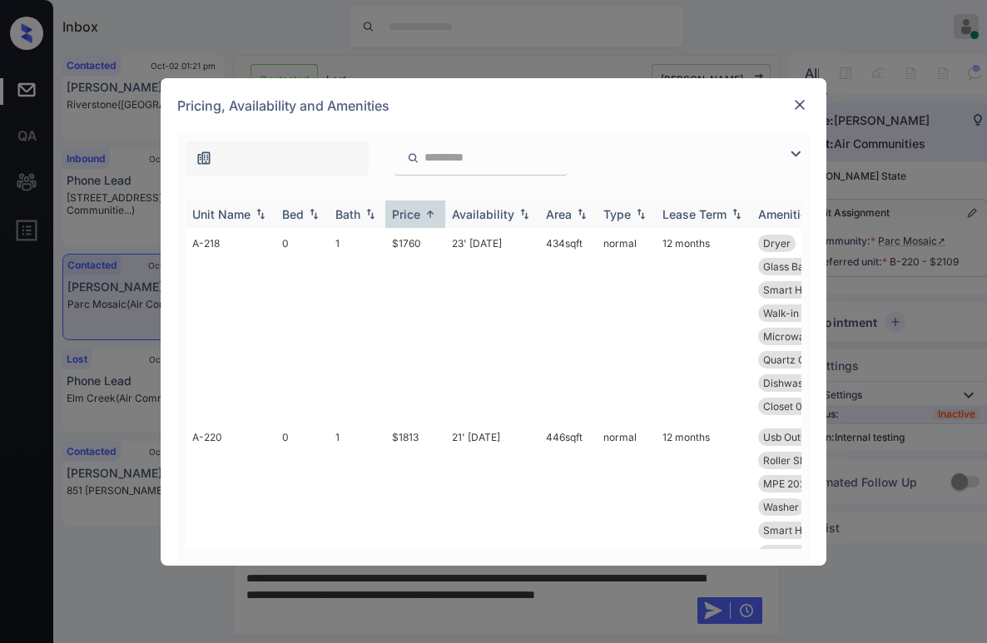
click at [414, 213] on div "Price" at bounding box center [406, 214] width 28 height 14
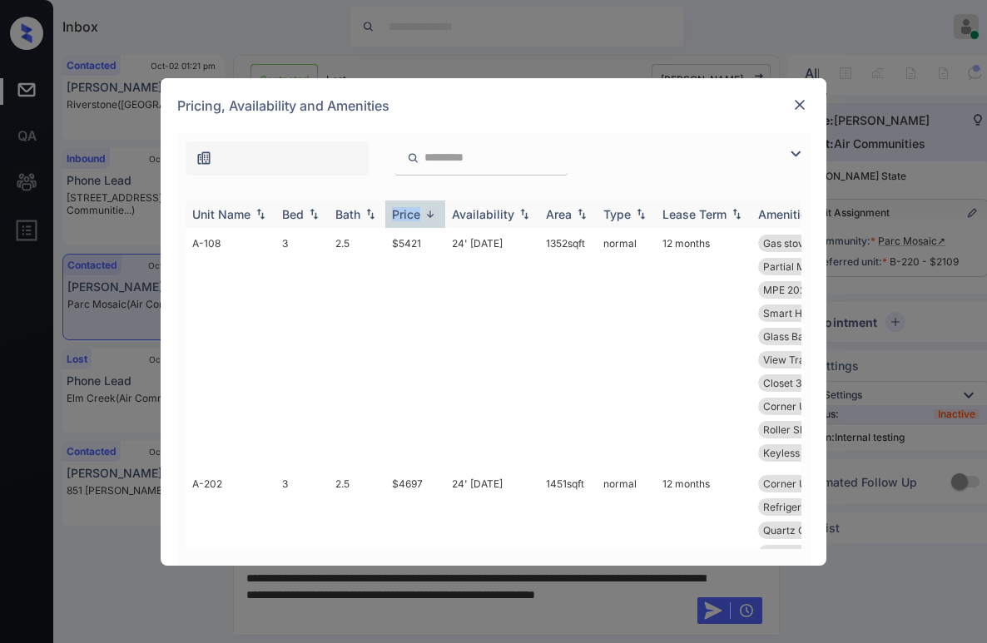
click at [414, 211] on div "Price" at bounding box center [406, 214] width 28 height 14
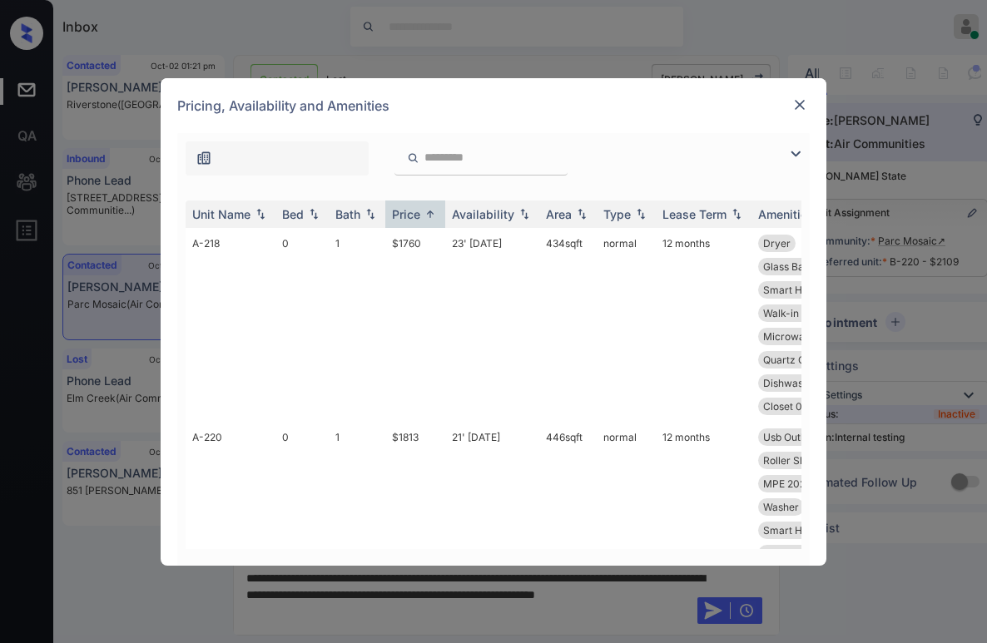
click at [795, 154] on img at bounding box center [795, 154] width 20 height 20
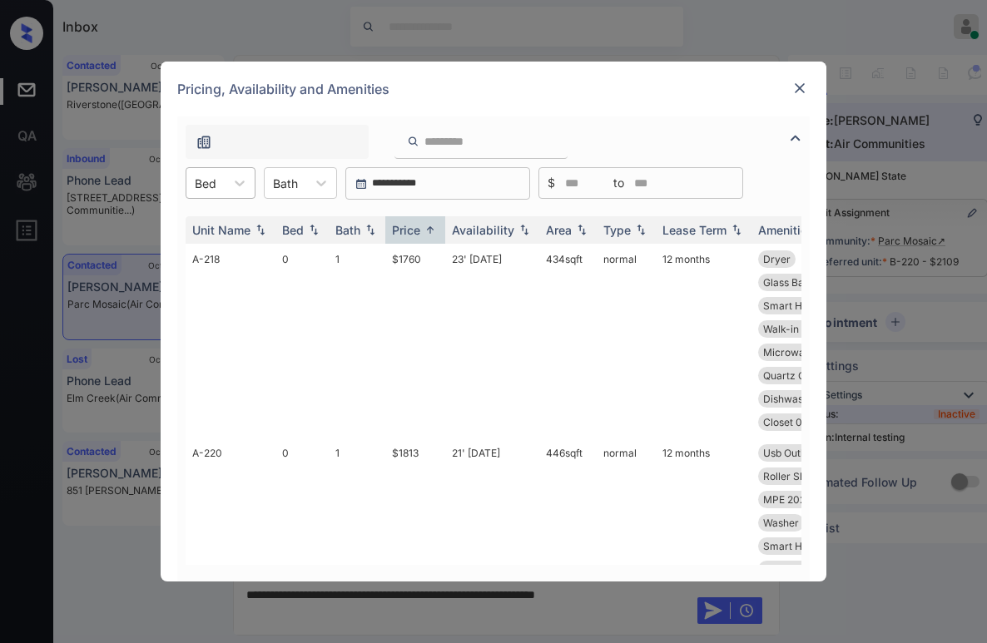
click at [217, 182] on div "Bed" at bounding box center [205, 183] width 38 height 24
click at [210, 219] on div "0" at bounding box center [221, 224] width 70 height 30
click at [402, 222] on th "Price" at bounding box center [415, 229] width 60 height 27
click at [405, 225] on div "Price" at bounding box center [406, 230] width 28 height 14
click at [417, 224] on div "Price" at bounding box center [406, 230] width 28 height 14
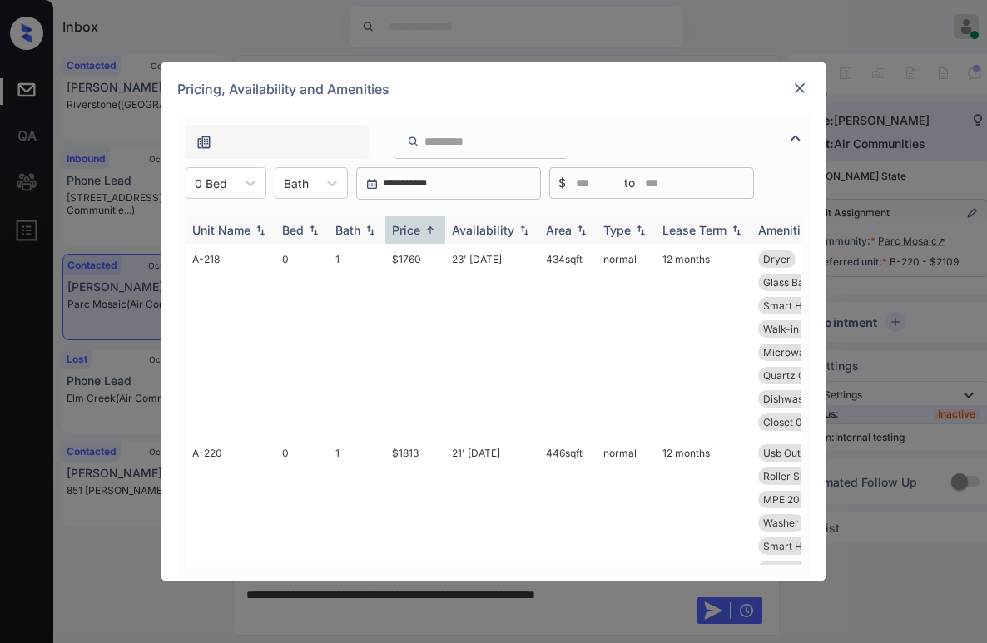
click at [416, 223] on div "Price" at bounding box center [406, 230] width 28 height 14
click at [414, 224] on div "Price" at bounding box center [406, 230] width 28 height 14
click at [415, 223] on div "Price" at bounding box center [406, 230] width 28 height 14
click at [797, 87] on img at bounding box center [799, 88] width 17 height 17
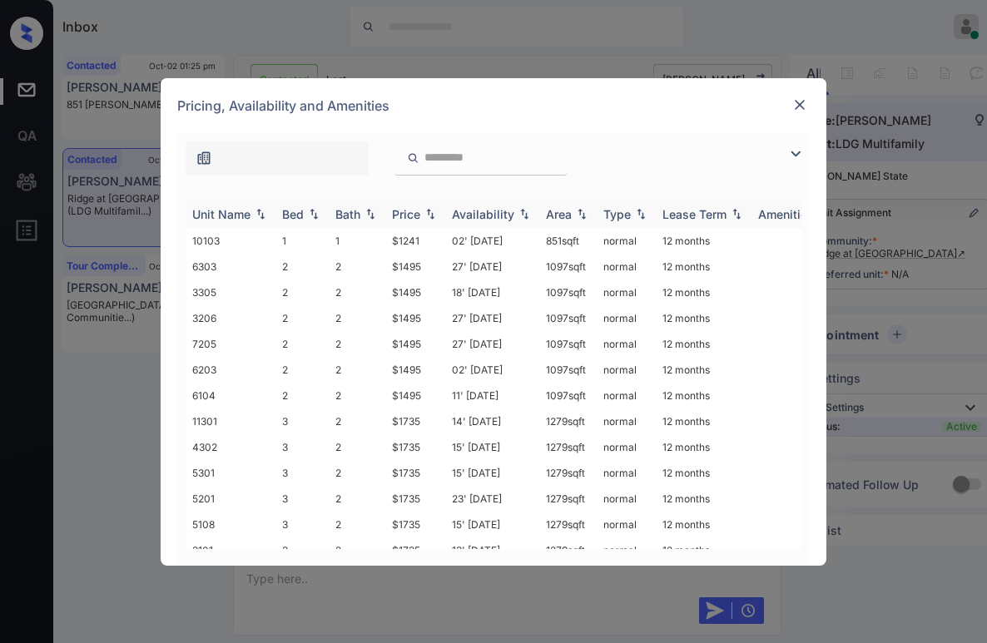
scroll to position [1990, 0]
click at [795, 160] on img at bounding box center [795, 154] width 20 height 20
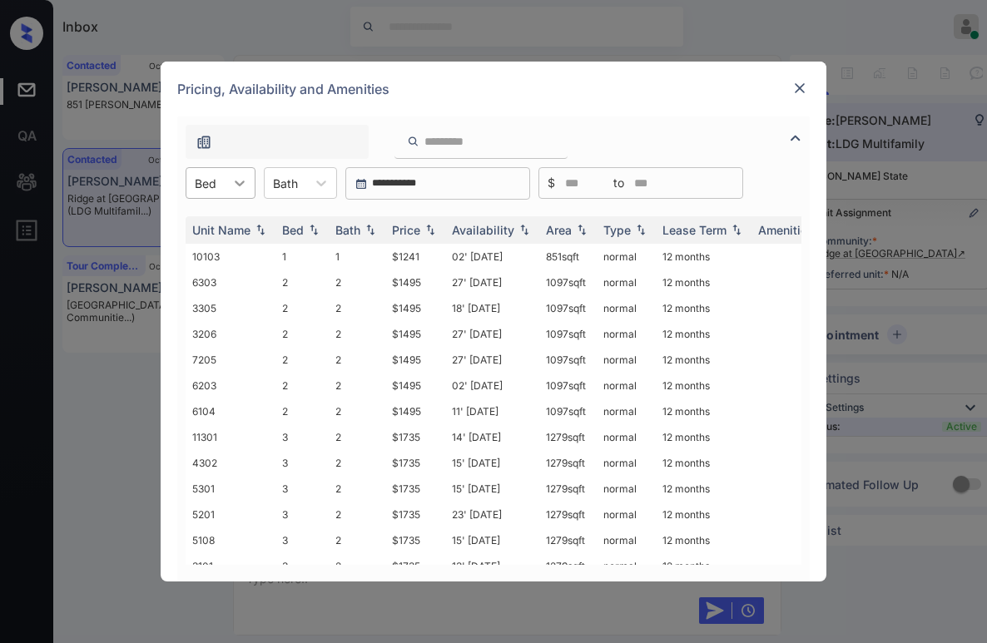
click at [235, 185] on icon at bounding box center [239, 183] width 17 height 17
click at [215, 224] on div "1" at bounding box center [221, 224] width 70 height 30
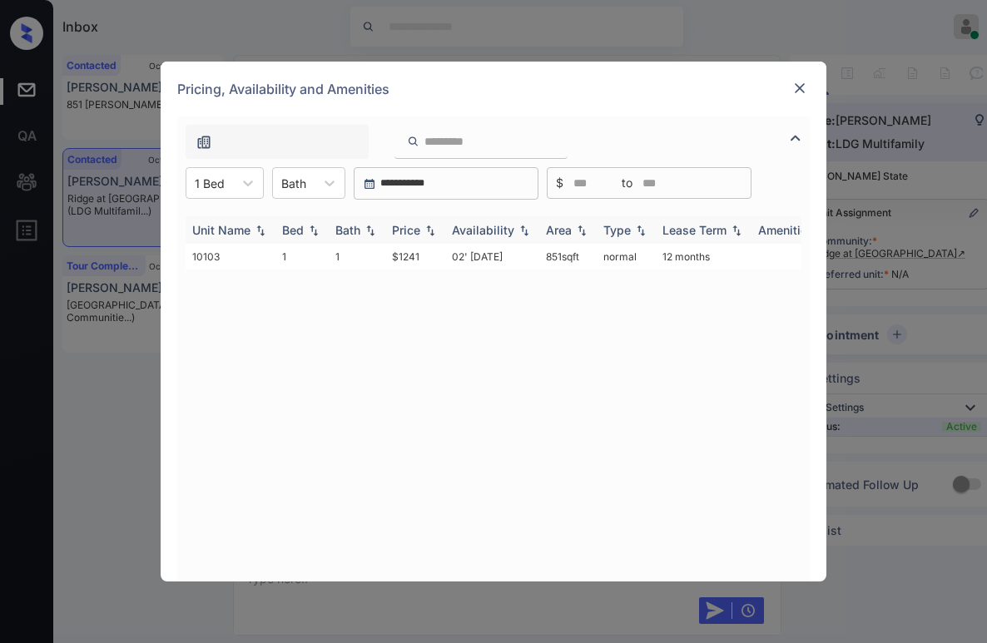
click at [416, 229] on div "Price" at bounding box center [406, 230] width 28 height 14
click at [225, 172] on div "1 Bed" at bounding box center [209, 183] width 47 height 24
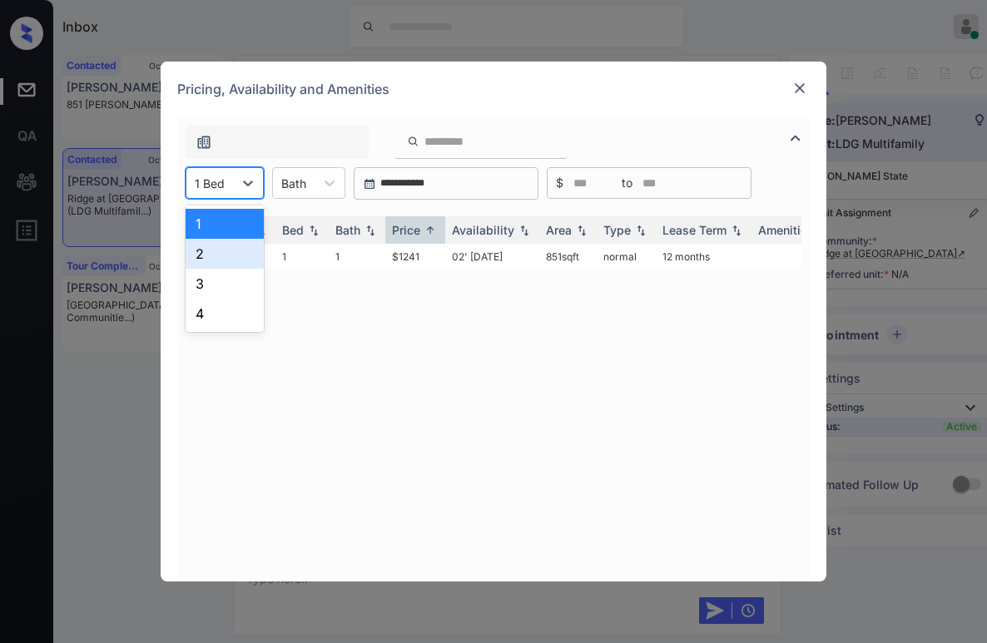
click at [201, 261] on div "2" at bounding box center [225, 254] width 78 height 30
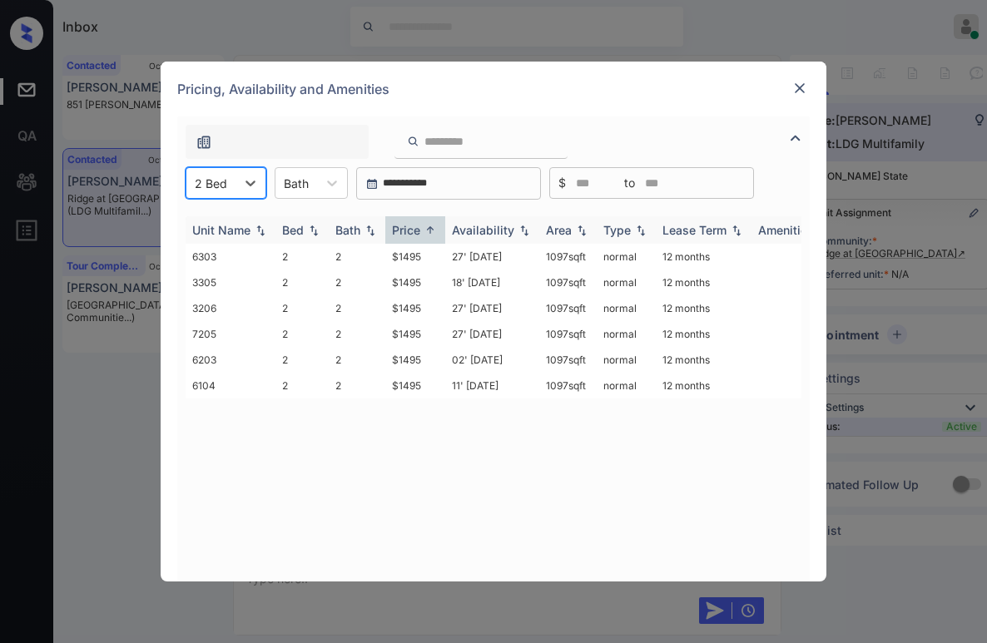
click at [402, 231] on div "Price" at bounding box center [406, 230] width 28 height 14
click at [404, 231] on div "Price" at bounding box center [406, 230] width 28 height 14
click at [406, 230] on div "Price" at bounding box center [406, 230] width 28 height 14
click at [223, 200] on div "Unit Name Bed Bath Price Availability Area Type Lease Term Amenities 6303 2 2 $…" at bounding box center [493, 391] width 632 height 382
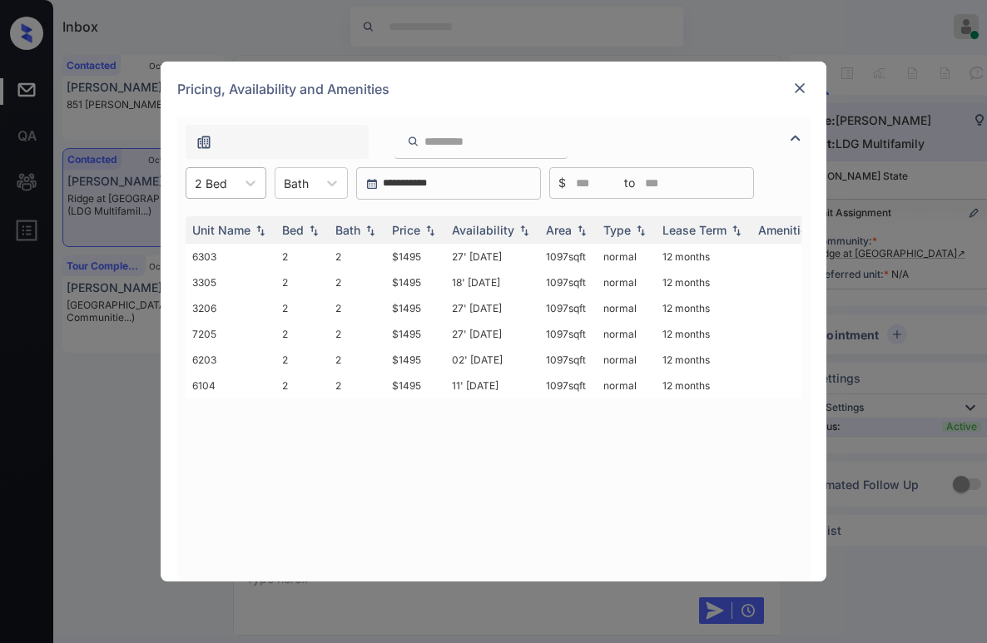
click at [232, 196] on div "2 Bed" at bounding box center [226, 183] width 81 height 32
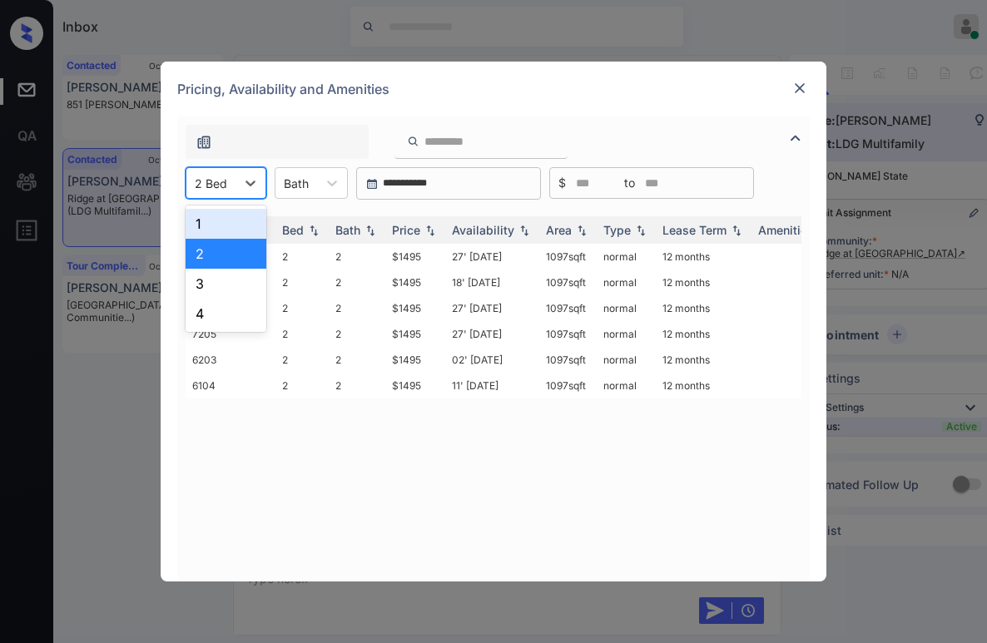
click at [235, 232] on div "1" at bounding box center [226, 224] width 81 height 30
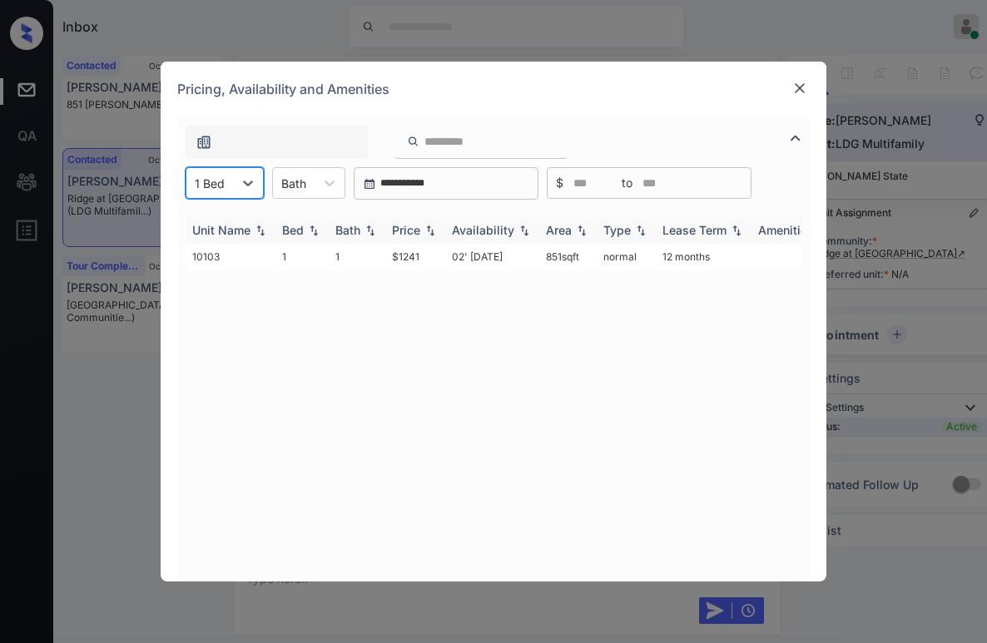
click at [411, 227] on div "Price" at bounding box center [406, 230] width 28 height 14
click at [399, 253] on td "$1241" at bounding box center [415, 257] width 60 height 26
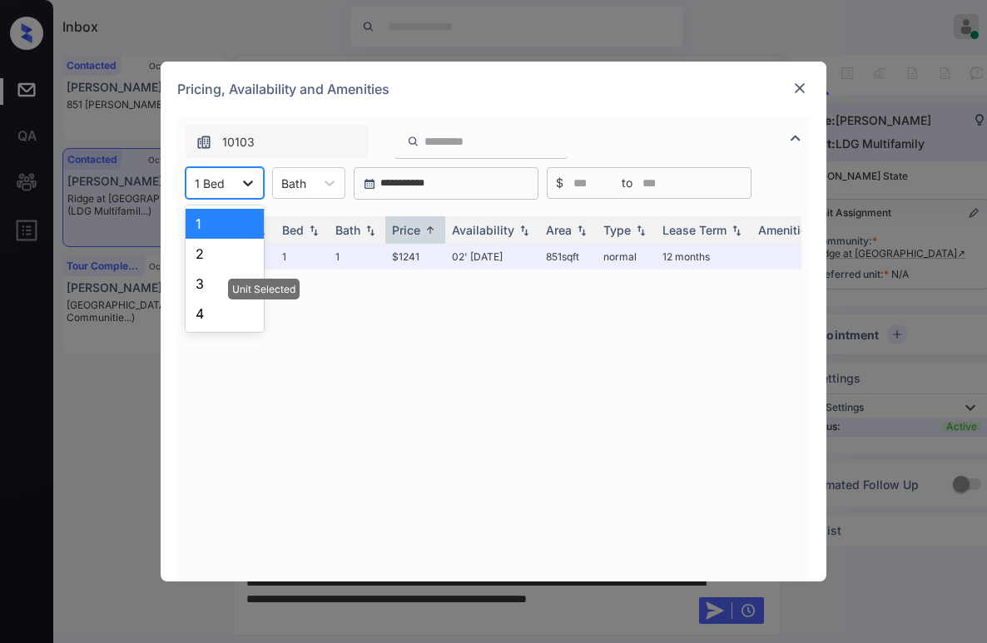
click at [257, 185] on div at bounding box center [248, 183] width 30 height 30
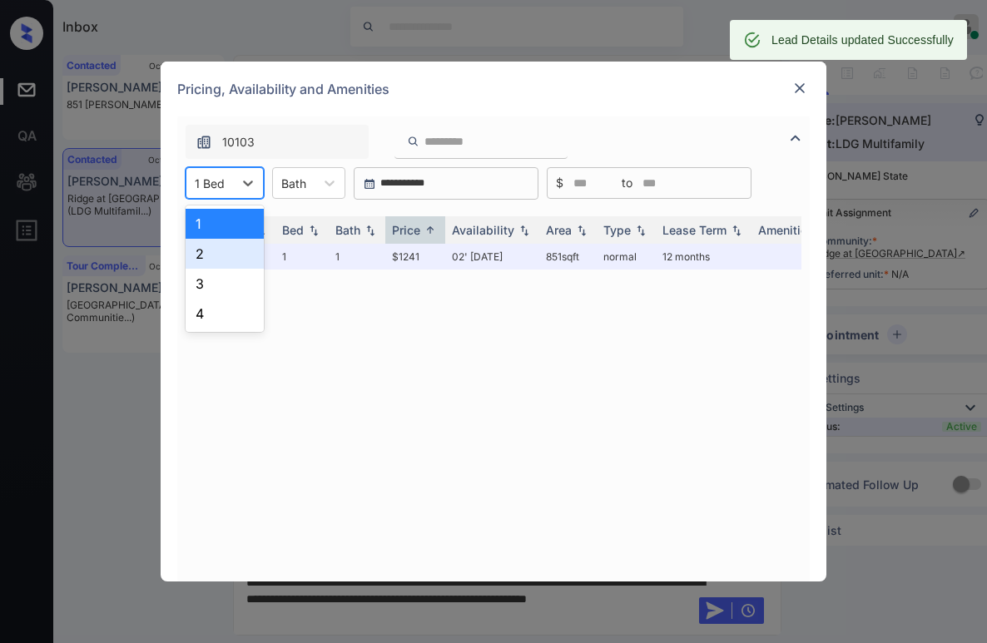
click at [207, 258] on div "2" at bounding box center [225, 254] width 78 height 30
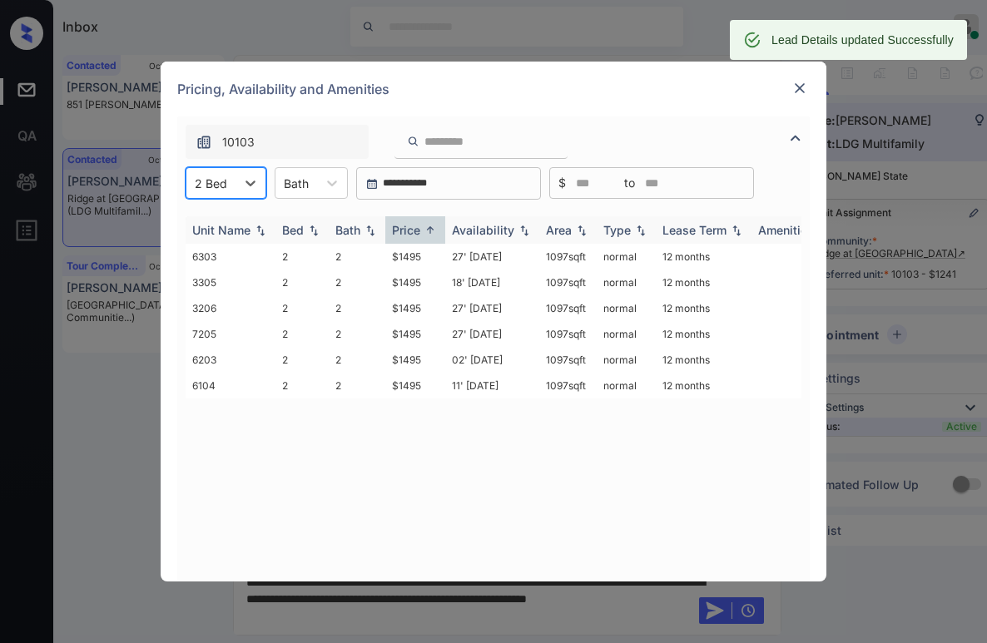
click at [422, 231] on img at bounding box center [430, 230] width 17 height 12
click at [420, 230] on div "Price" at bounding box center [406, 230] width 28 height 14
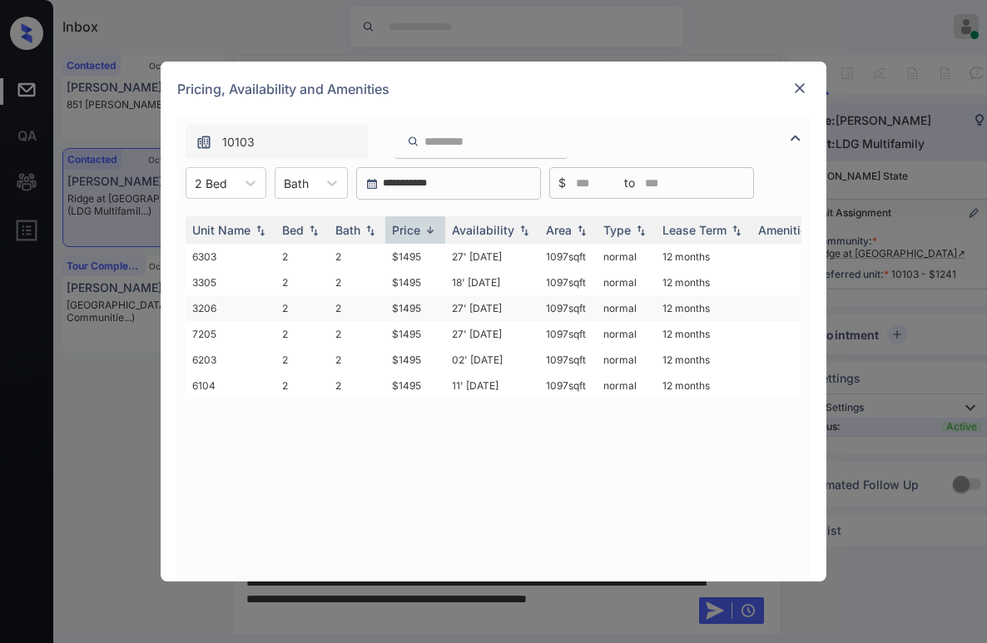
click at [416, 309] on td "$1495" at bounding box center [415, 308] width 60 height 26
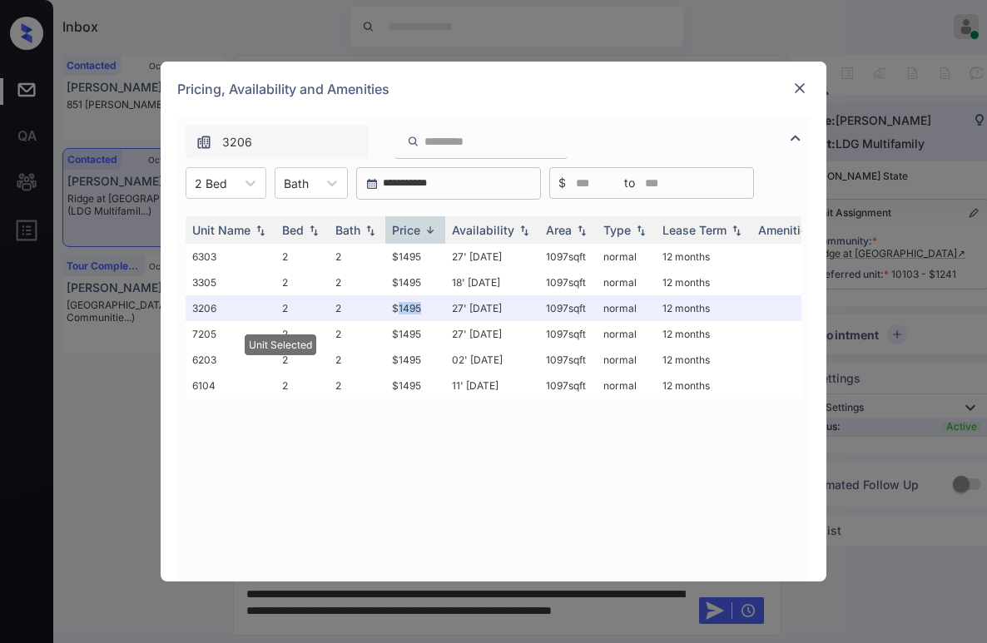
click at [798, 84] on img at bounding box center [799, 88] width 17 height 17
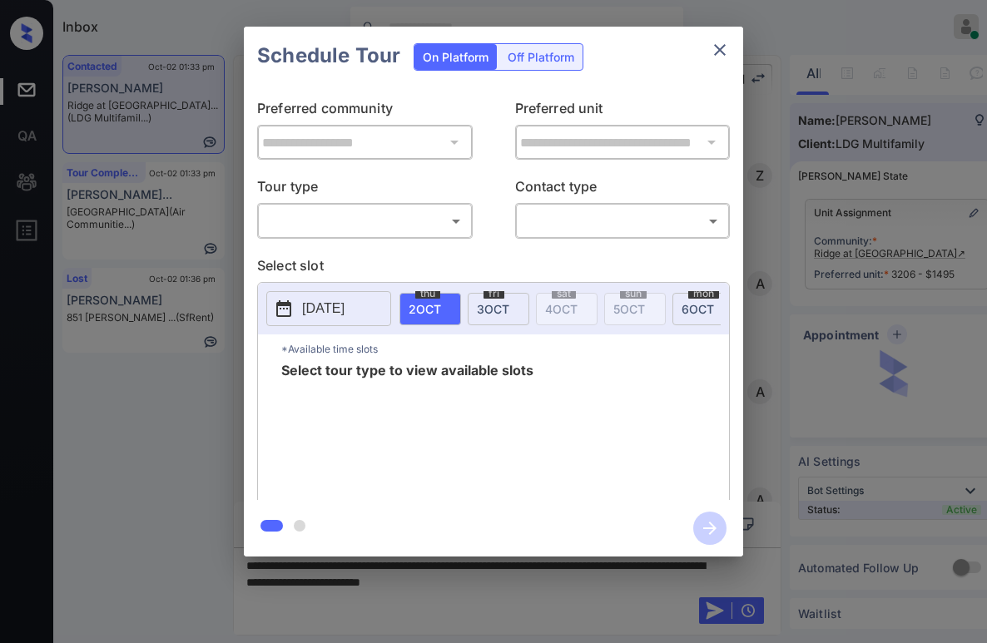
scroll to position [2789, 0]
click at [347, 225] on body "Inbox [PERSON_NAME] Online Set yourself offline Set yourself on break Profile S…" at bounding box center [493, 321] width 987 height 643
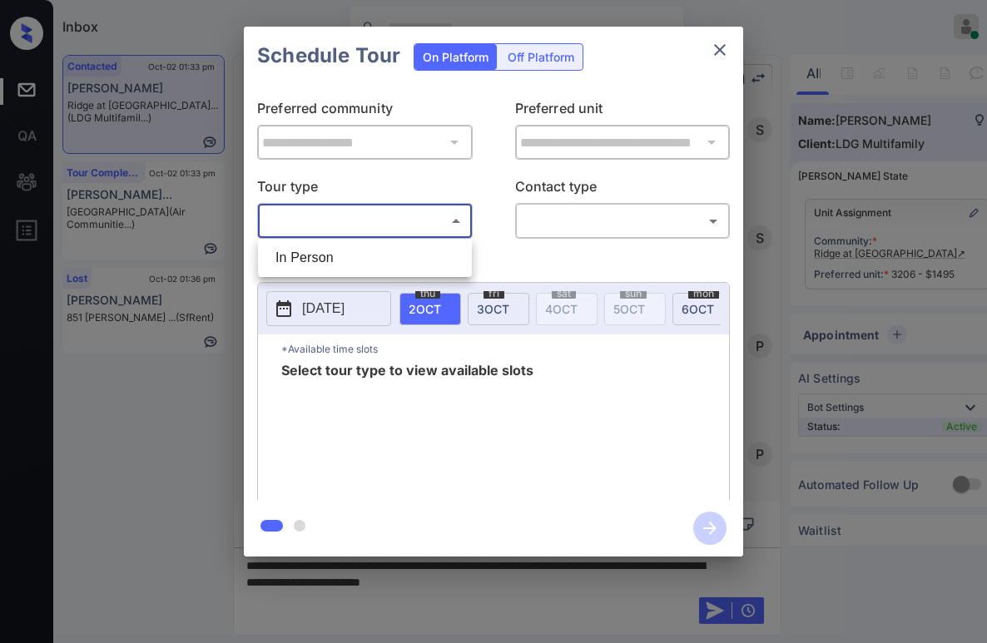
drag, startPoint x: 334, startPoint y: 262, endPoint x: 430, endPoint y: 247, distance: 97.7
click at [335, 262] on li "In Person" at bounding box center [365, 258] width 206 height 30
type input "********"
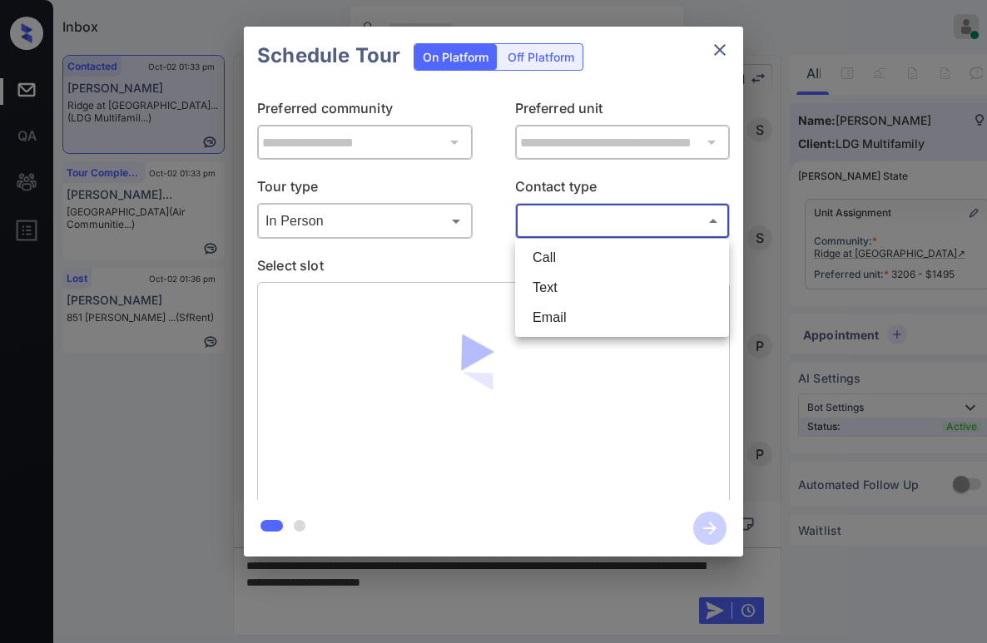
click at [587, 225] on body "Inbox [PERSON_NAME] Online Set yourself offline Set yourself on break Profile S…" at bounding box center [493, 321] width 987 height 643
click at [560, 290] on li "Text" at bounding box center [622, 288] width 206 height 30
type input "****"
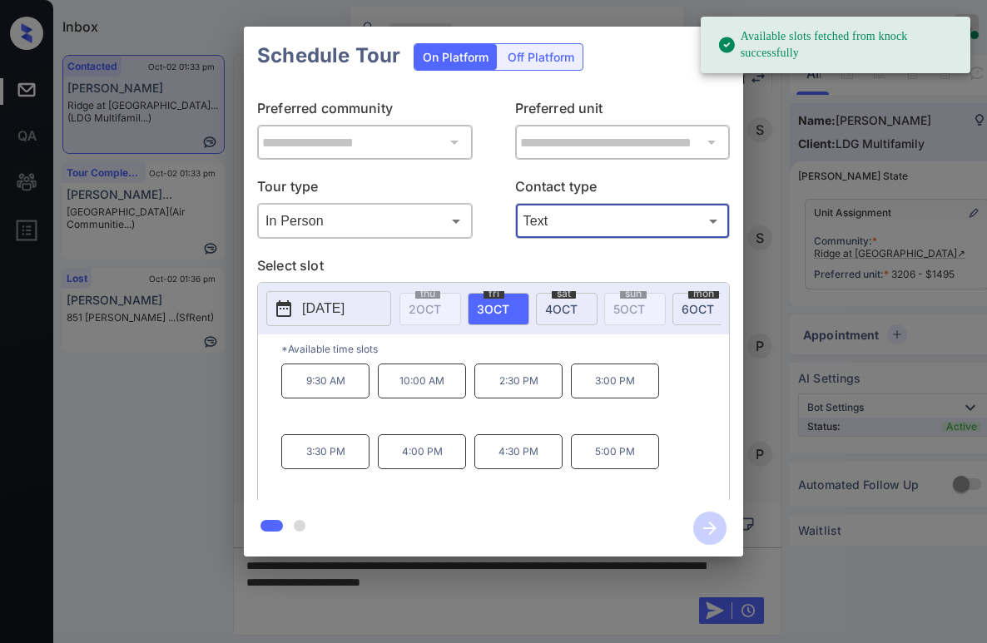
click at [565, 302] on span "[DATE]" at bounding box center [561, 309] width 32 height 14
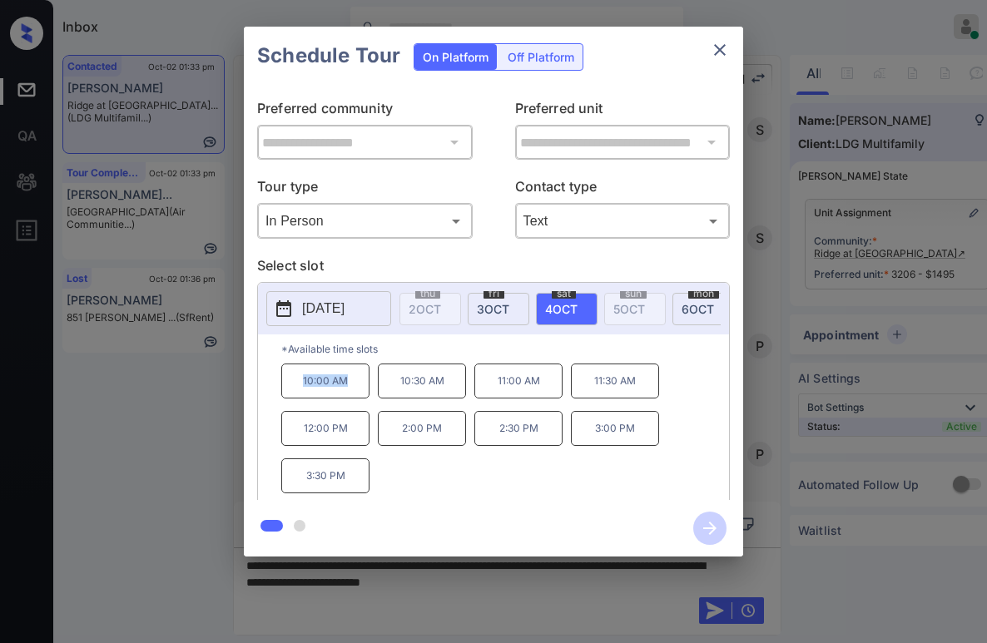
drag, startPoint x: 300, startPoint y: 386, endPoint x: 351, endPoint y: 389, distance: 51.7
click at [351, 389] on p "10:00 AM" at bounding box center [325, 381] width 88 height 35
copy p "10:00 AM"
click at [725, 51] on icon "close" at bounding box center [720, 50] width 20 height 20
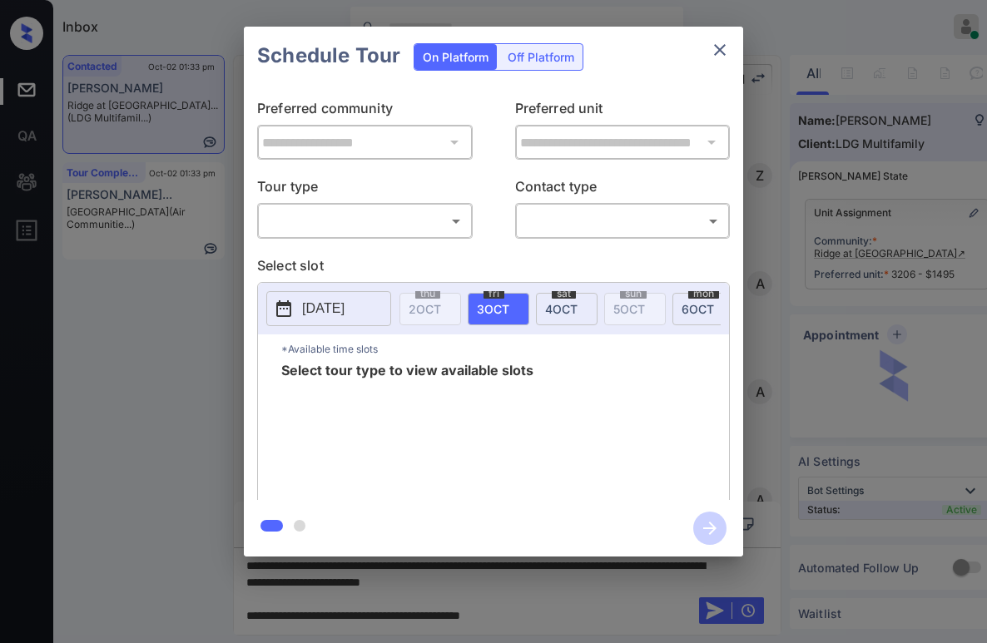
scroll to position [2789, 0]
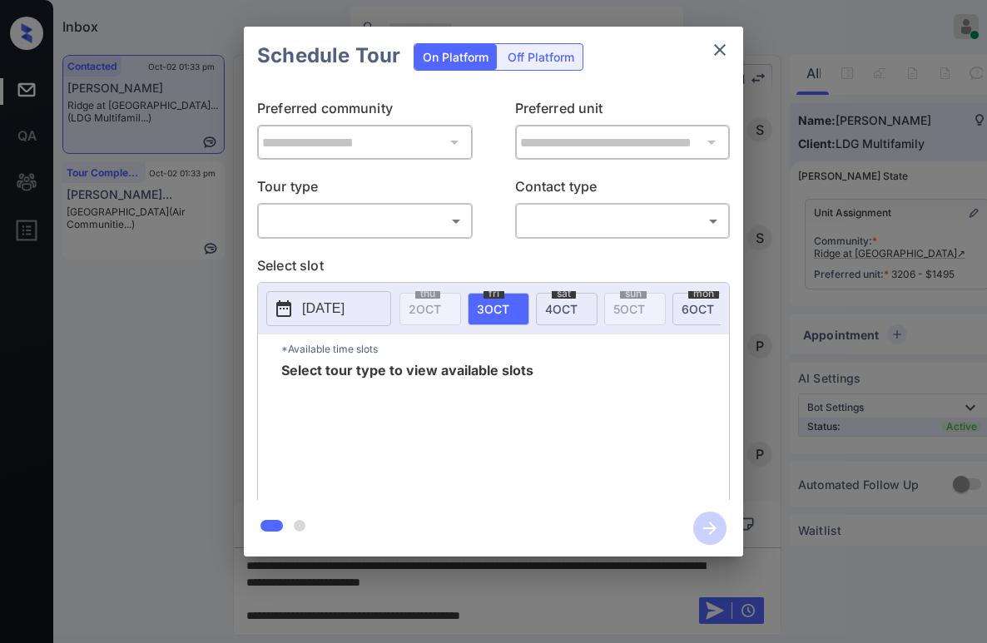
click at [373, 230] on body "Inbox [PERSON_NAME] Online Set yourself offline Set yourself on break Profile S…" at bounding box center [493, 321] width 987 height 643
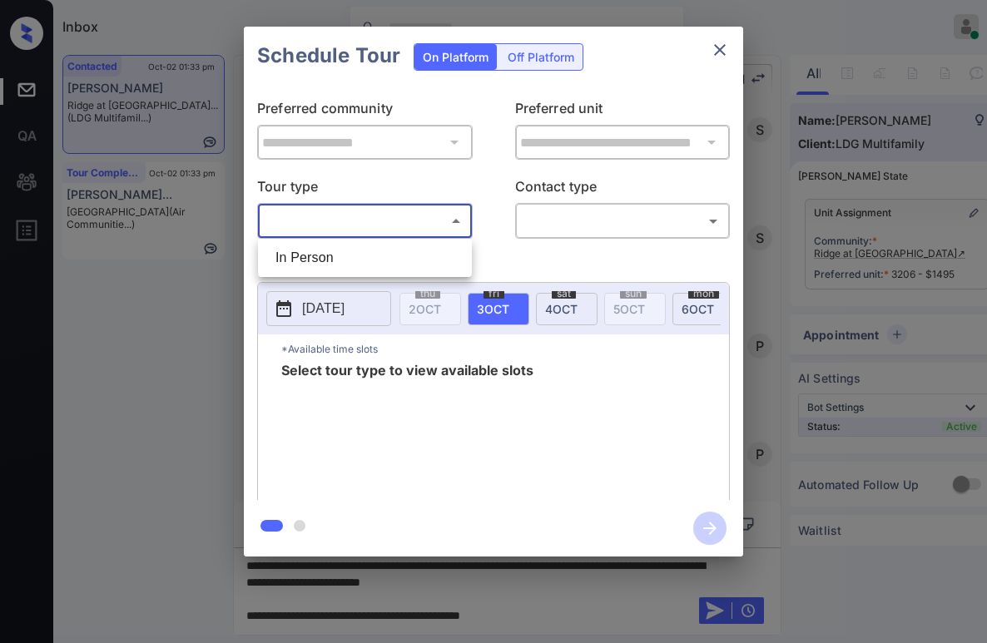
drag, startPoint x: 333, startPoint y: 265, endPoint x: 518, endPoint y: 222, distance: 190.5
click at [335, 264] on li "In Person" at bounding box center [365, 258] width 206 height 30
type input "********"
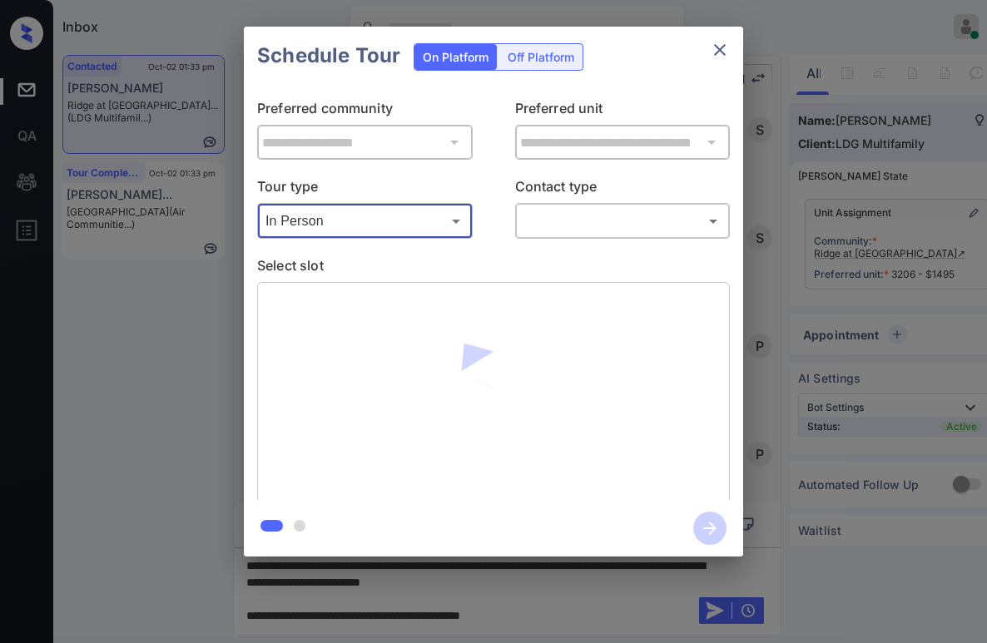
click at [578, 216] on body "Inbox Paolo Gabriel Online Set yourself offline Set yourself on break Profile S…" at bounding box center [493, 321] width 987 height 643
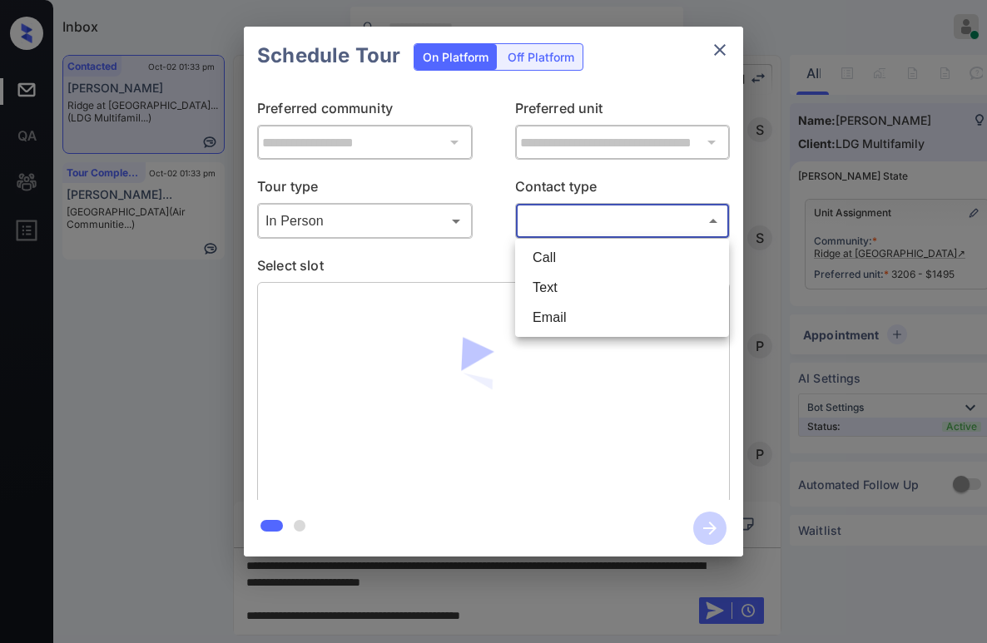
click at [562, 292] on li "Text" at bounding box center [622, 288] width 206 height 30
type input "****"
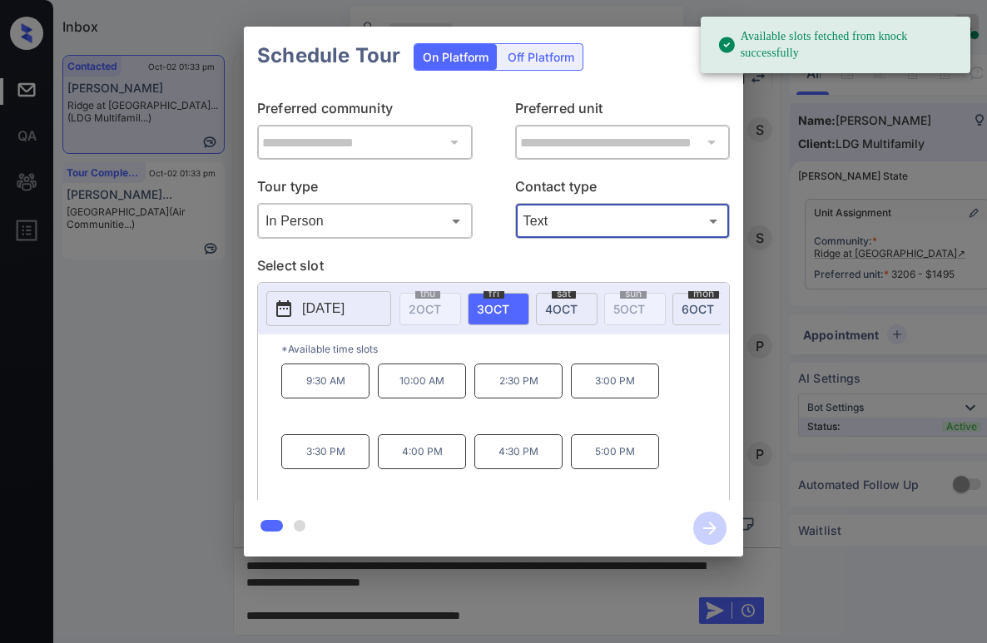
click at [562, 309] on span "4 OCT" at bounding box center [561, 309] width 32 height 14
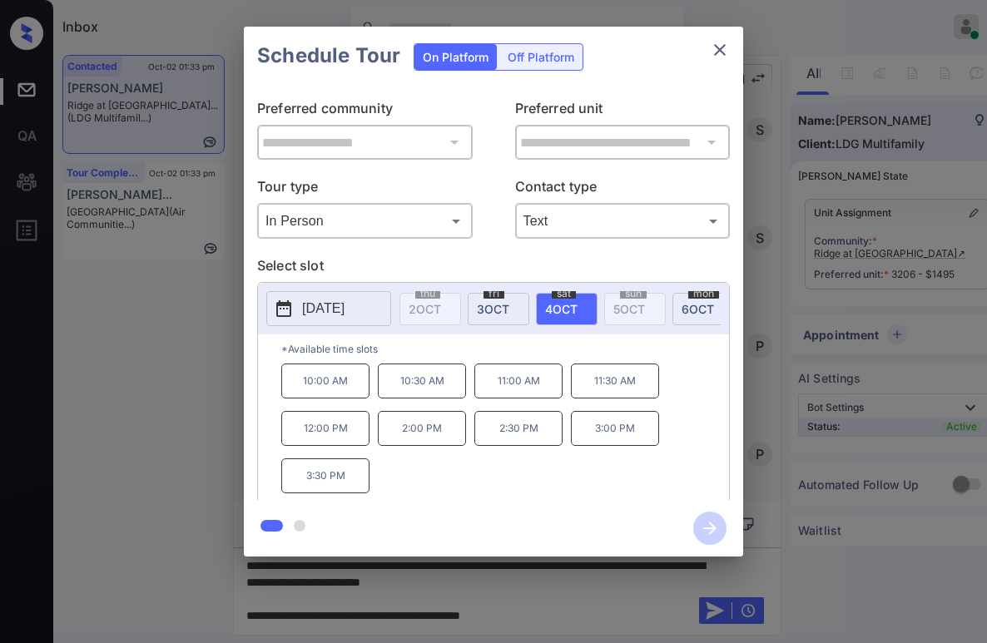
click at [713, 42] on icon "close" at bounding box center [720, 50] width 20 height 20
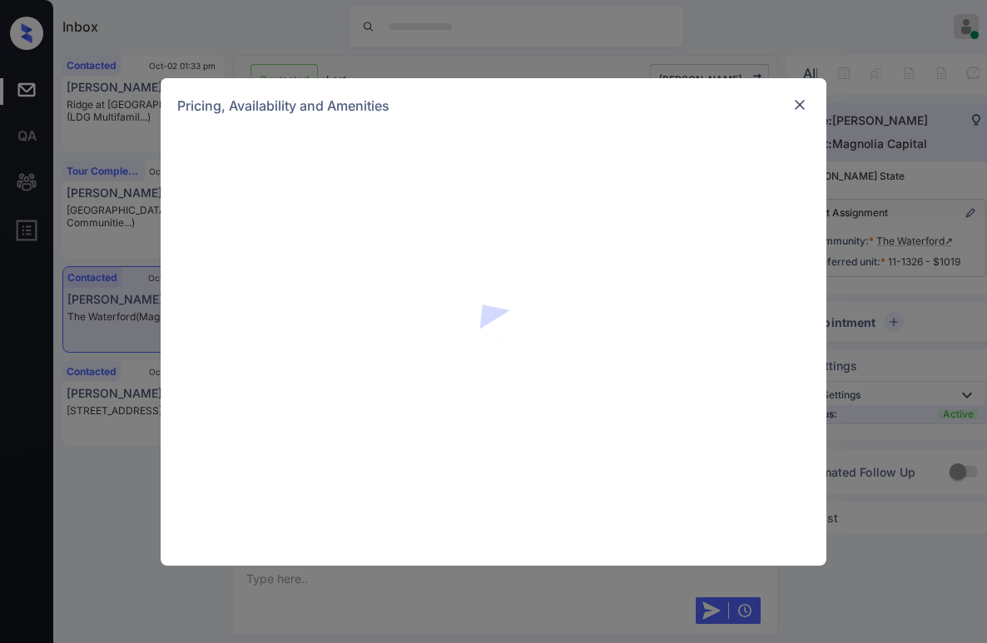
scroll to position [1191, 0]
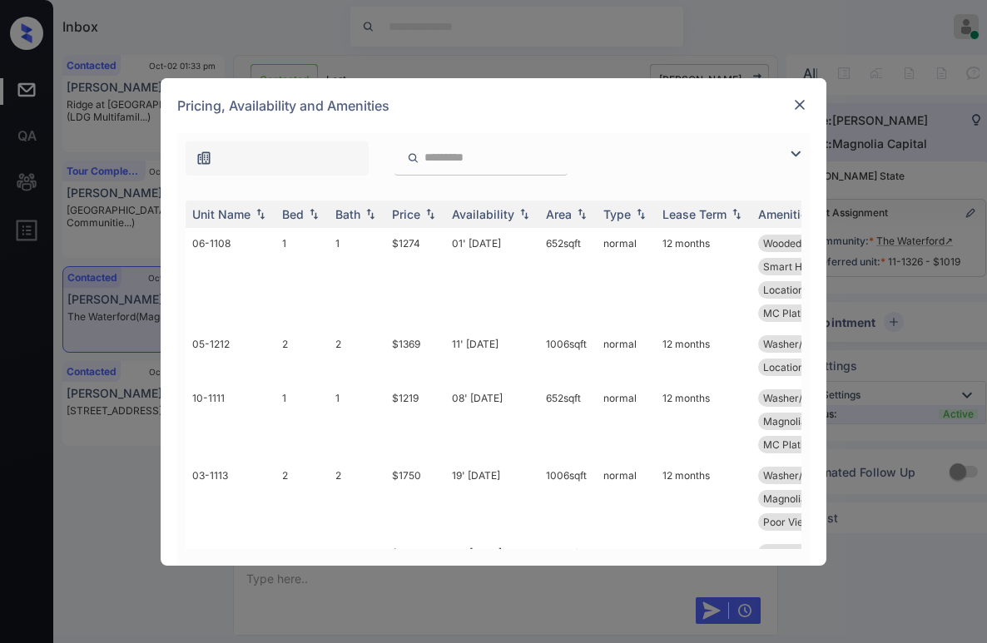
click at [488, 160] on input "search" at bounding box center [491, 158] width 136 height 14
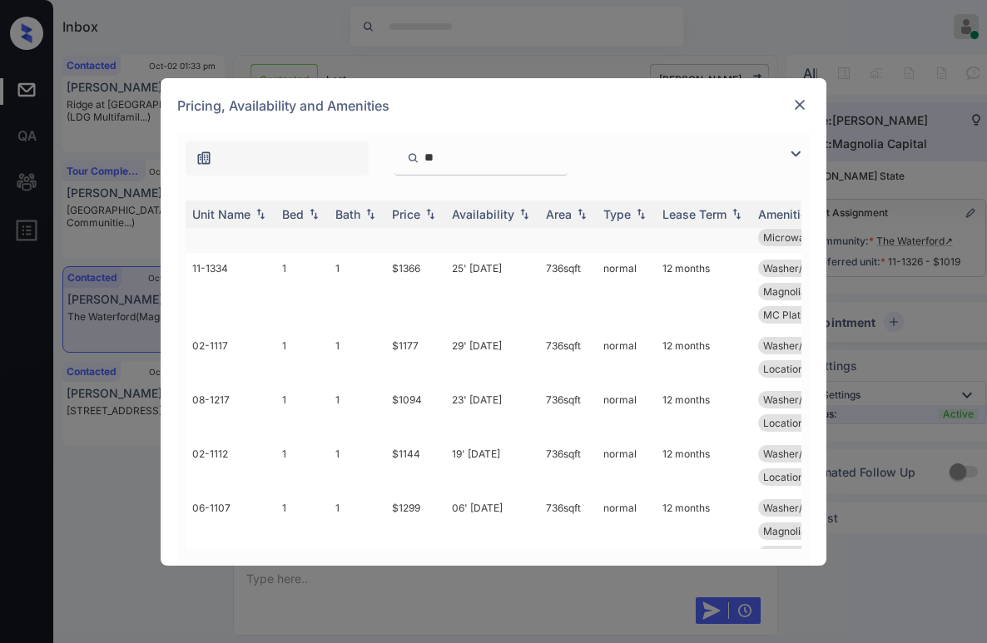
scroll to position [0, 0]
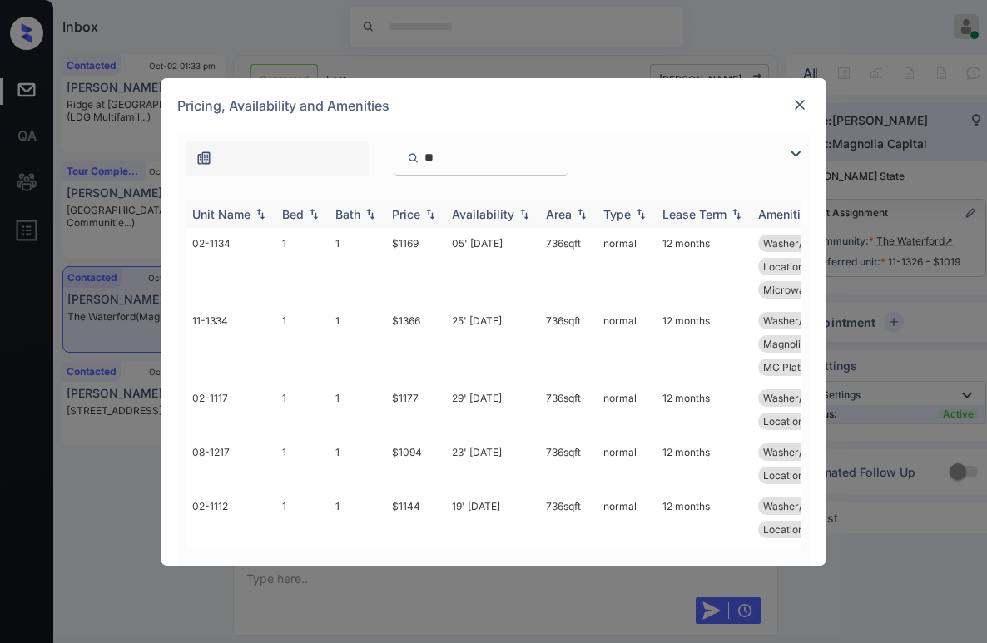
type input "**"
click at [434, 212] on img at bounding box center [430, 214] width 17 height 12
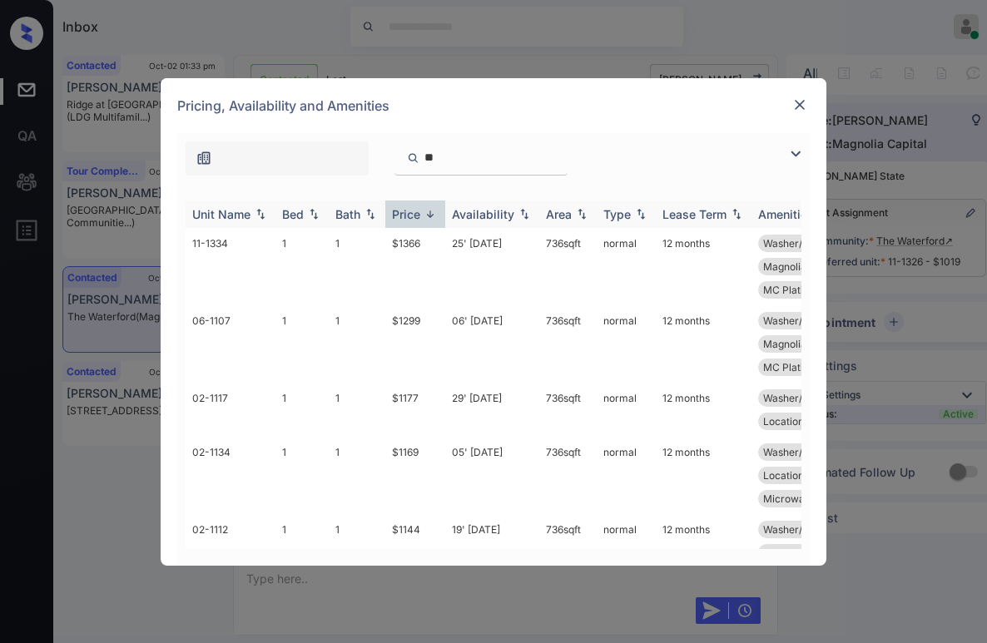
click at [429, 215] on img at bounding box center [430, 214] width 17 height 12
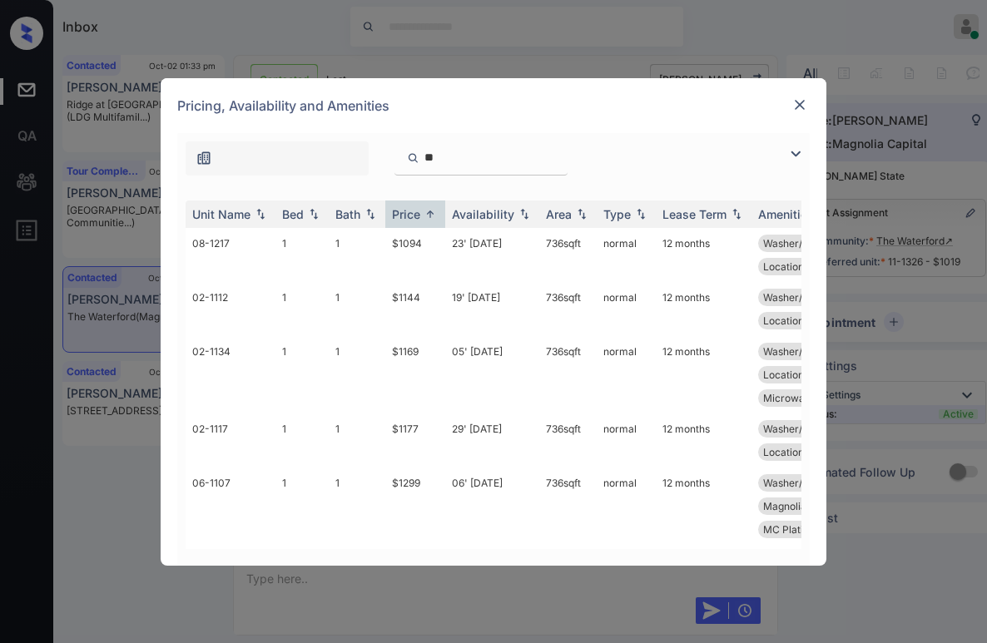
click at [800, 104] on img at bounding box center [799, 105] width 17 height 17
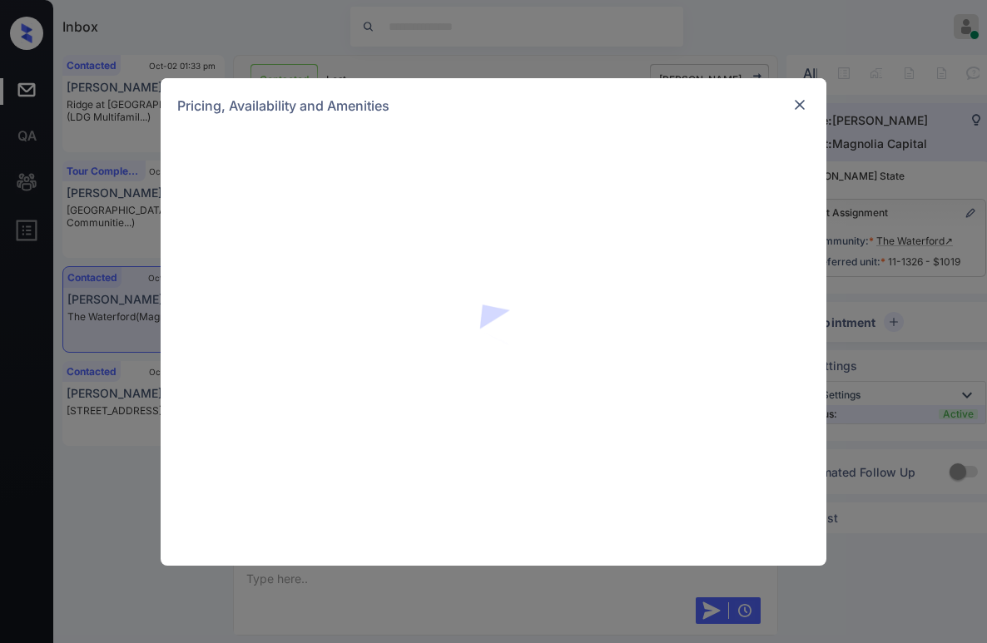
scroll to position [1358, 0]
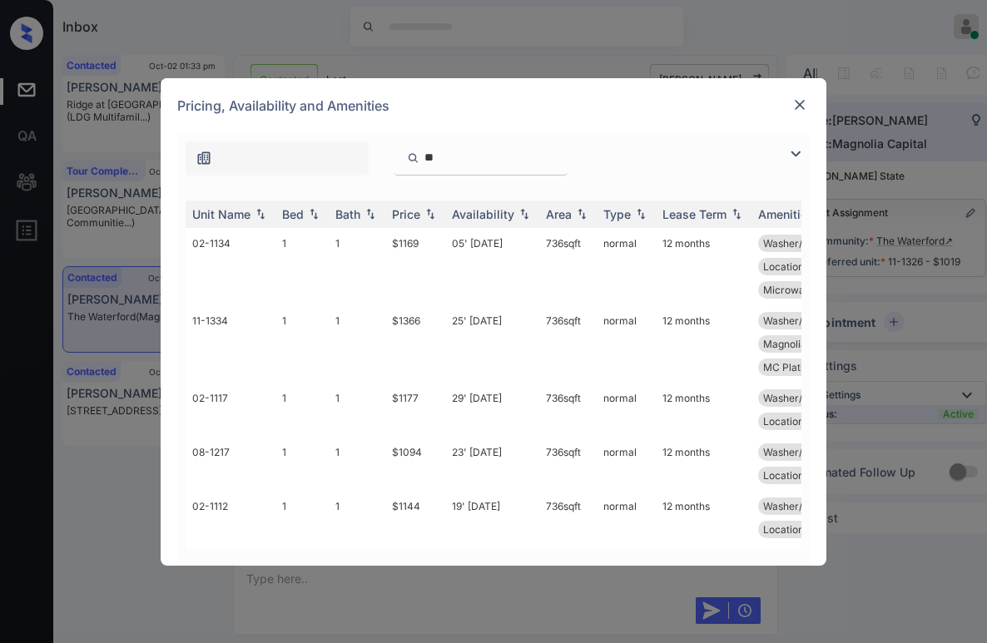
click at [509, 163] on input "**" at bounding box center [491, 158] width 136 height 14
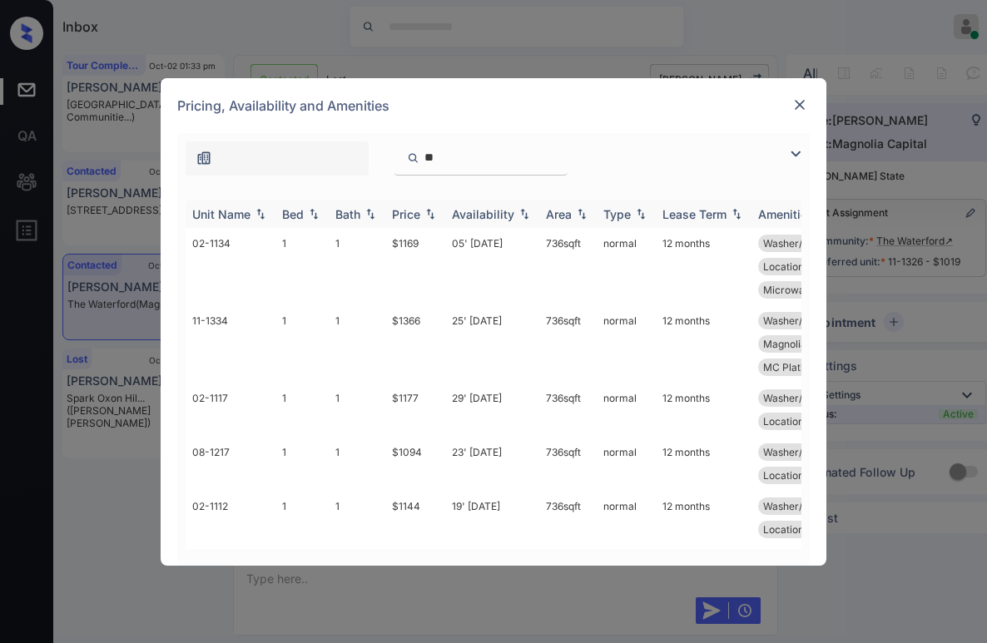
click at [419, 216] on div "Price" at bounding box center [406, 214] width 28 height 14
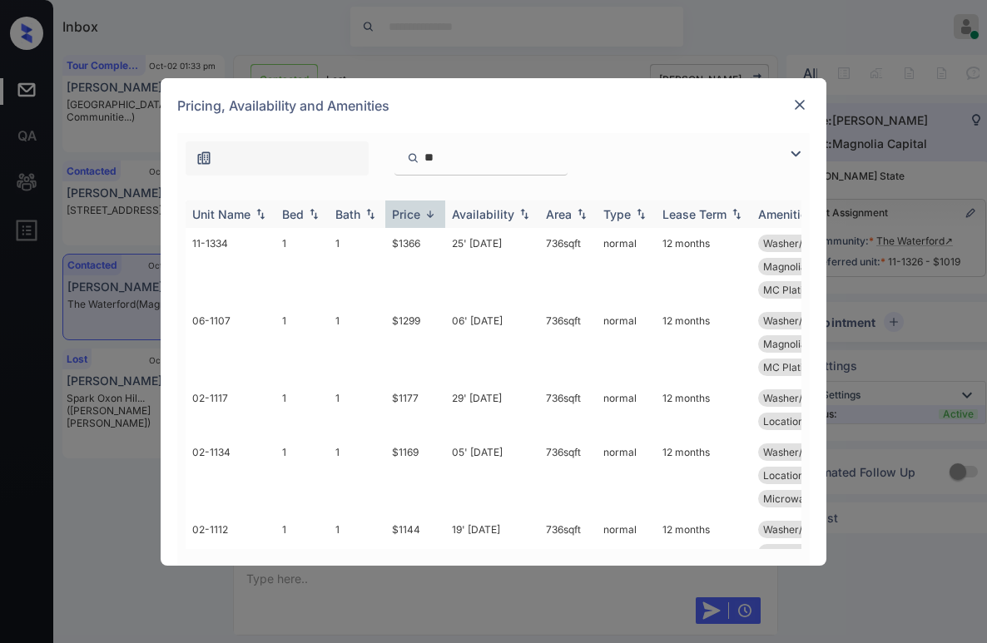
click at [419, 216] on div "Price" at bounding box center [406, 214] width 28 height 14
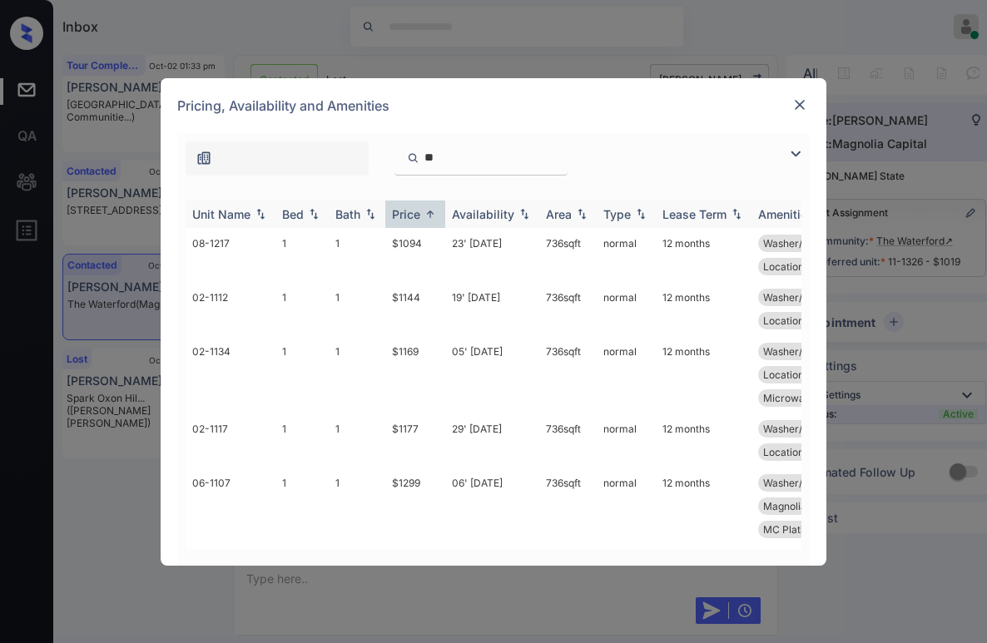
click at [411, 211] on div "Price" at bounding box center [406, 214] width 28 height 14
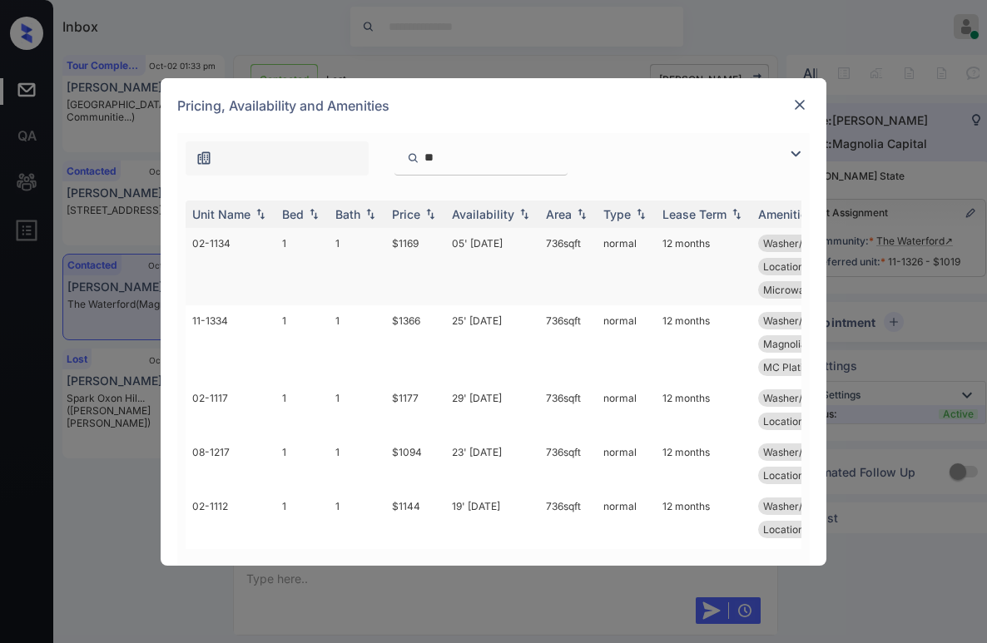
click at [406, 247] on td "$1169" at bounding box center [415, 266] width 60 height 77
click at [405, 247] on td "$1169" at bounding box center [415, 266] width 60 height 77
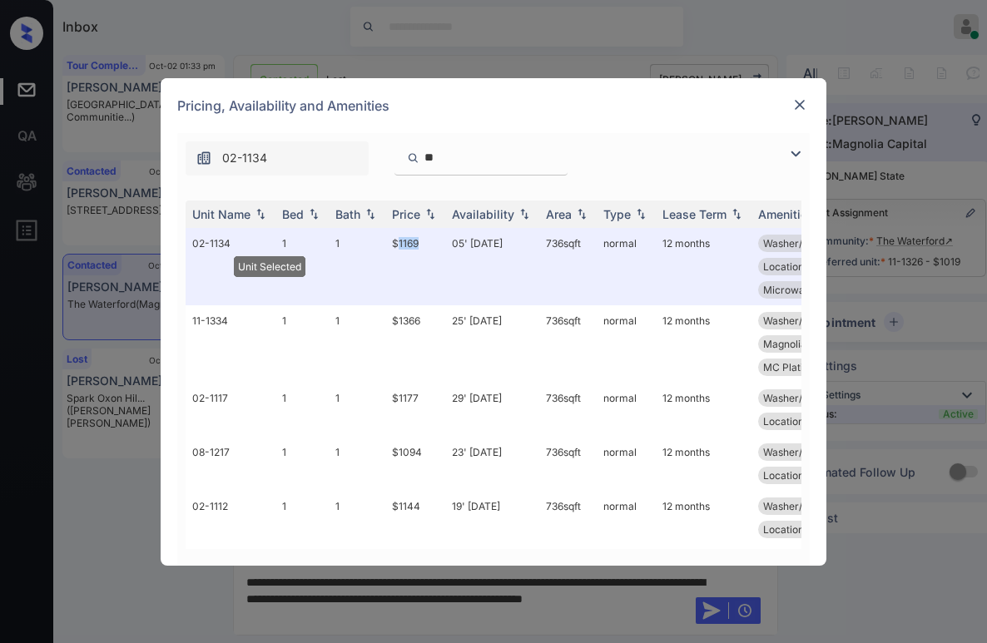
click at [802, 105] on img at bounding box center [799, 105] width 17 height 17
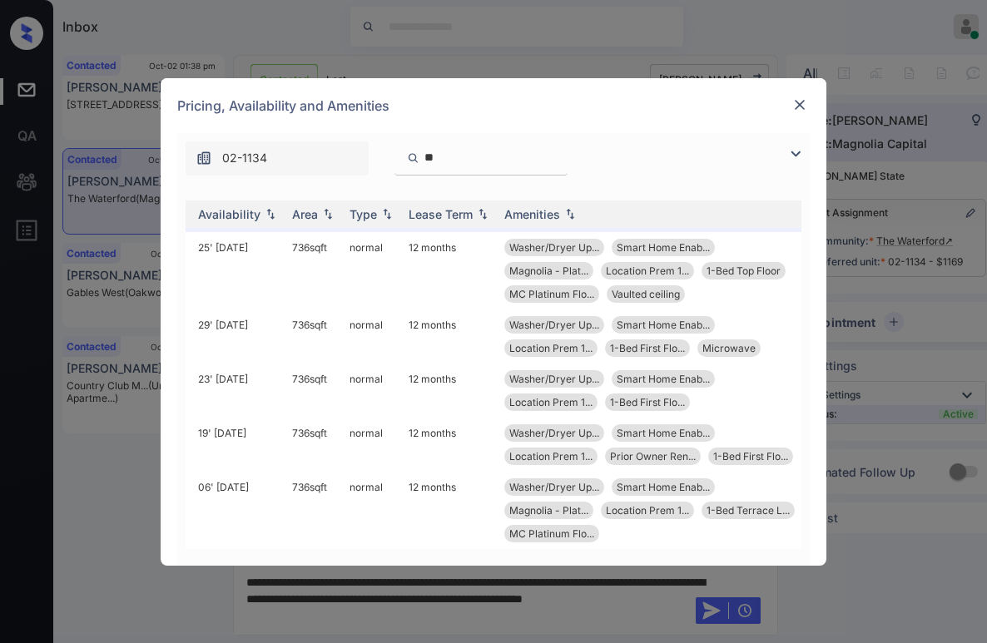
scroll to position [83, 0]
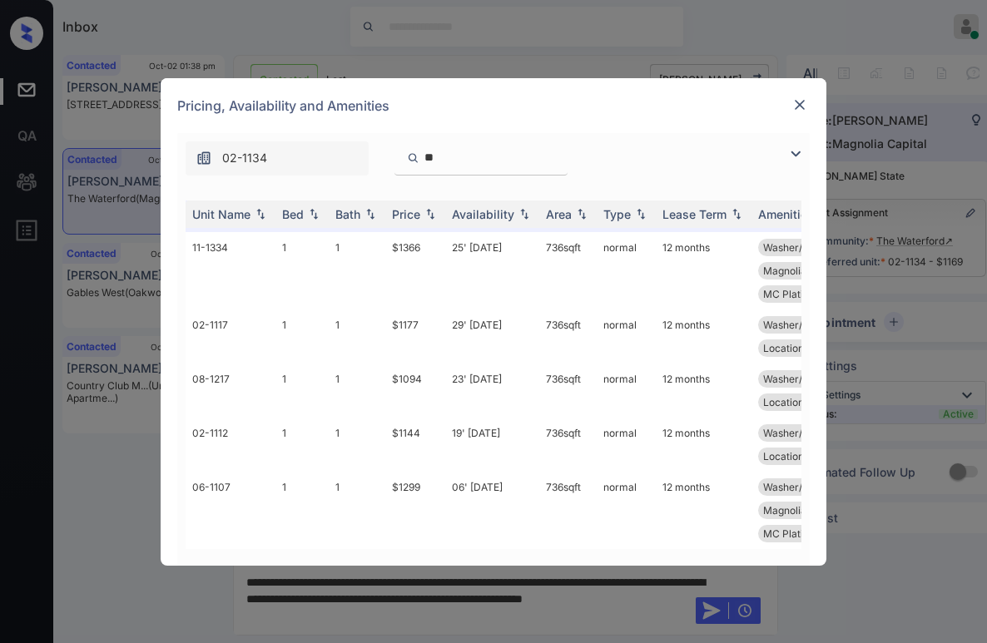
click at [805, 99] on img at bounding box center [799, 105] width 17 height 17
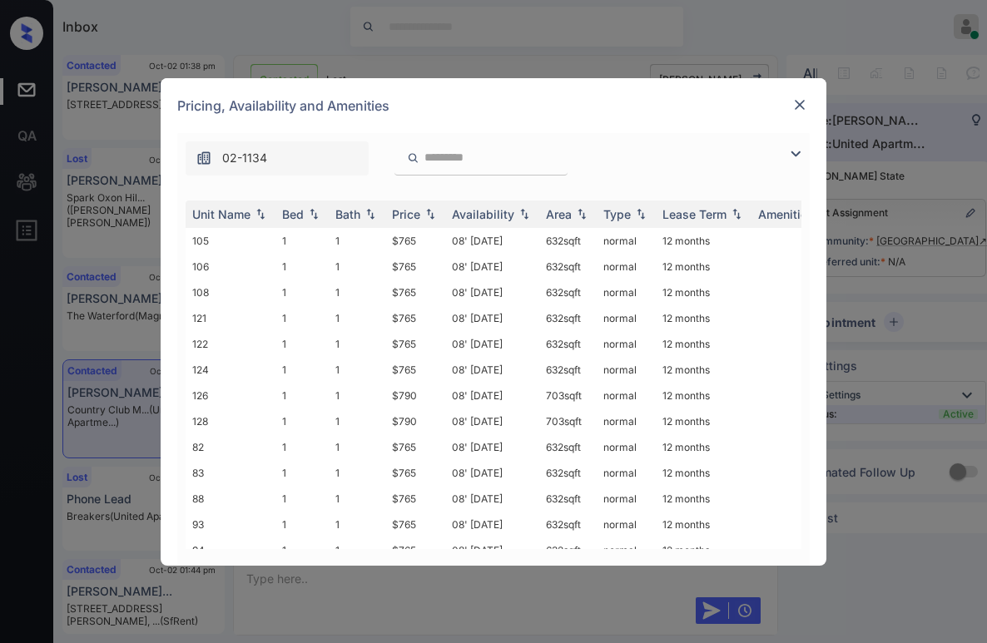
scroll to position [10096, 0]
click at [794, 151] on img at bounding box center [795, 154] width 20 height 20
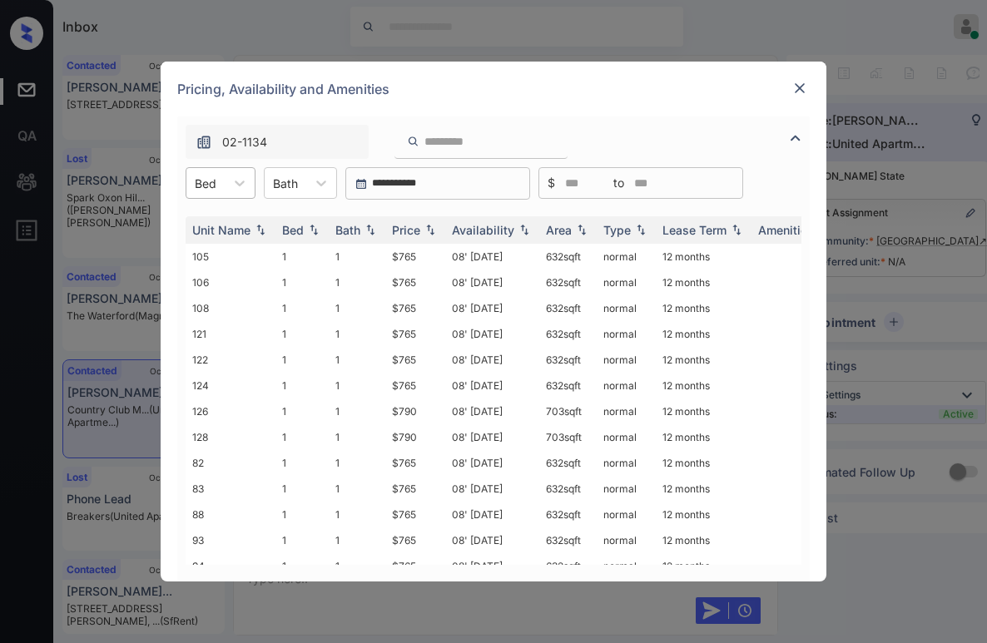
click at [215, 188] on div at bounding box center [206, 183] width 22 height 17
click at [214, 219] on div "1" at bounding box center [221, 224] width 70 height 30
click at [404, 225] on div "Price" at bounding box center [406, 230] width 28 height 14
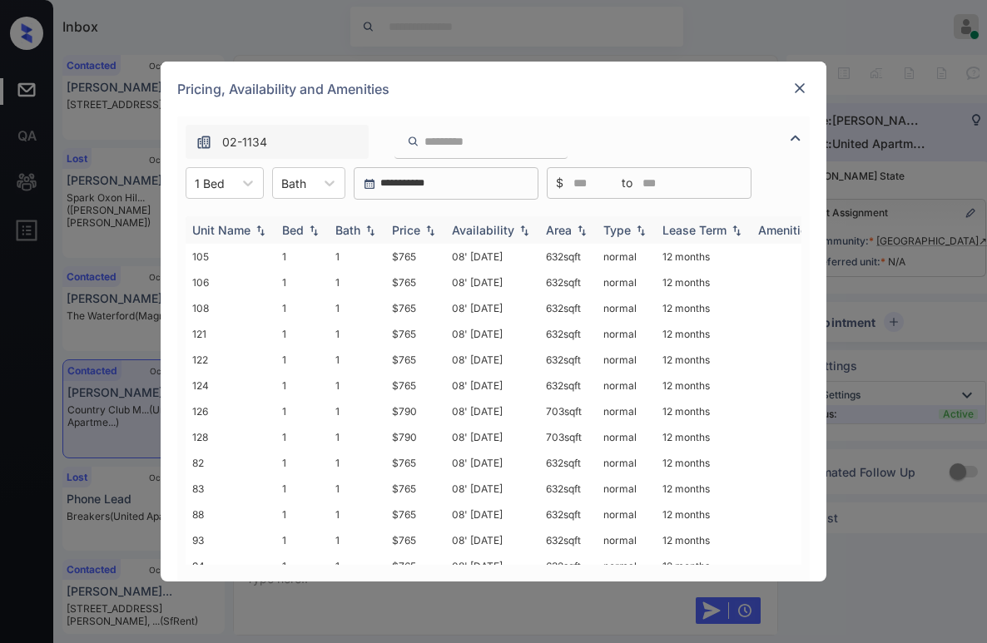
click at [404, 225] on div "Price" at bounding box center [406, 230] width 28 height 14
click at [406, 226] on div "Price" at bounding box center [406, 230] width 28 height 14
click at [403, 258] on td "$765" at bounding box center [415, 257] width 60 height 26
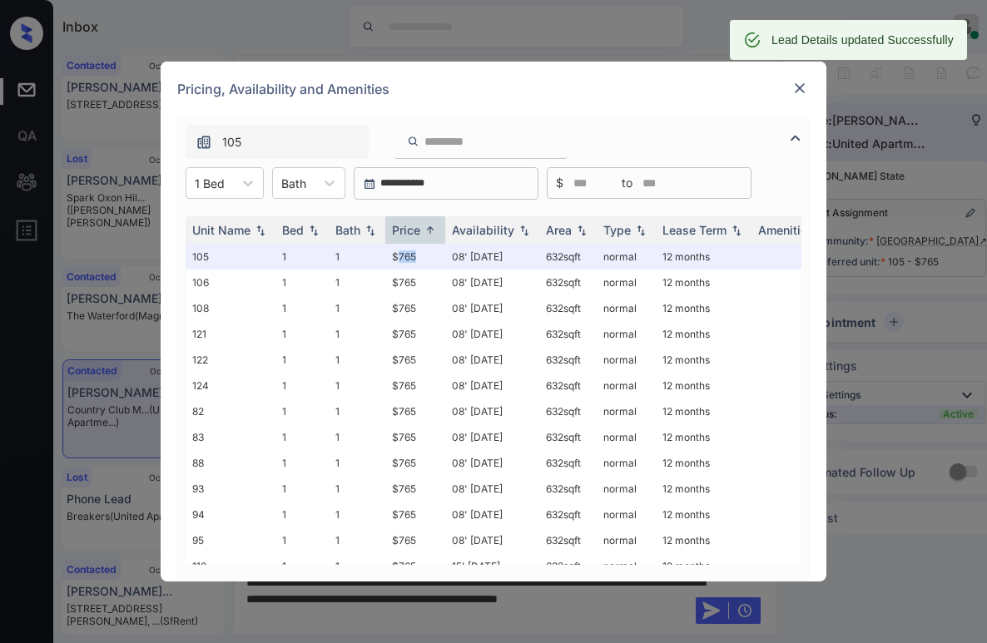
click at [795, 88] on img at bounding box center [799, 88] width 17 height 17
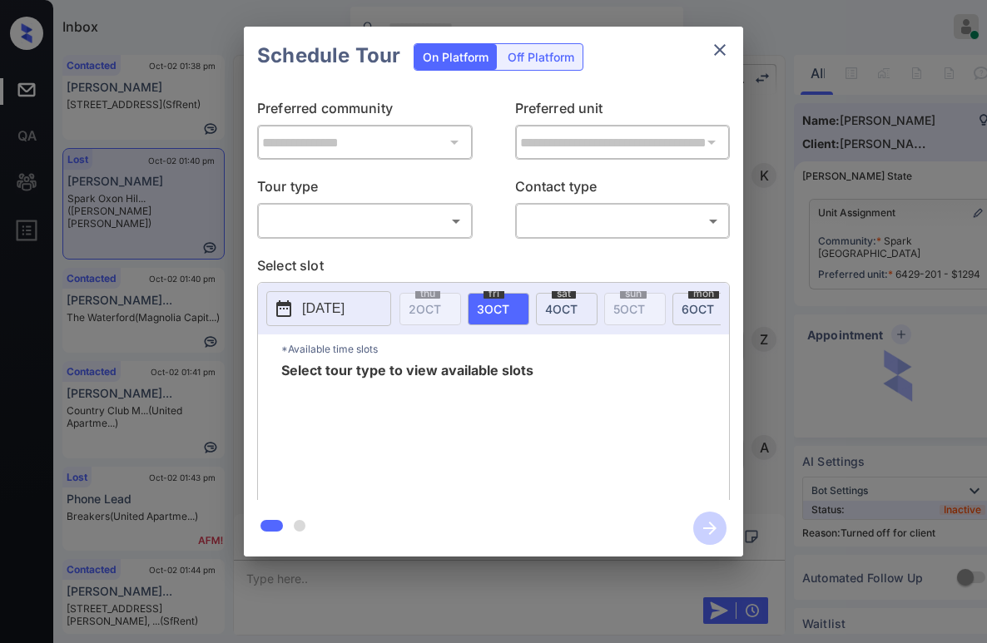
click at [410, 229] on body "Inbox [PERSON_NAME] Online Set yourself offline Set yourself on break Profile S…" at bounding box center [493, 321] width 987 height 643
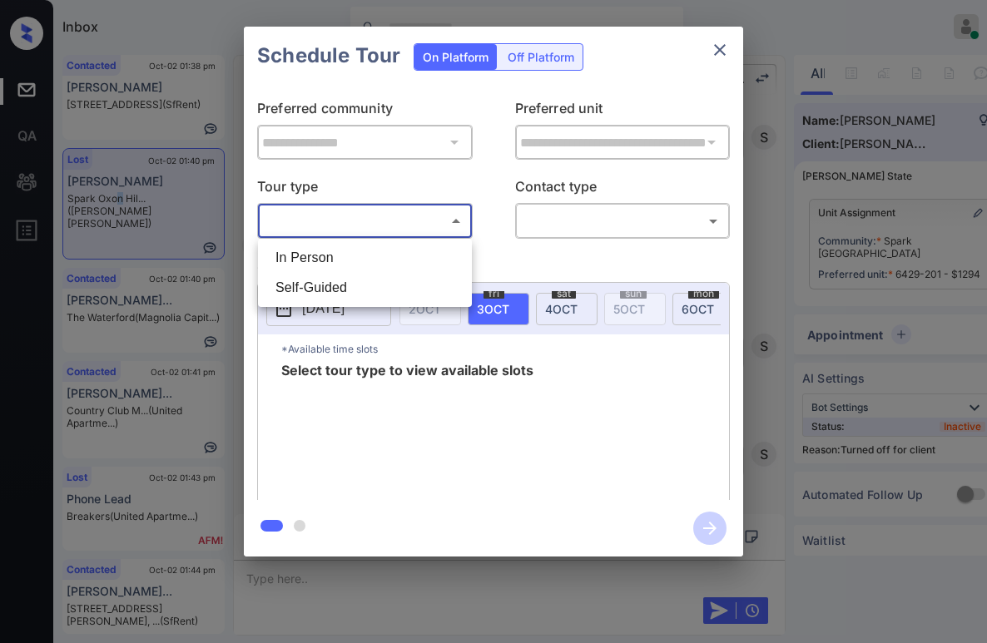
click at [339, 269] on li "In Person" at bounding box center [365, 258] width 206 height 30
type input "********"
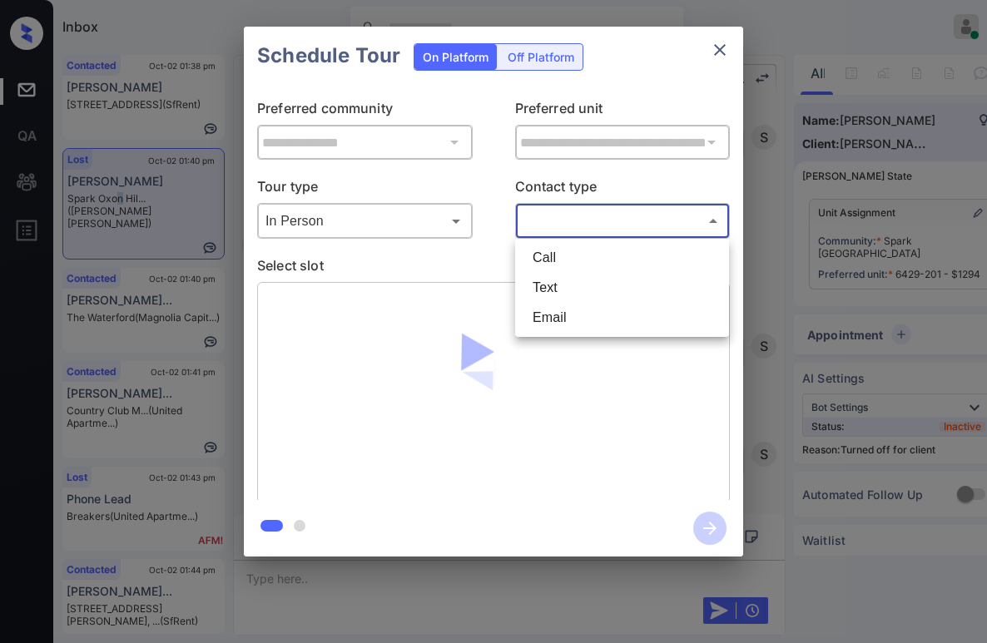
drag, startPoint x: 543, startPoint y: 222, endPoint x: 549, endPoint y: 232, distance: 11.6
click at [548, 221] on body "Inbox [PERSON_NAME] Online Set yourself offline Set yourself on break Profile S…" at bounding box center [493, 321] width 987 height 643
click at [548, 277] on li "Text" at bounding box center [622, 288] width 206 height 30
type input "****"
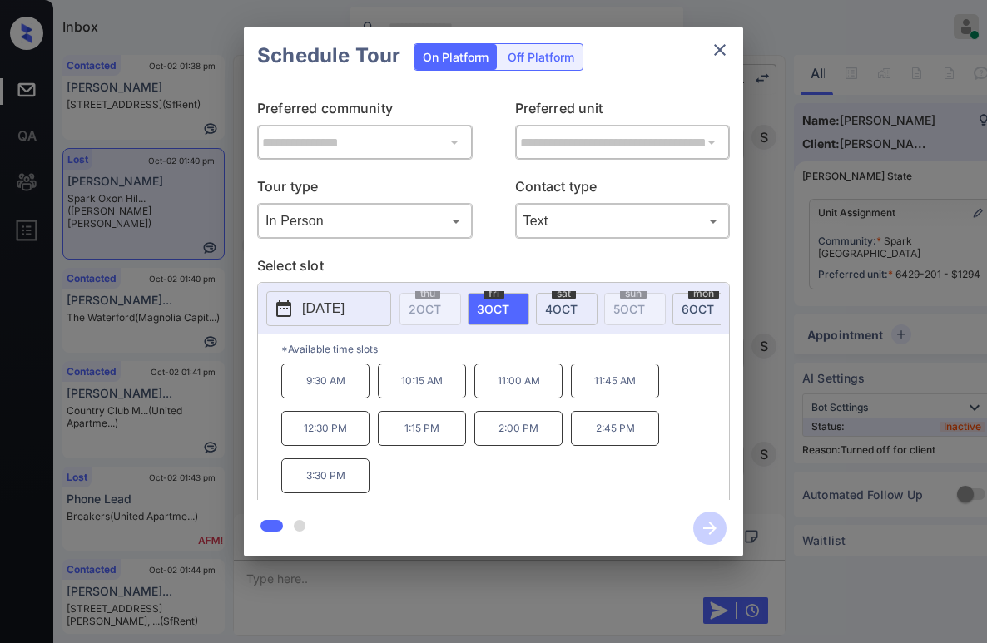
click at [559, 294] on span "sat" at bounding box center [564, 294] width 24 height 10
click at [690, 304] on span "6 OCT" at bounding box center [697, 309] width 32 height 14
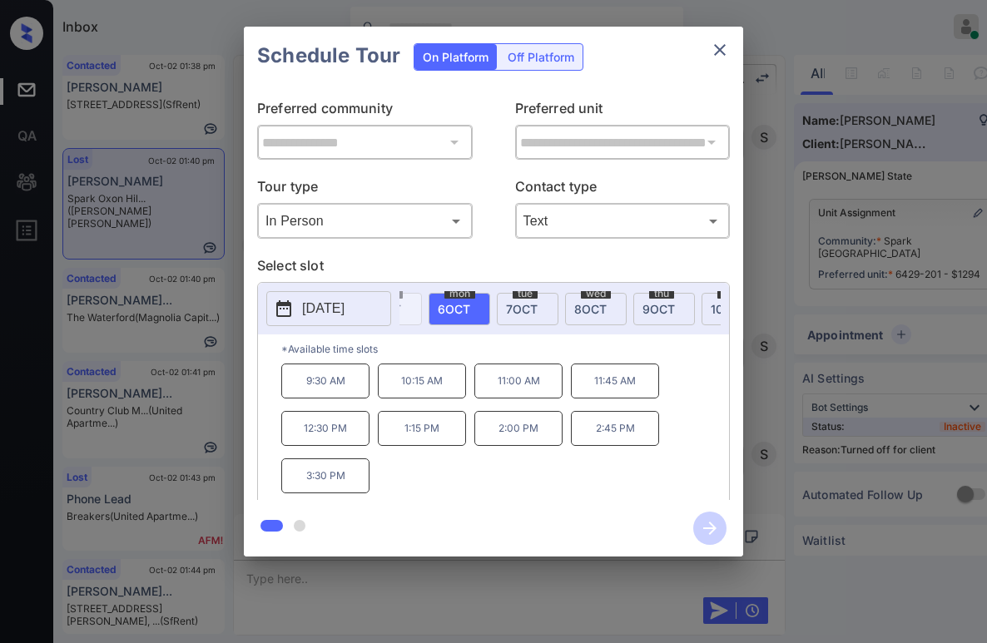
click at [515, 312] on span "7 OCT" at bounding box center [522, 309] width 32 height 14
drag, startPoint x: 557, startPoint y: 307, endPoint x: 580, endPoint y: 302, distance: 23.0
click at [608, 297] on span "wed" at bounding box center [596, 294] width 30 height 10
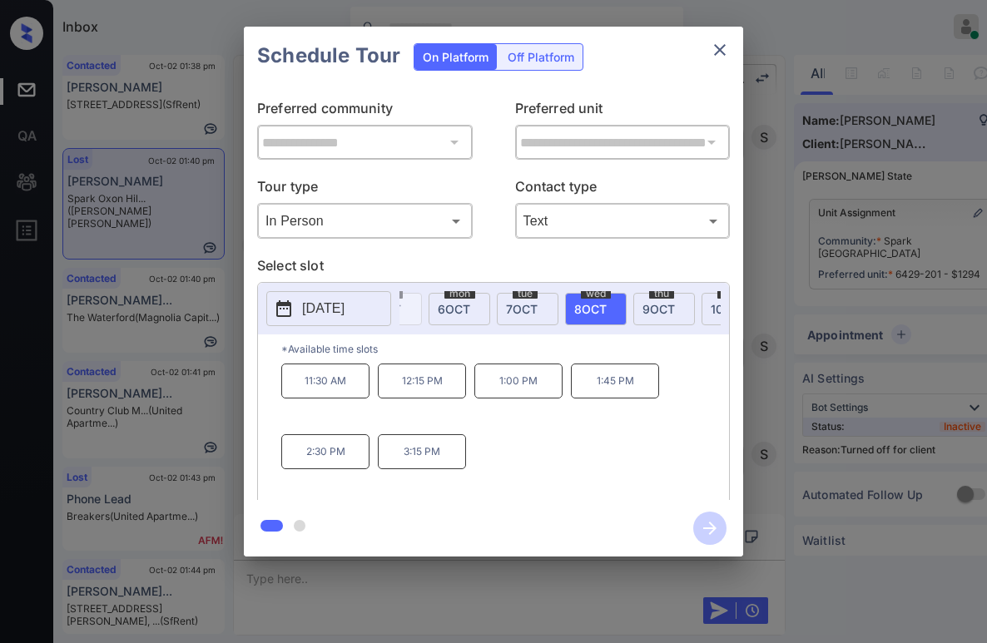
click at [649, 304] on span "9 OCT" at bounding box center [658, 309] width 32 height 14
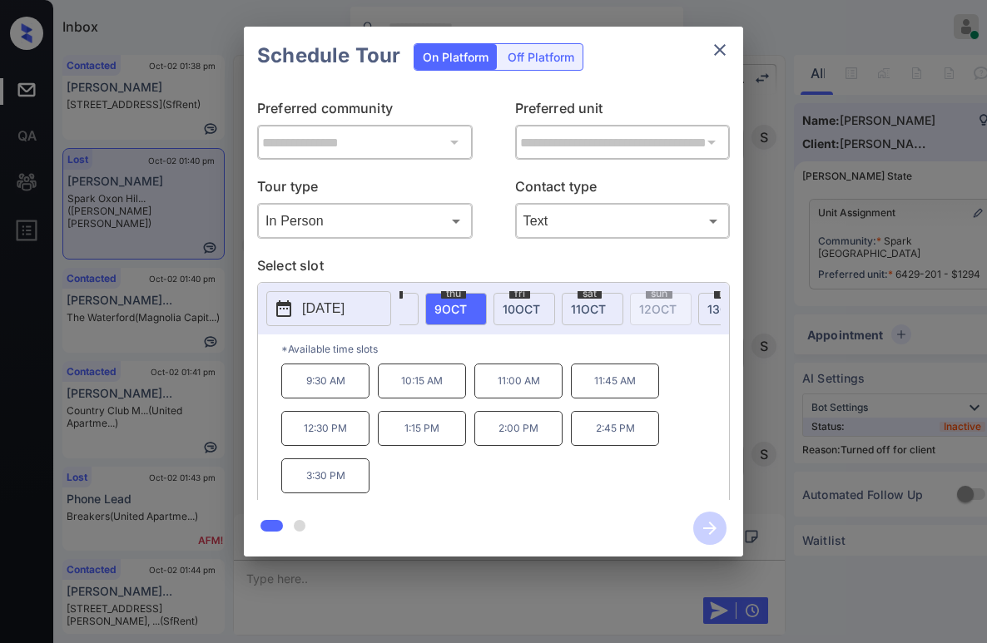
scroll to position [0, 525]
click at [454, 315] on span "10 OCT" at bounding box center [447, 309] width 37 height 14
click at [505, 308] on span "11 OCT" at bounding box center [515, 309] width 35 height 14
click at [452, 317] on div "mon 13 OCT" at bounding box center [460, 309] width 62 height 32
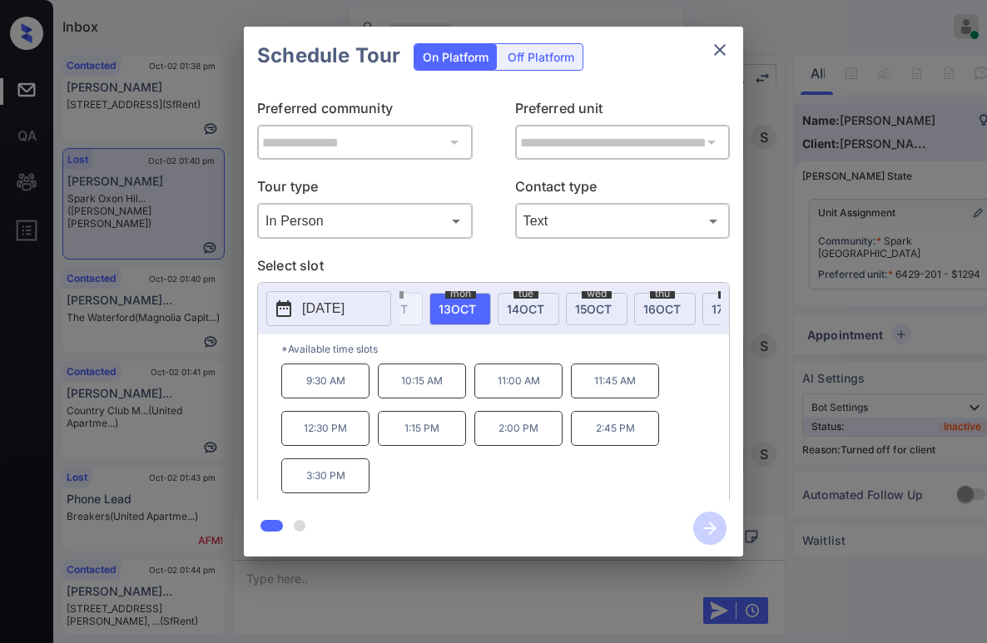
click at [507, 303] on div "tue 14 OCT" at bounding box center [529, 309] width 62 height 32
click at [575, 302] on div "wed 15 OCT" at bounding box center [597, 309] width 62 height 32
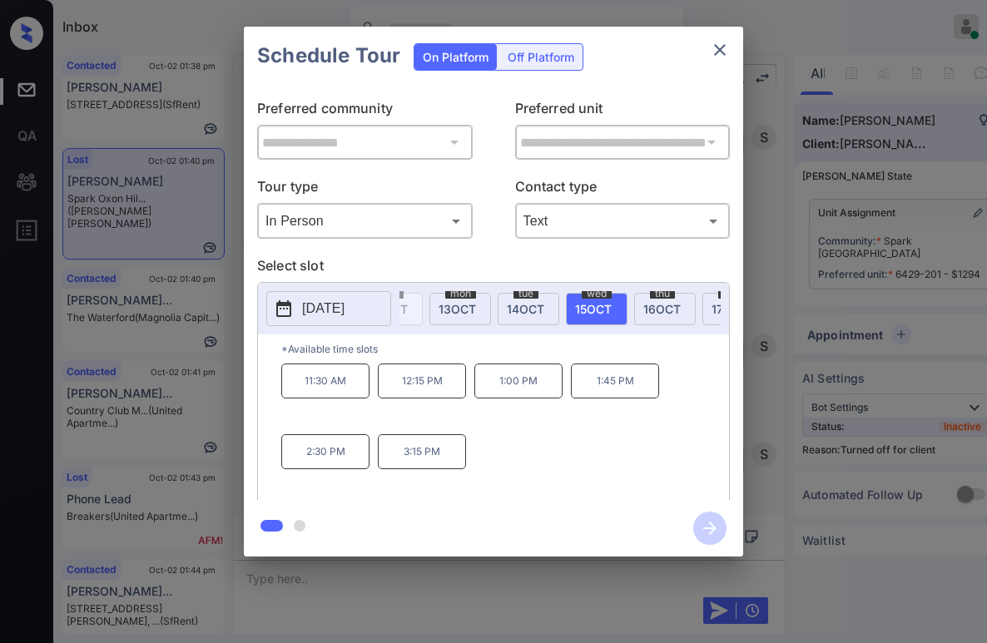
click at [639, 304] on div "thu 16 OCT" at bounding box center [665, 309] width 62 height 32
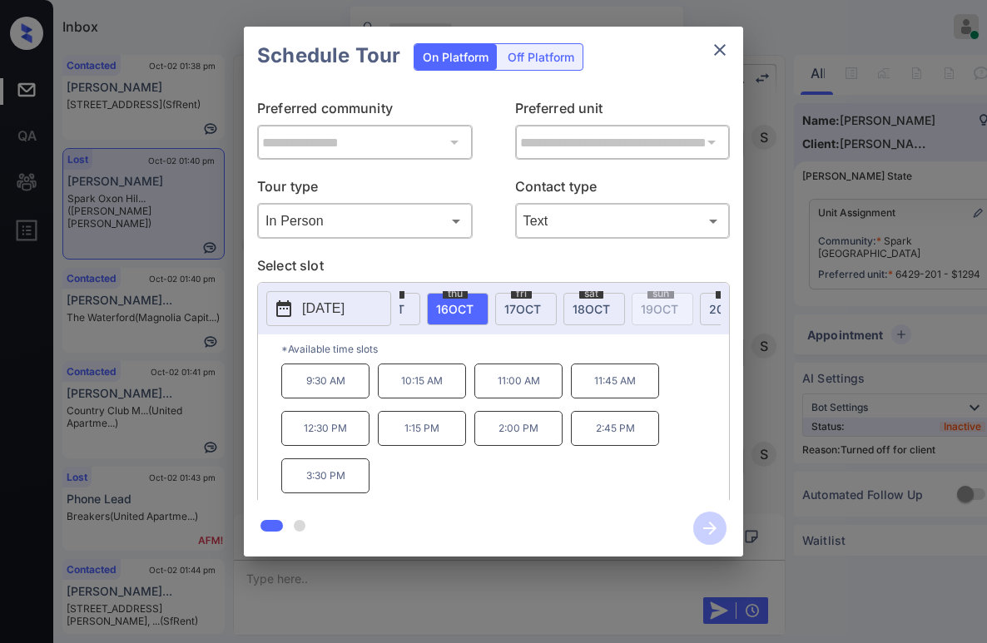
scroll to position [0, 977]
click at [492, 316] on div "fri 17 OCT" at bounding box center [477, 309] width 62 height 32
click at [540, 295] on span "sat" at bounding box center [542, 294] width 24 height 10
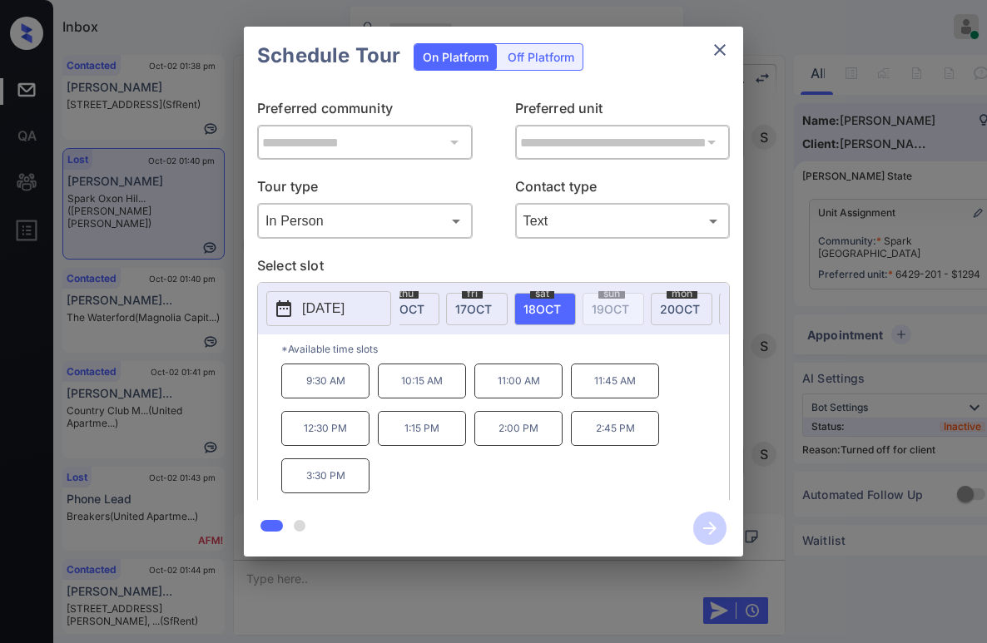
click at [686, 302] on span "20 OCT" at bounding box center [680, 309] width 40 height 14
click at [579, 310] on div "tue 21 OCT" at bounding box center [603, 309] width 62 height 32
click at [649, 302] on div "wed 22 OCT" at bounding box center [672, 309] width 62 height 32
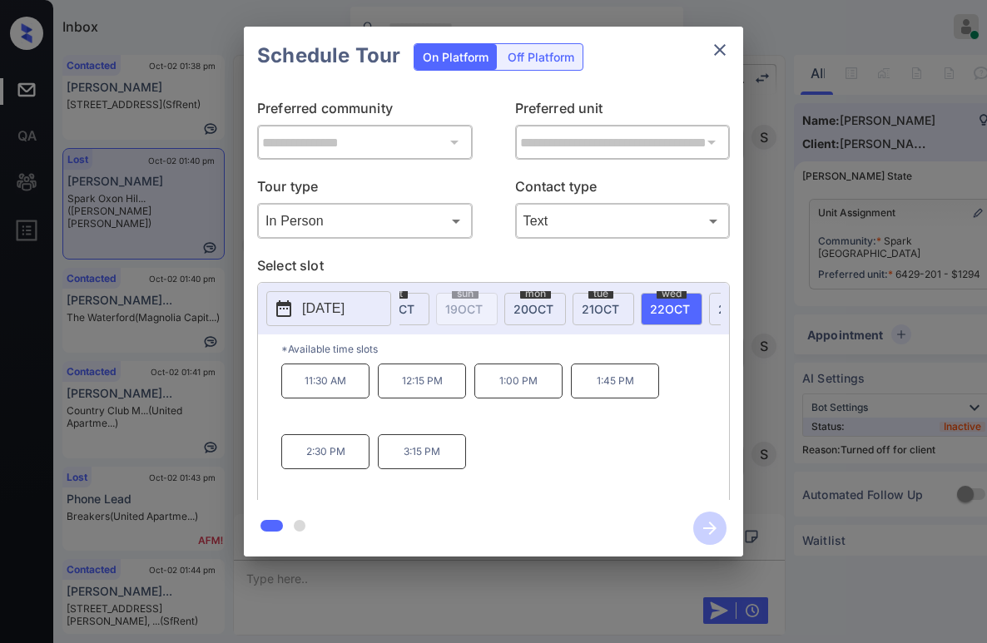
click at [724, 51] on icon "close" at bounding box center [720, 50] width 20 height 20
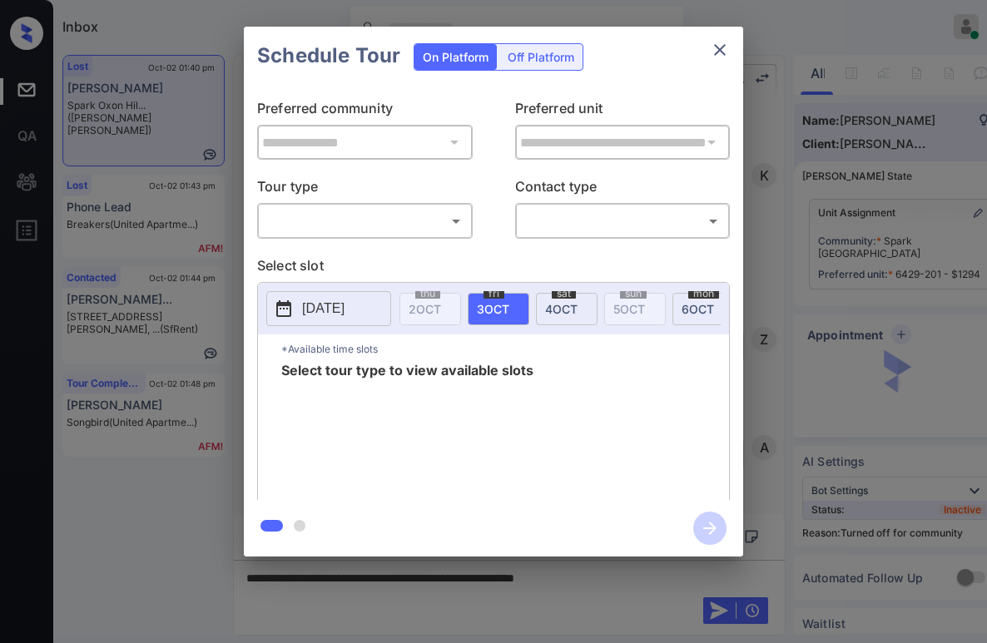
scroll to position [7447, 0]
click at [374, 224] on body "Inbox Paolo Gabriel Online Set yourself offline Set yourself on break Profile S…" at bounding box center [493, 321] width 987 height 643
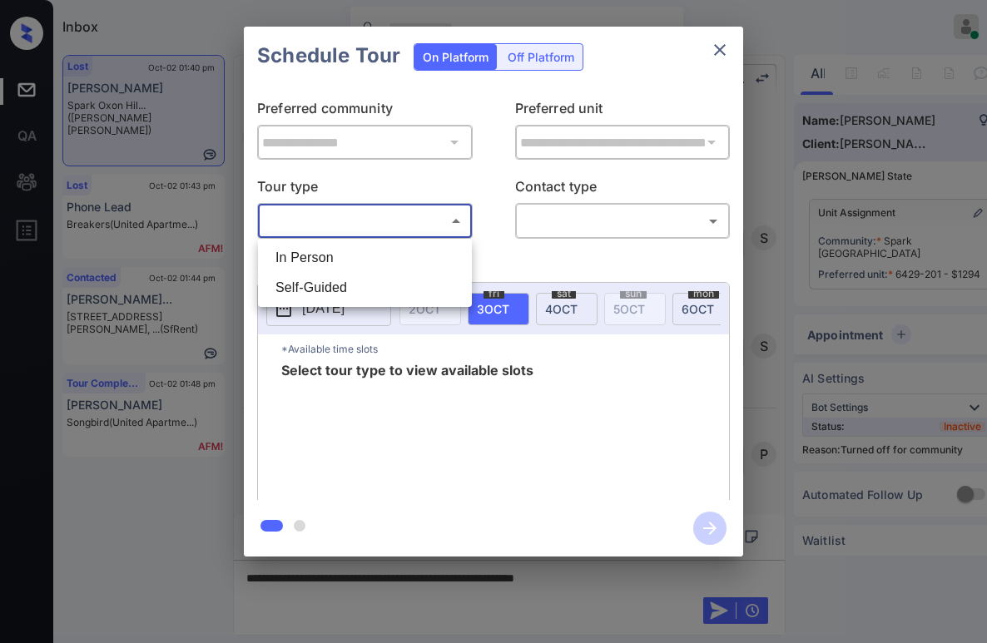
drag, startPoint x: 341, startPoint y: 260, endPoint x: 389, endPoint y: 250, distance: 48.5
click at [340, 260] on li "In Person" at bounding box center [365, 258] width 206 height 30
type input "********"
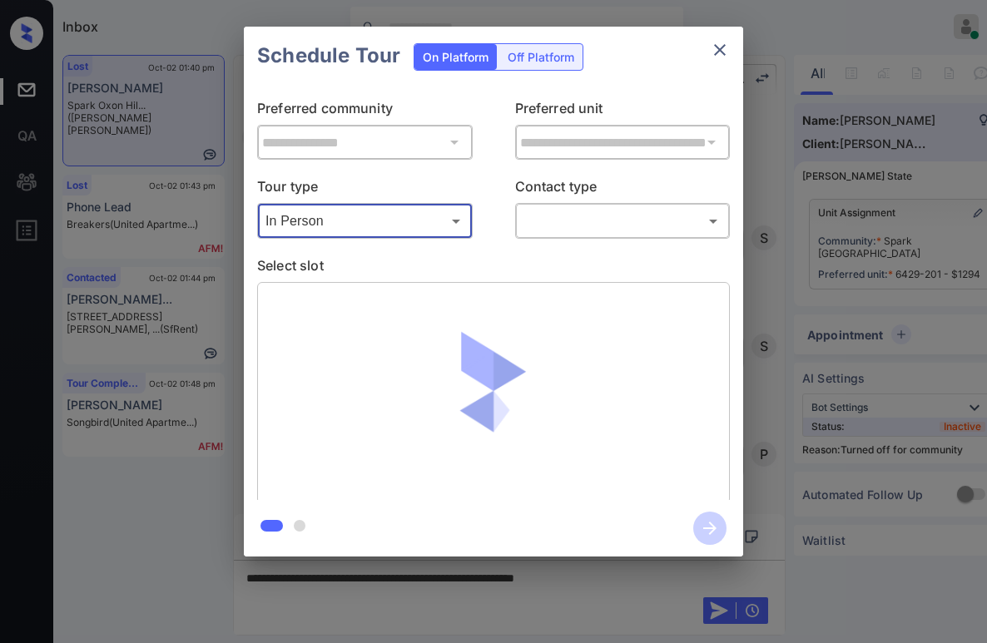
click at [559, 225] on body "Inbox Paolo Gabriel Online Set yourself offline Set yourself on break Profile S…" at bounding box center [493, 321] width 987 height 643
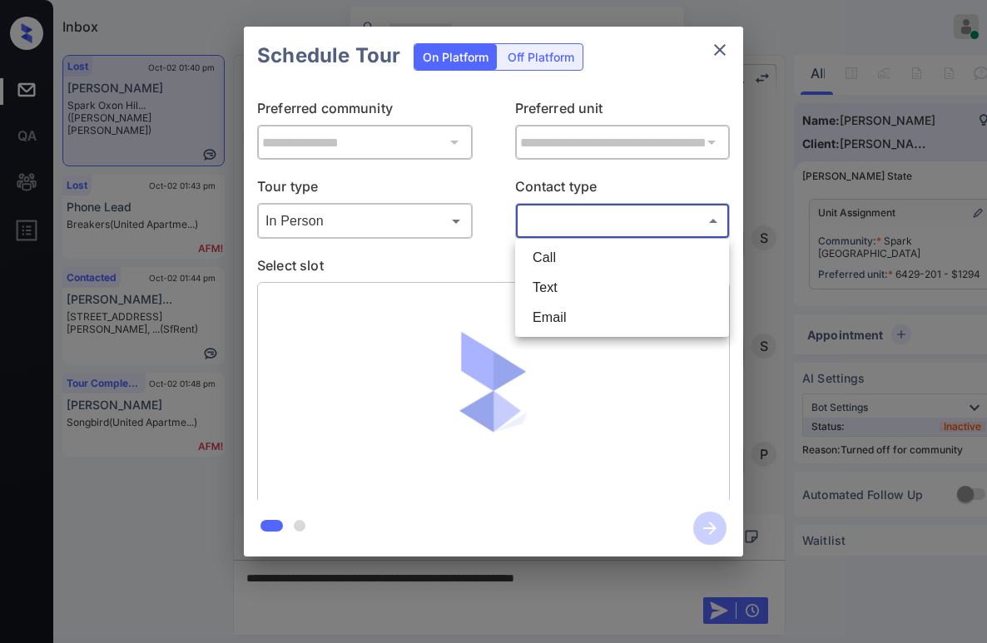
click at [576, 290] on li "Text" at bounding box center [622, 288] width 206 height 30
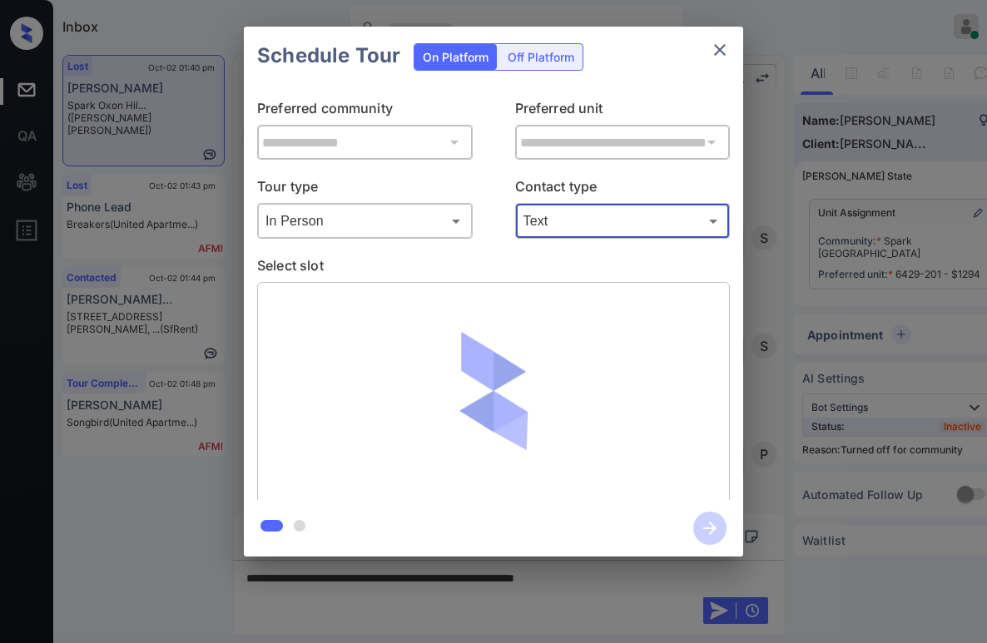
type input "****"
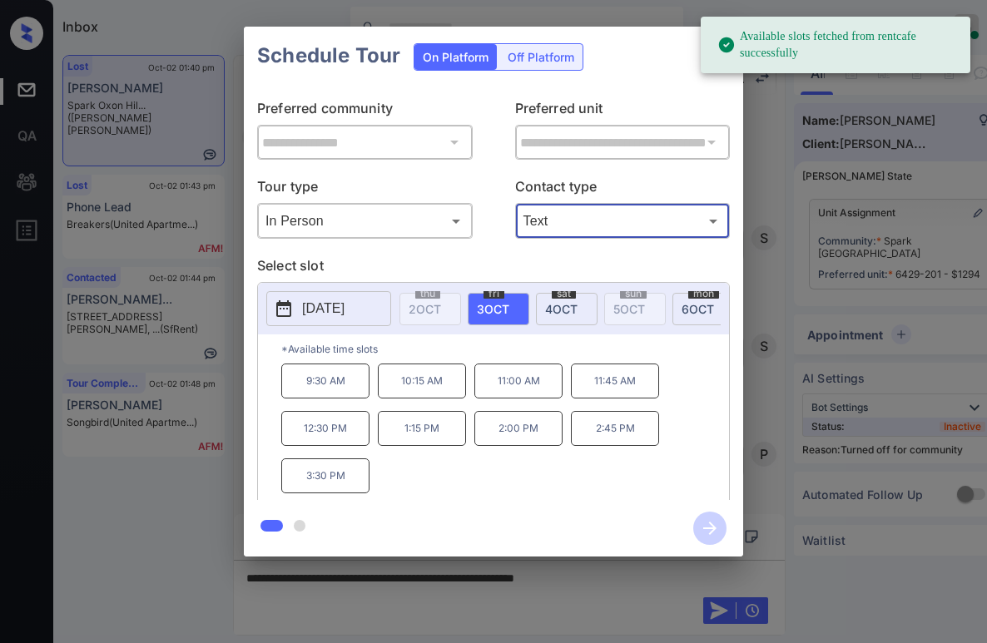
click at [324, 479] on p "3:30 PM" at bounding box center [325, 475] width 88 height 35
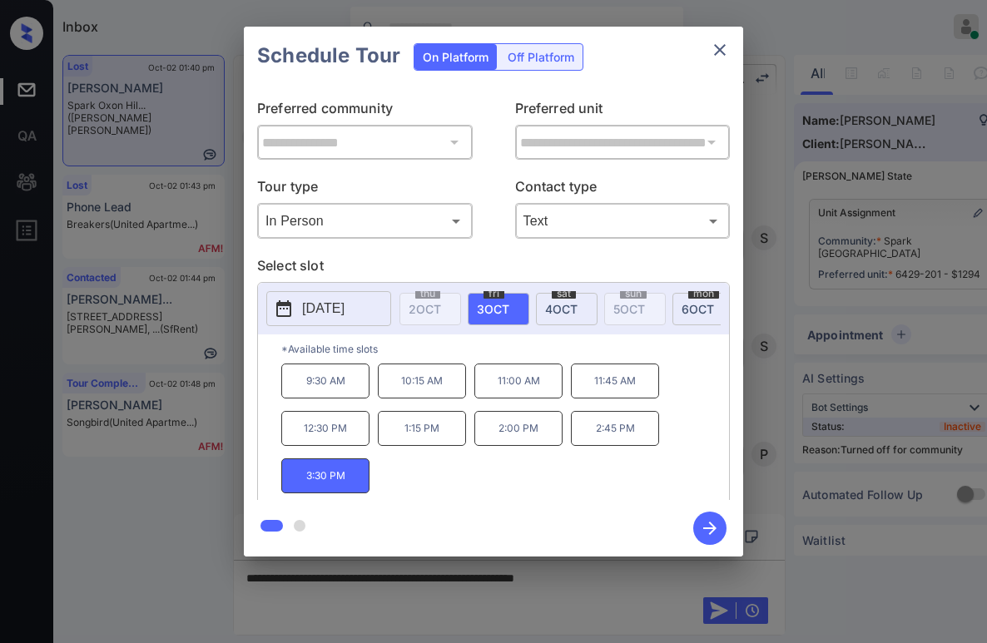
click at [710, 532] on icon "button" at bounding box center [709, 528] width 33 height 33
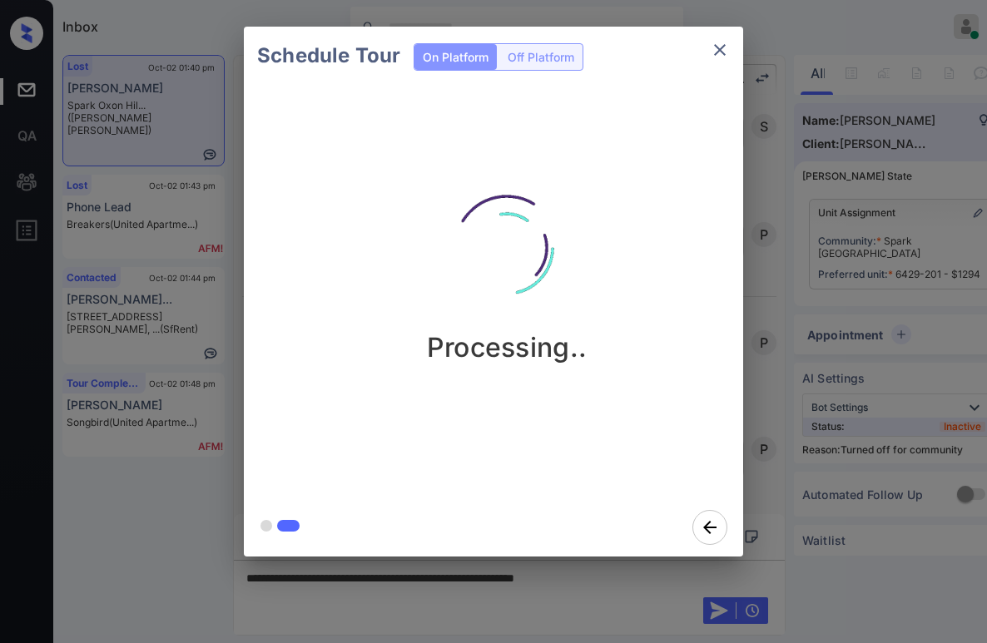
scroll to position [7666, 0]
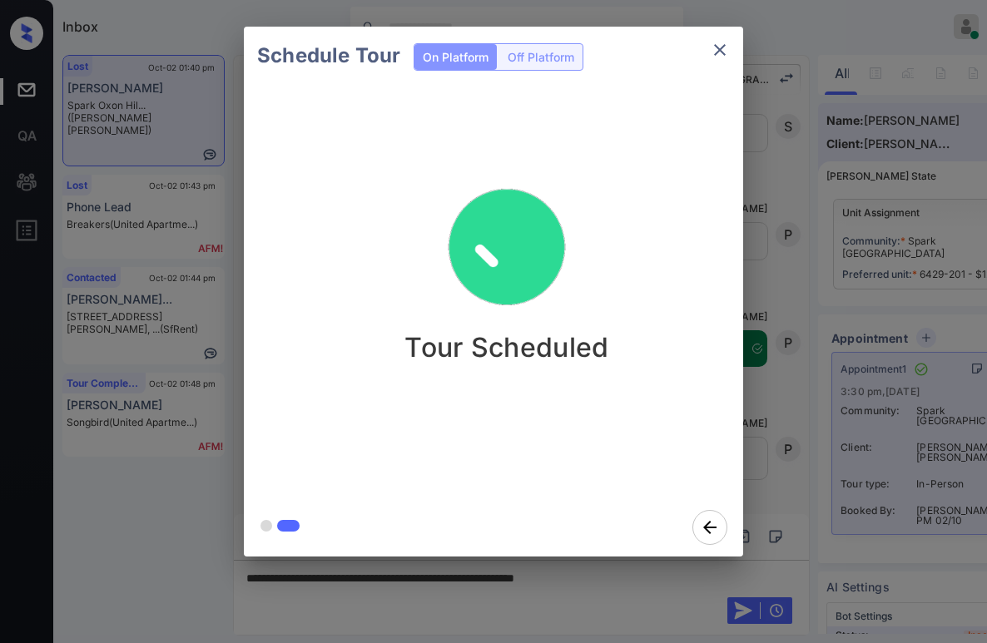
click at [161, 469] on div "Schedule Tour On Platform Off Platform Tour Scheduled" at bounding box center [493, 291] width 987 height 583
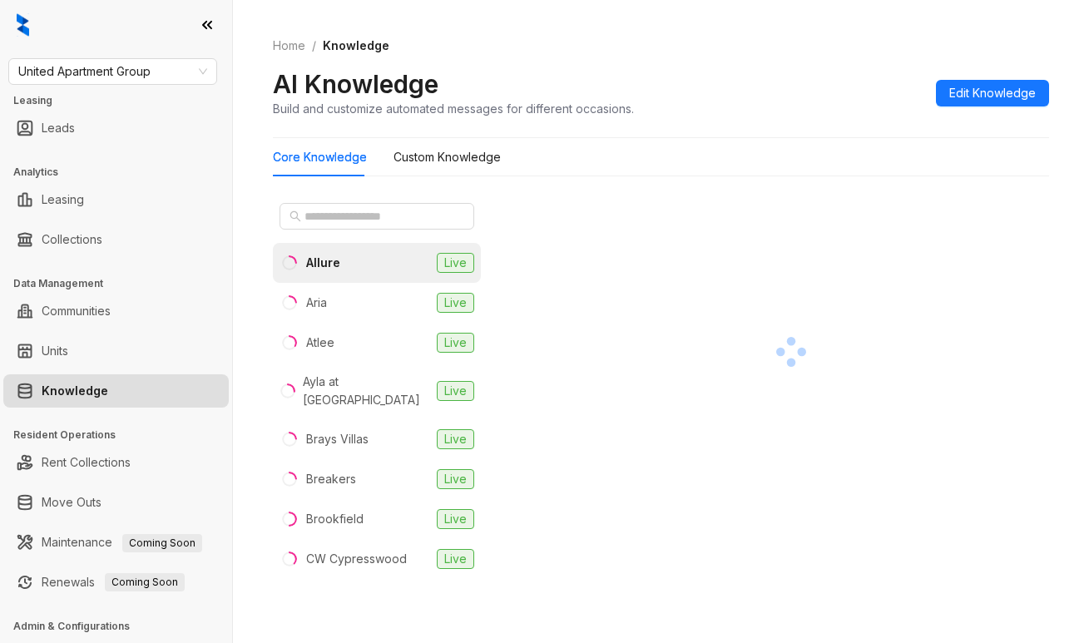
click at [897, 38] on ol "Home / Knowledge" at bounding box center [661, 46] width 776 height 18
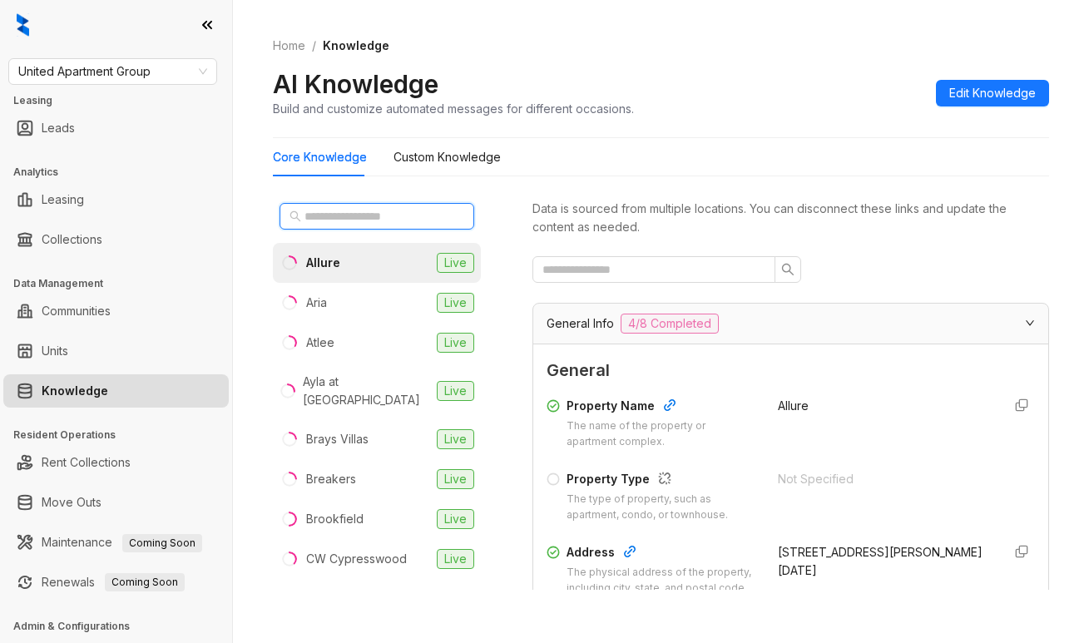
click at [419, 216] on input "text" at bounding box center [378, 216] width 146 height 18
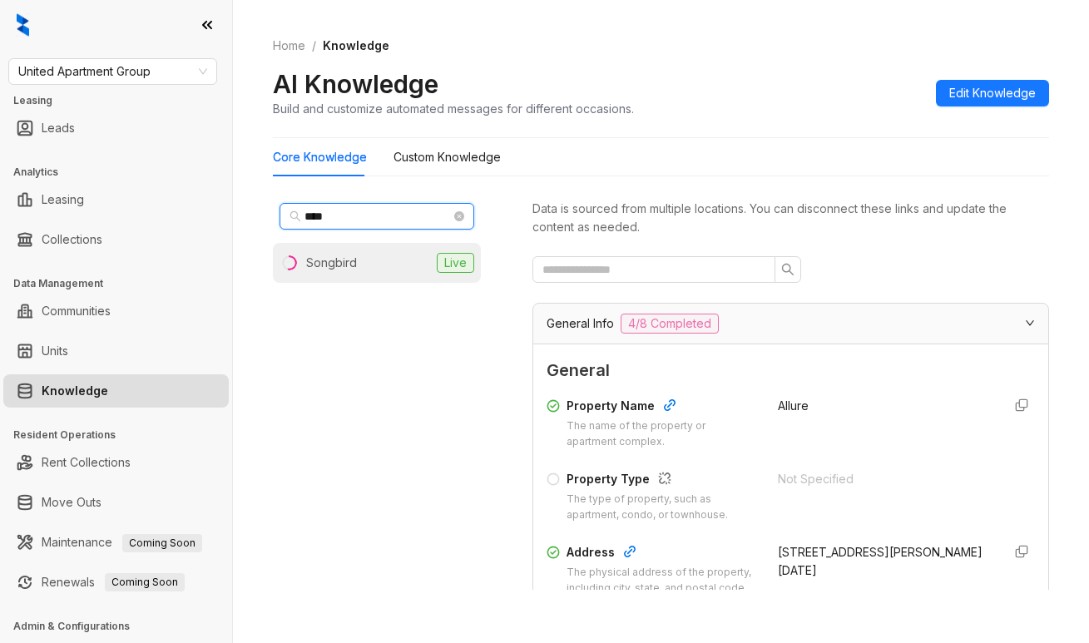
type input "****"
click at [368, 262] on li "Songbird Live" at bounding box center [377, 263] width 208 height 40
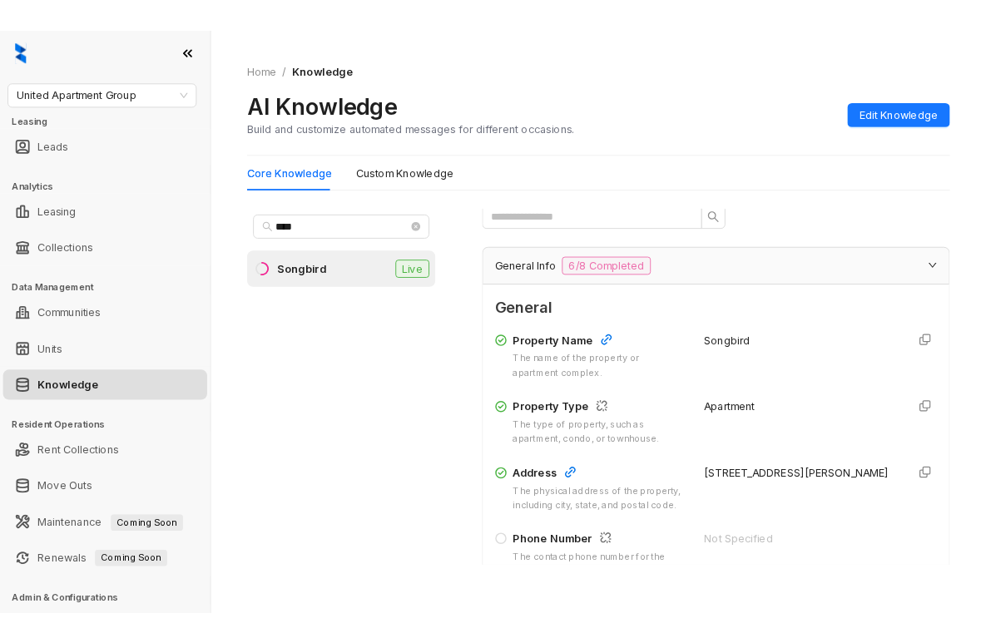
scroll to position [166, 0]
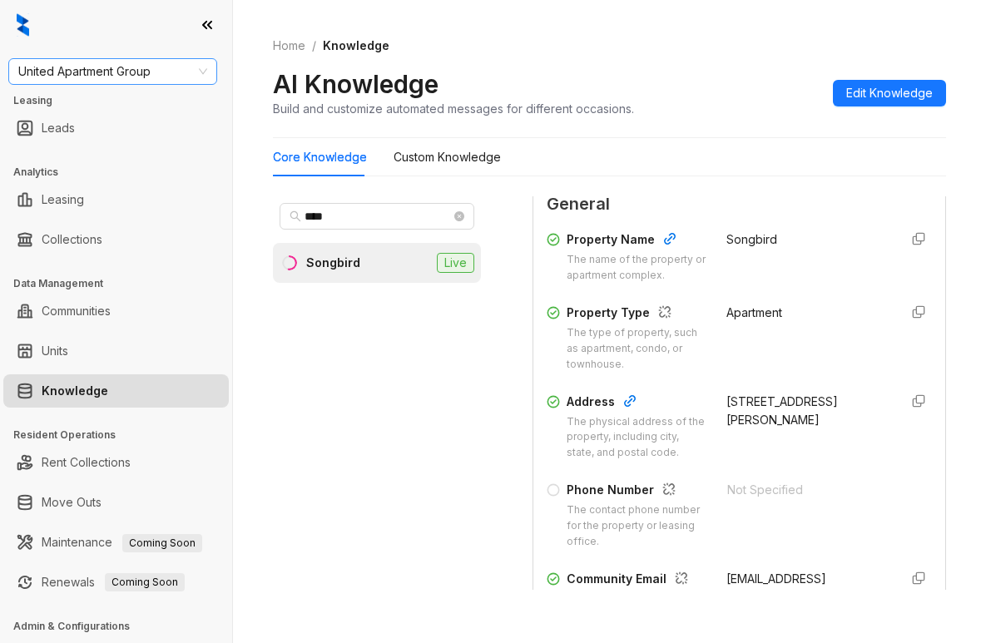
click at [169, 76] on span "United Apartment Group" at bounding box center [112, 71] width 189 height 25
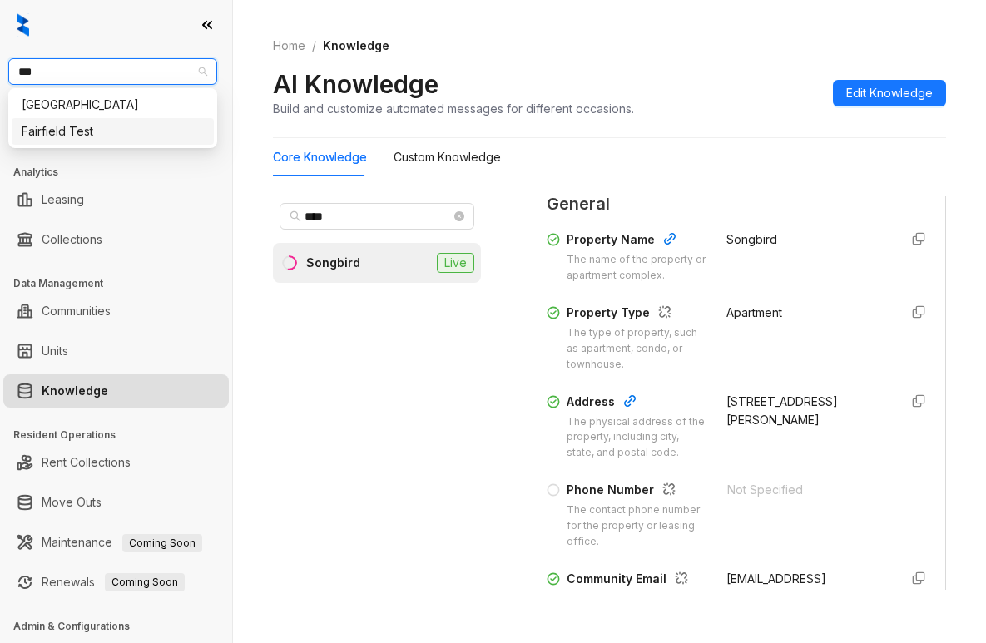
type input "****"
click at [97, 107] on div "[GEOGRAPHIC_DATA]" at bounding box center [113, 105] width 182 height 18
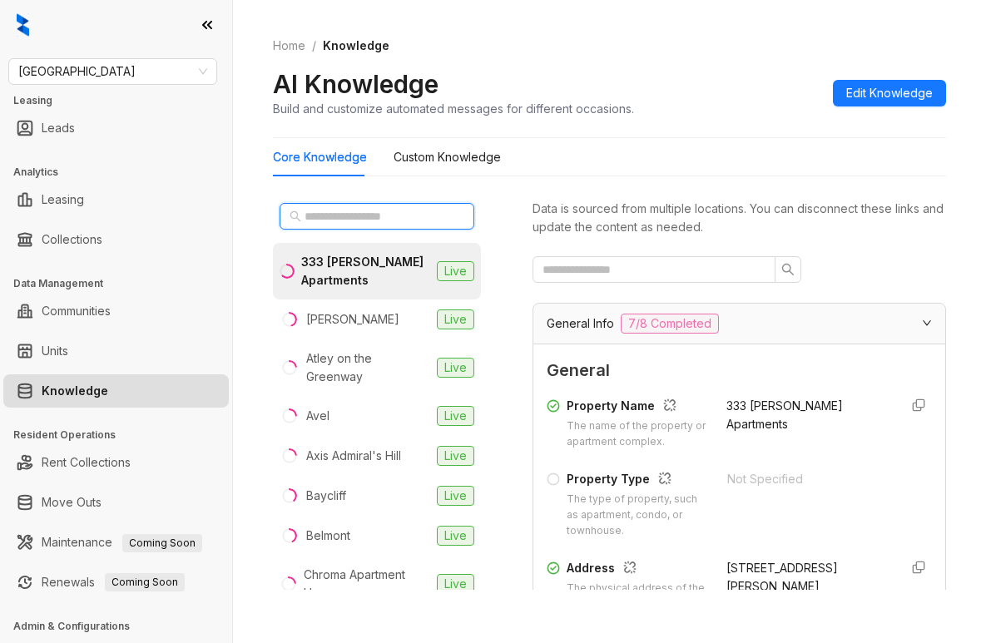
click at [379, 212] on input "text" at bounding box center [378, 216] width 146 height 18
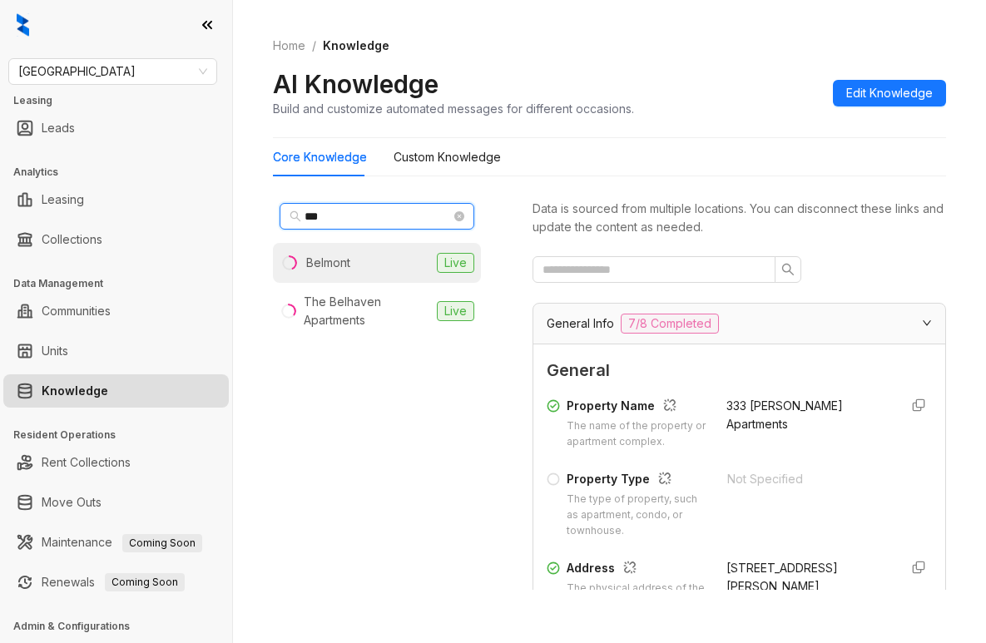
type input "***"
click at [365, 255] on li "Belmont Live" at bounding box center [377, 263] width 208 height 40
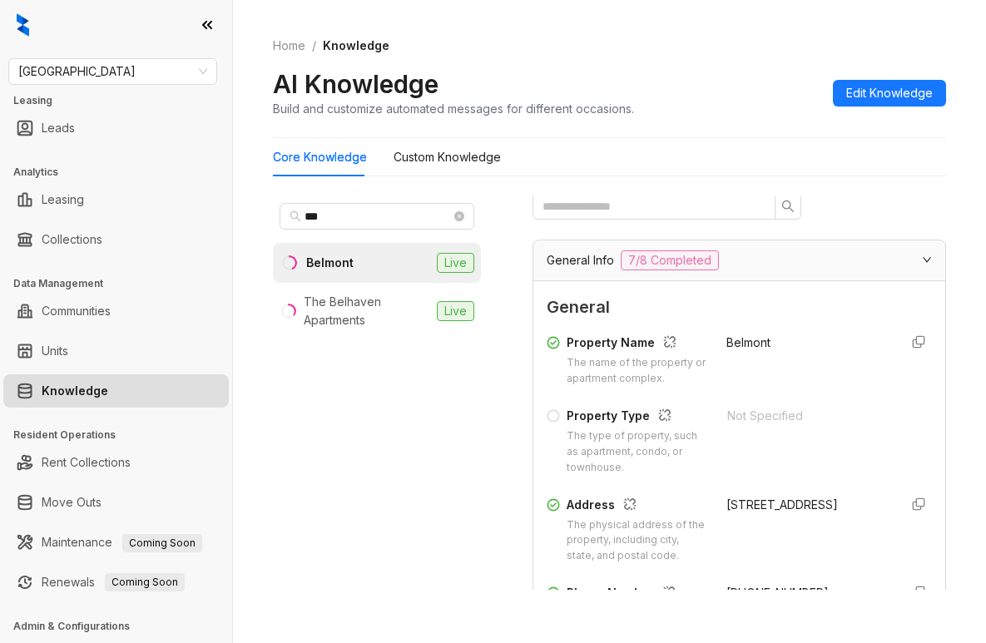
scroll to position [250, 0]
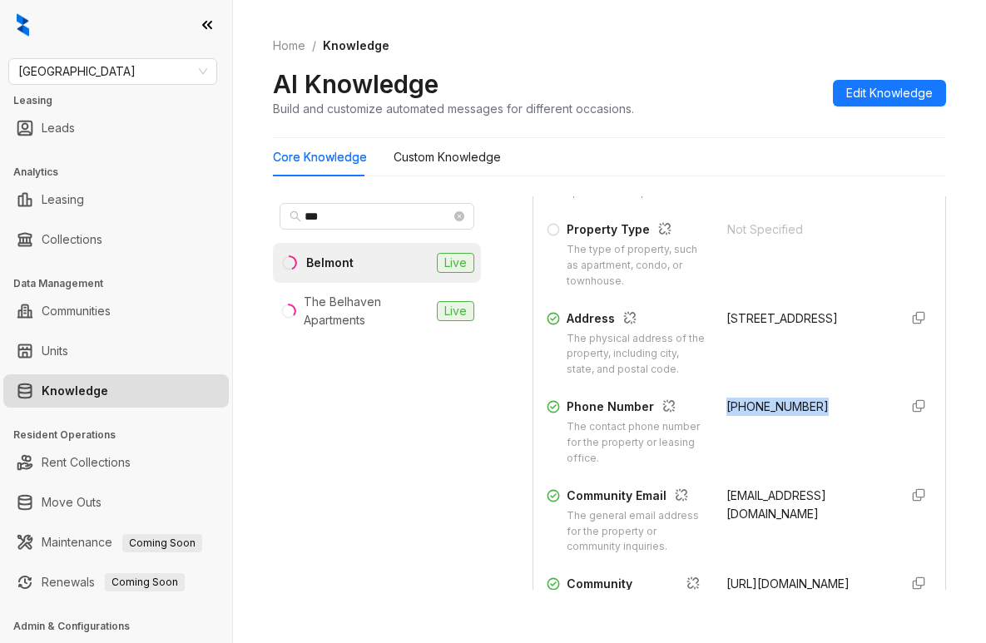
drag, startPoint x: 708, startPoint y: 433, endPoint x: 704, endPoint y: 352, distance: 81.6
click at [805, 430] on div "[PHONE_NUMBER]" at bounding box center [806, 432] width 160 height 69
copy span "[PHONE_NUMBER]"
